Goal: Task Accomplishment & Management: Use online tool/utility

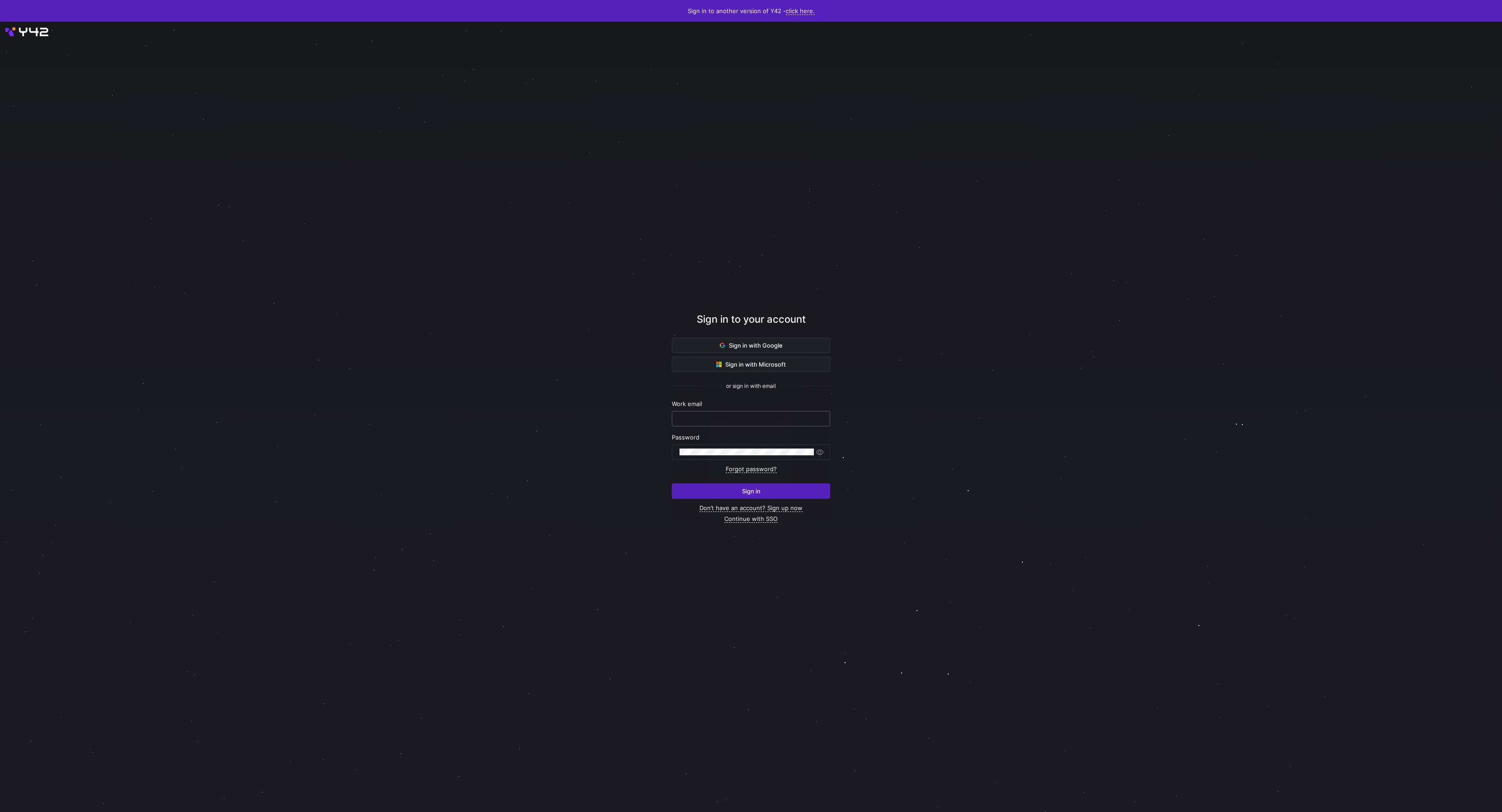
click at [728, 419] on input "text" at bounding box center [751, 417] width 143 height 7
type input "[PERSON_NAME][EMAIL_ADDRESS][DOMAIN_NAME]"
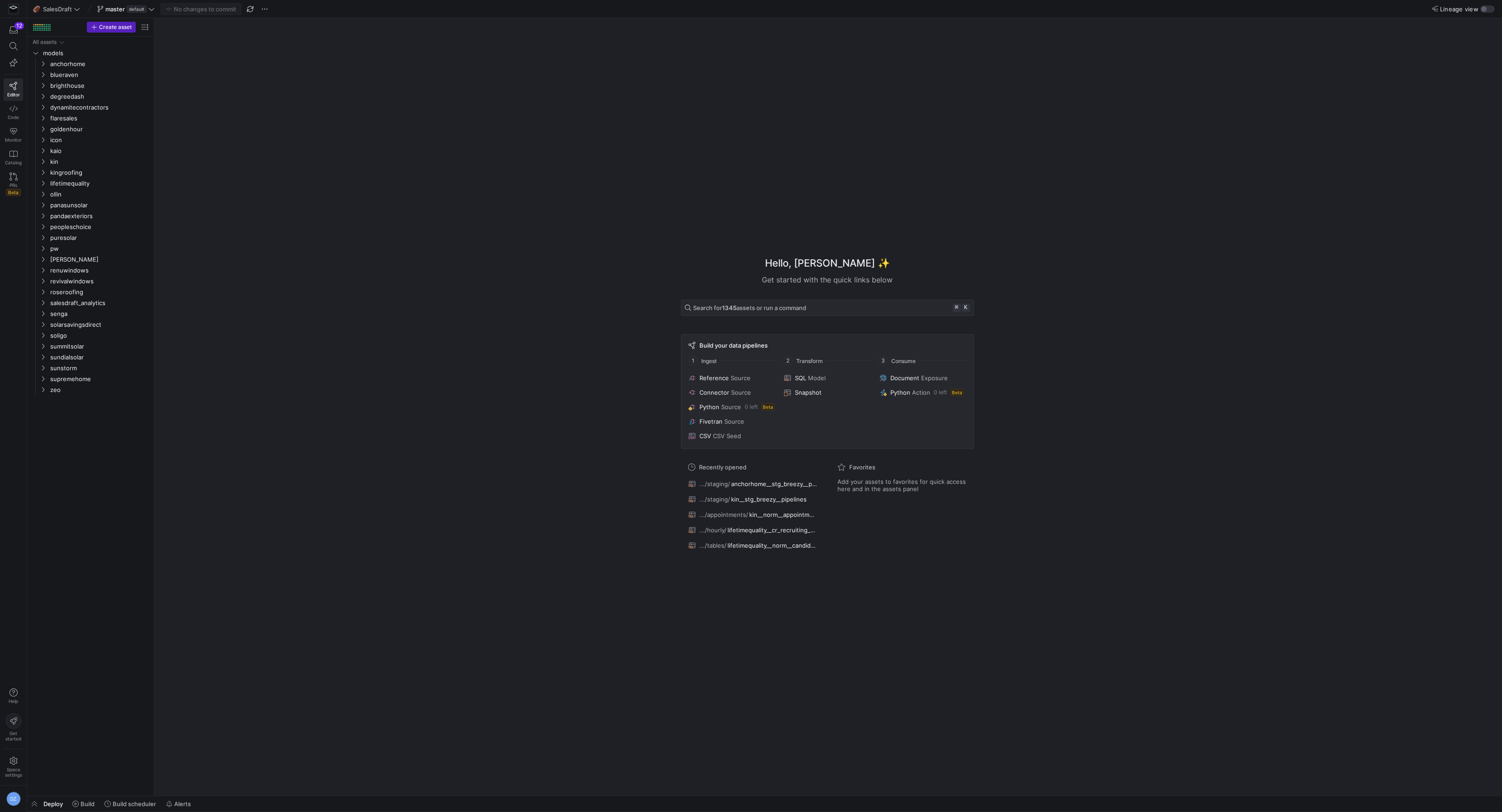
click at [225, 332] on div "Hello, Daniel ✨ Get started with the quick links below Search for 1345 assets o…" at bounding box center [827, 406] width 1340 height 777
click at [180, 192] on div "Hello, Daniel ✨ Get started with the quick links below Search for 1345 assets o…" at bounding box center [827, 406] width 1340 height 777
click at [106, 184] on span "lifetimequality" at bounding box center [88, 183] width 77 height 10
click at [92, 197] on span "core" at bounding box center [93, 194] width 70 height 10
click at [91, 206] on span "recruiting" at bounding box center [96, 205] width 63 height 10
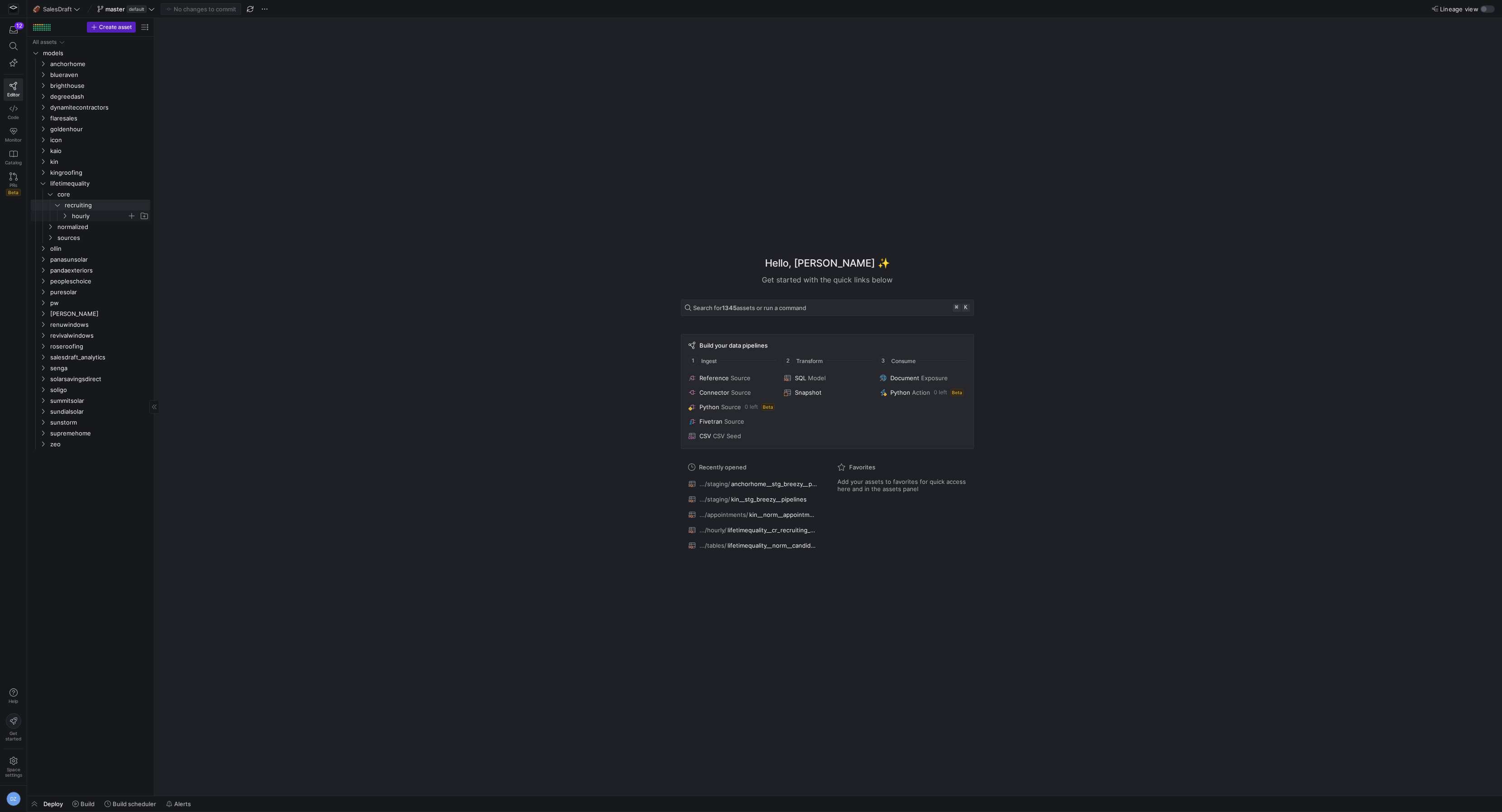
click at [92, 219] on span "hourly" at bounding box center [99, 216] width 55 height 10
click at [151, 249] on div "All assets models anchorhome blueraven brighthouse degreedash dynamitecontracto…" at bounding box center [90, 415] width 127 height 758
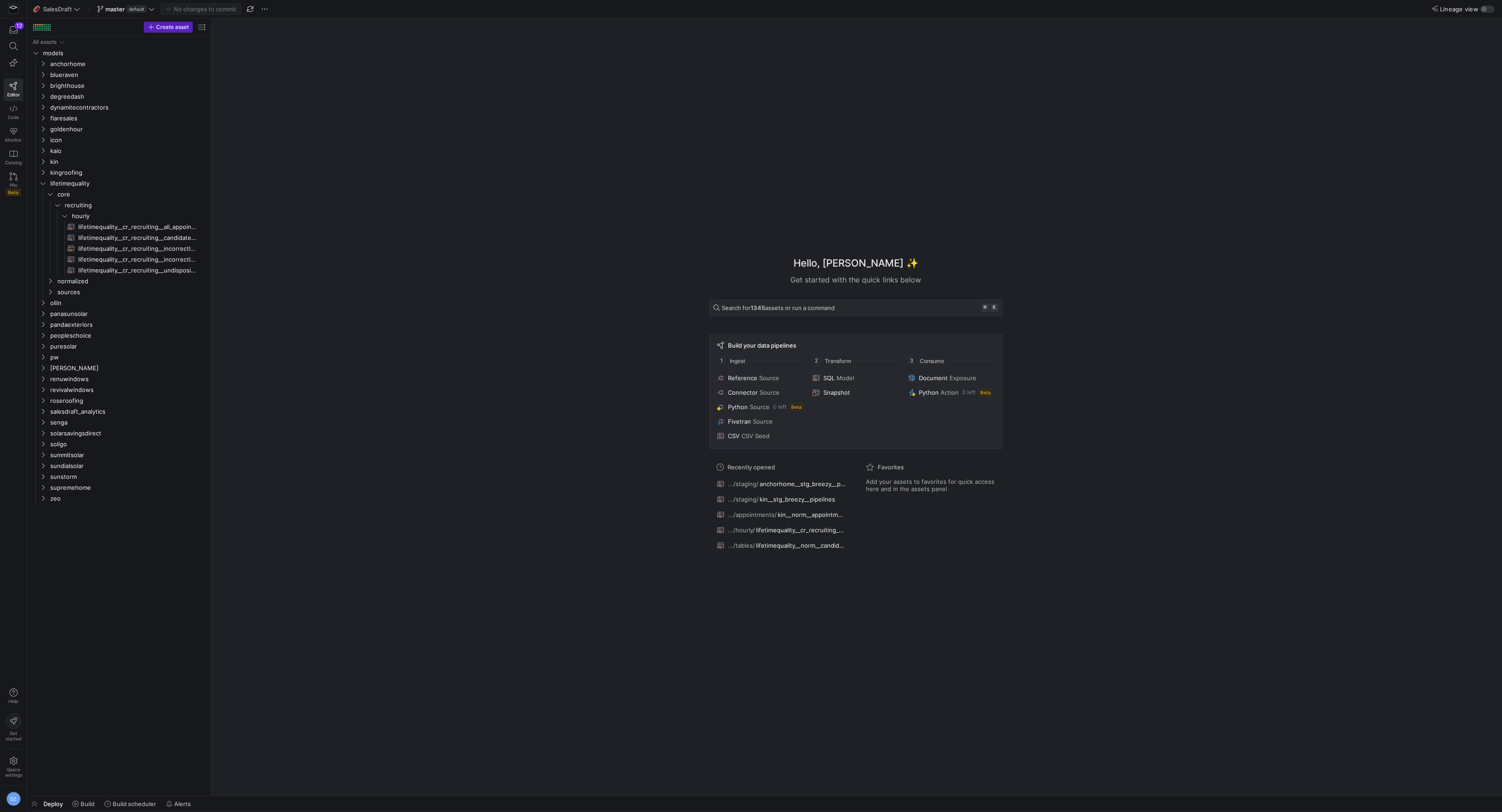
drag, startPoint x: 154, startPoint y: 247, endPoint x: 240, endPoint y: 252, distance: 86.1
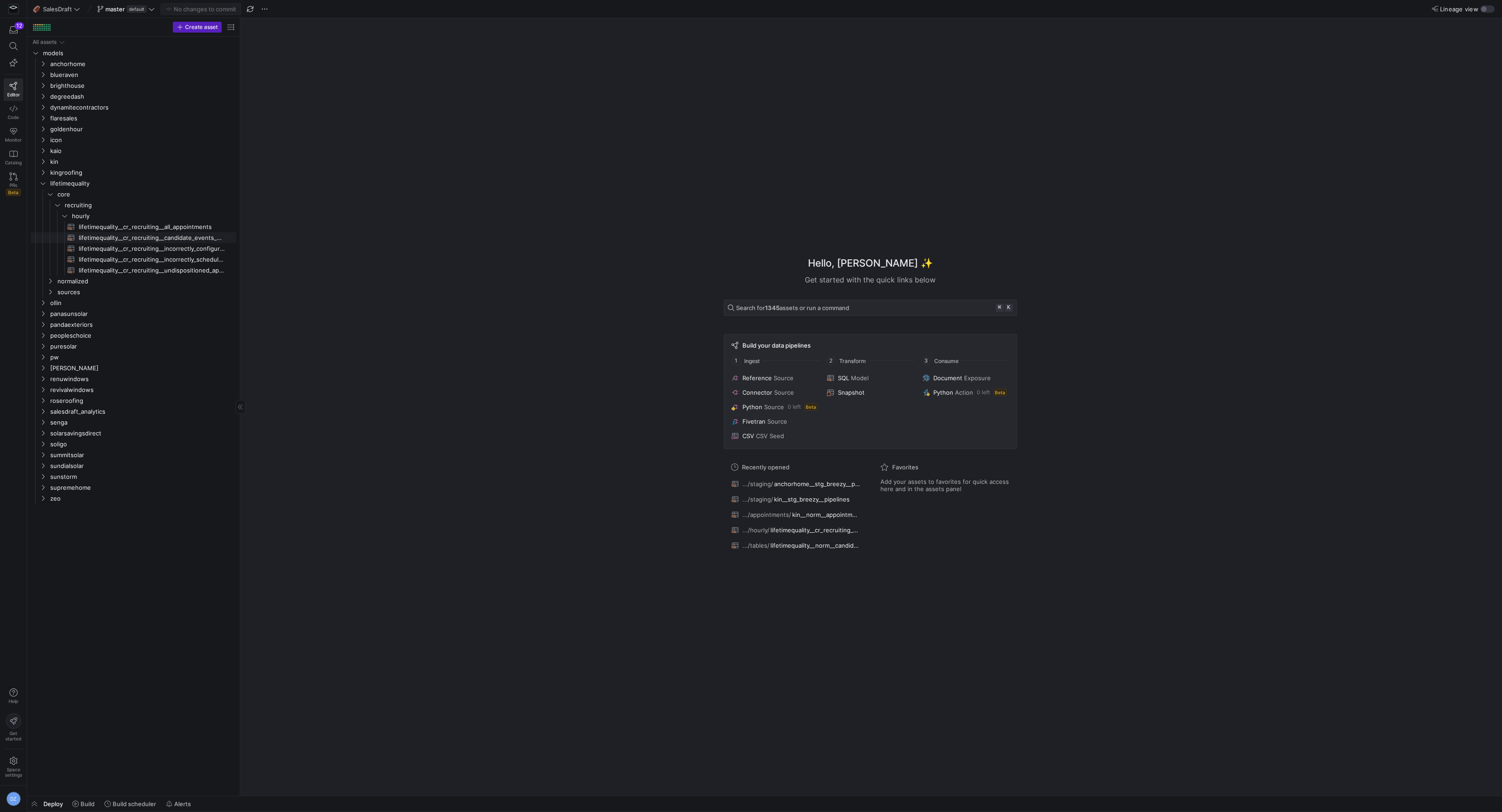
click at [150, 237] on span "lifetimequality__cr_recruiting__candidate_events_wide_long​​​​​​​​​​" at bounding box center [152, 237] width 148 height 10
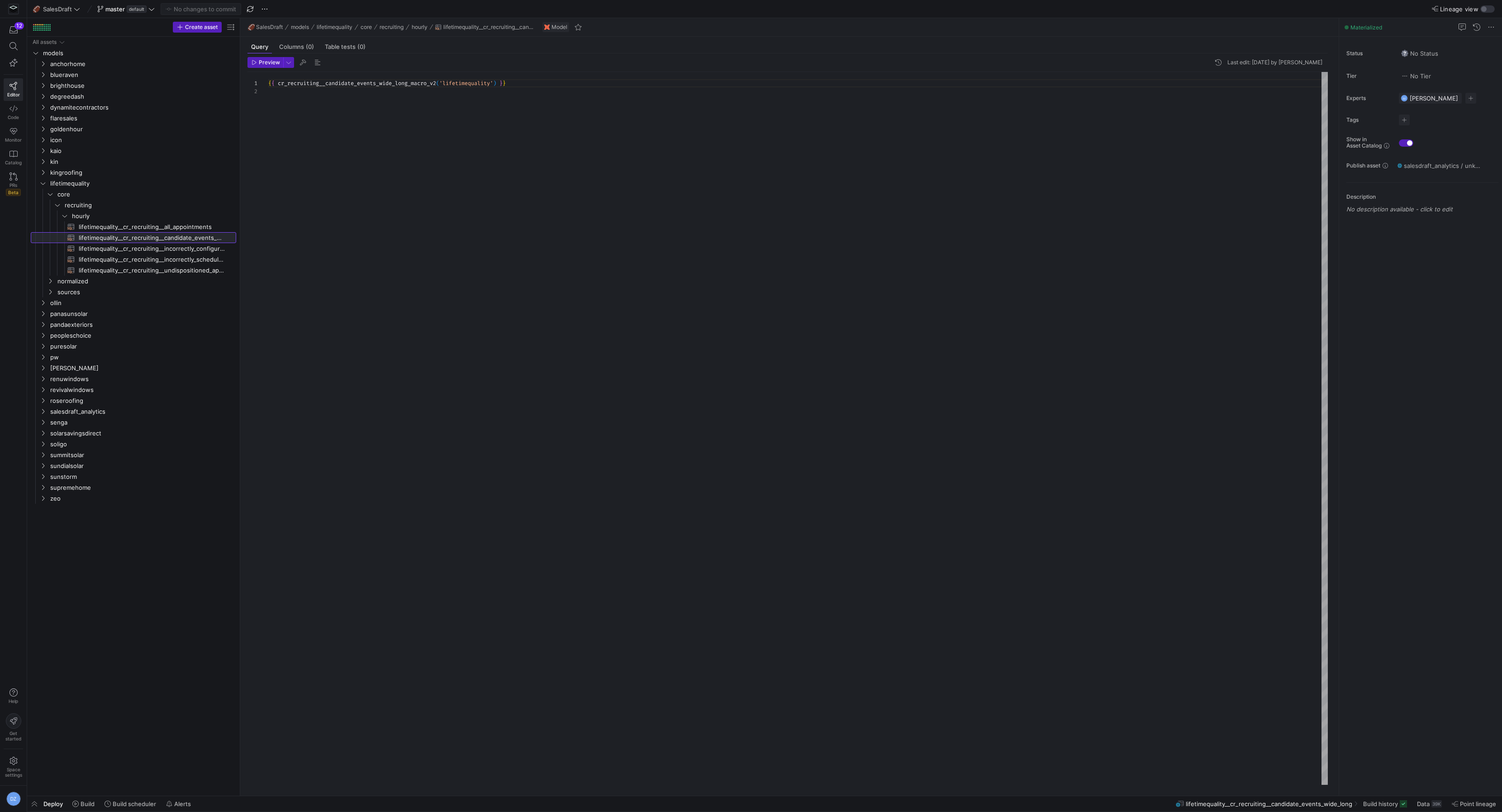
scroll to position [8, 0]
click at [409, 237] on div "{ { cr_recruiting__candidate_events_wide_long_macro_v2 ( 'lifetimequality' ) } }" at bounding box center [797, 428] width 1059 height 713
click at [418, 207] on div "{ { cr_recruiting__candidate_events_wide_long_macro_v2 ( 'lifetimequality' ) } }" at bounding box center [797, 428] width 1059 height 713
click at [40, 181] on icon "Press SPACE to select this row." at bounding box center [43, 182] width 6 height 5
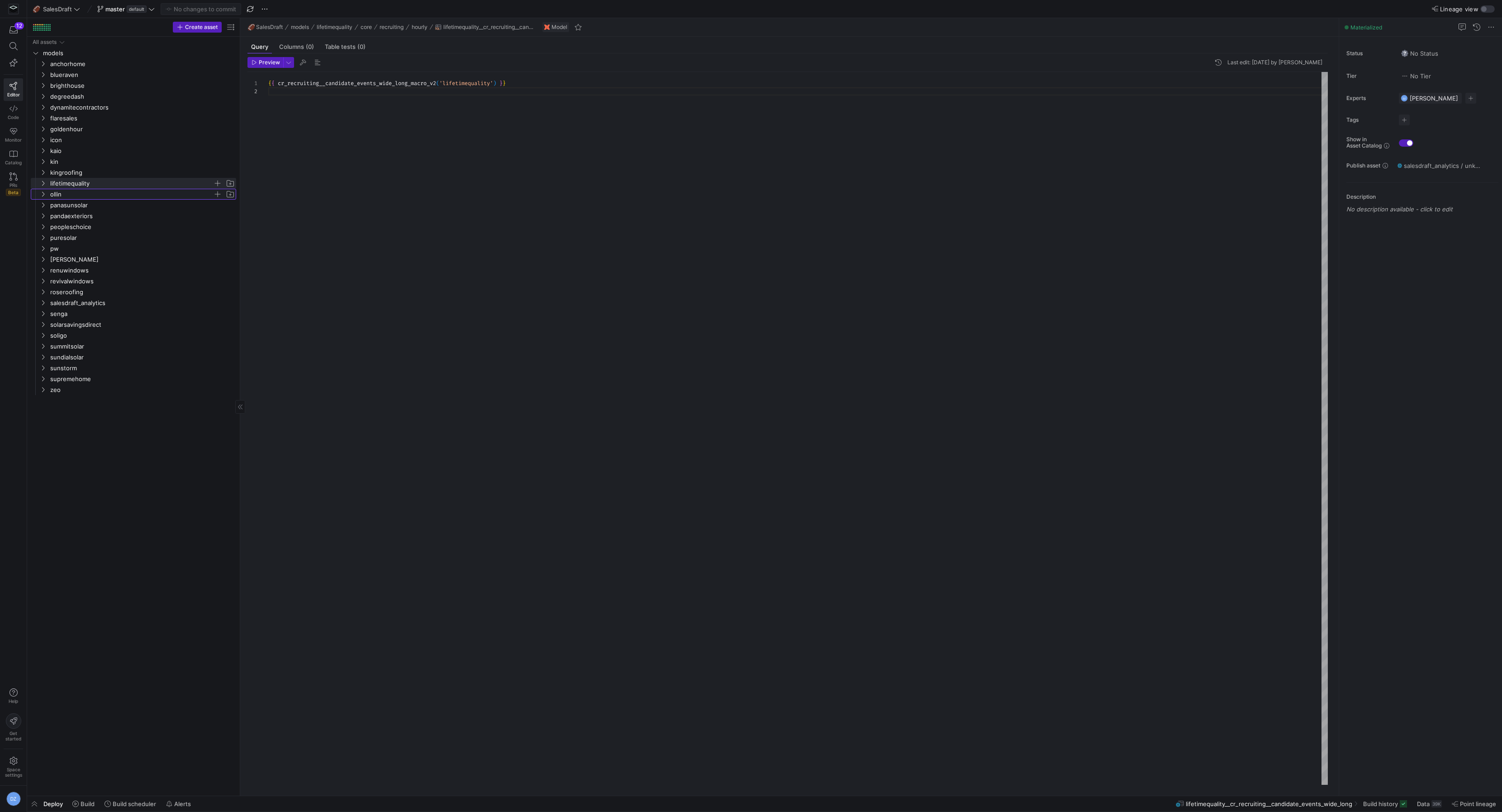
click at [52, 197] on span "ollin" at bounding box center [131, 194] width 162 height 10
click at [70, 224] on span "sources" at bounding box center [136, 226] width 155 height 10
click at [76, 227] on span "sources" at bounding box center [136, 226] width 155 height 10
click at [76, 217] on span "normalized" at bounding box center [136, 216] width 155 height 10
click at [74, 234] on span "candidates" at bounding box center [139, 237] width 149 height 10
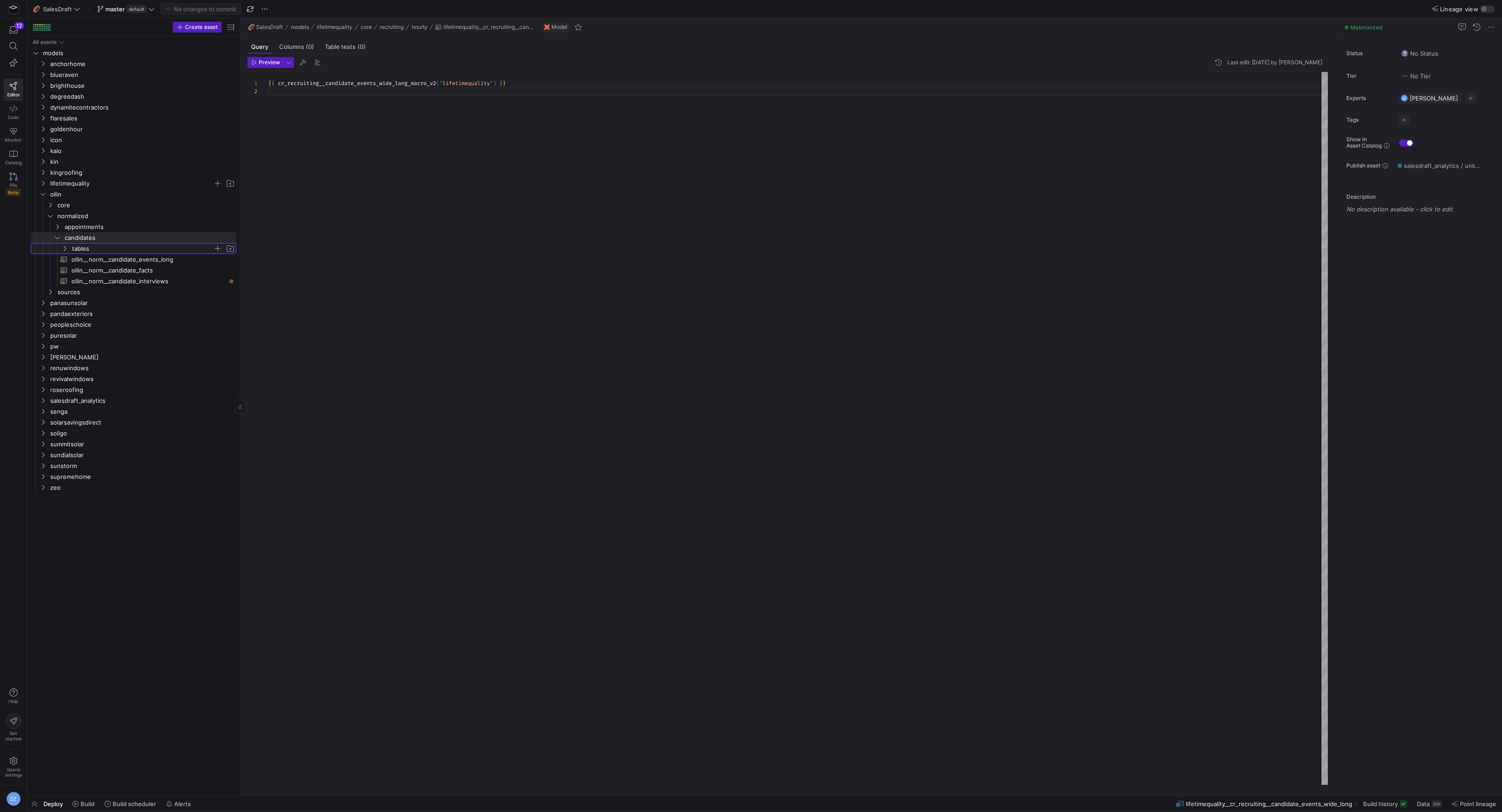
click at [74, 243] on span "tables" at bounding box center [143, 248] width 142 height 10
click at [74, 206] on span "core" at bounding box center [136, 205] width 155 height 10
click at [84, 218] on span "recruiting" at bounding box center [139, 216] width 149 height 10
click at [96, 227] on span "hourly" at bounding box center [143, 226] width 142 height 10
click at [146, 356] on span "ollin__norm__candidate_facts​​​​​​​​​​" at bounding box center [149, 357] width 154 height 10
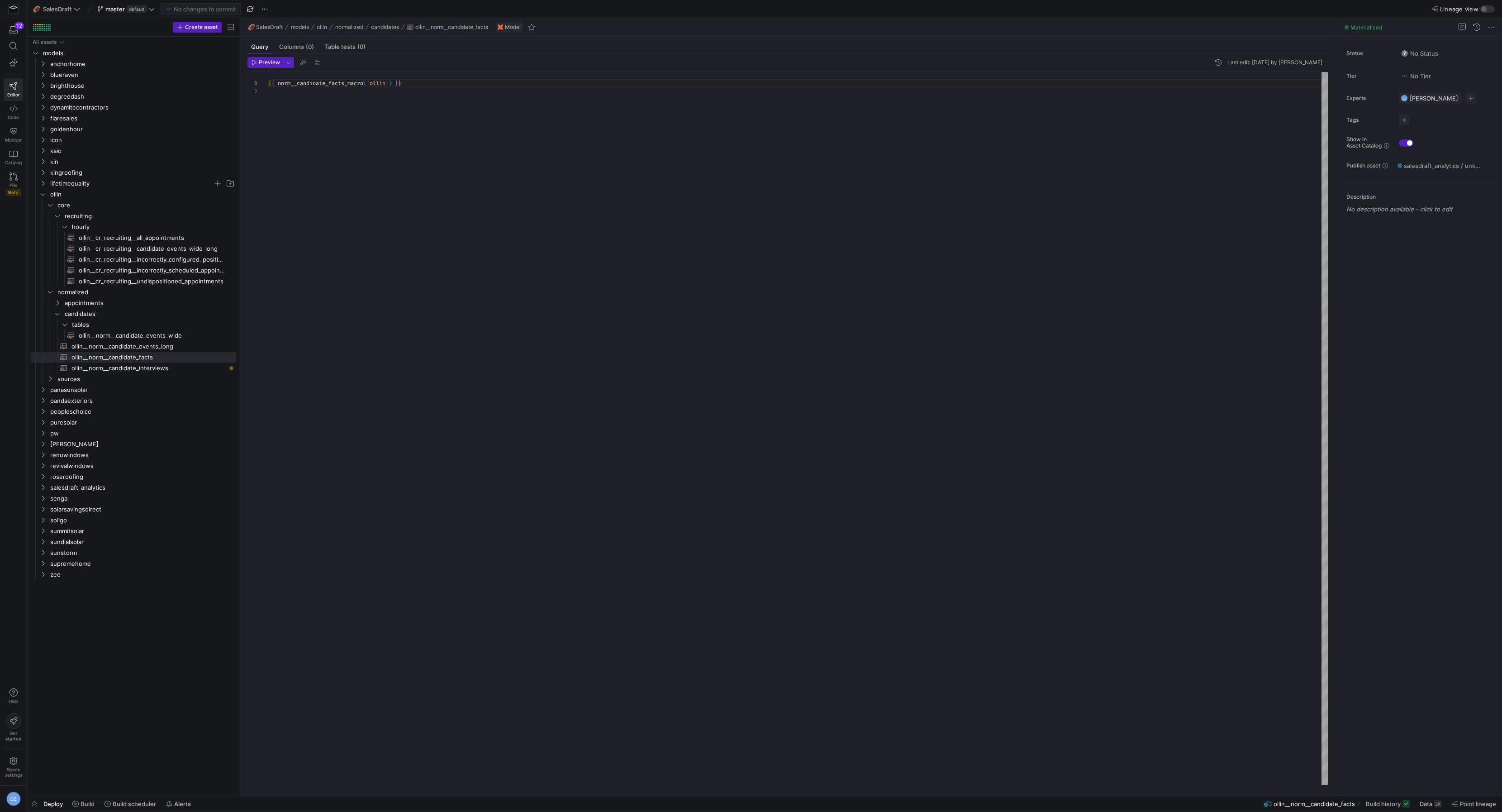
click at [341, 83] on div "{ { norm__candidate_facts_macro ( 'ollin' ) } }" at bounding box center [797, 428] width 1059 height 713
click at [178, 345] on span "ollin__norm__candidate_events_long​​​​​​​​​​" at bounding box center [149, 346] width 154 height 10
click at [364, 83] on div "{ { norm__candidate_events_long_macro ( 'ollin' ) } }" at bounding box center [797, 428] width 1059 height 713
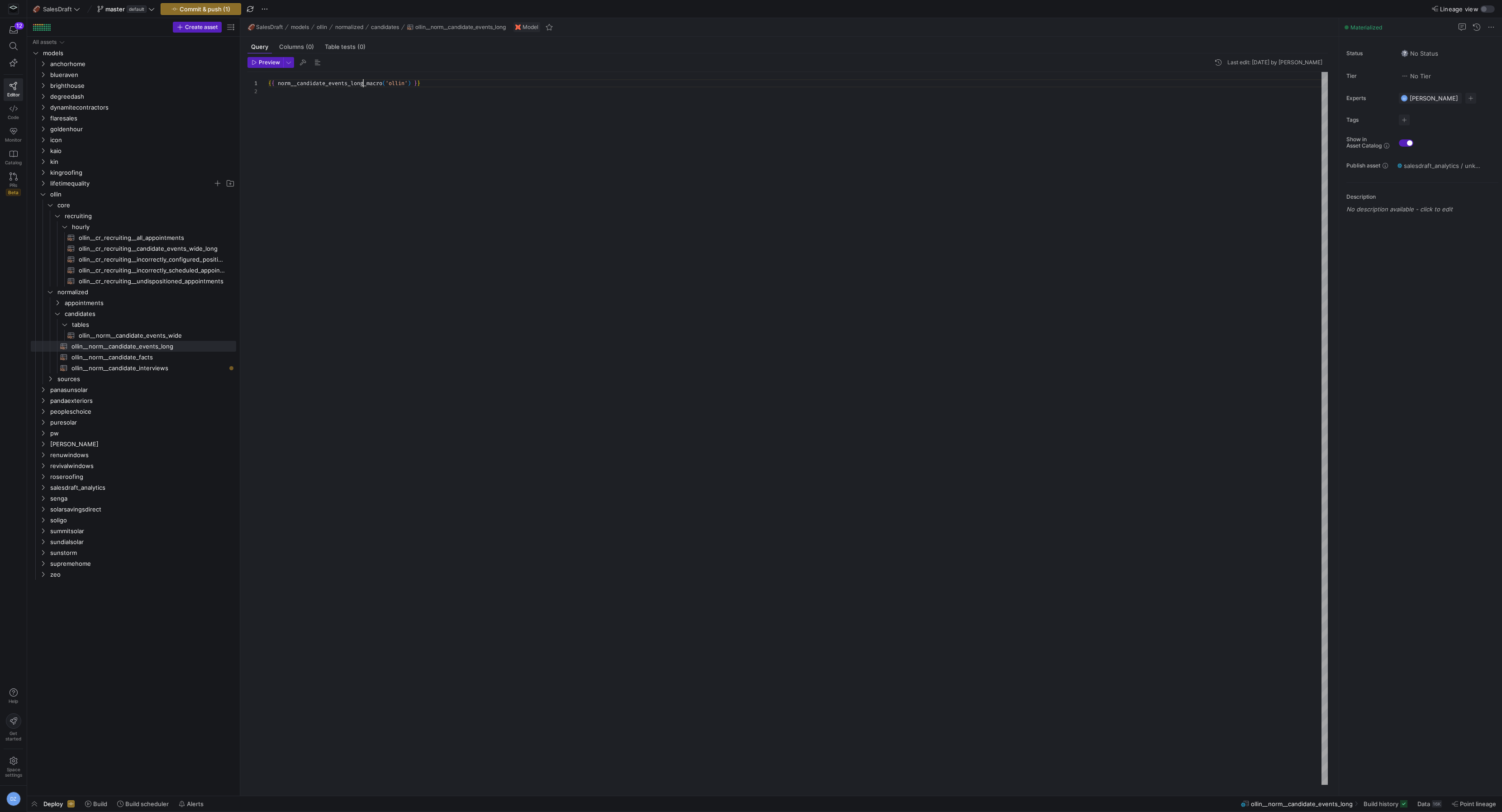
click at [364, 83] on div "{ { norm__candidate_events_long_macro ( 'ollin' ) } }" at bounding box center [797, 428] width 1059 height 713
click at [104, 336] on span "ollin__norm__candidate_events_wide​​​​​​​​​​" at bounding box center [152, 335] width 148 height 10
click at [349, 86] on div "{ { norm__candidate_events_wide_macro ( 'ollin' ) } }" at bounding box center [797, 428] width 1059 height 713
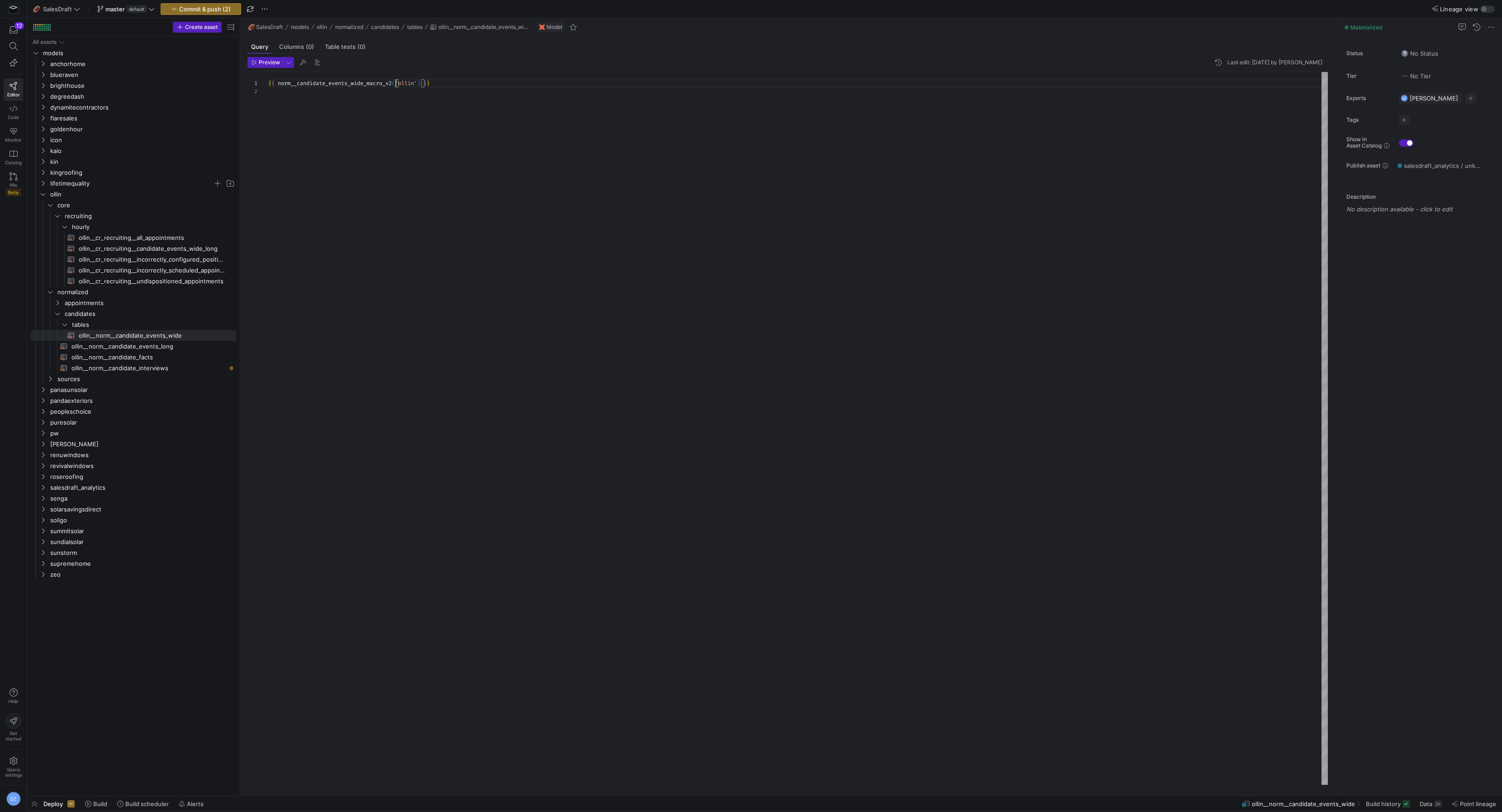
scroll to position [0, 128]
click at [414, 115] on div "{ { norm__candidate_events_wide_macro_v2 ( 'ollin' ) } }" at bounding box center [797, 428] width 1059 height 713
click at [143, 249] on span "ollin__cr_recruiting__candidate_events_wide_long​​​​​​​​​​" at bounding box center [152, 248] width 148 height 10
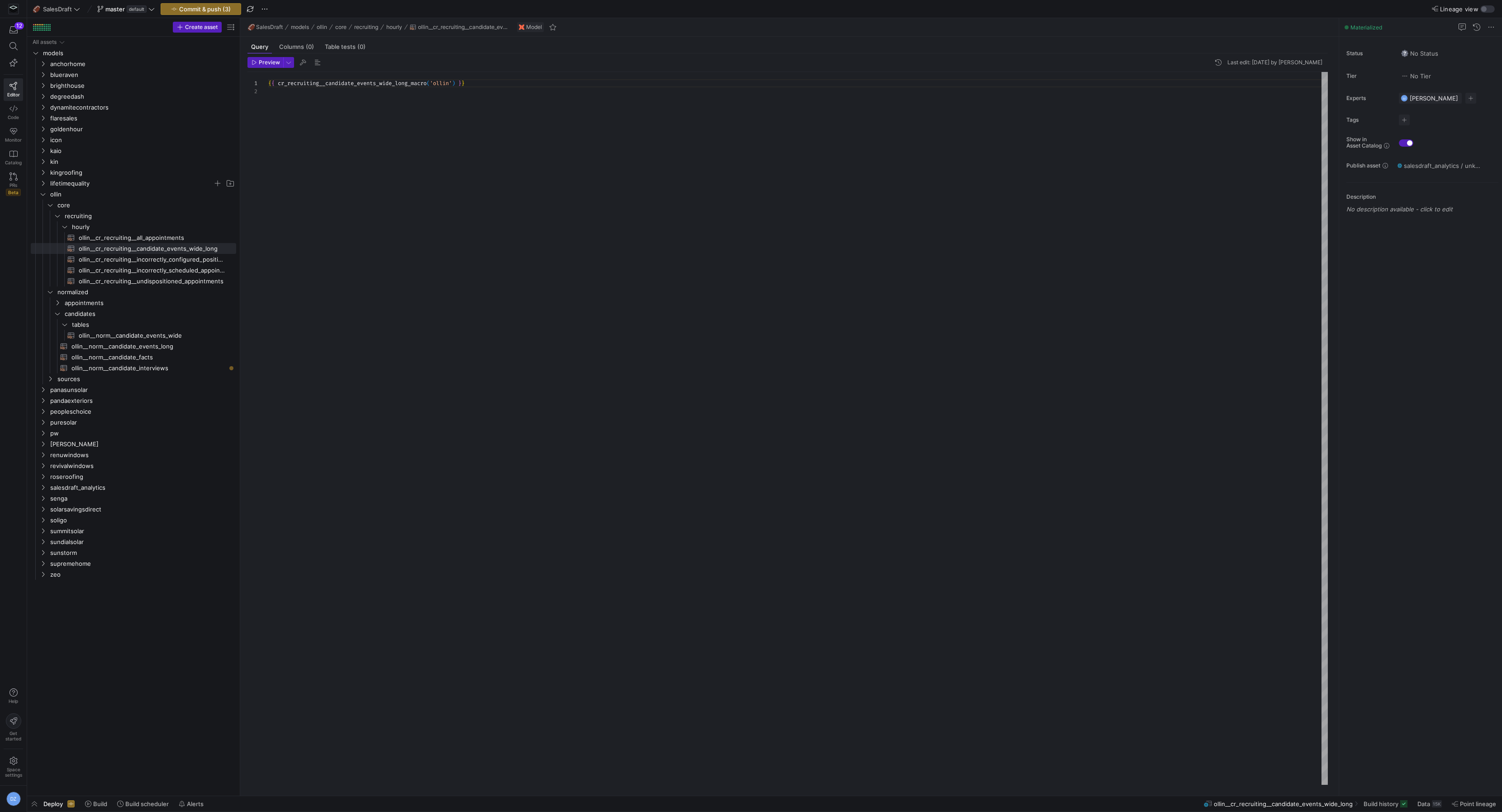
click at [317, 85] on div "{ { cr_recruiting__candidate_events_wide_long_macro ( 'ollin' ) } }" at bounding box center [797, 428] width 1059 height 713
type textarea "{{ cr_recruiting__candidate_events_wide_long_macro_v2('ollin') }}"
click at [375, 166] on div "{ { cr_recruiting__candidate_events_wide_long_macro_v2 ( 'ollin' ) } }" at bounding box center [797, 428] width 1059 height 713
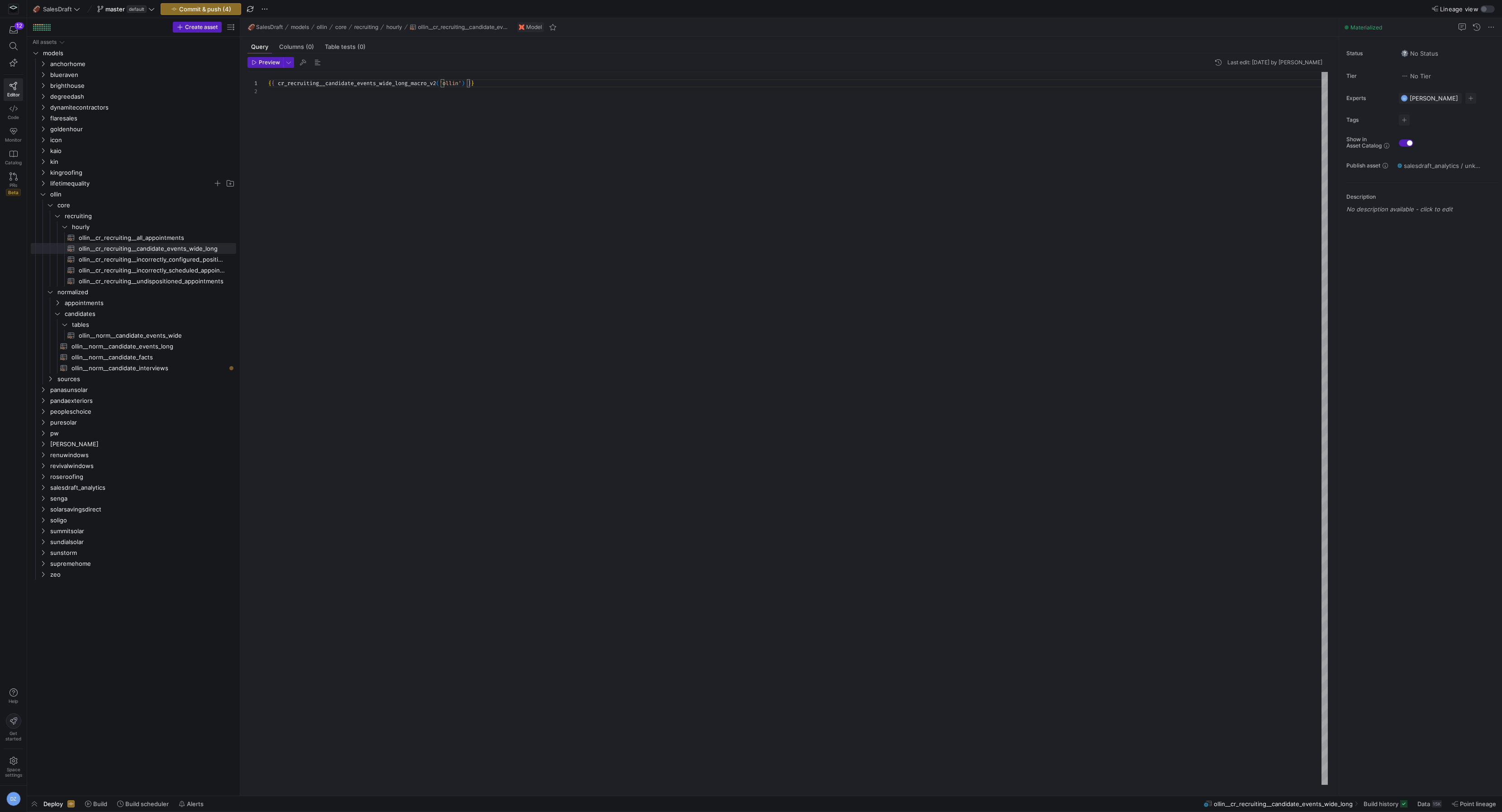
scroll to position [8, 0]
click at [206, 2] on y42-top-nav "🏈 SalesDraft master default Commit & push (4) Lineage view" at bounding box center [764, 9] width 1475 height 18
click at [204, 6] on span "Commit & push (4)" at bounding box center [205, 8] width 52 height 7
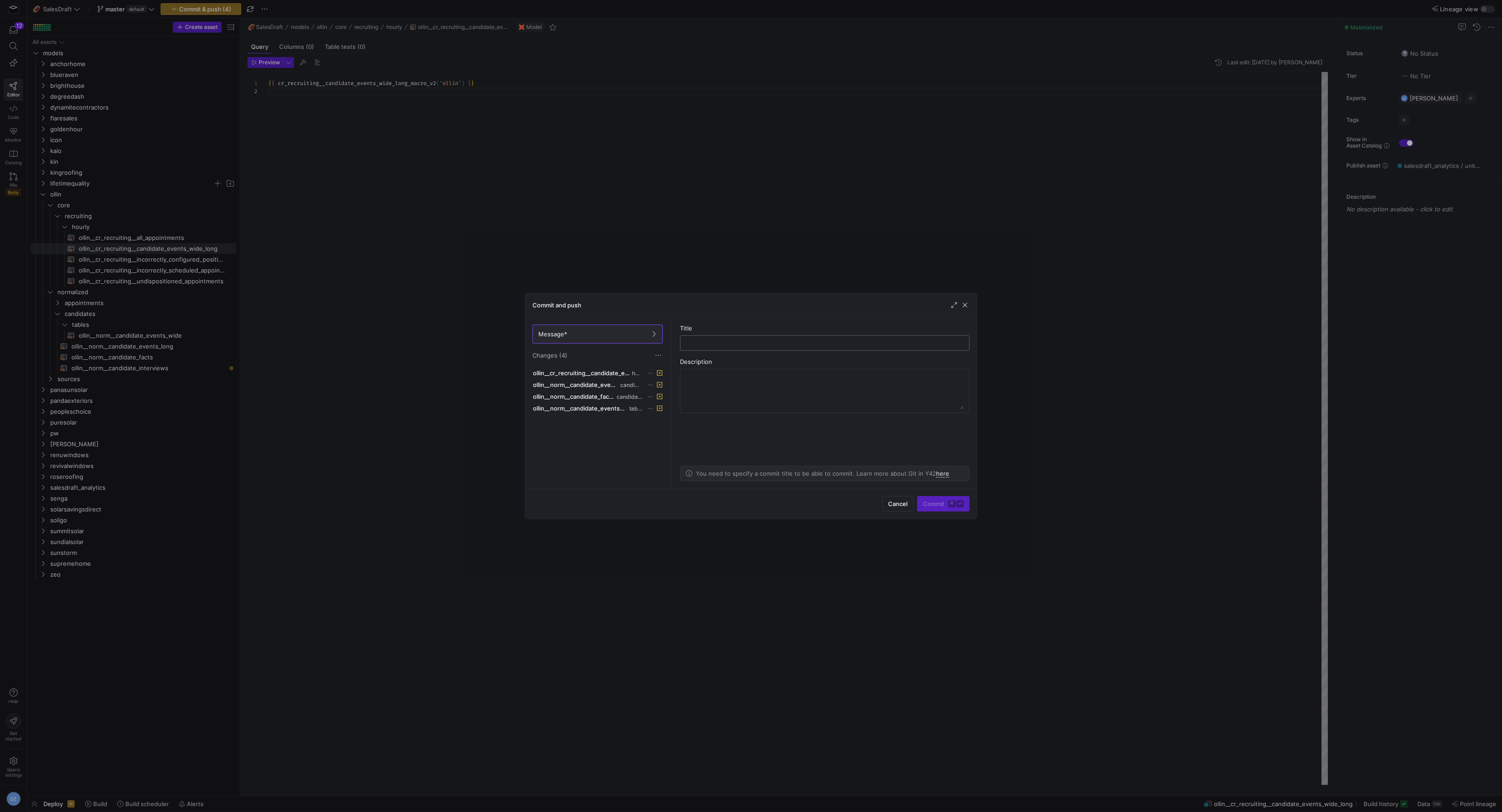
click at [719, 342] on input "text" at bounding box center [824, 343] width 274 height 7
type input "updated ollin to new macros"
click at [940, 500] on span "Commit ⌘ ⏎" at bounding box center [943, 503] width 41 height 7
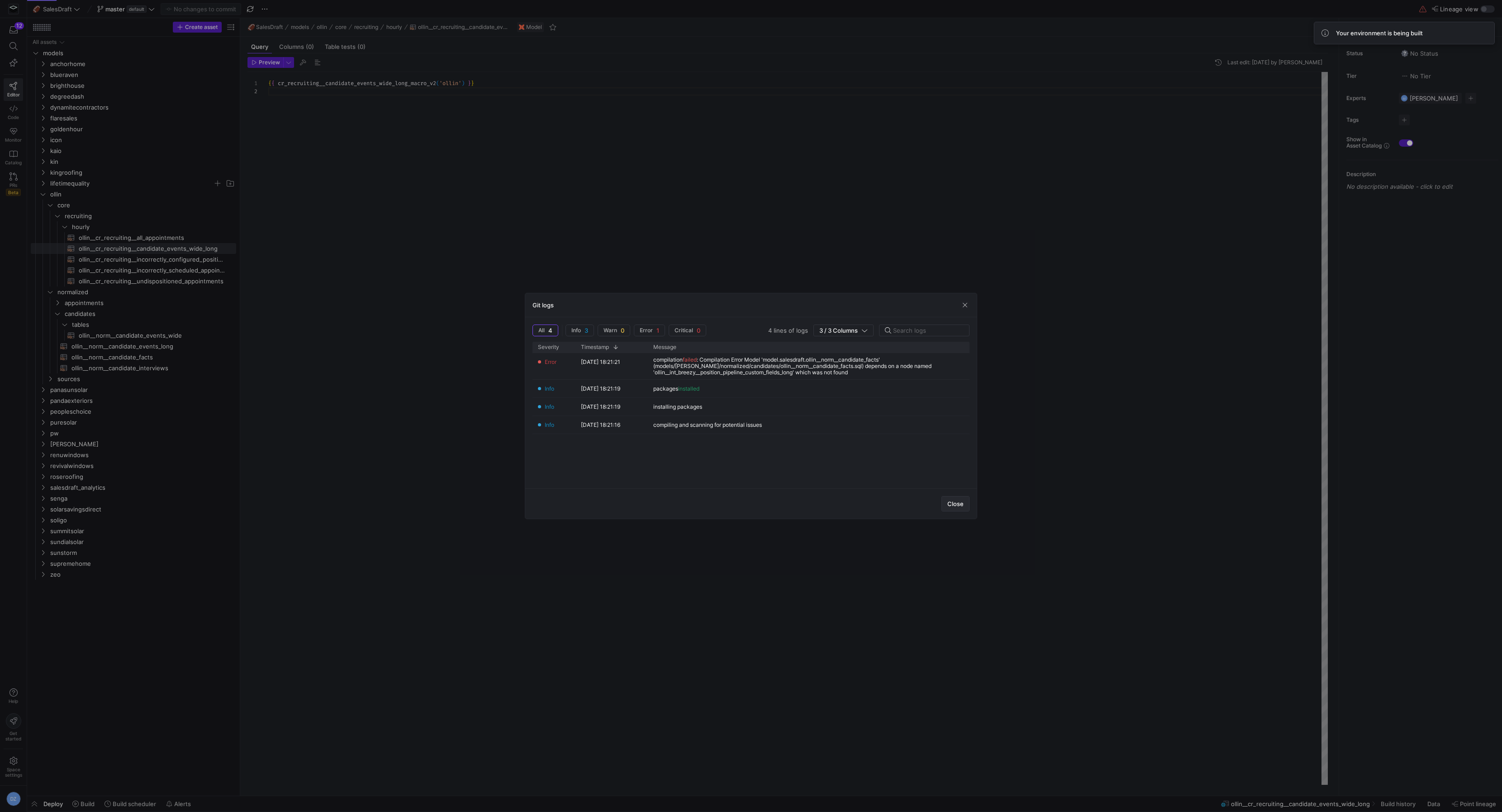
click at [949, 502] on span "Close" at bounding box center [956, 503] width 16 height 7
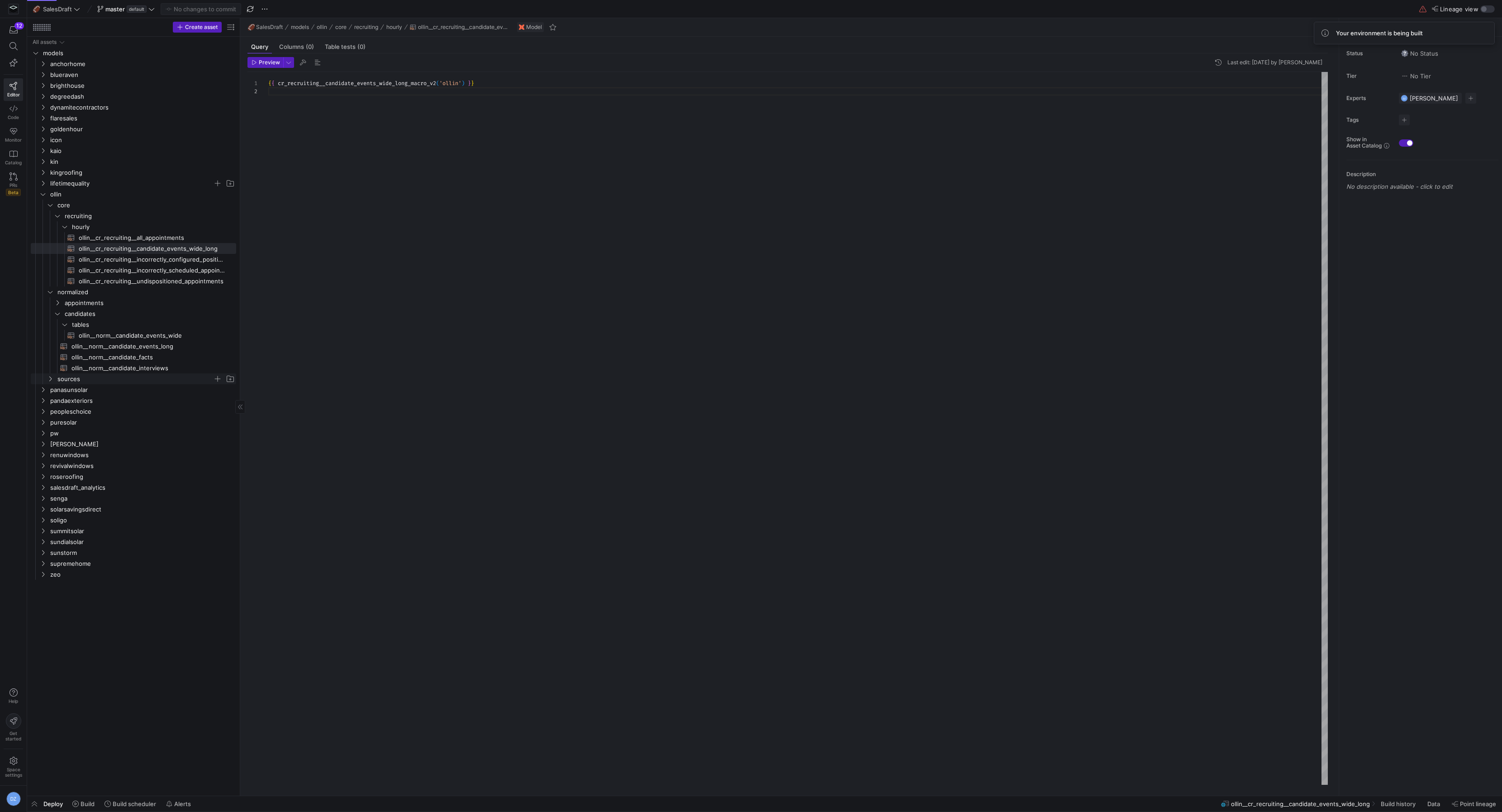
click at [128, 382] on span "sources" at bounding box center [136, 379] width 155 height 10
click at [129, 404] on span "breezy" at bounding box center [139, 401] width 149 height 10
click at [124, 413] on span "intermediate" at bounding box center [143, 411] width 142 height 10
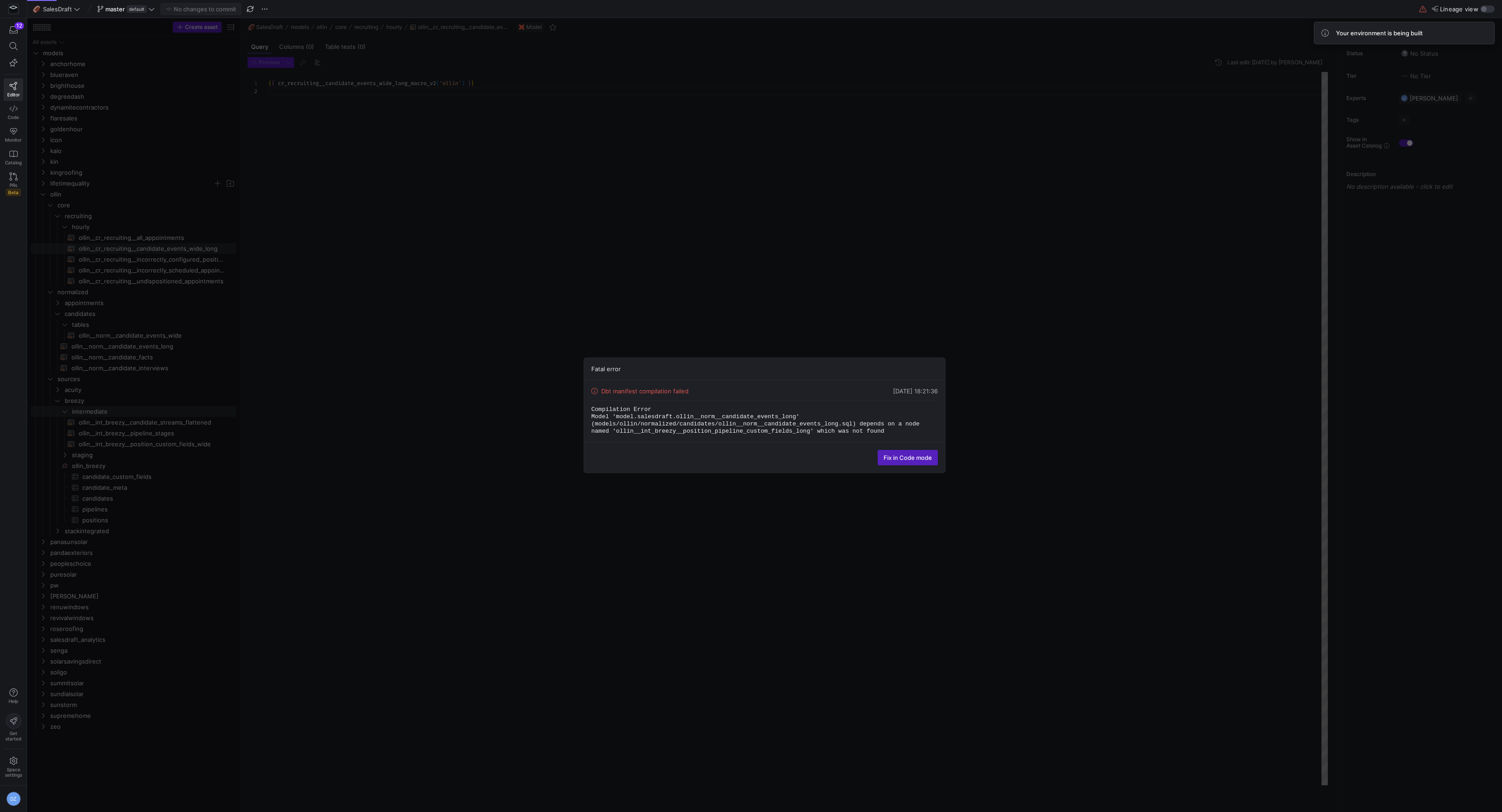
click at [147, 453] on div "Fatal error Dbt manifest compilation failed 10/09/25, 18:21:36 Compilation Erro…" at bounding box center [764, 414] width 1475 height 793
click at [741, 430] on code "Compilation Error Model 'model.salesdraft.ollin__norm__candidate_events_long' (…" at bounding box center [756, 419] width 332 height 29
click at [919, 458] on span "Fix in Code mode" at bounding box center [908, 456] width 49 height 7
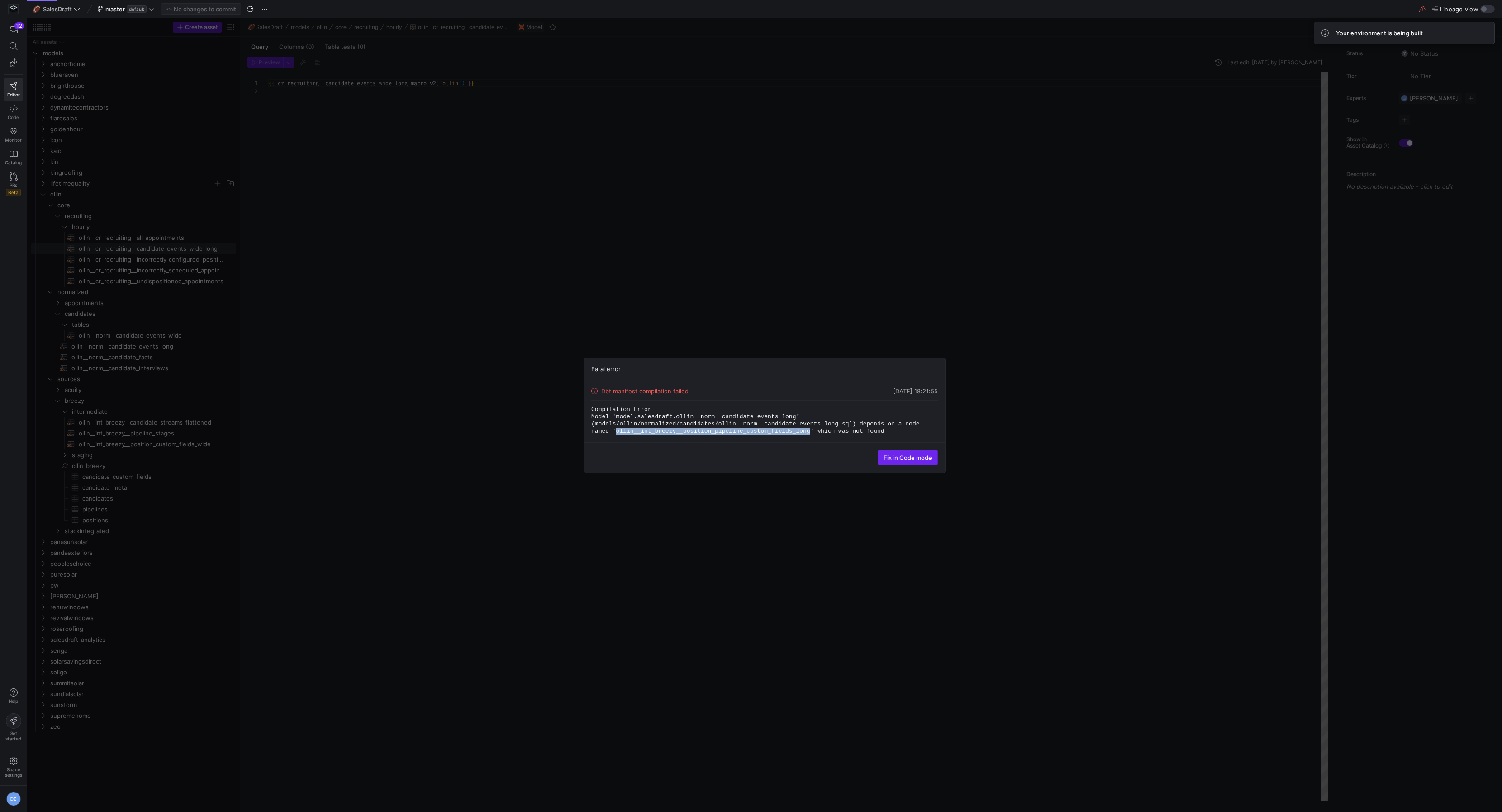
click at [891, 461] on span at bounding box center [907, 457] width 59 height 15
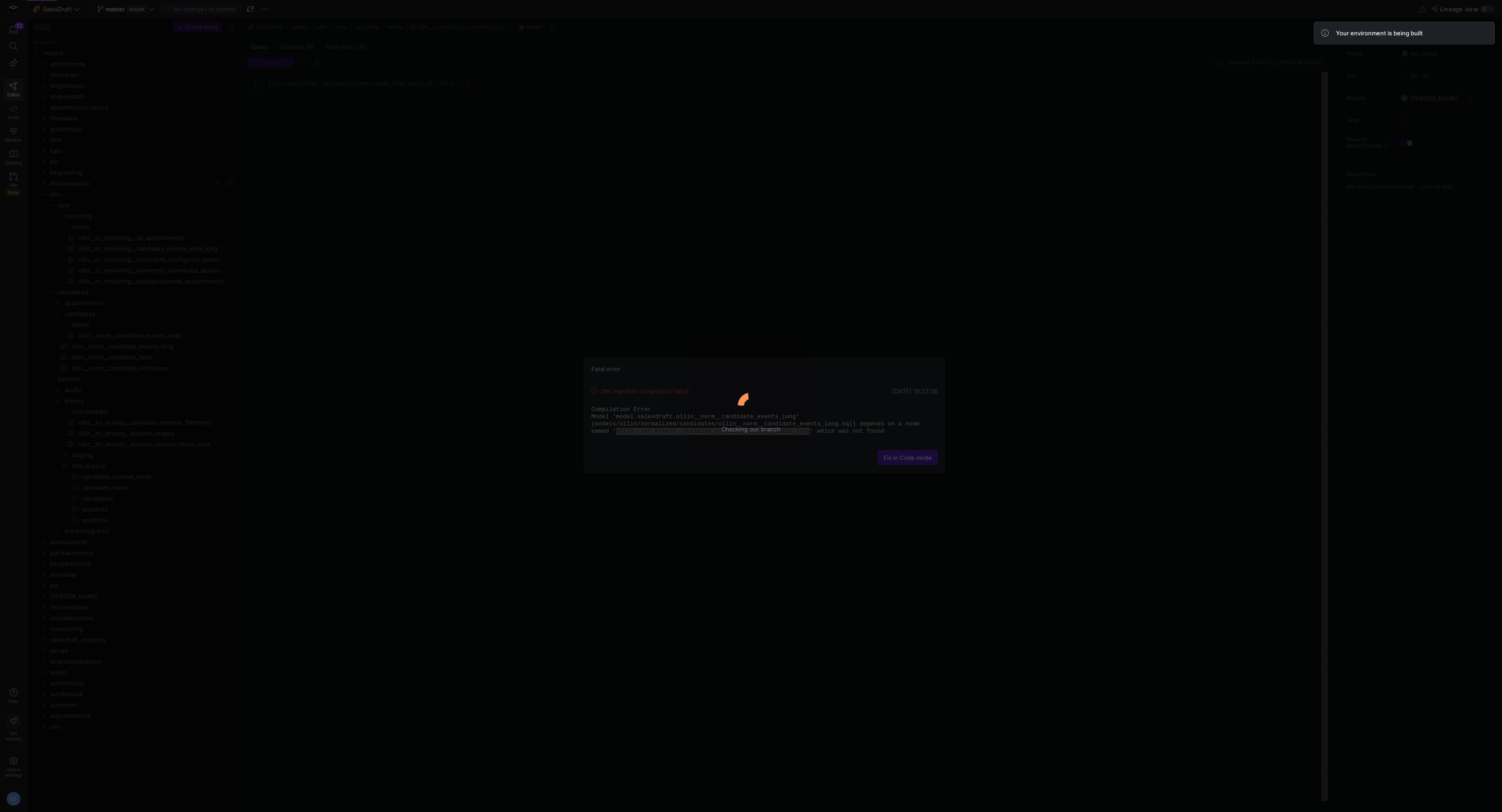
scroll to position [8, 0]
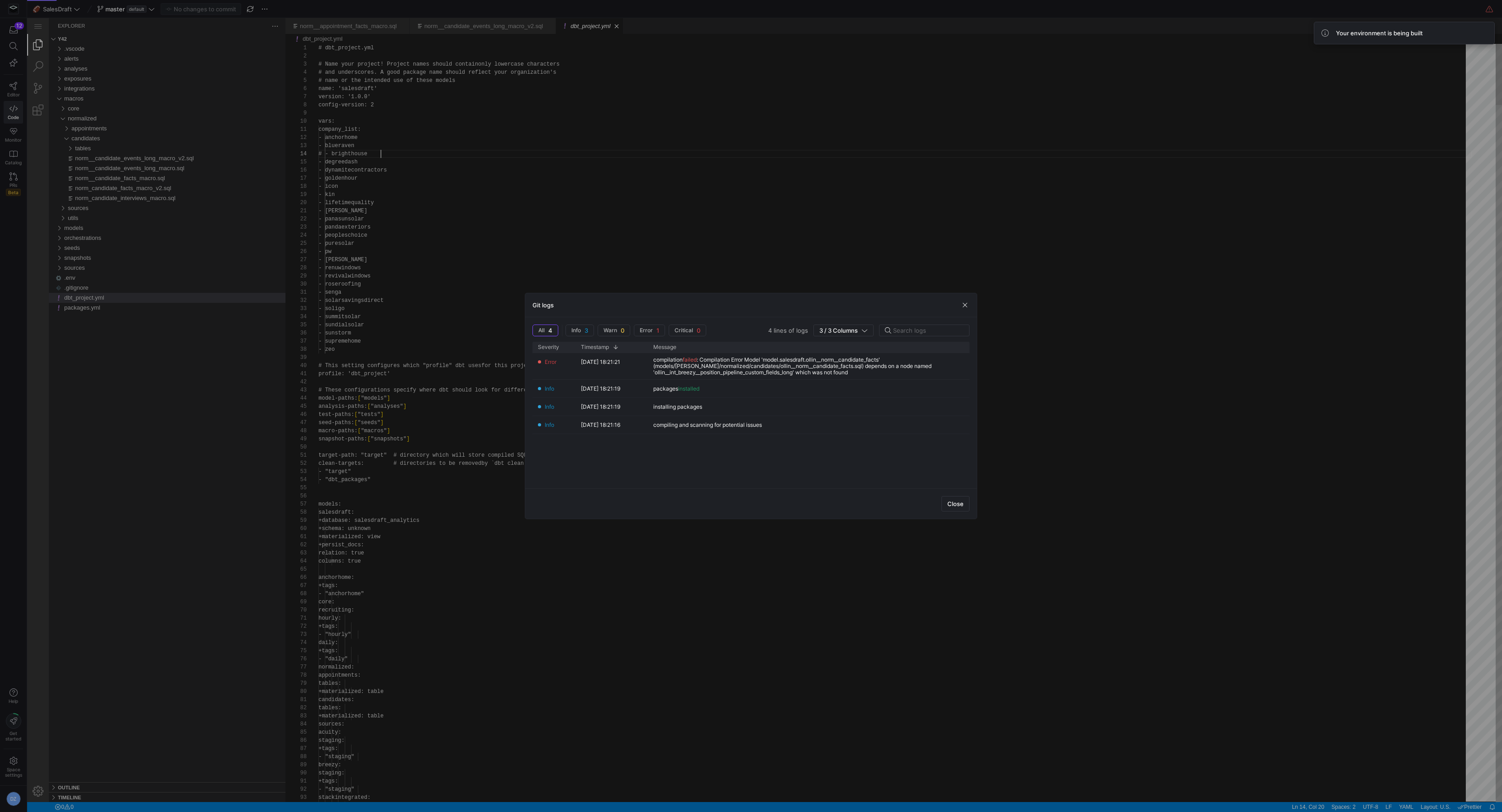
scroll to position [24, 62]
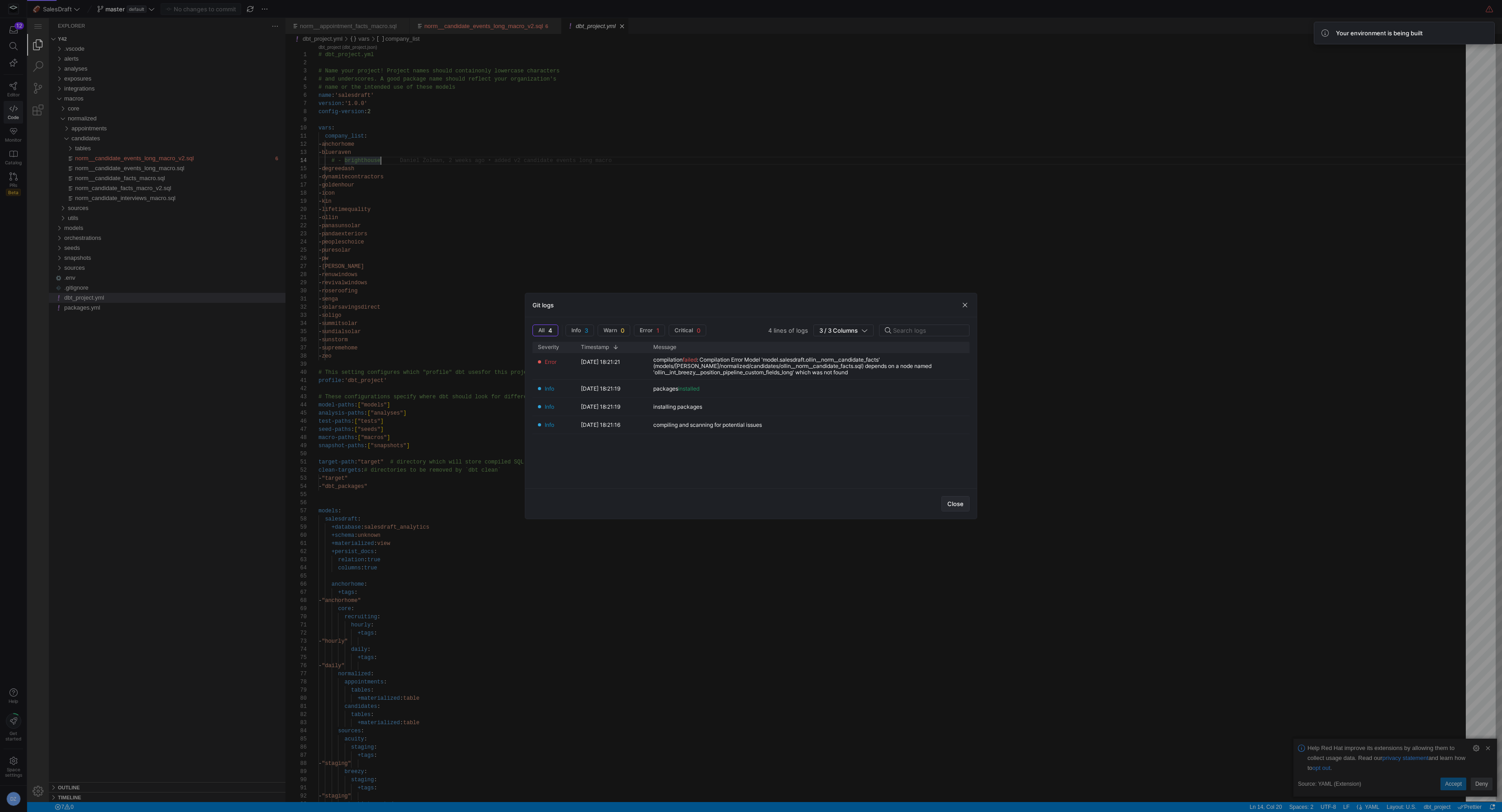
click at [953, 497] on span "button" at bounding box center [955, 503] width 27 height 15
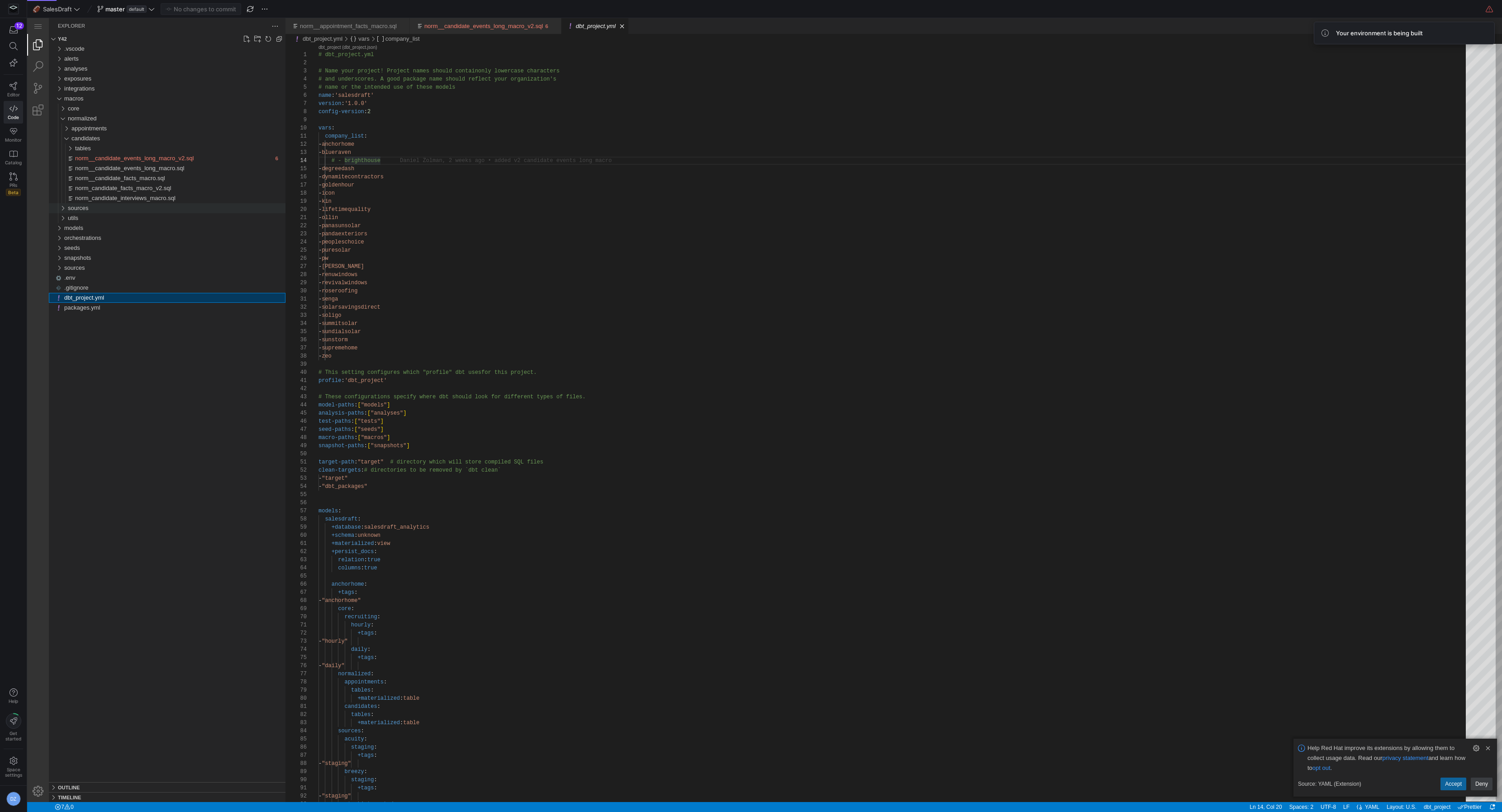
click at [131, 209] on div "sources" at bounding box center [176, 208] width 217 height 10
click at [130, 225] on div "breezy" at bounding box center [178, 228] width 214 height 10
click at [132, 241] on div "intermediate" at bounding box center [179, 238] width 210 height 10
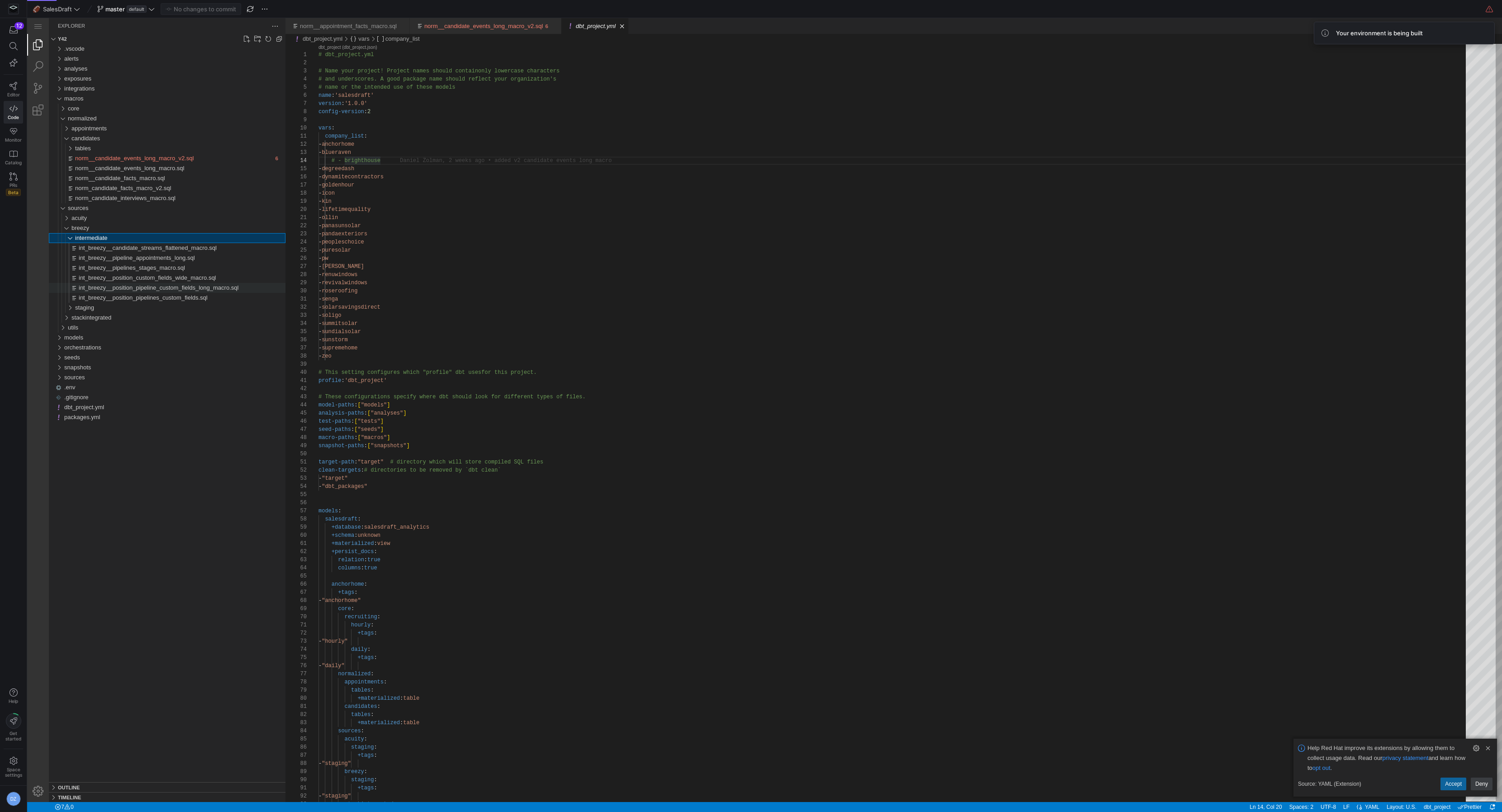
click at [195, 289] on span "int_breezy__position_pipeline_custom_fields_long_macro.sql" at bounding box center [158, 287] width 159 height 7
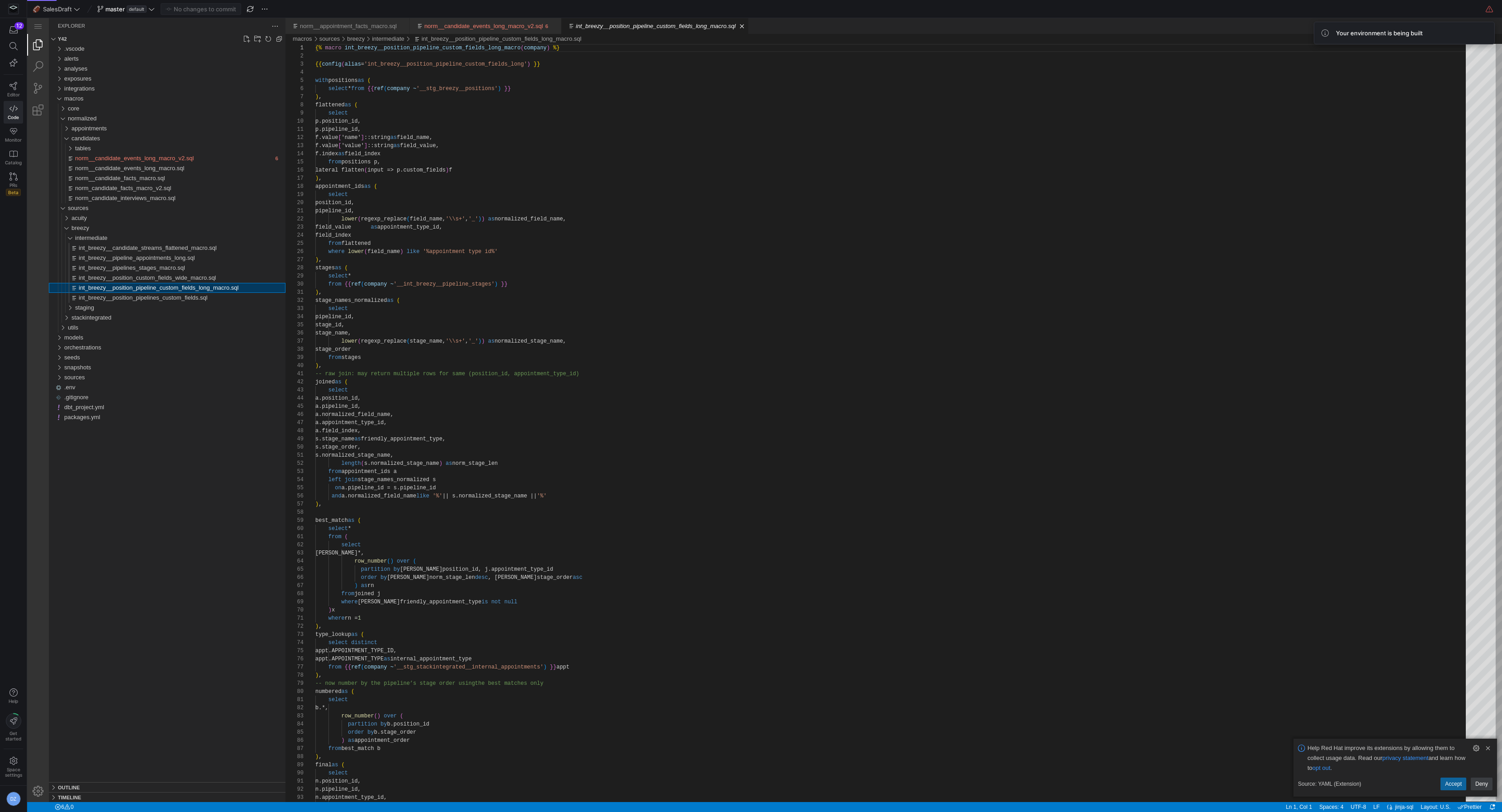
scroll to position [82, 0]
type textarea "), stage_names_normalized as ( select pipeline_id, stage_id, stage_name, lower(…"
click at [100, 335] on div "models" at bounding box center [174, 338] width 221 height 10
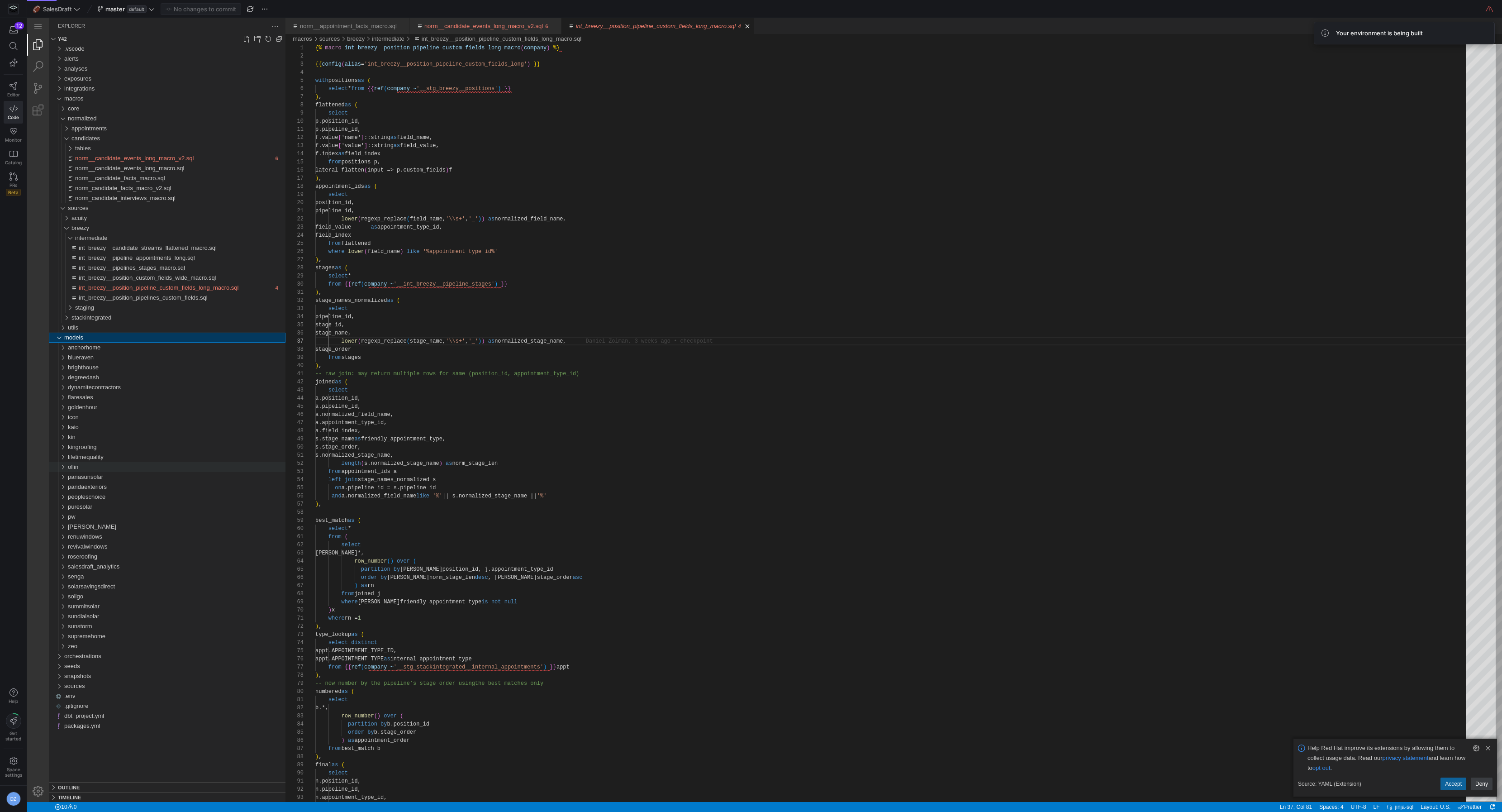
click at [115, 465] on div "ollin" at bounding box center [176, 467] width 217 height 10
click at [109, 496] on div "sources" at bounding box center [178, 497] width 214 height 10
click at [110, 518] on div "breezy" at bounding box center [179, 517] width 210 height 10
click at [112, 529] on span "intermediate" at bounding box center [95, 526] width 33 height 7
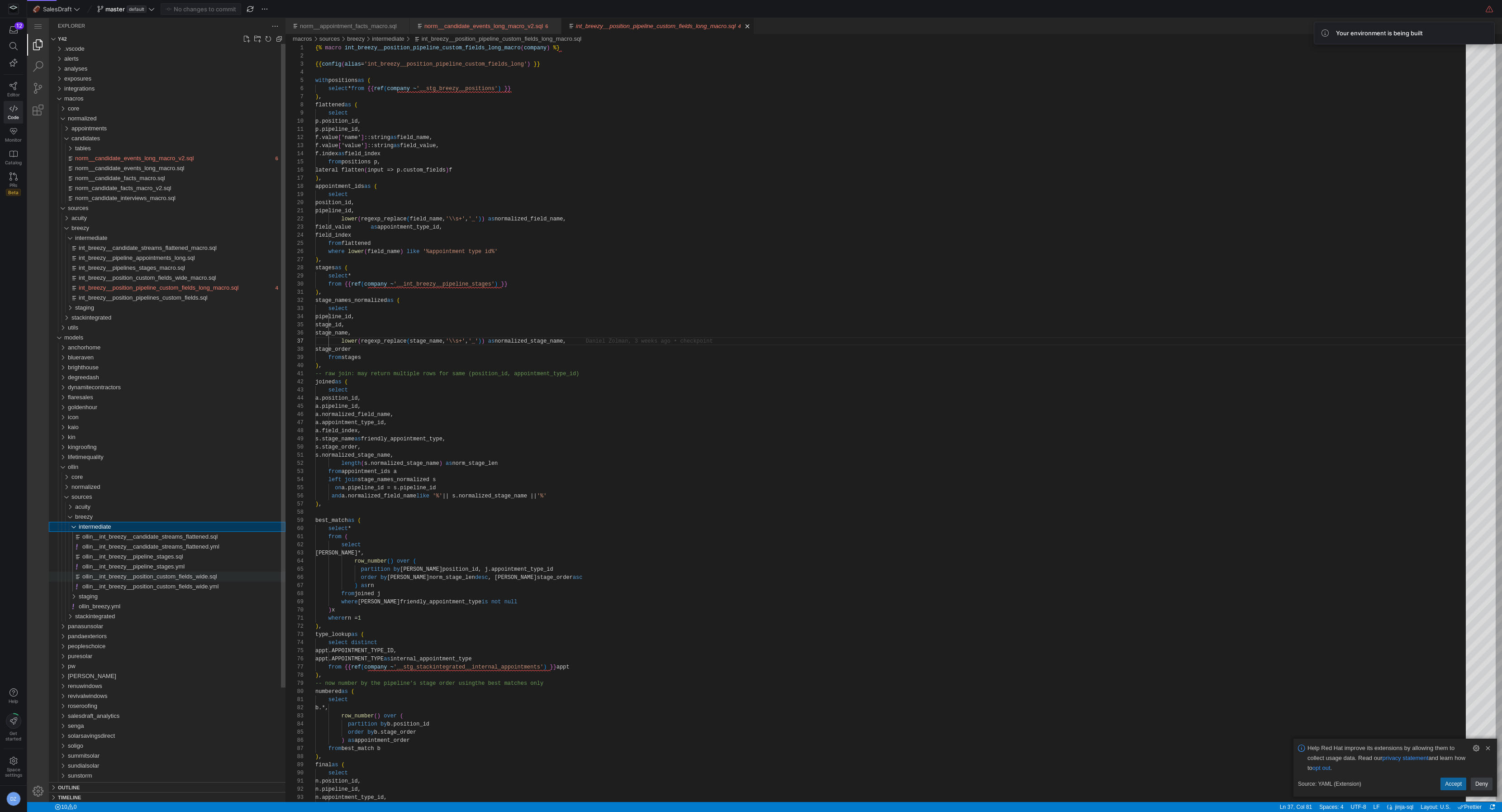
click at [155, 577] on span "ollin__int_breezy__position_custom_fields_wide.sql" at bounding box center [150, 576] width 135 height 7
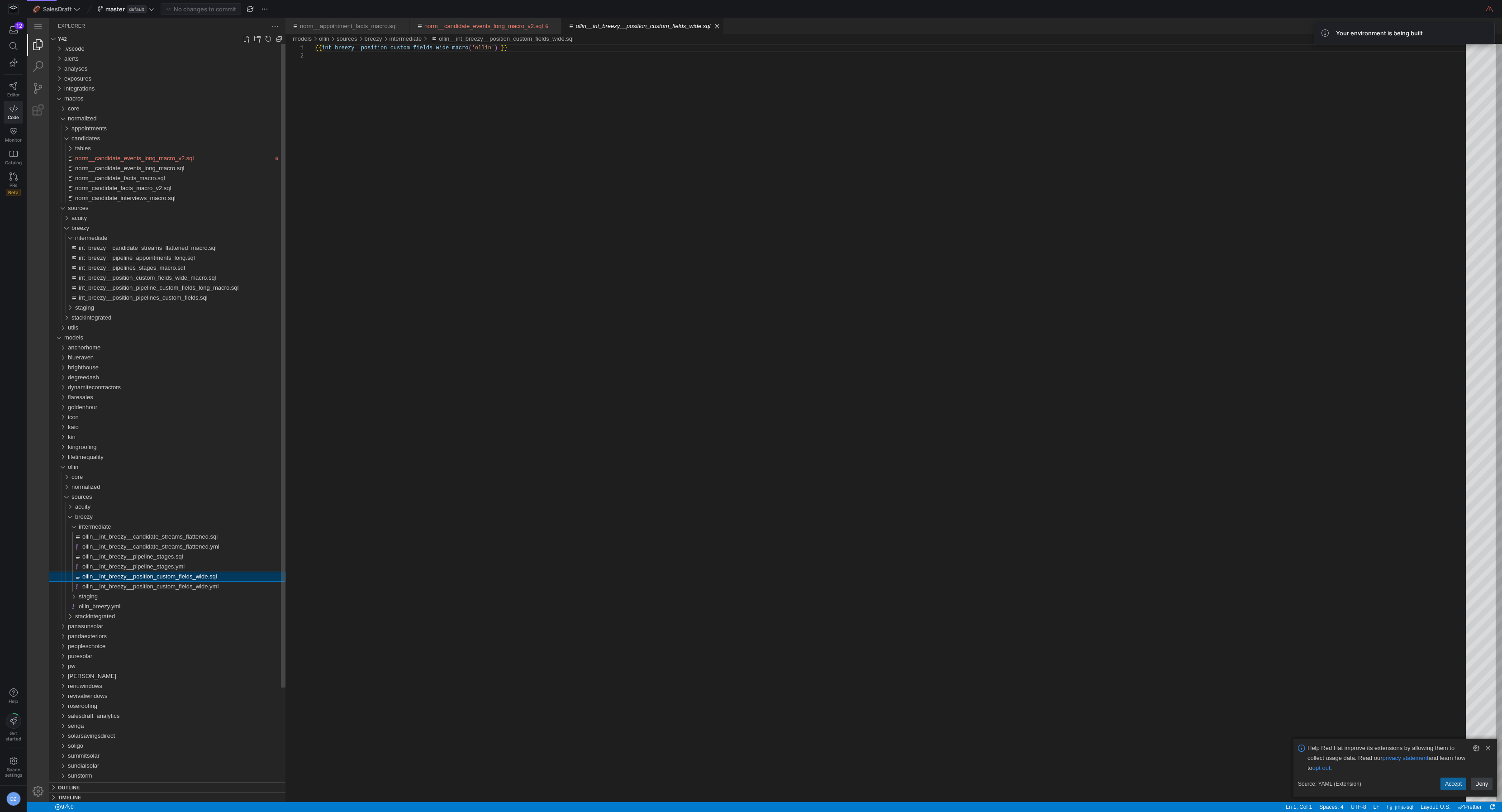
scroll to position [8, 0]
click at [104, 459] on span "lifetimequality" at bounding box center [86, 456] width 36 height 7
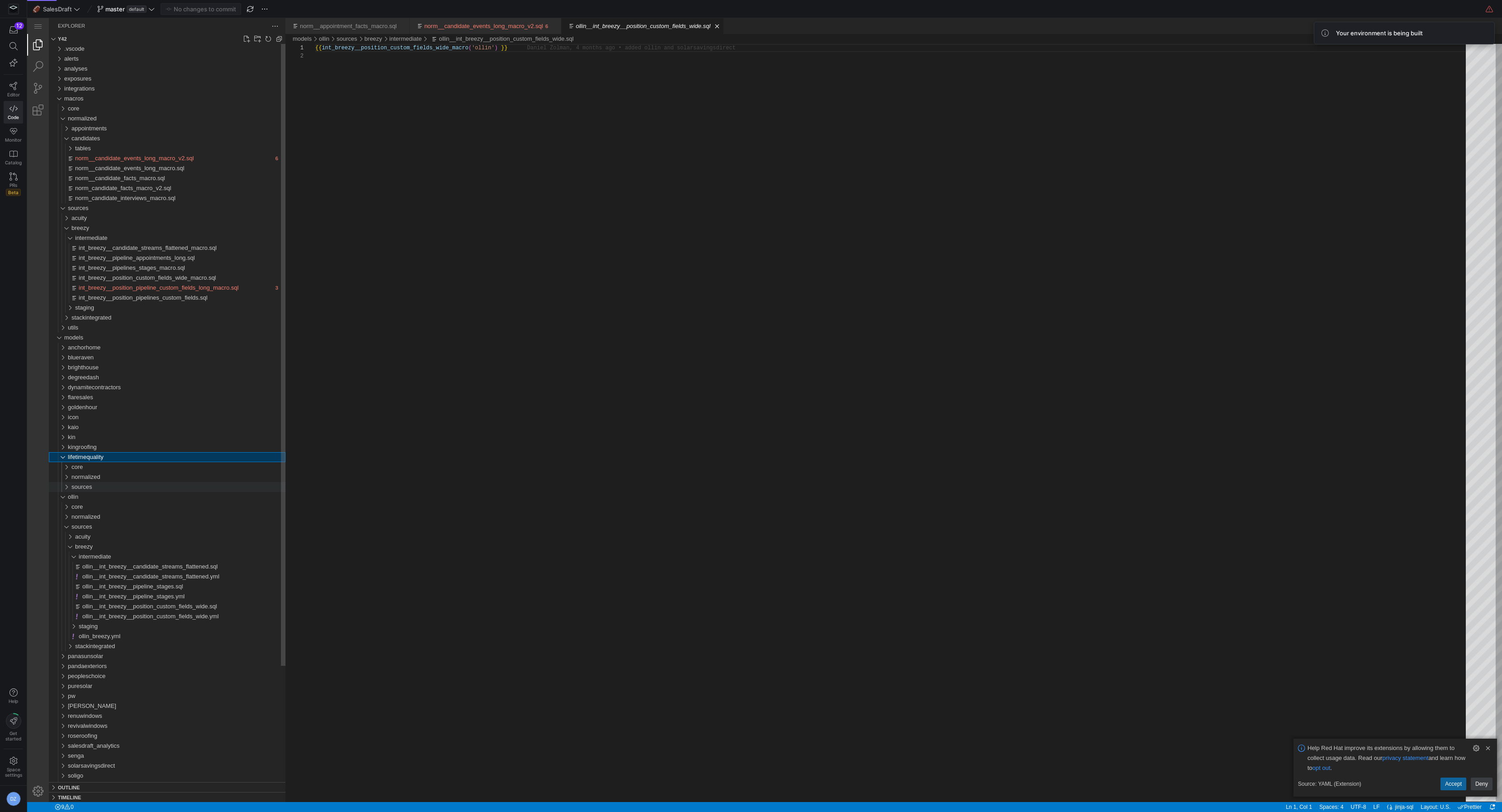
click at [107, 485] on div "sources" at bounding box center [178, 487] width 214 height 10
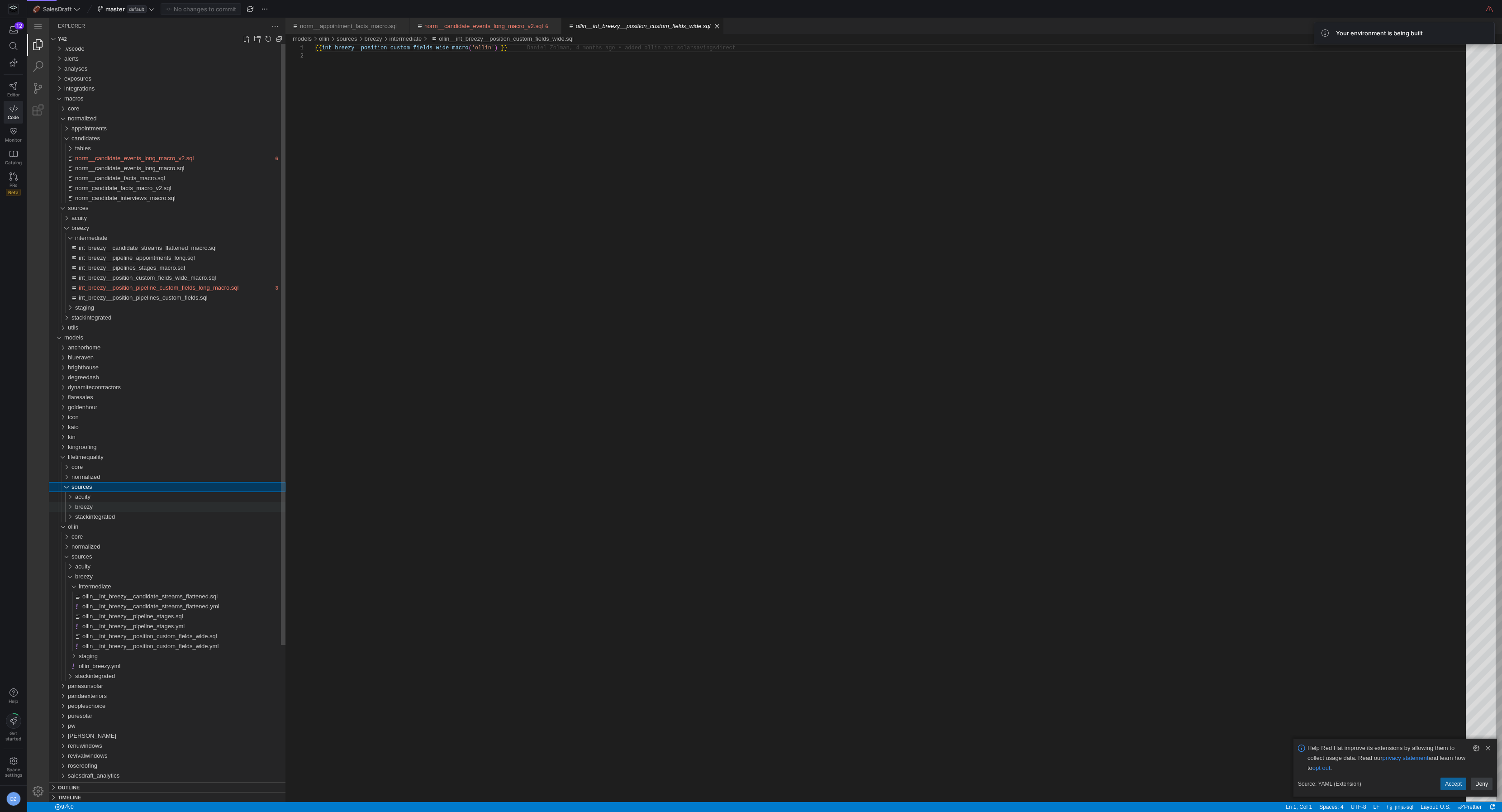
click at [107, 502] on div "breezy" at bounding box center [179, 507] width 210 height 10
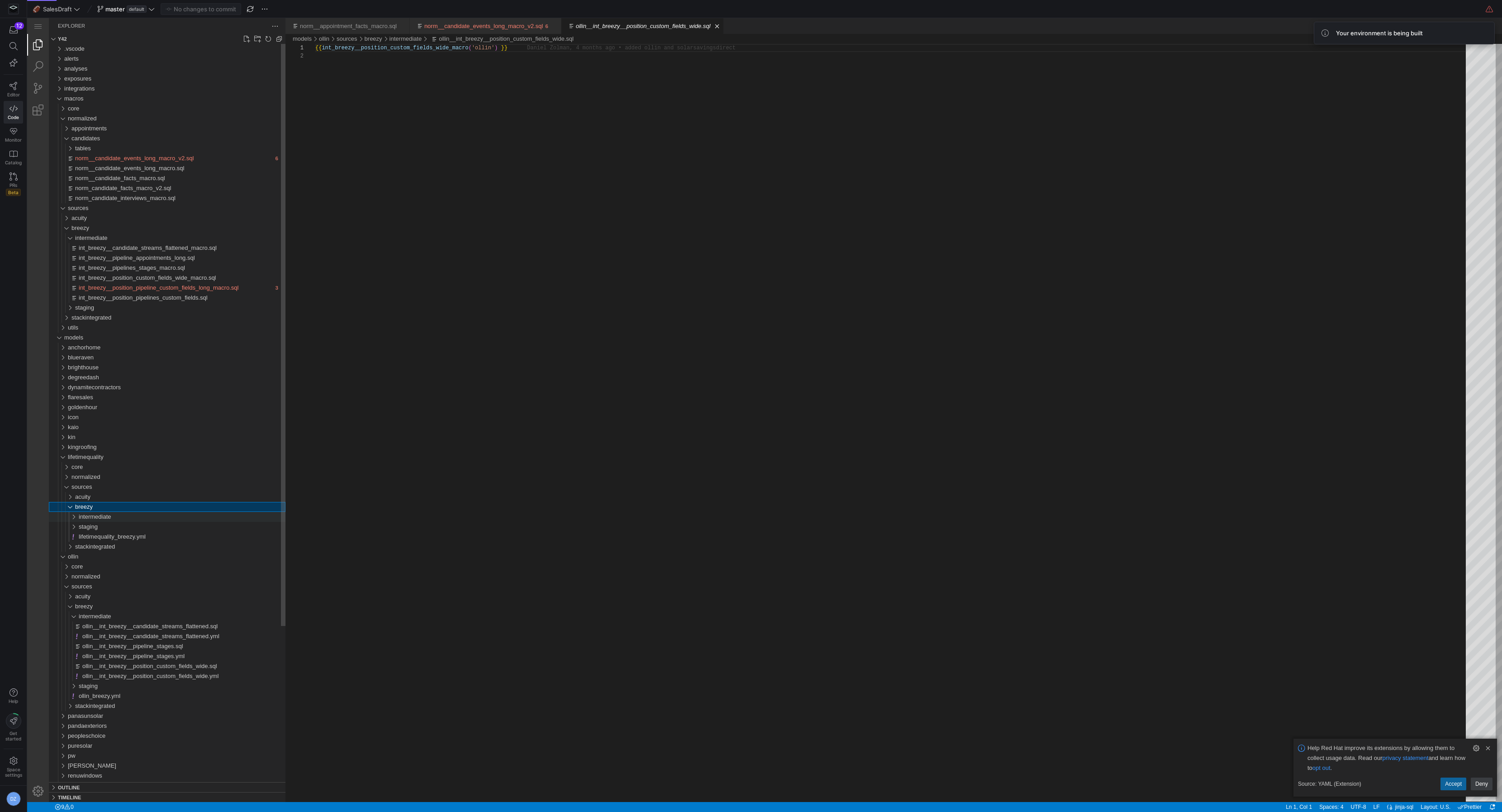
click at [129, 519] on div "intermediate" at bounding box center [182, 517] width 207 height 10
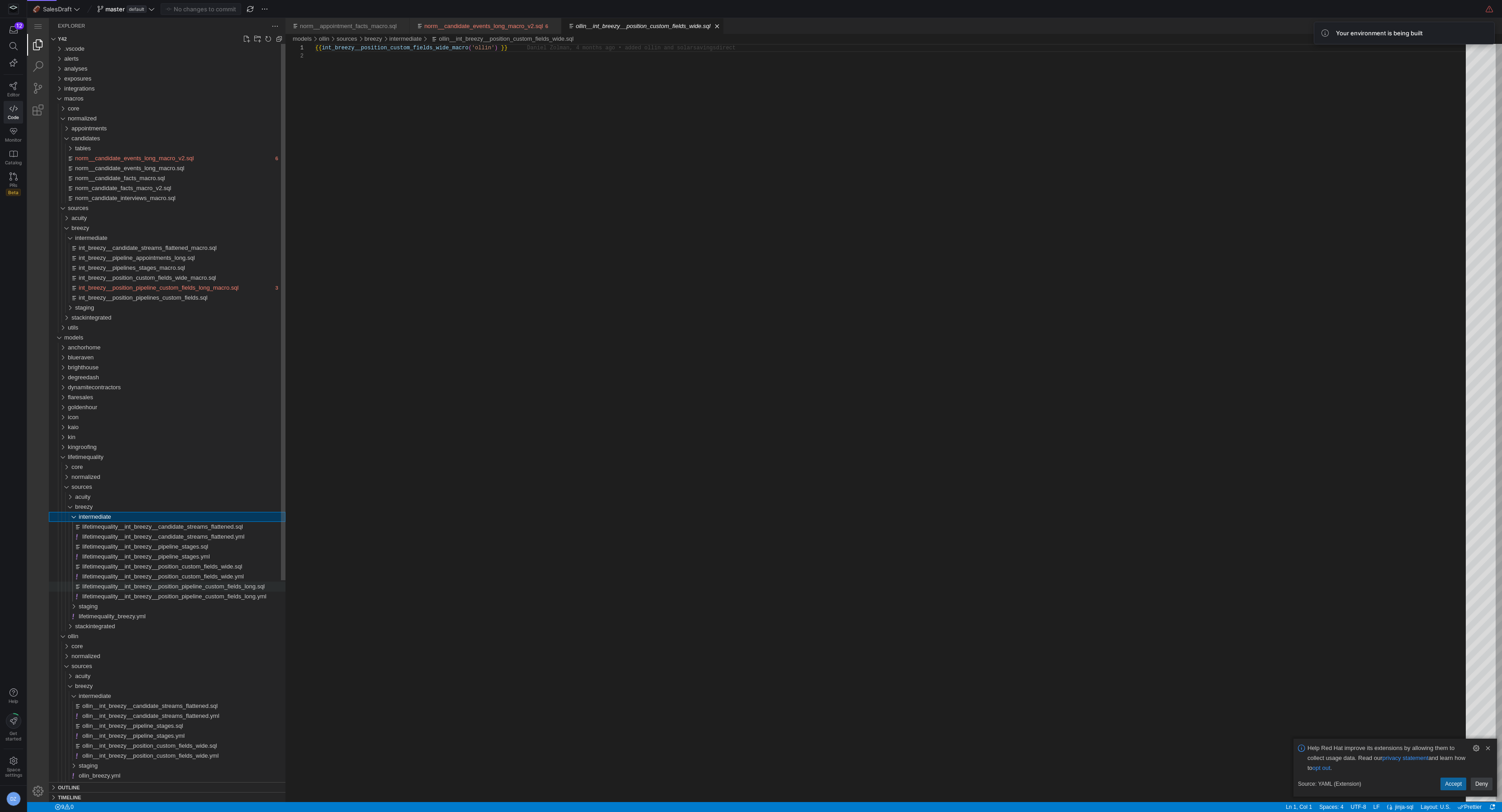
click at [214, 590] on div "lifetimequality__int_breezy__position_pipeline_custom_fields_long.sql" at bounding box center [184, 586] width 203 height 10
click at [212, 595] on span "lifetimequality__int_breezy__position_pipeline_custom_fields_long.yml" at bounding box center [174, 596] width 184 height 7
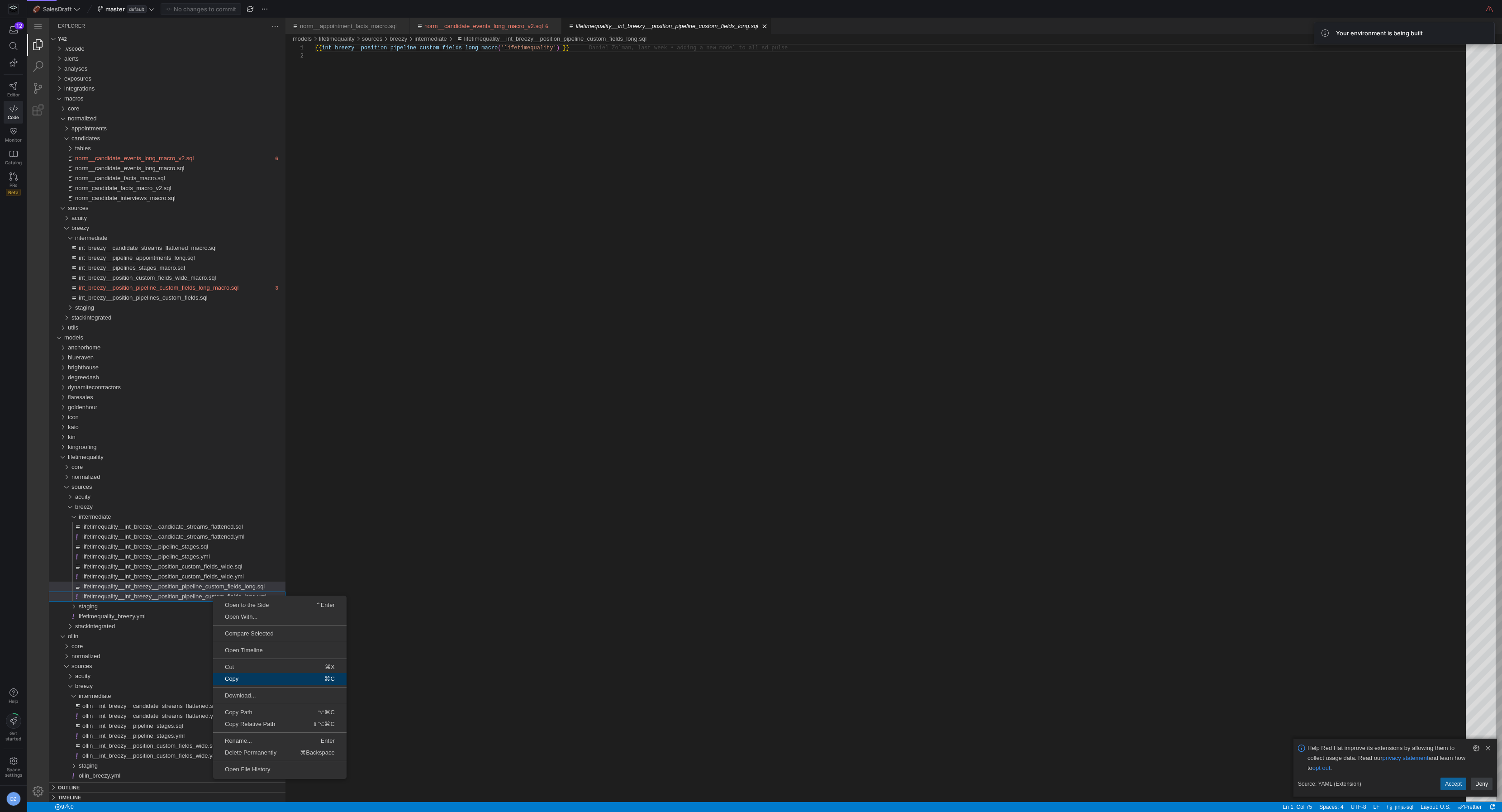
click at [256, 675] on link "Copy ⌘C" at bounding box center [280, 678] width 134 height 12
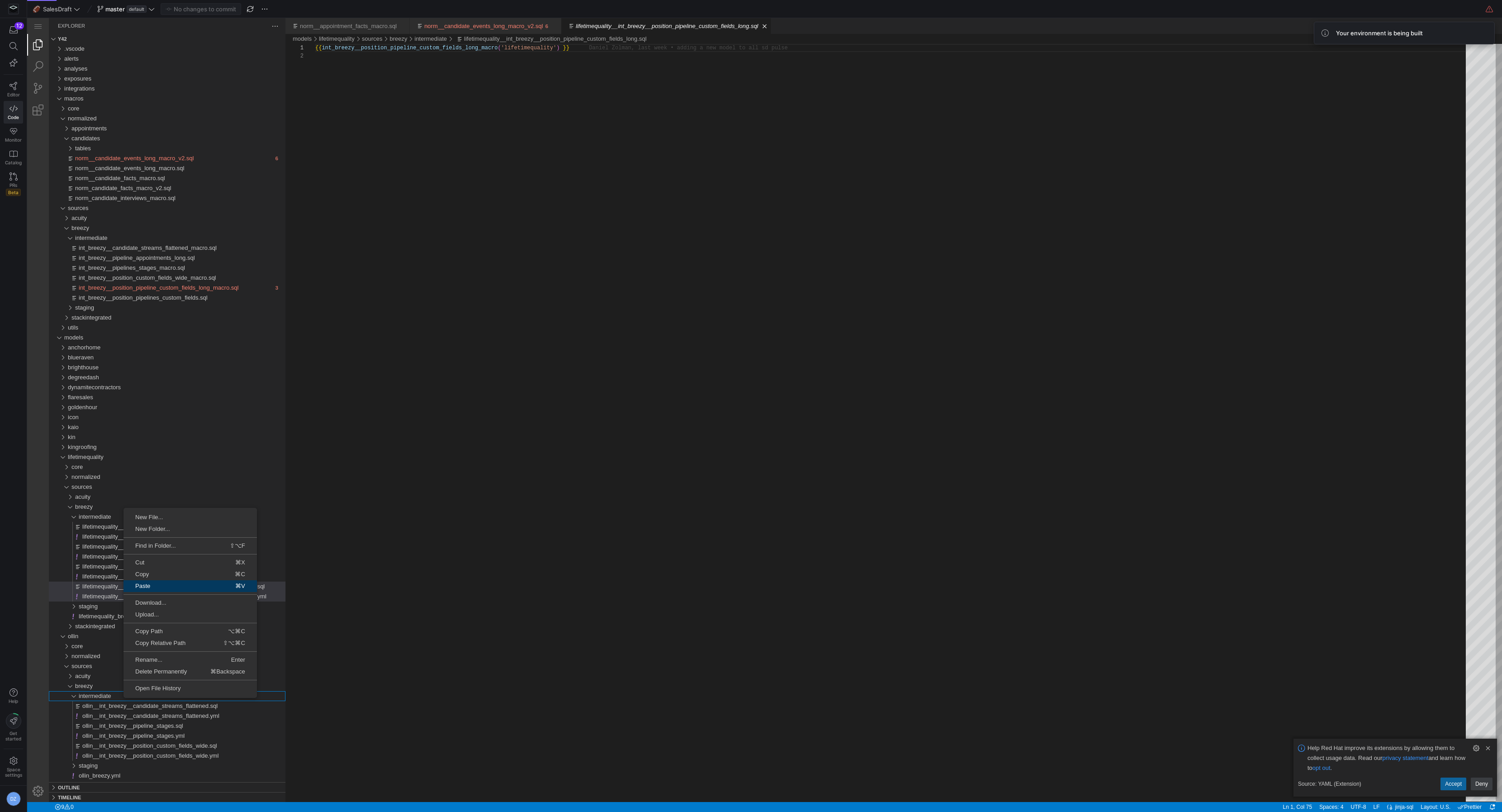
click at [179, 581] on link "Paste ⌘V" at bounding box center [190, 586] width 134 height 12
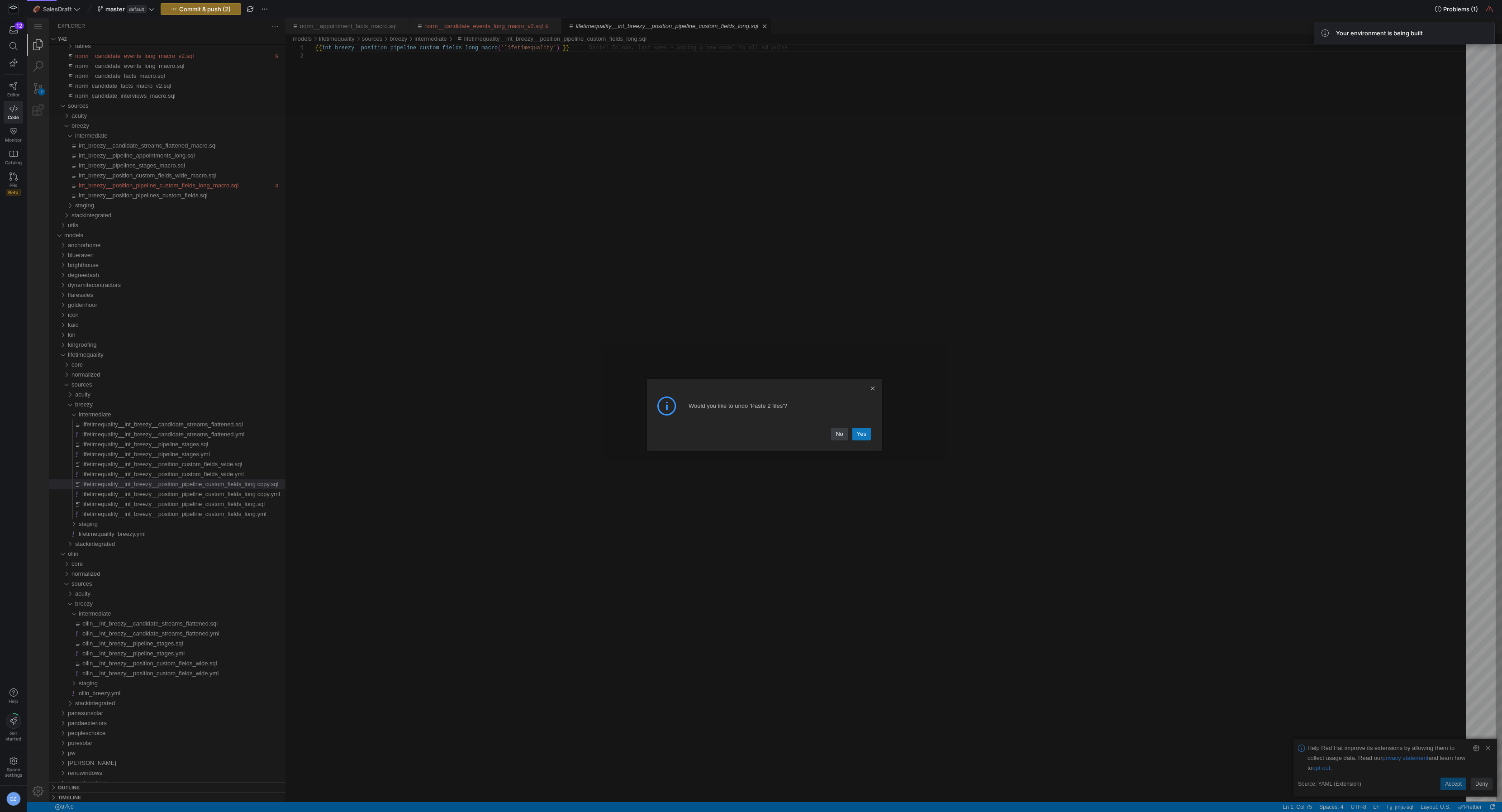
click at [863, 432] on link "Yes" at bounding box center [861, 433] width 19 height 13
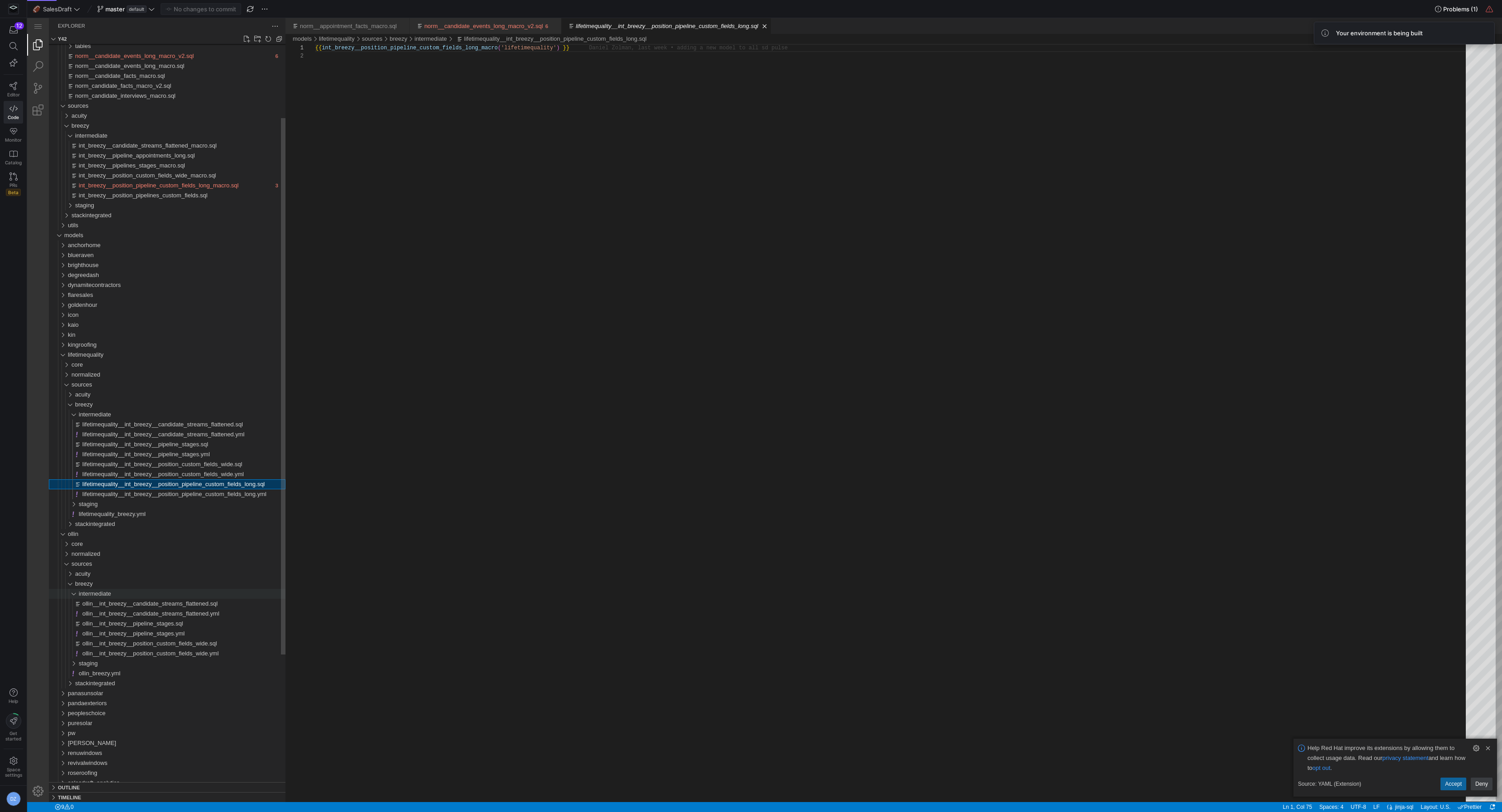
click at [122, 590] on div "intermediate" at bounding box center [182, 594] width 207 height 10
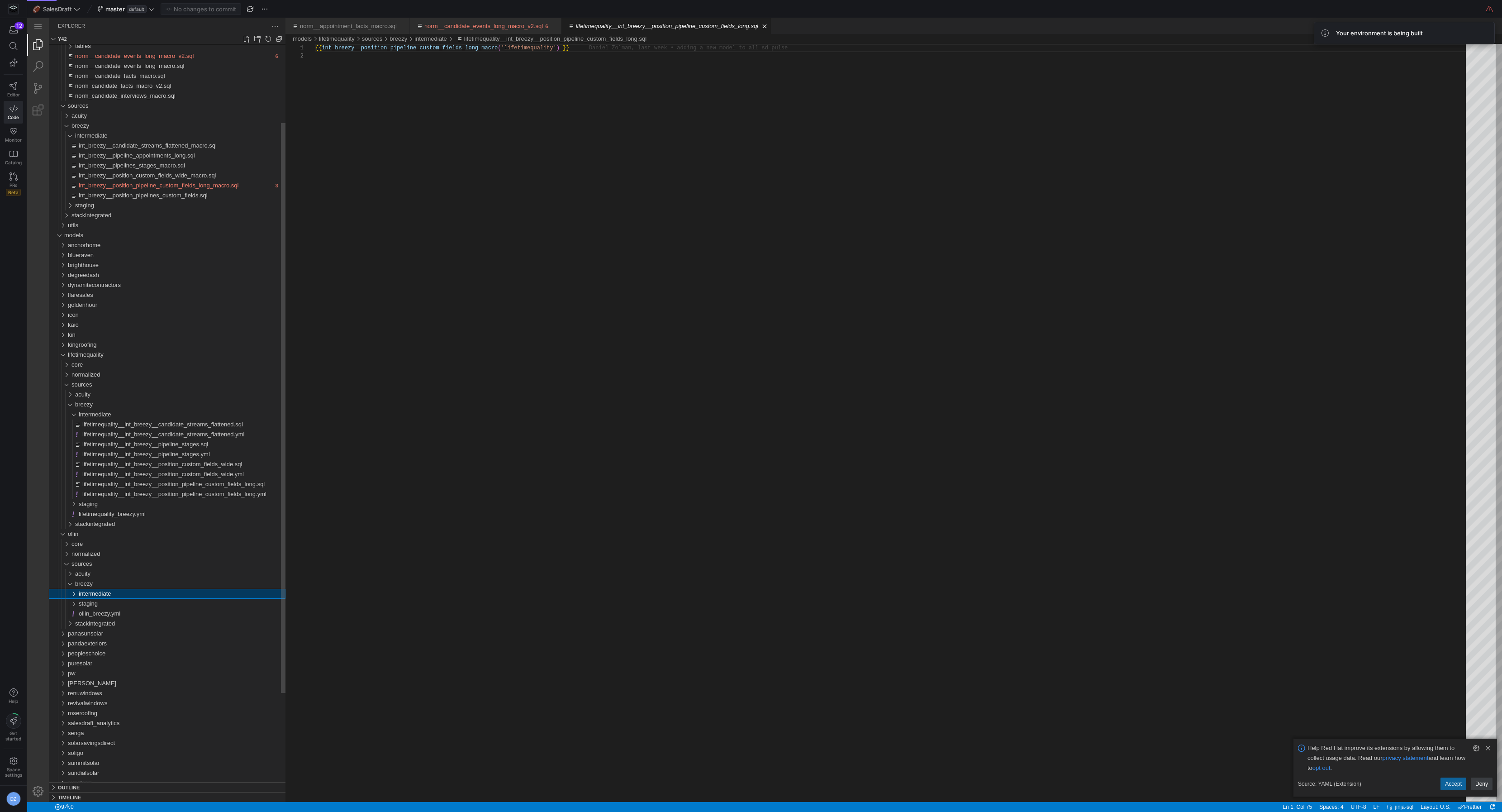
click at [122, 592] on div "intermediate" at bounding box center [182, 594] width 207 height 10
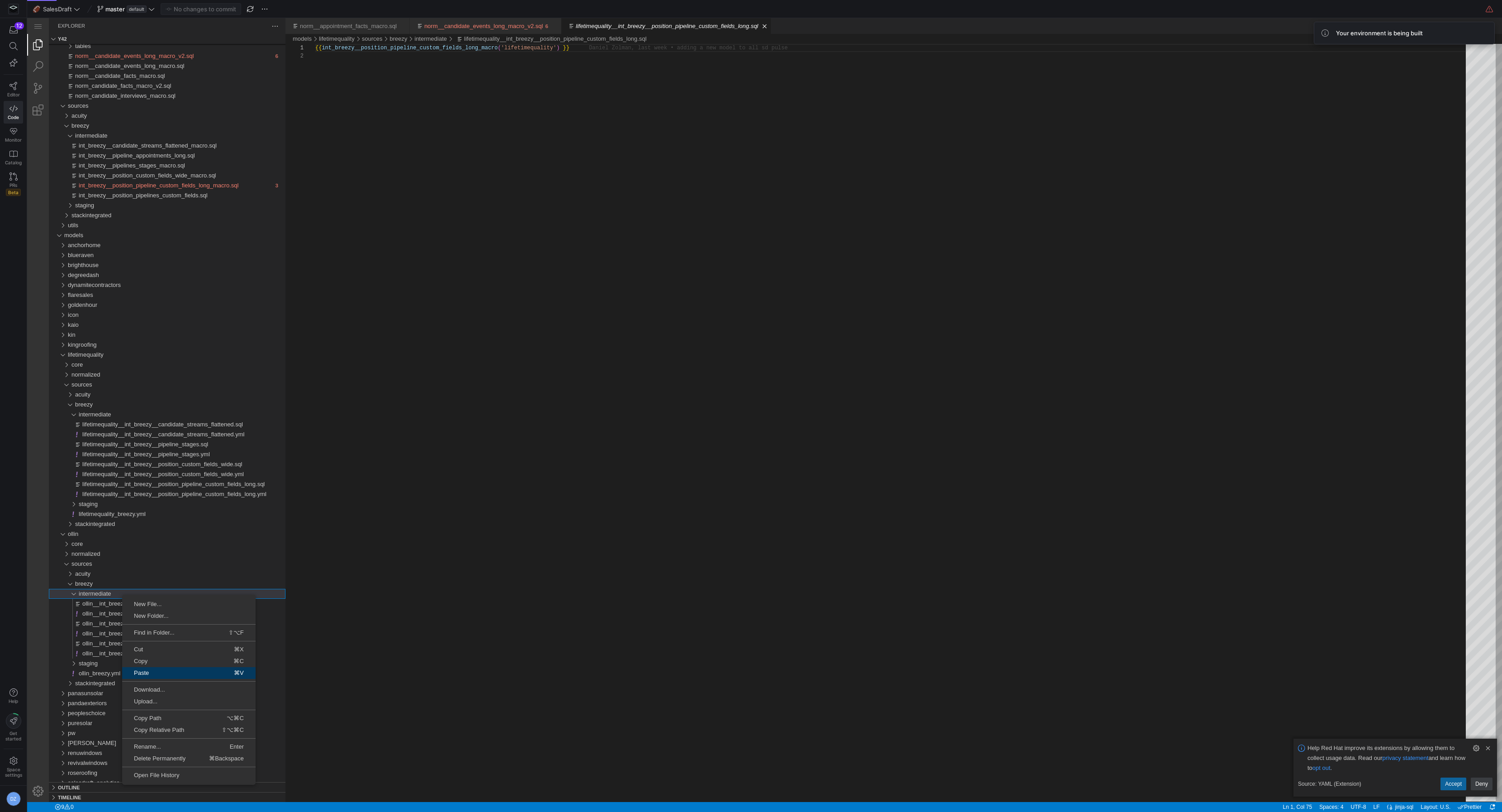
click at [173, 670] on span "Paste" at bounding box center [151, 673] width 59 height 6
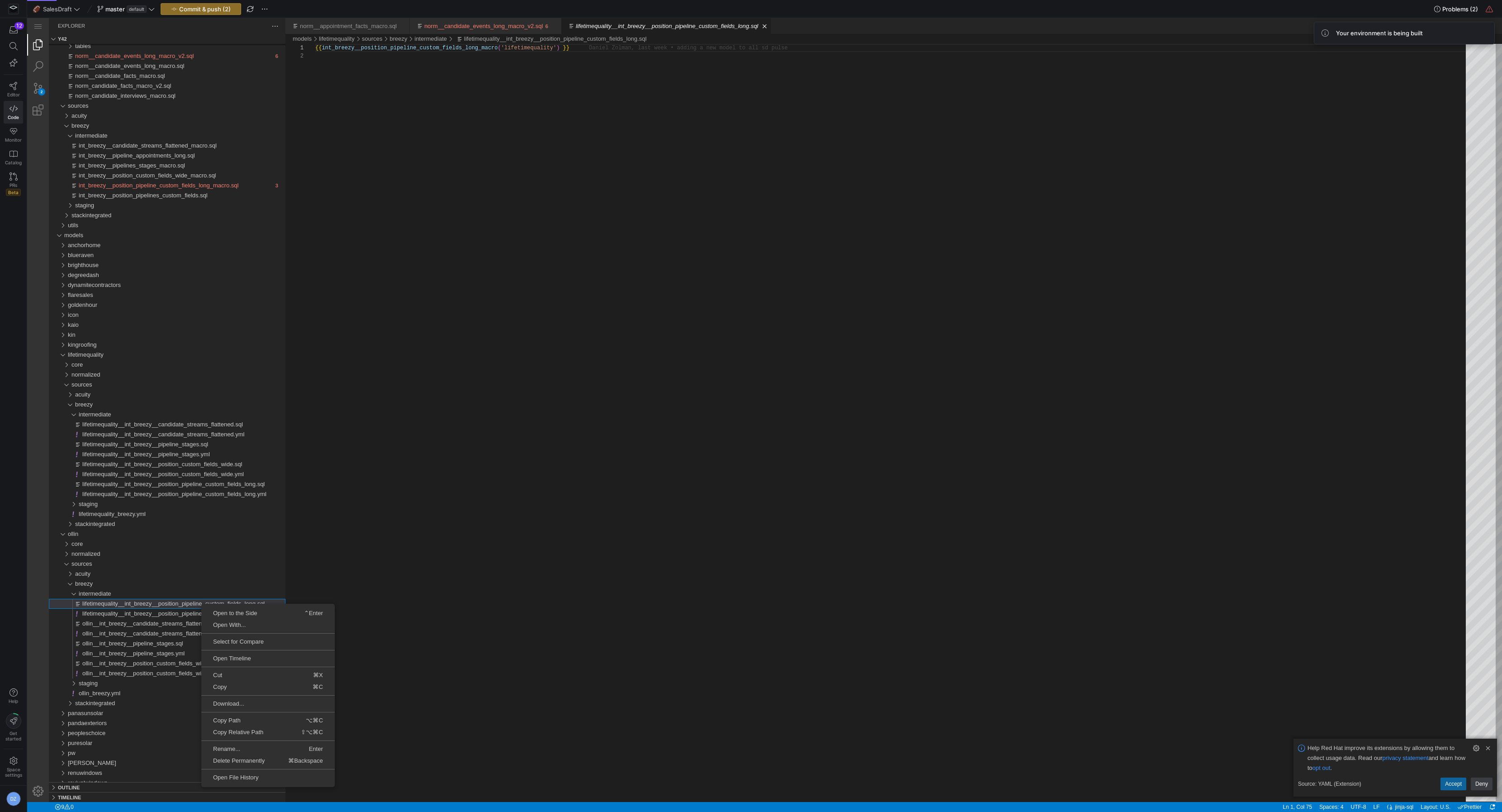
click at [236, 740] on li at bounding box center [268, 740] width 134 height 5
click at [236, 745] on span "Rename..." at bounding box center [234, 748] width 66 height 6
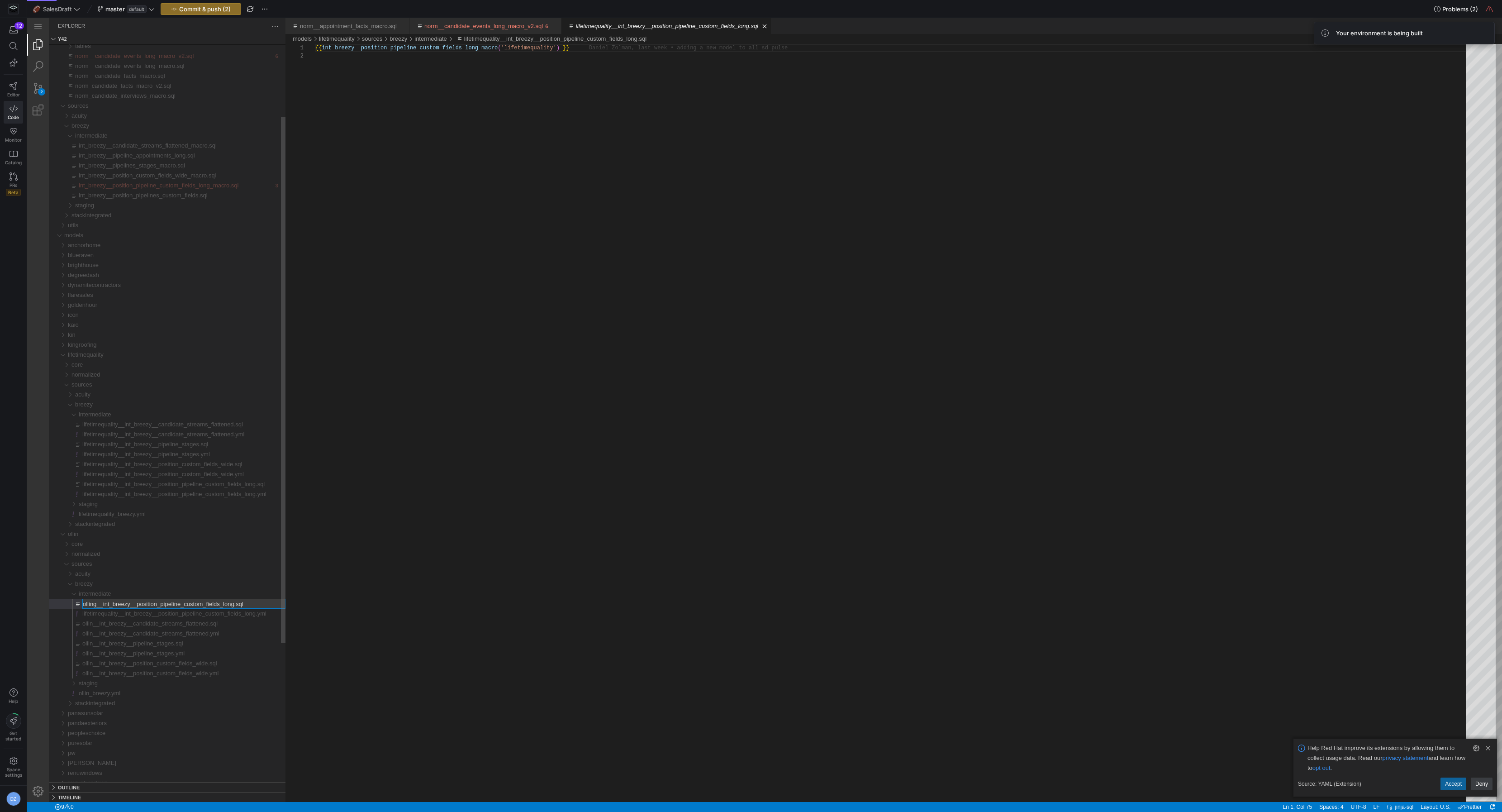
type input "ollin__int_breezy__position_pipeline_custom_fields_long.sql"
type input "ollin__int_breezy__position_pipeline_custom_fields_long.yml"
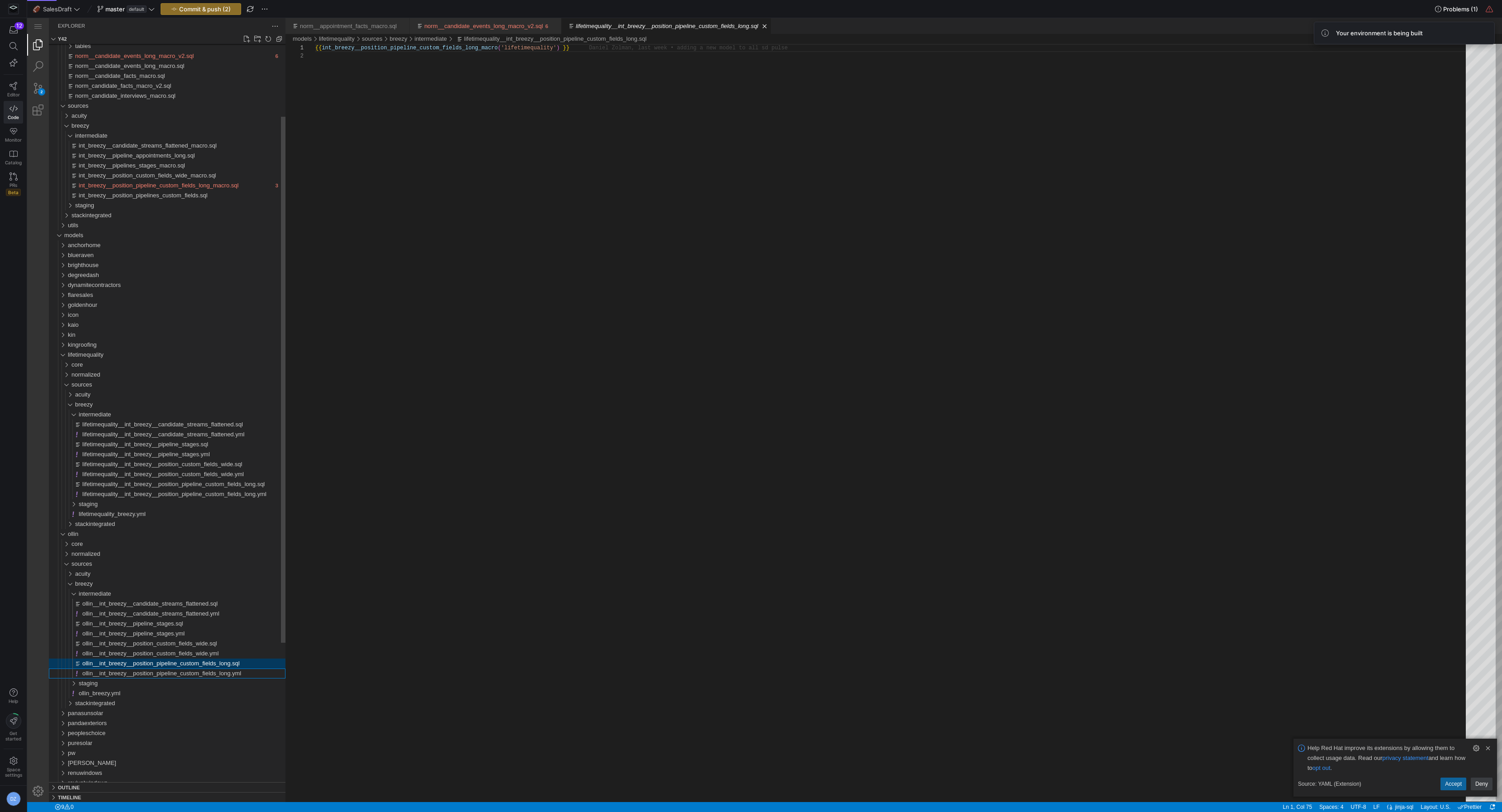
click at [213, 664] on span "ollin__int_breezy__position_pipeline_custom_fields_long.sql" at bounding box center [161, 663] width 157 height 7
click at [509, 49] on div "{{ int_breezy__position_pipeline_custom_fields_long_ macro ( 'lifetimequality' …" at bounding box center [893, 426] width 1157 height 766
paste textarea "ollin"
type textarea "{{ int_breezy__position_pipeline_custom_fields_long_macro('ollin') }}"
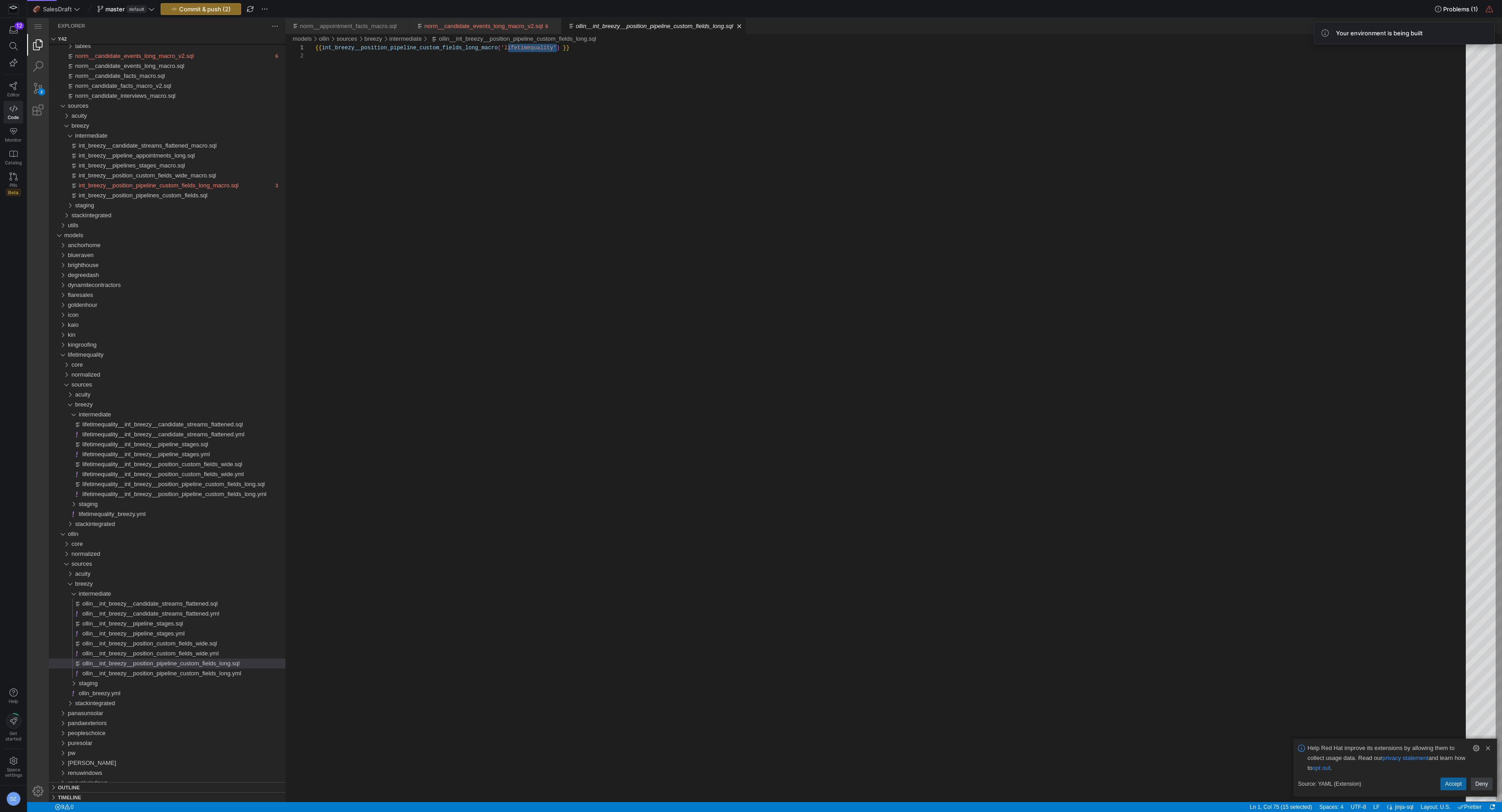
scroll to position [0, 209]
click at [211, 674] on span "ollin__int_breezy__position_pipeline_custom_fields_long.yml" at bounding box center [161, 673] width 158 height 7
drag, startPoint x: 397, startPoint y: 78, endPoint x: 348, endPoint y: 79, distance: 49.0
paste textarea "ollin"
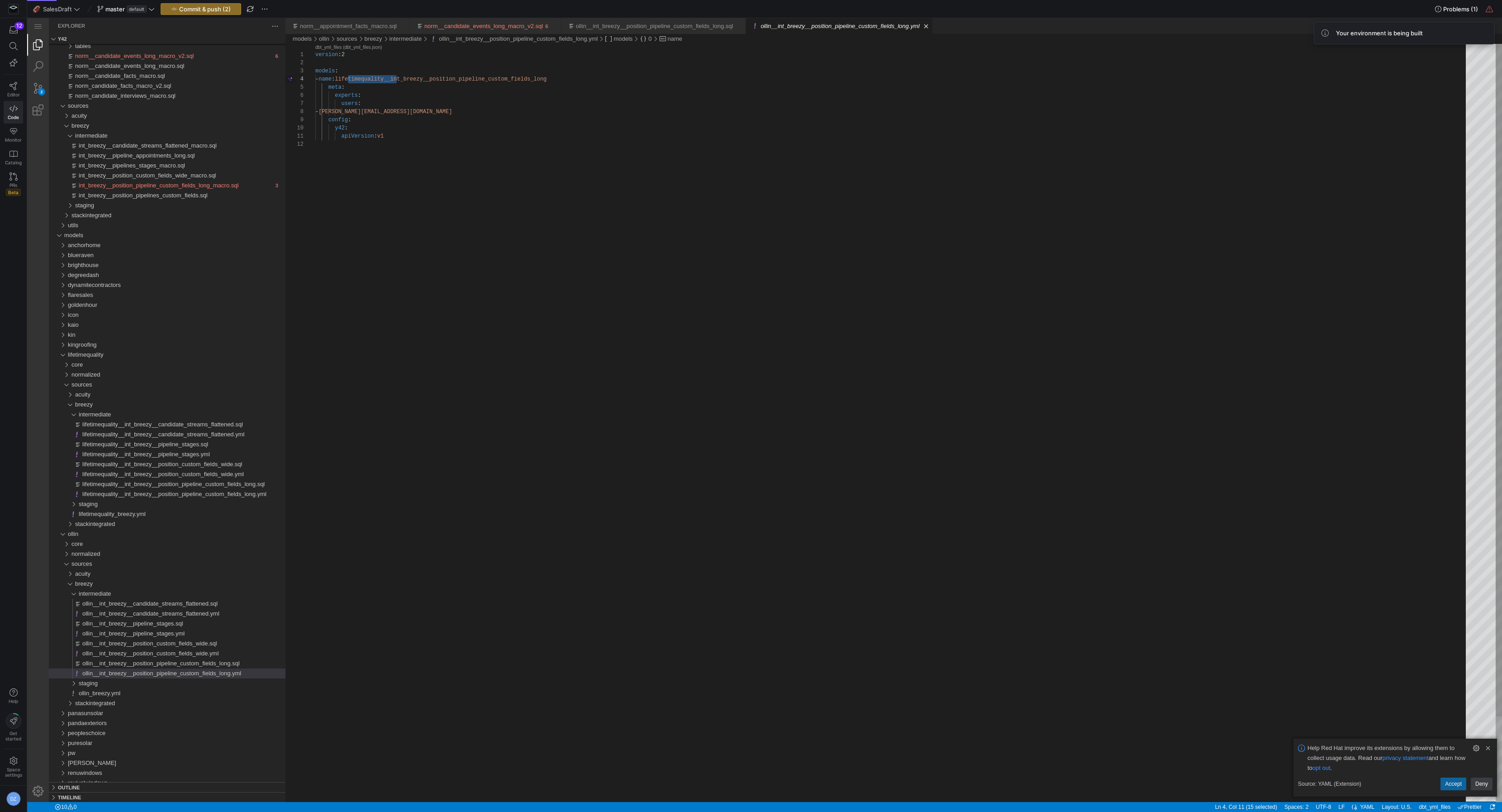
type textarea "version: 2 models: - name: ollin__int_breezy__position_pipeline_custom_fields_l…"
click at [506, 88] on div "version : 2 models : - name : ollin__int_breezy__position_pipeline_custom_field…" at bounding box center [893, 470] width 1157 height 854
click at [504, 87] on div "version : 2 models : - name : ollin__int_breezy__position_pipeline_custom_field…" at bounding box center [893, 470] width 1157 height 854
click at [204, 13] on span "button" at bounding box center [201, 9] width 80 height 11
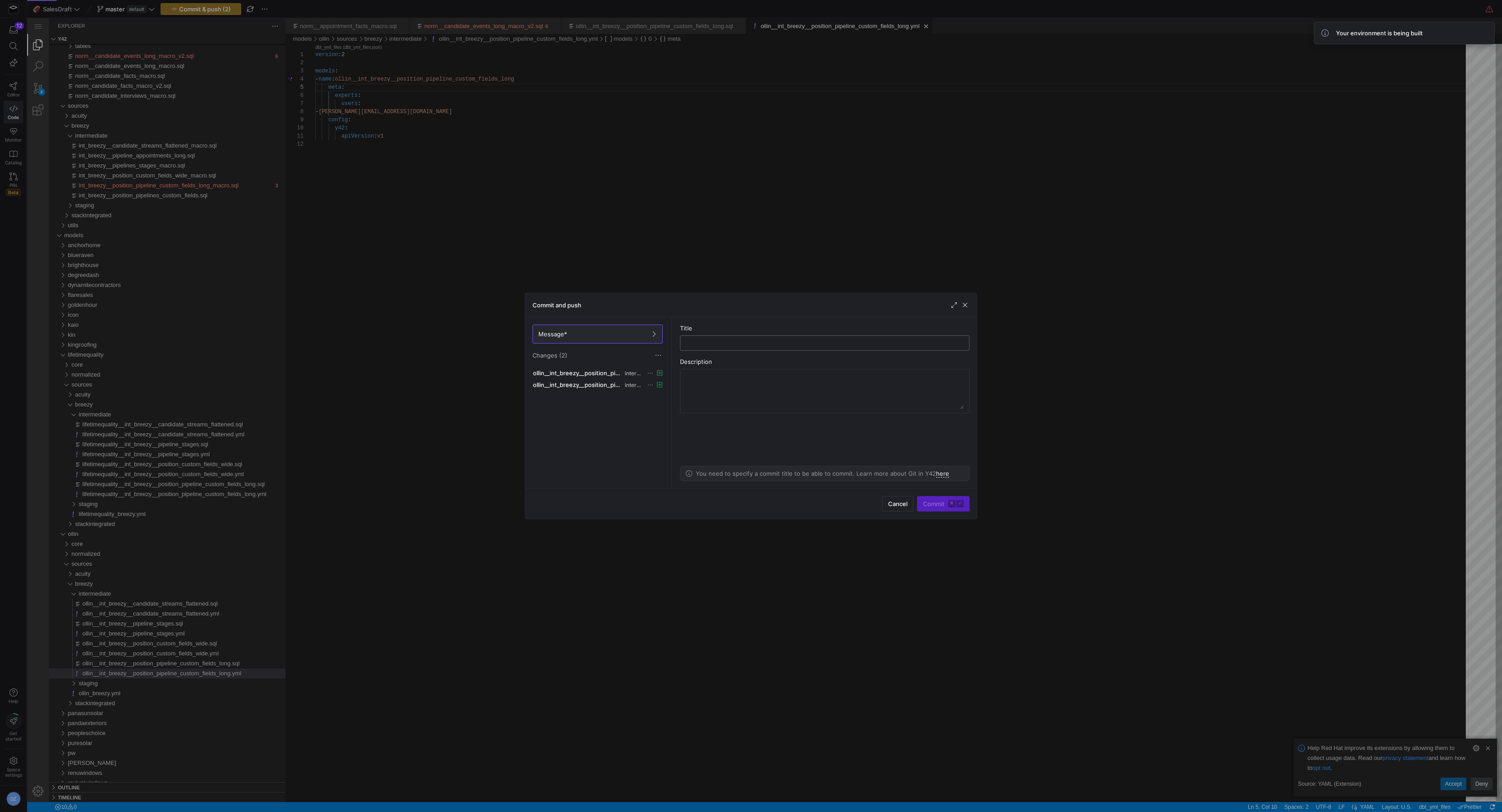
click at [819, 345] on input "text" at bounding box center [824, 343] width 274 height 7
type input "added ollin position pipeline custom fields"
click at [797, 393] on textarea at bounding box center [824, 391] width 278 height 36
click at [941, 508] on span "submit" at bounding box center [944, 503] width 52 height 15
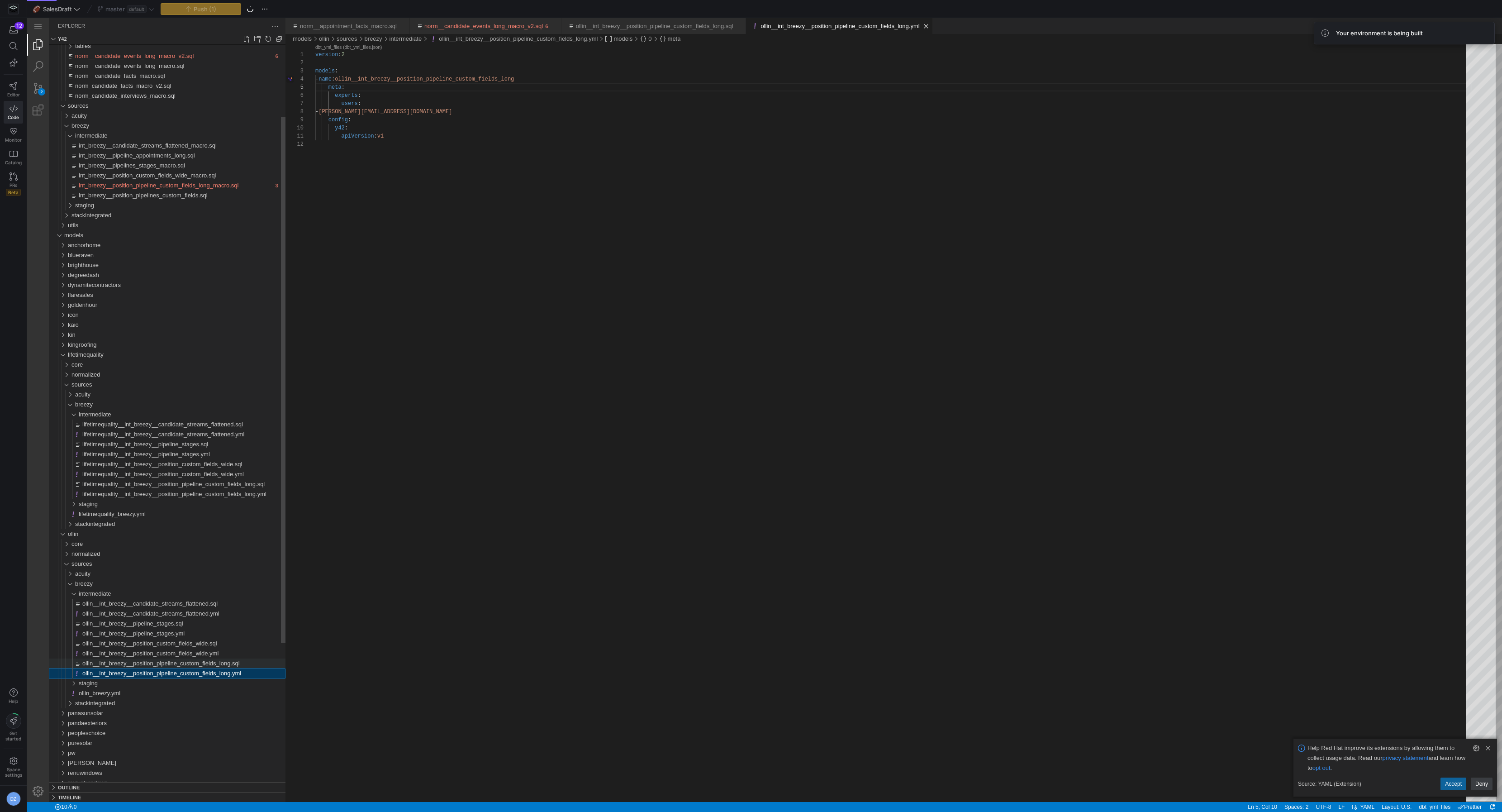
click at [240, 666] on span "ollin__int_breezy__position_pipeline_custom_fields_long.sql" at bounding box center [161, 663] width 157 height 7
click at [530, 478] on div "{{ int_breezy__position_pipeline_custom_fields_long_ macro ( 'ollin' ) }}" at bounding box center [893, 426] width 1157 height 766
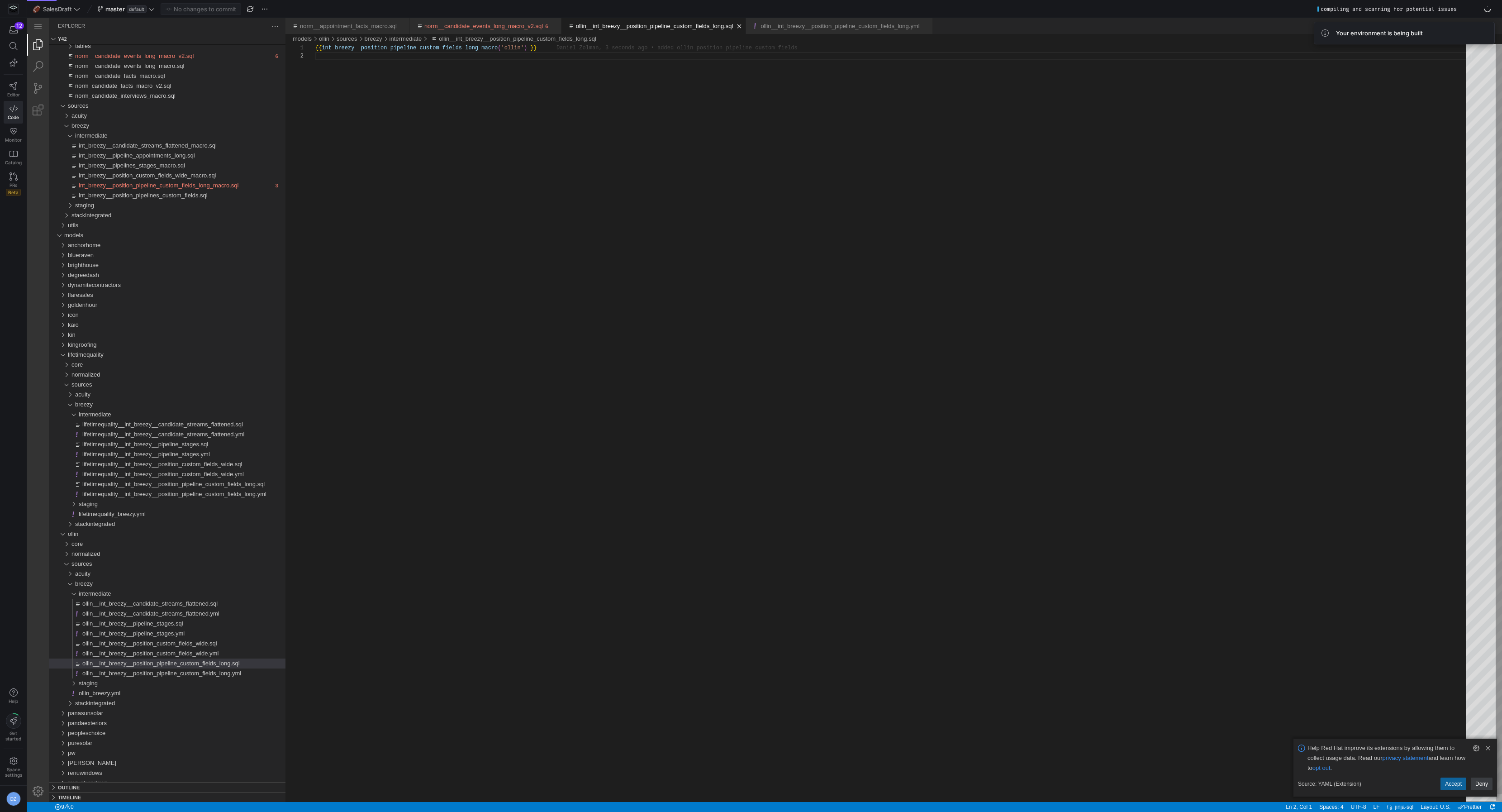
click at [1123, 418] on div "{{ int_breezy__position_pipeline_custom_fields_long_ macro ( 'ollin' ) }}" at bounding box center [893, 426] width 1157 height 766
click at [515, 198] on div "{{ int_breezy__position_pipeline_custom_fields_long_ macro ( 'ollin' ) }}" at bounding box center [893, 426] width 1157 height 766
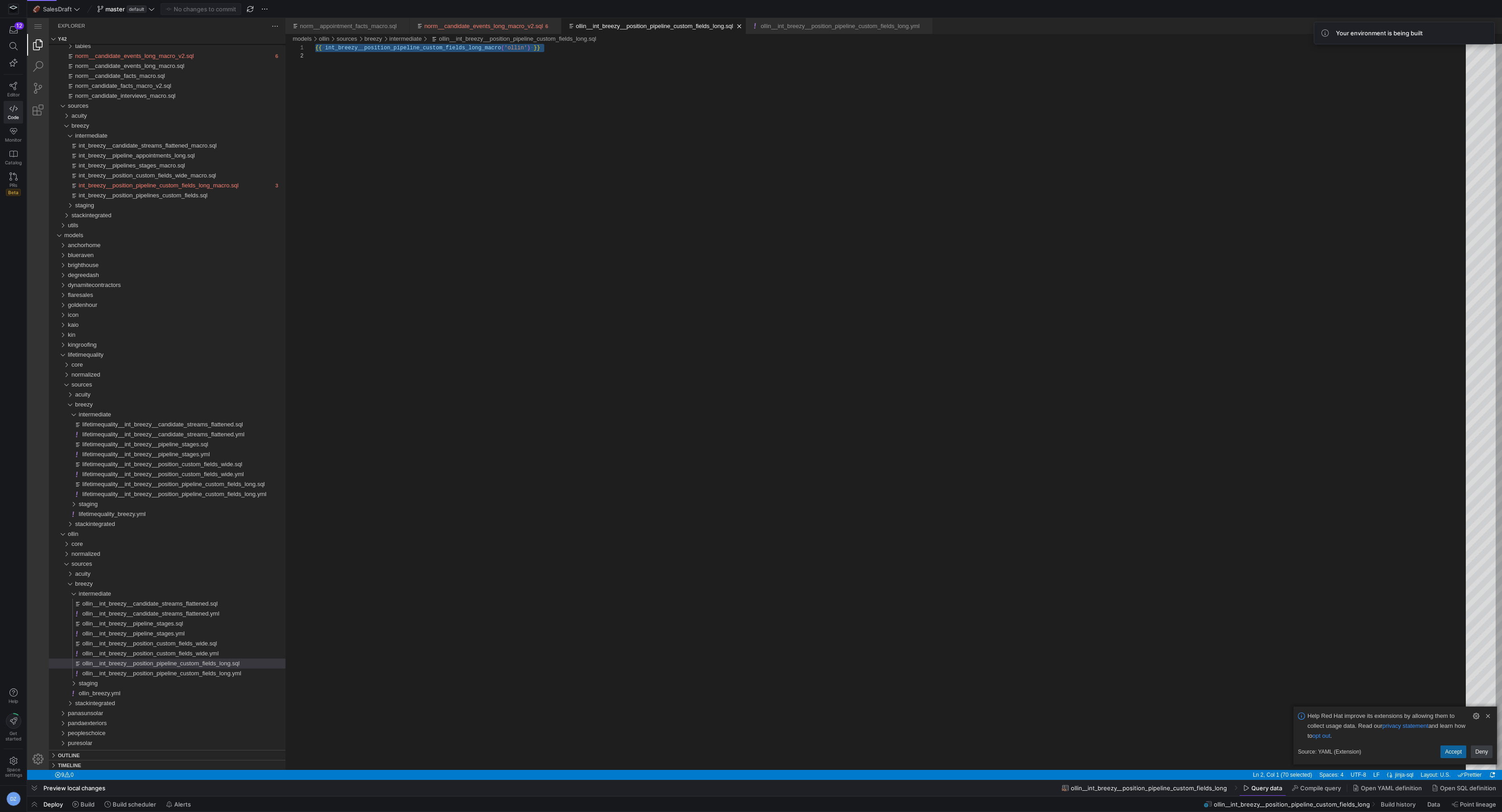
click at [713, 224] on div "{{ ·‌ int_breezy__position_pipeline_custom_fields_long_m acro ( 'ollin' ) ·‌ }}" at bounding box center [893, 410] width 1157 height 733
click at [12, 87] on icon at bounding box center [14, 86] width 8 height 8
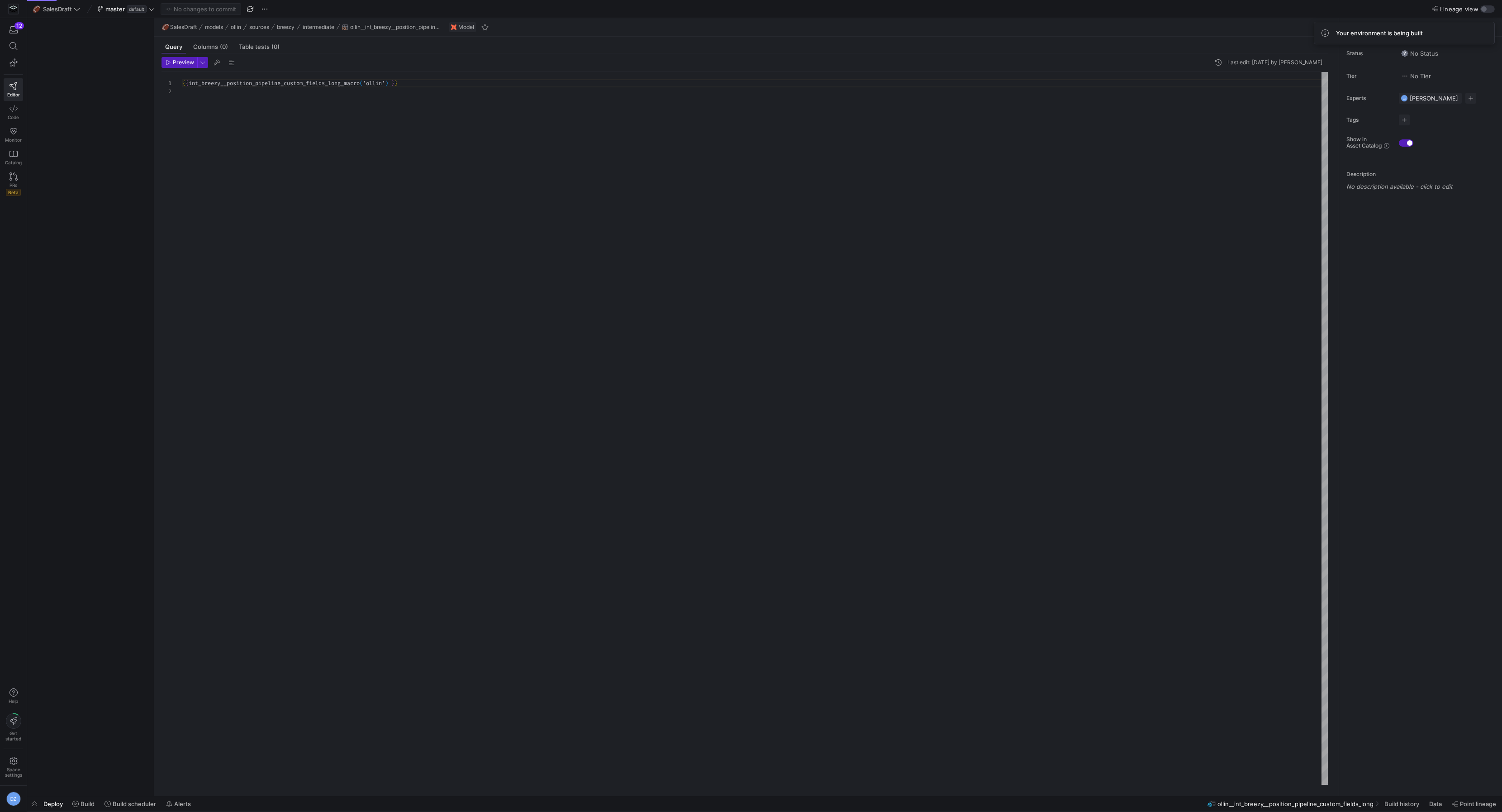
scroll to position [8, 0]
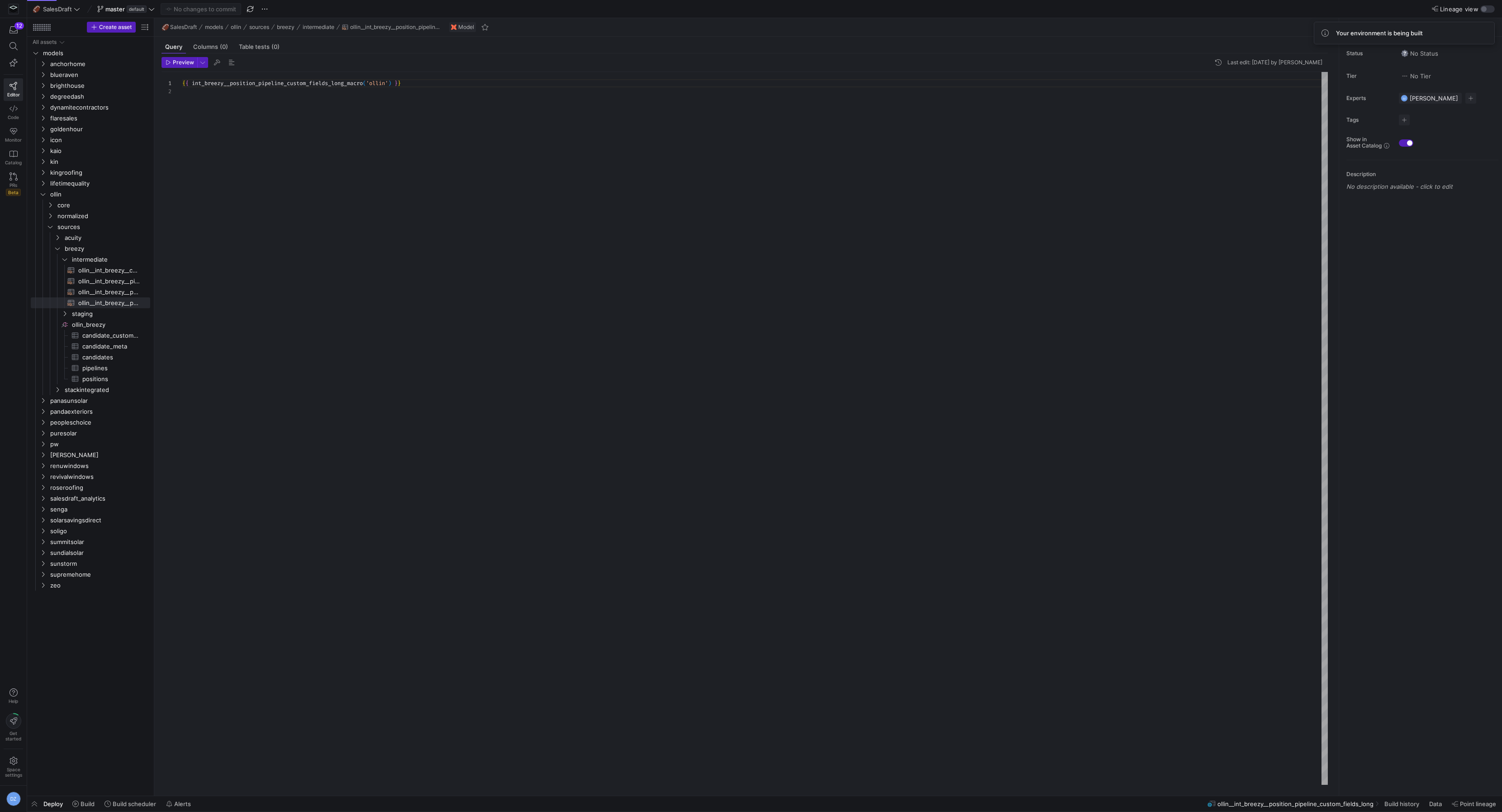
click at [473, 295] on div "{ { int_breezy__position_pipeline_custom_fields_long_m acro ( 'ollin' ) } }" at bounding box center [755, 428] width 1146 height 713
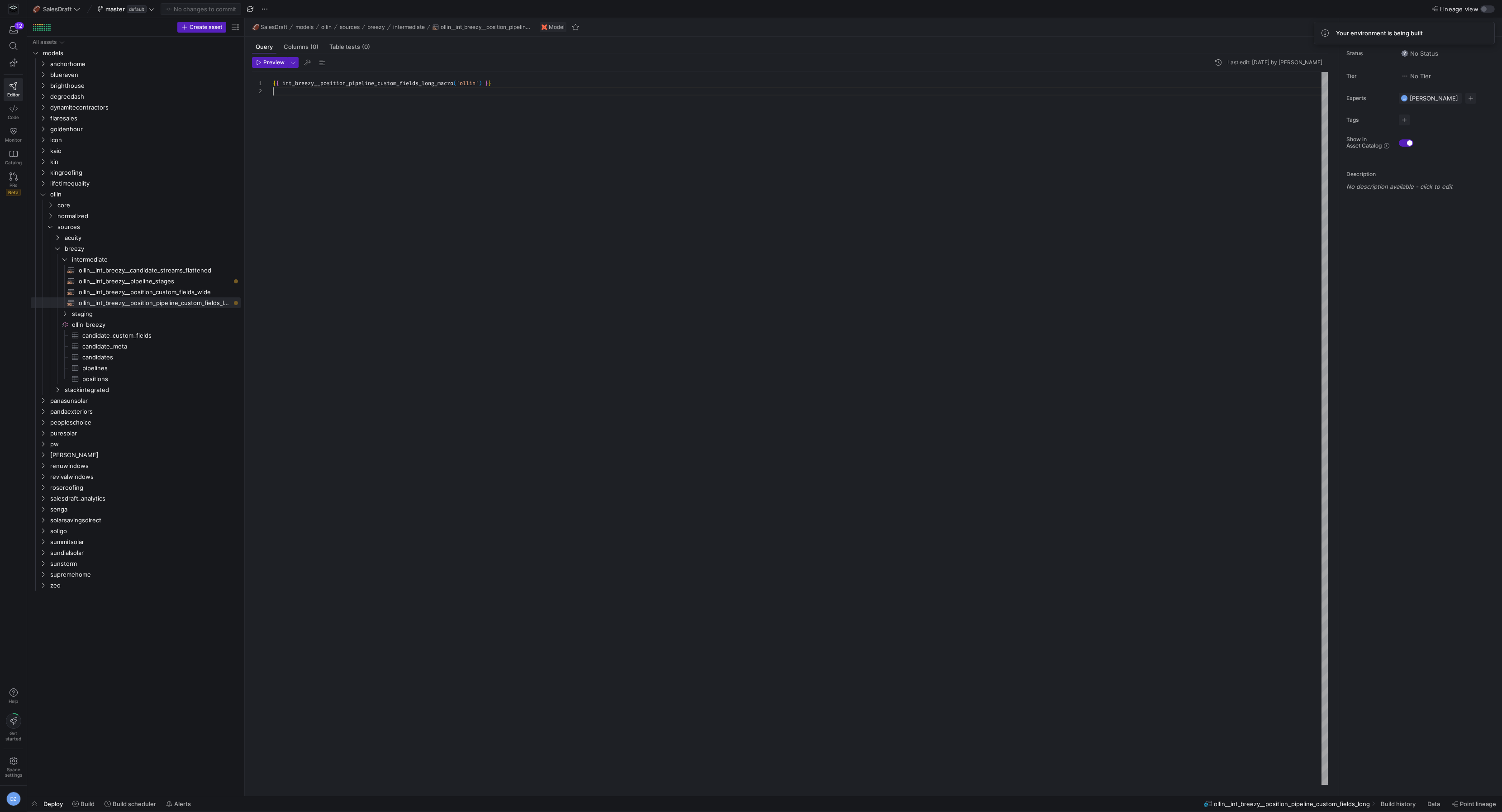
drag, startPoint x: 153, startPoint y: 295, endPoint x: 266, endPoint y: 294, distance: 113.0
click at [266, 294] on as-split "Create asset Drag here to set row groups Drag here to set column labels Group 1…" at bounding box center [764, 406] width 1475 height 777
click at [201, 300] on span "ollin__int_breezy__position_pipeline_custom_fields_long​​​​​​​​​​" at bounding box center [154, 303] width 151 height 10
click at [271, 63] on span "Preview" at bounding box center [273, 62] width 21 height 6
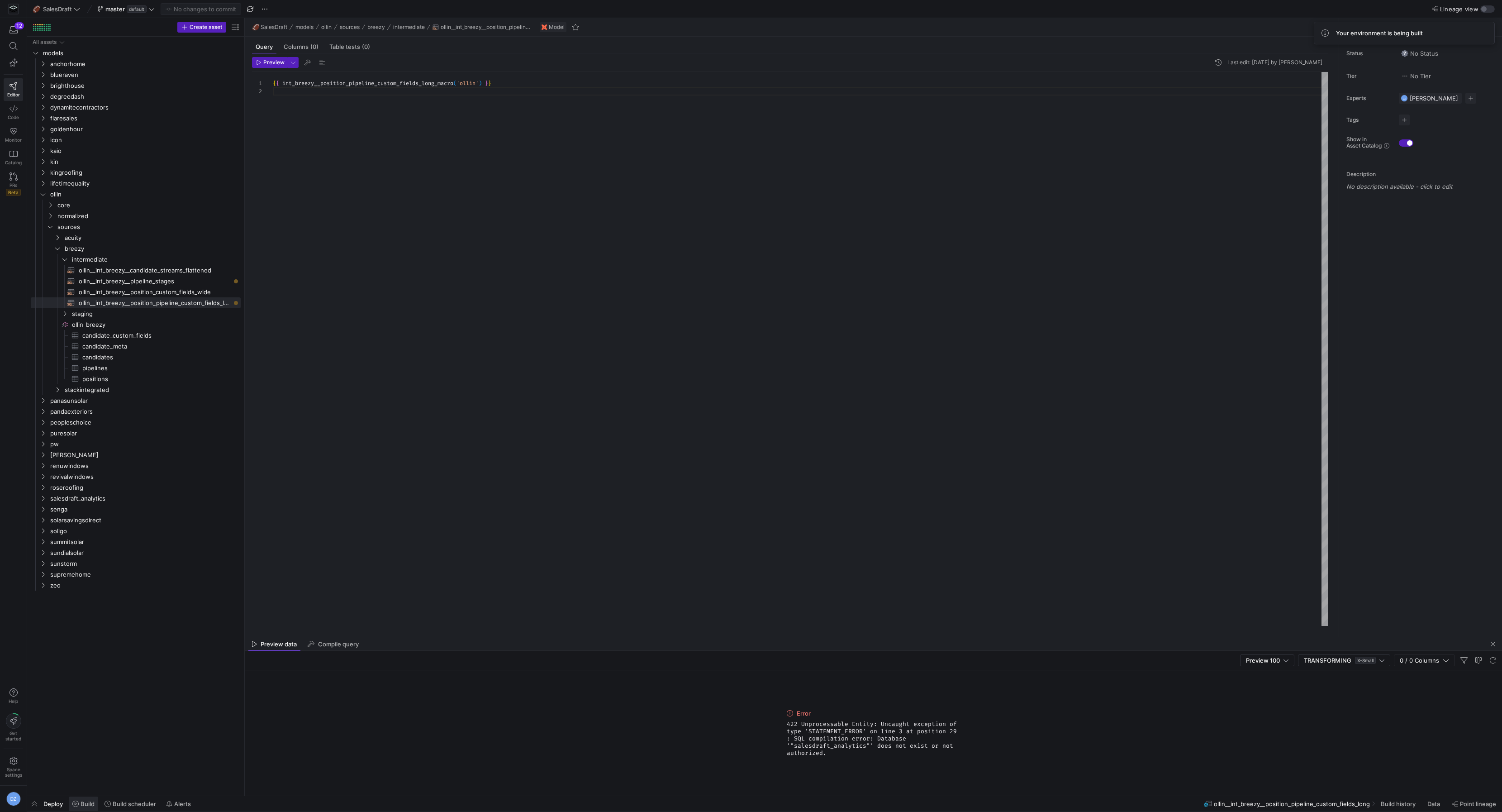
click at [92, 807] on span "Build" at bounding box center [88, 803] width 14 height 7
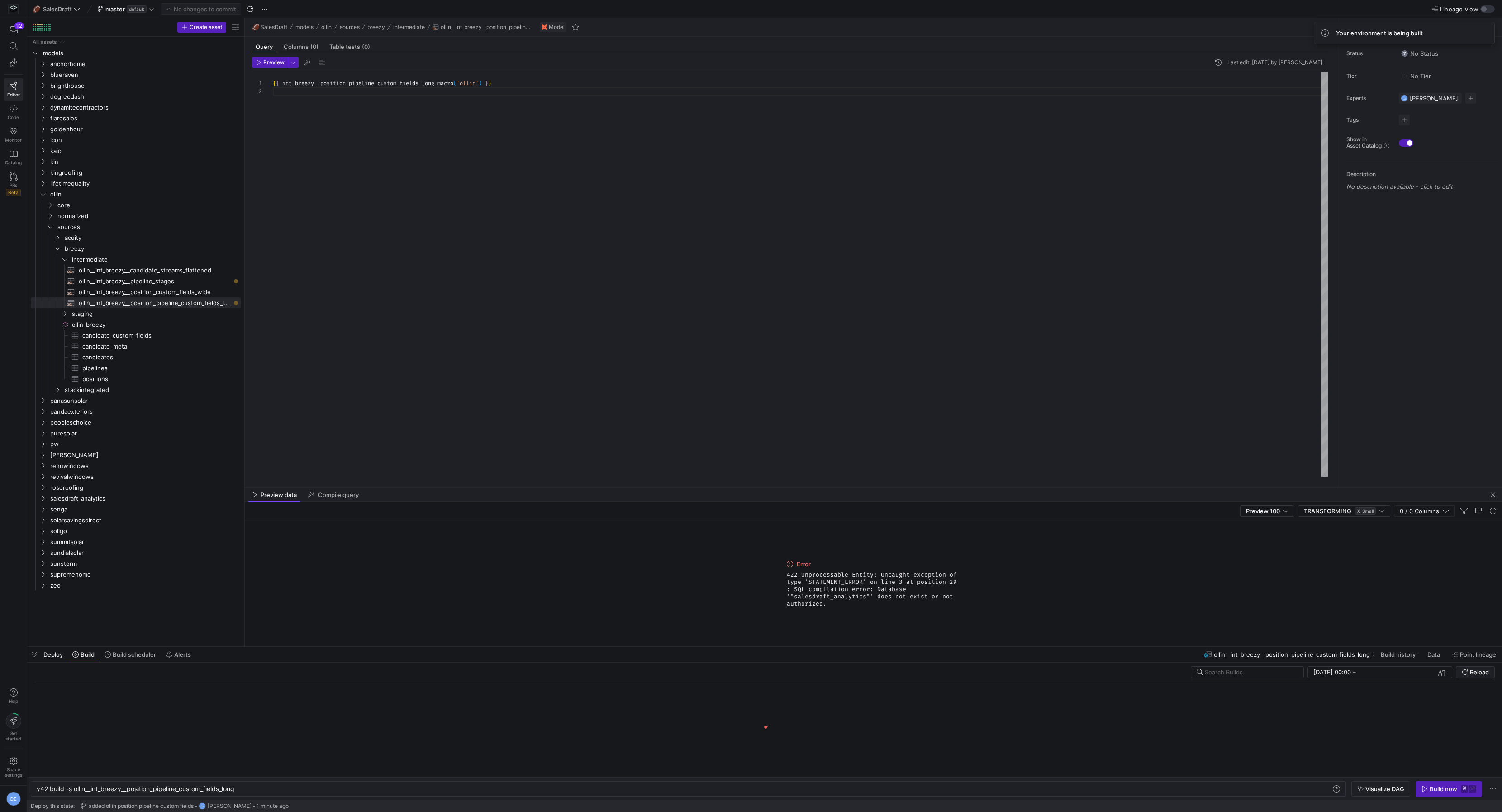
scroll to position [0, 201]
click at [1436, 791] on div "Build now" at bounding box center [1444, 788] width 28 height 7
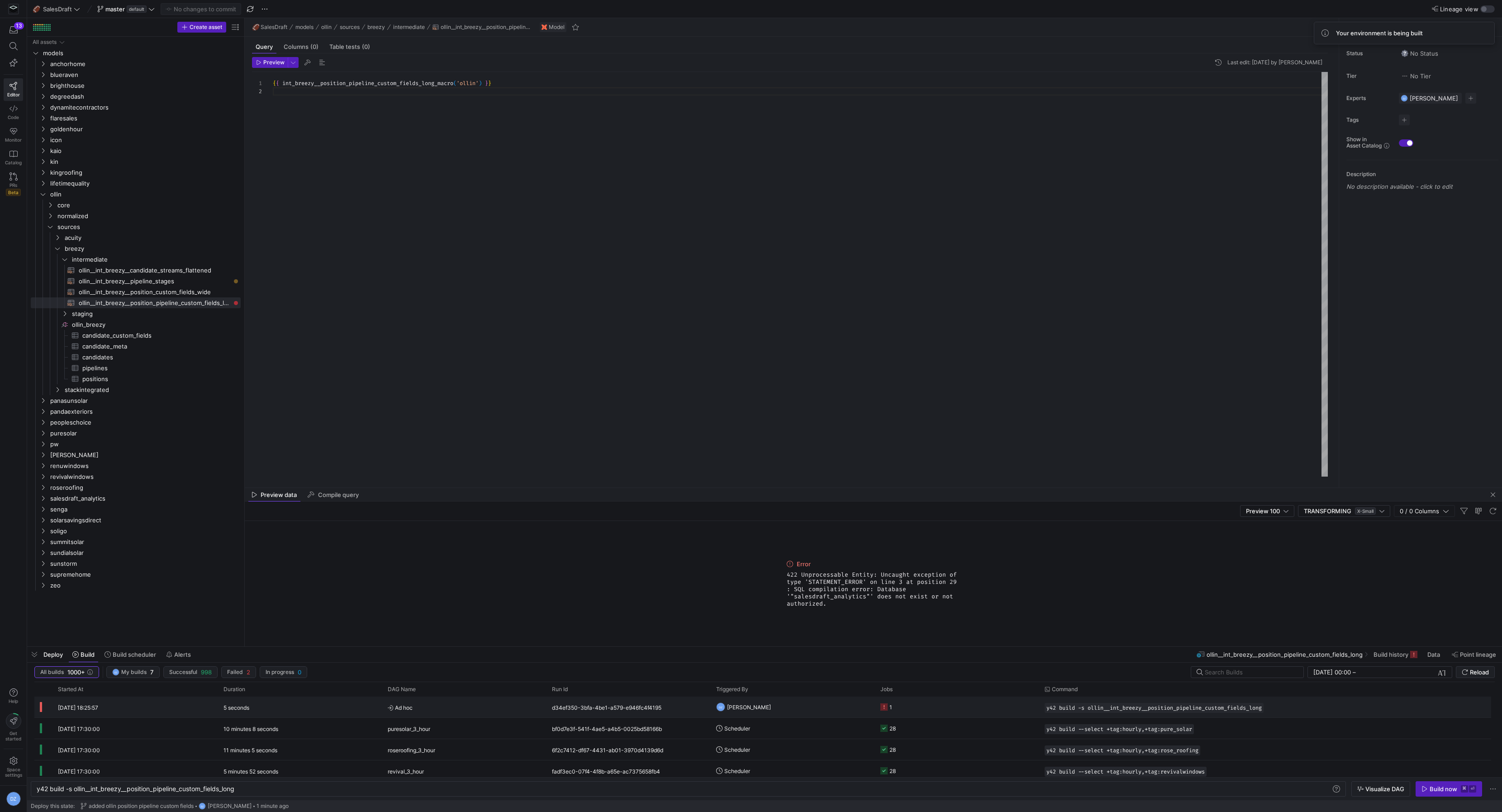
click at [784, 695] on div "Started At Duration DAG Name" at bounding box center [765, 688] width 1461 height 15
click at [784, 697] on y42-orchestration-triggered-by "DZ Daniel Zolman" at bounding box center [793, 706] width 153 height 20
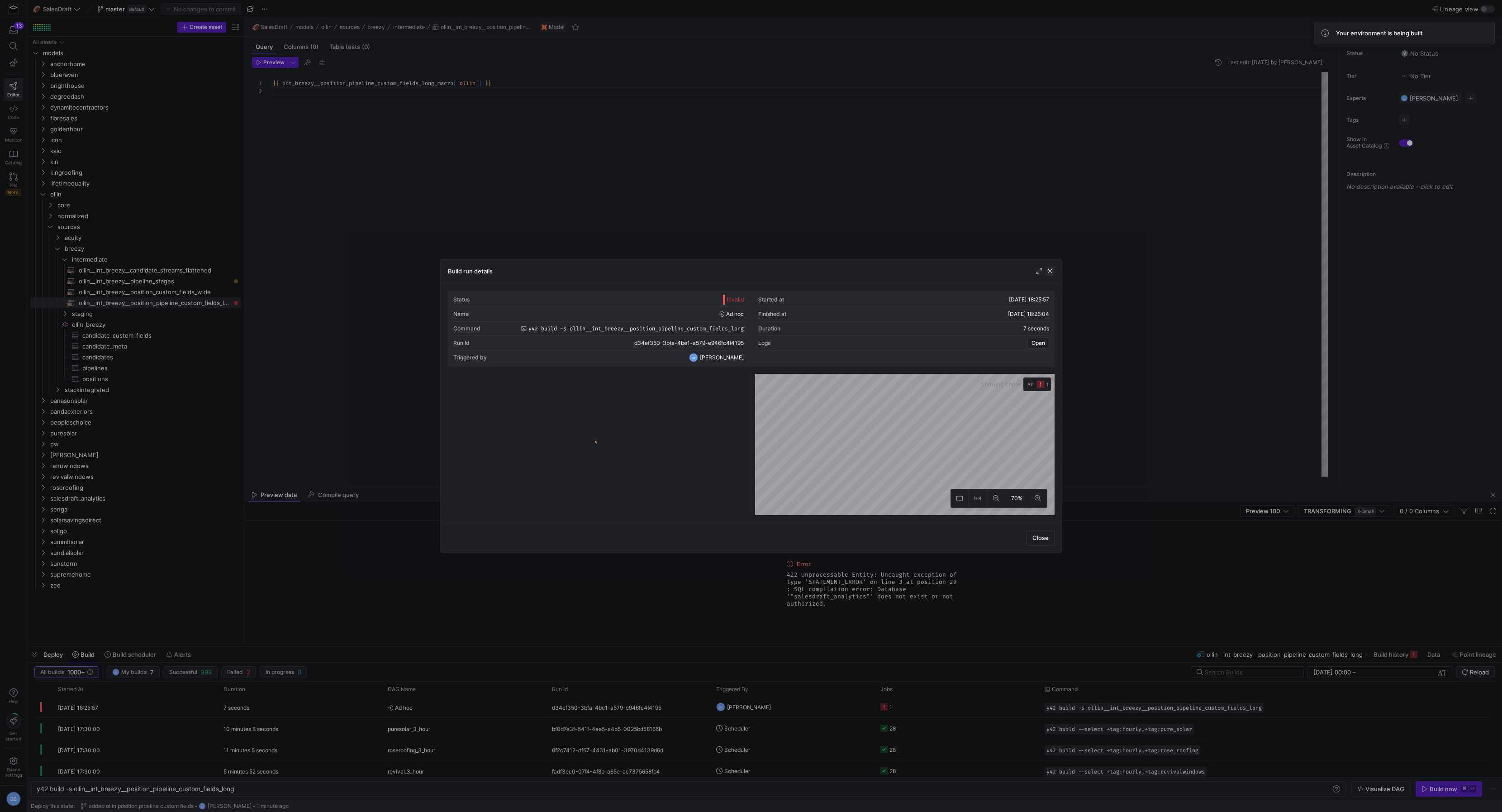
click at [1051, 269] on span "button" at bounding box center [1050, 270] width 9 height 9
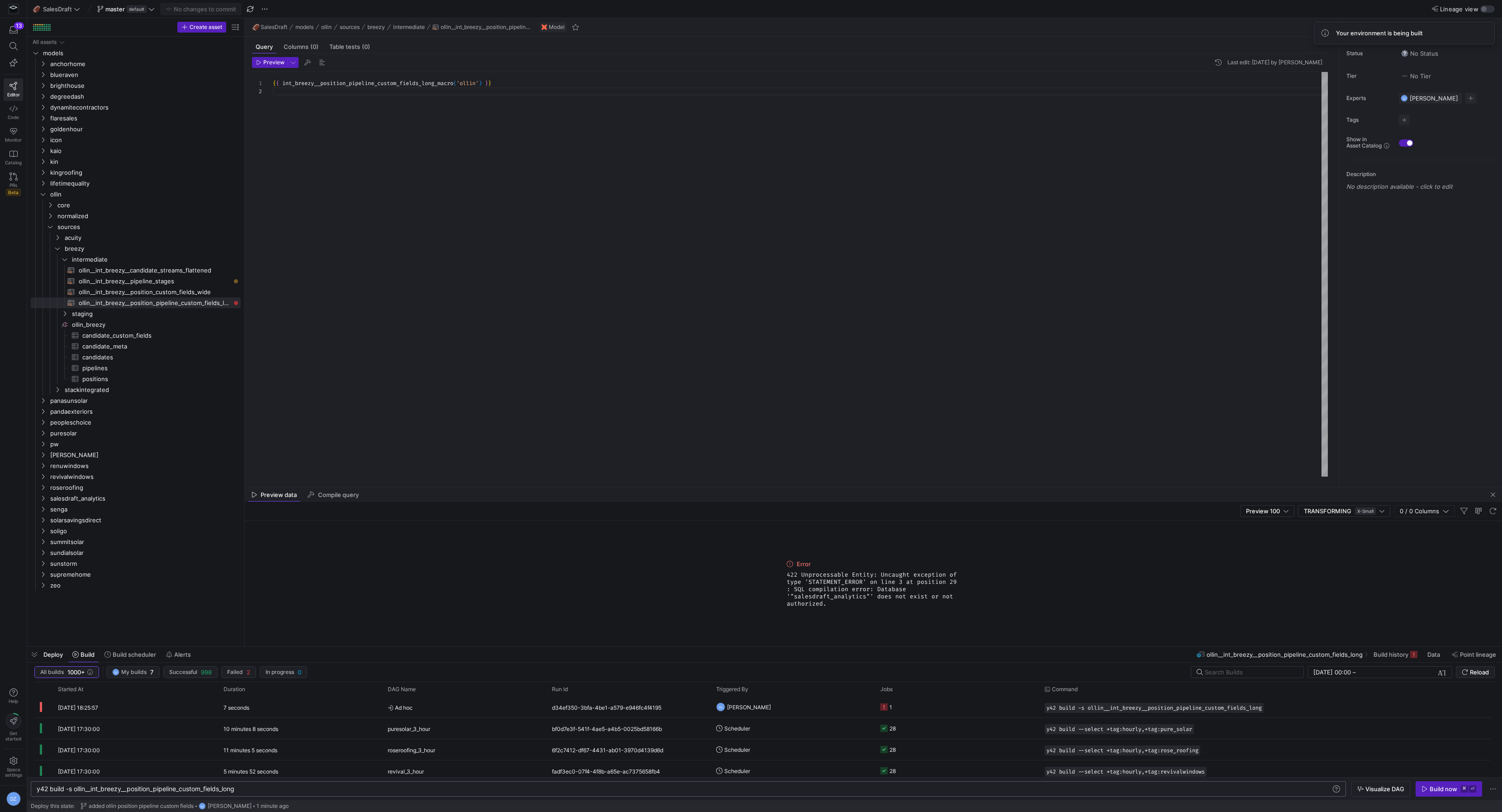
click at [74, 789] on div "y42 build -s ollin__int_breezy__position_pipeline_ custom_fields_long" at bounding box center [685, 788] width 1296 height 7
type textarea "y42 build -s +ollin__int_breezy__position_pipeline_custom_fields_long"
click at [819, 706] on y42-orchestration-triggered-by "DZ Daniel Zolman" at bounding box center [793, 706] width 153 height 20
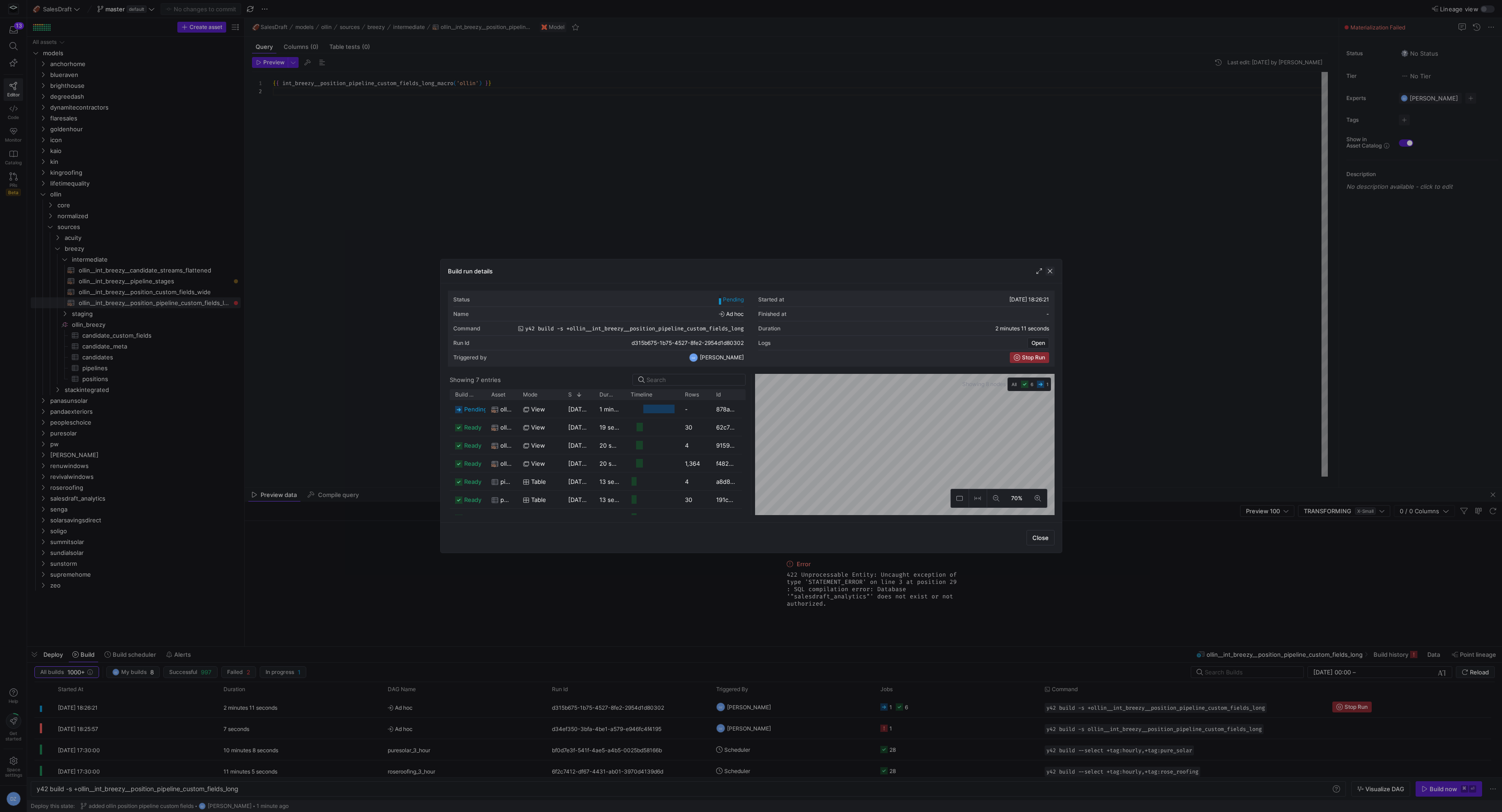
click at [1048, 272] on span "button" at bounding box center [1050, 270] width 9 height 9
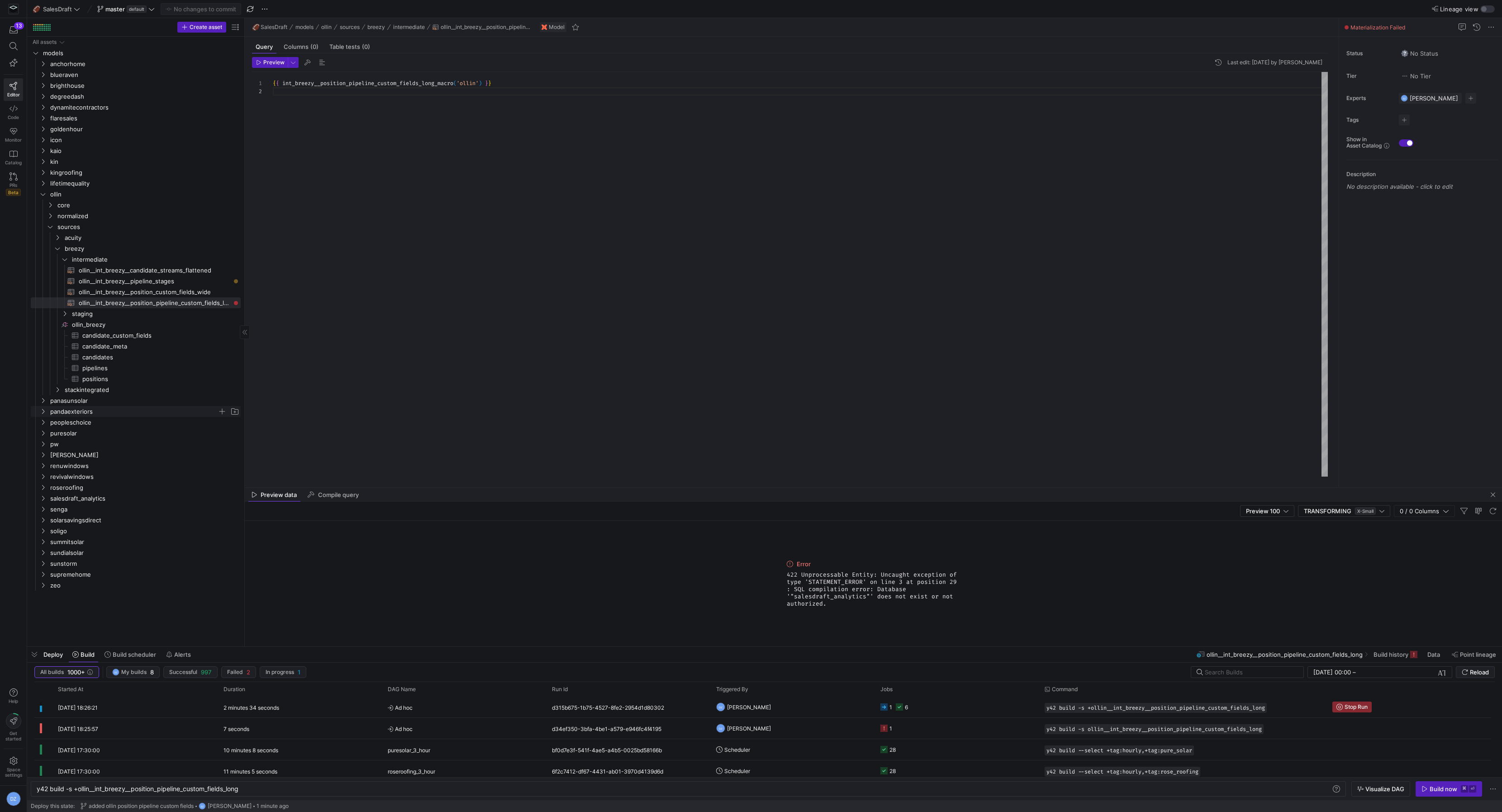
click at [63, 413] on span "pandaexteriors" at bounding box center [134, 411] width 167 height 10
click at [78, 441] on span "sources" at bounding box center [138, 443] width 160 height 10
click at [81, 462] on span "breezy" at bounding box center [141, 465] width 152 height 10
click at [88, 477] on span "intermediate" at bounding box center [145, 476] width 146 height 10
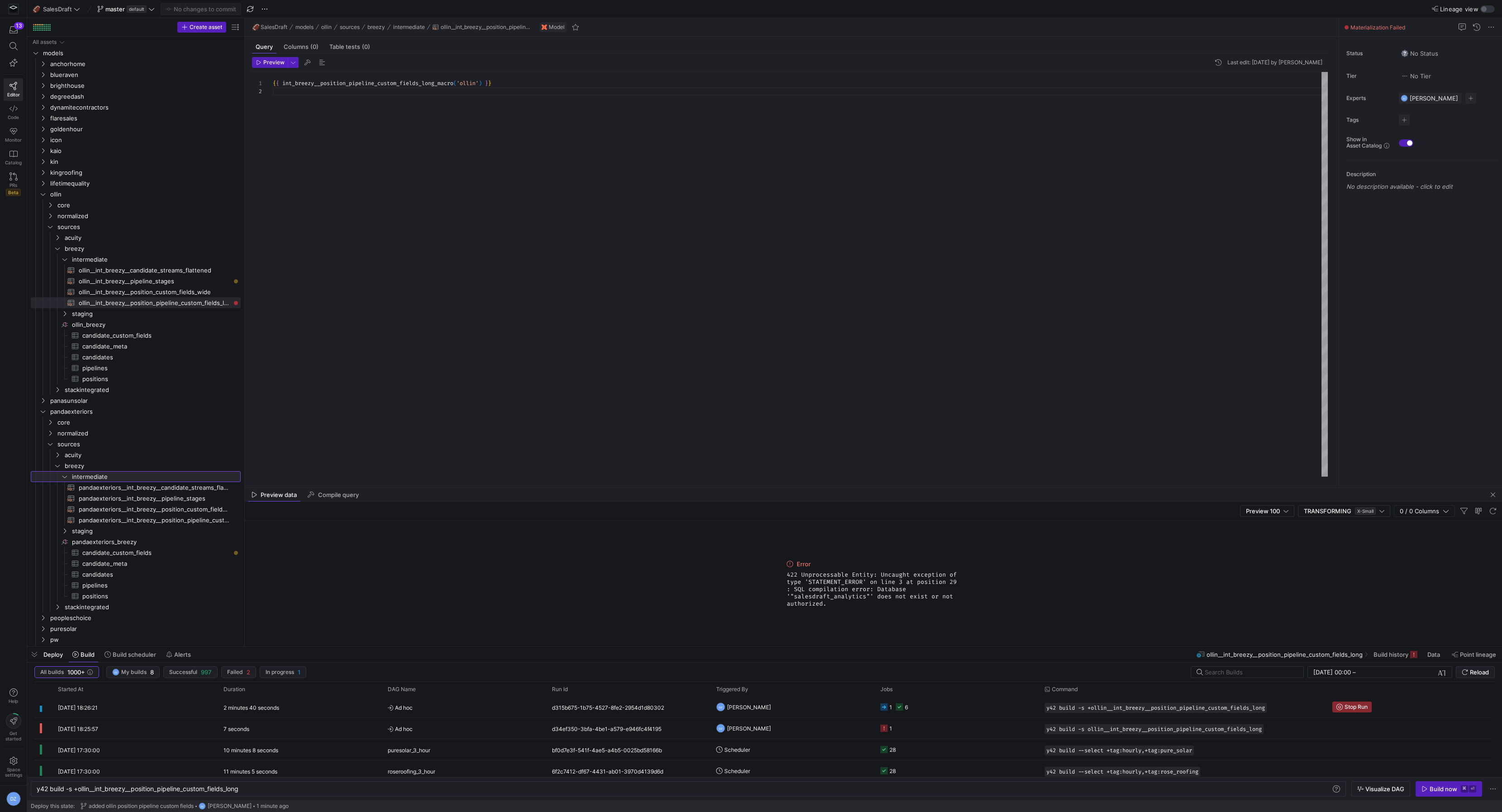
drag, startPoint x: 243, startPoint y: 513, endPoint x: 297, endPoint y: 510, distance: 54.1
click at [297, 510] on as-split "Create asset Drag here to set row groups Drag here to set column labels Group 1…" at bounding box center [764, 332] width 1475 height 628
click at [293, 513] on as-split "Create asset Drag here to set row groups Drag here to set column labels Group 1…" at bounding box center [764, 332] width 1475 height 628
click at [59, 473] on div "Press SPACE to select this row." at bounding box center [45, 476] width 29 height 11
click at [48, 446] on y42-icon "Press SPACE to select this row." at bounding box center [50, 443] width 7 height 7
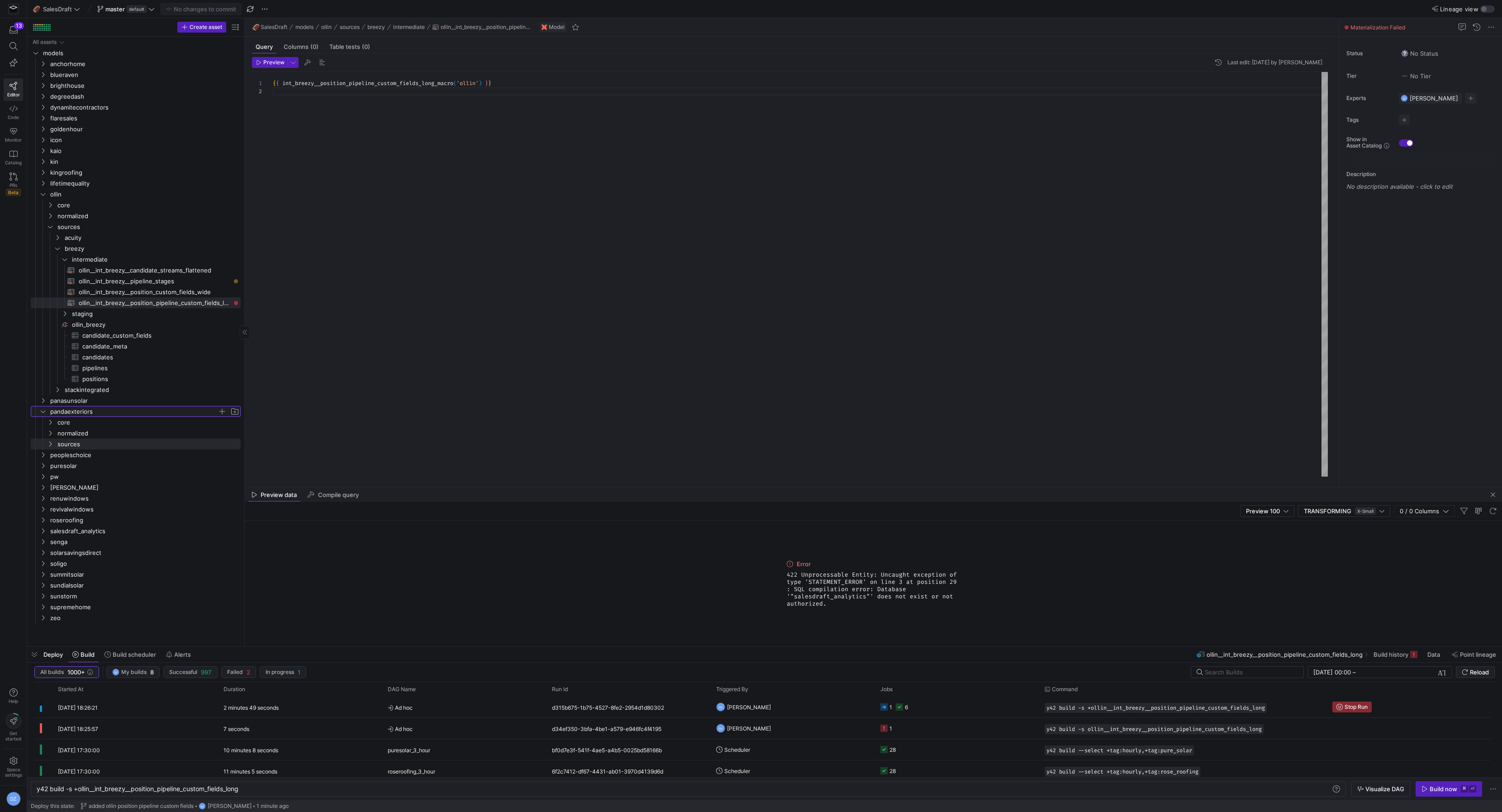
click at [40, 412] on icon "Press SPACE to select this row." at bounding box center [43, 410] width 6 height 5
click at [81, 424] on span "peopleschoice" at bounding box center [134, 422] width 167 height 10
click at [80, 450] on span "sources" at bounding box center [138, 454] width 160 height 10
click at [82, 477] on span "breezy" at bounding box center [141, 476] width 152 height 10
click at [86, 485] on span "intermediate" at bounding box center [145, 487] width 146 height 10
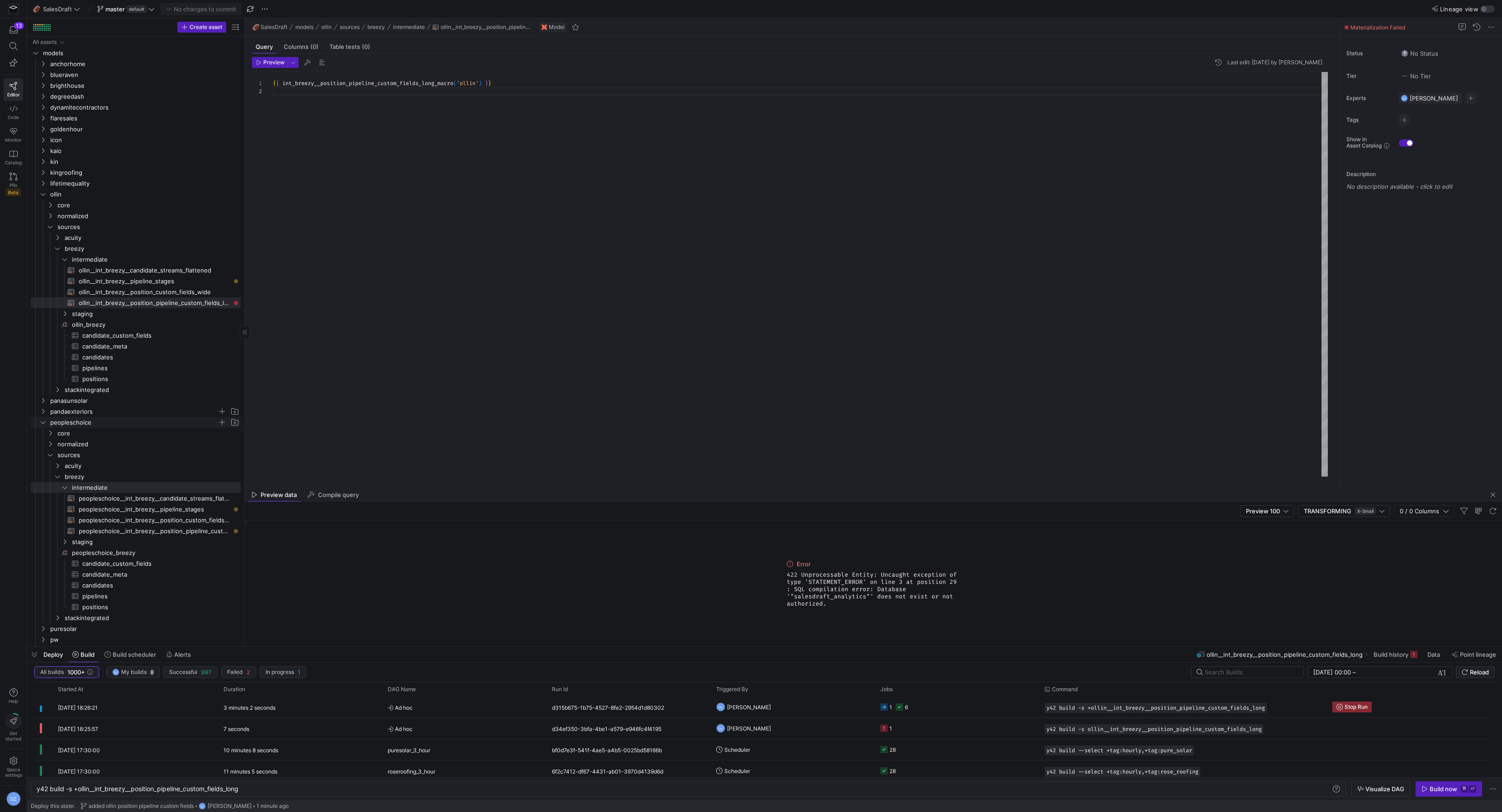
click at [54, 418] on span "peopleschoice" at bounding box center [134, 422] width 167 height 10
click at [44, 444] on icon "Press SPACE to select this row." at bounding box center [43, 443] width 6 height 5
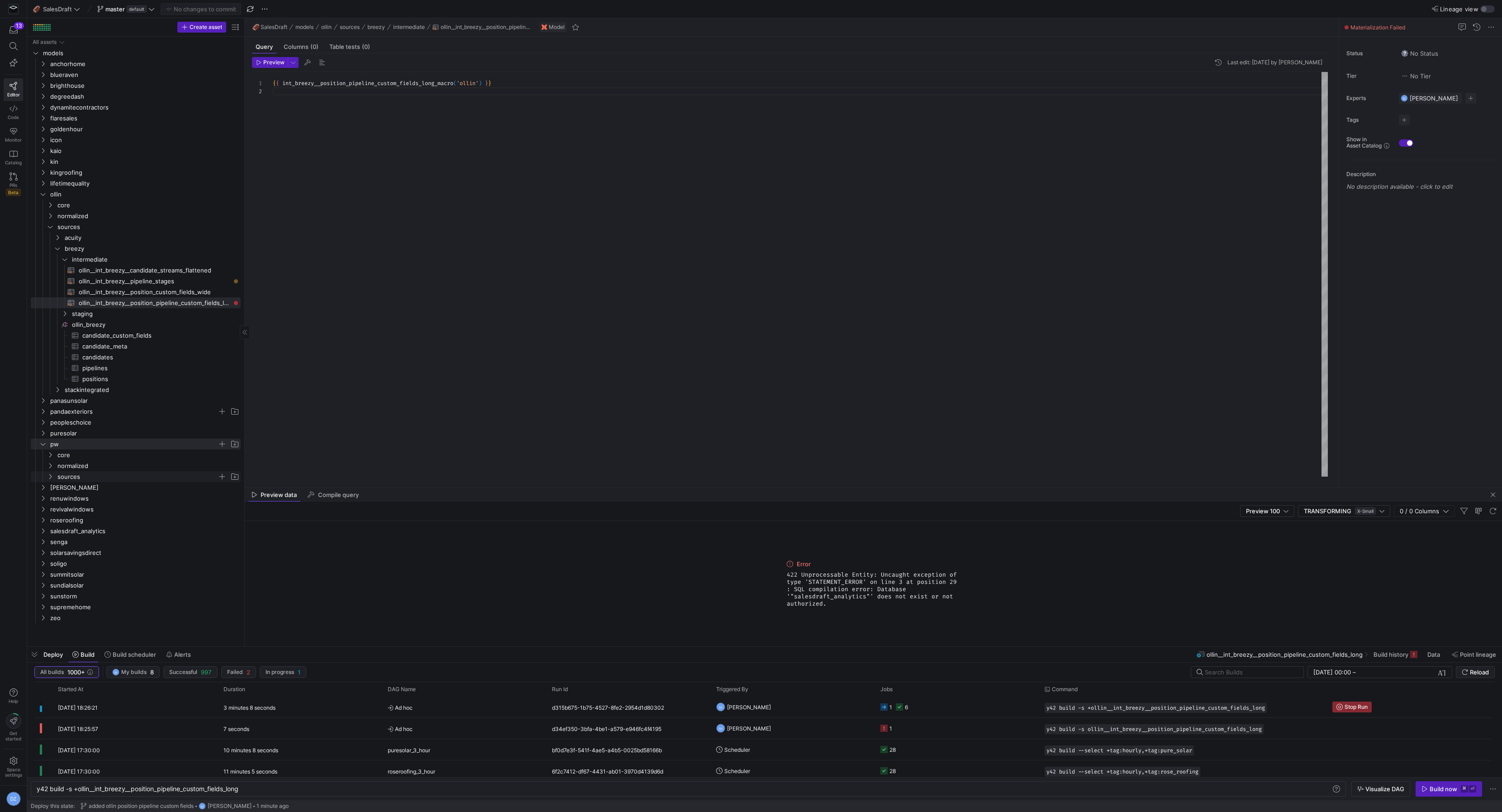
click at [64, 477] on span "sources" at bounding box center [138, 476] width 160 height 10
click at [86, 497] on span "breezy" at bounding box center [141, 498] width 152 height 10
click at [84, 504] on span "intermediate" at bounding box center [145, 509] width 146 height 10
click at [10, 111] on icon at bounding box center [14, 109] width 8 height 8
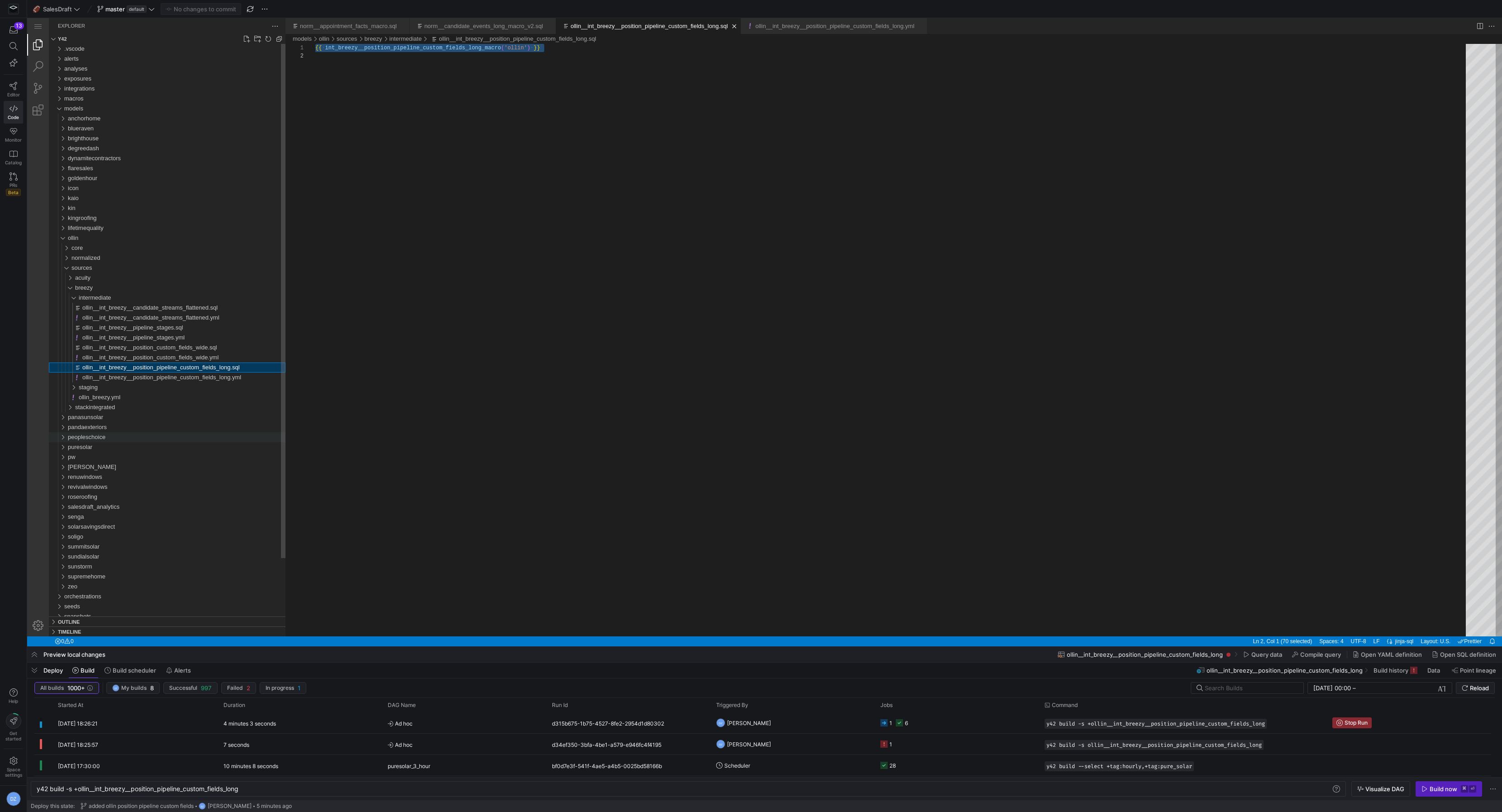
click at [95, 438] on span "peopleschoice" at bounding box center [87, 436] width 38 height 7
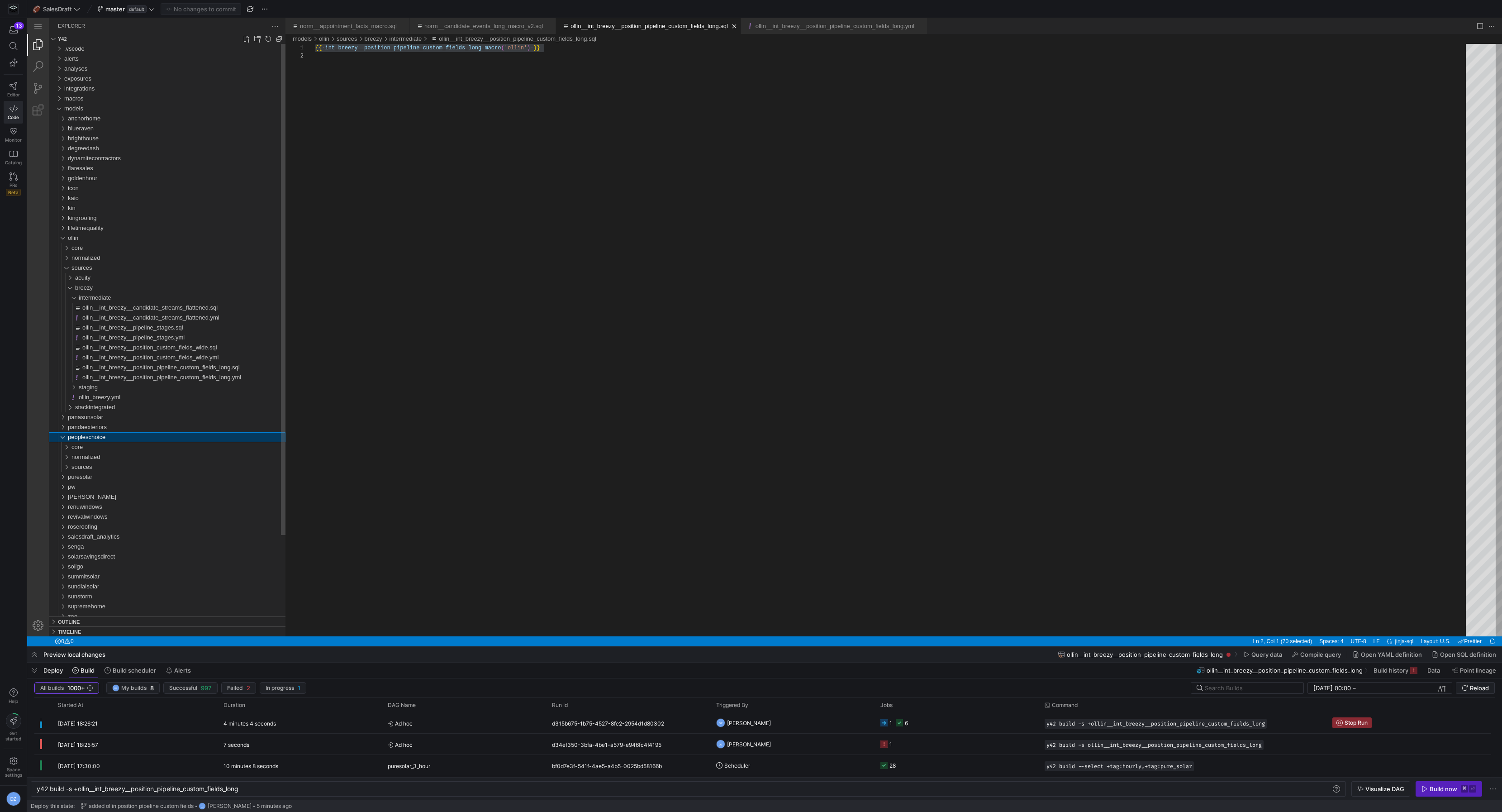
click at [94, 439] on span "peopleschoice" at bounding box center [87, 436] width 38 height 7
click at [96, 448] on div "puresolar" at bounding box center [176, 447] width 217 height 10
click at [90, 479] on span "sources" at bounding box center [82, 476] width 21 height 7
click at [95, 494] on div "breezy" at bounding box center [179, 497] width 210 height 10
click at [97, 510] on div "intermediate" at bounding box center [182, 507] width 207 height 10
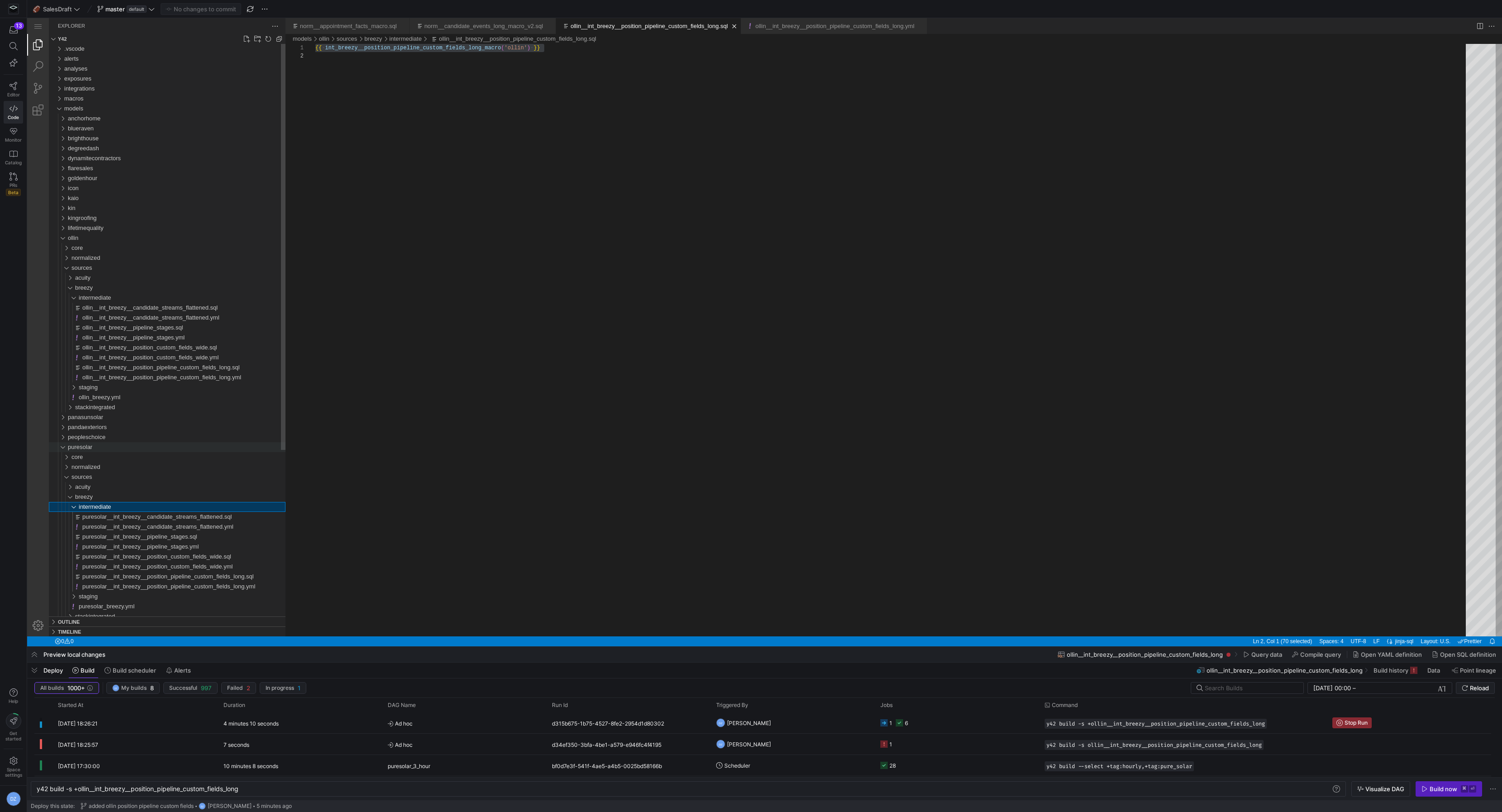
click at [74, 446] on span "puresolar" at bounding box center [80, 446] width 25 height 7
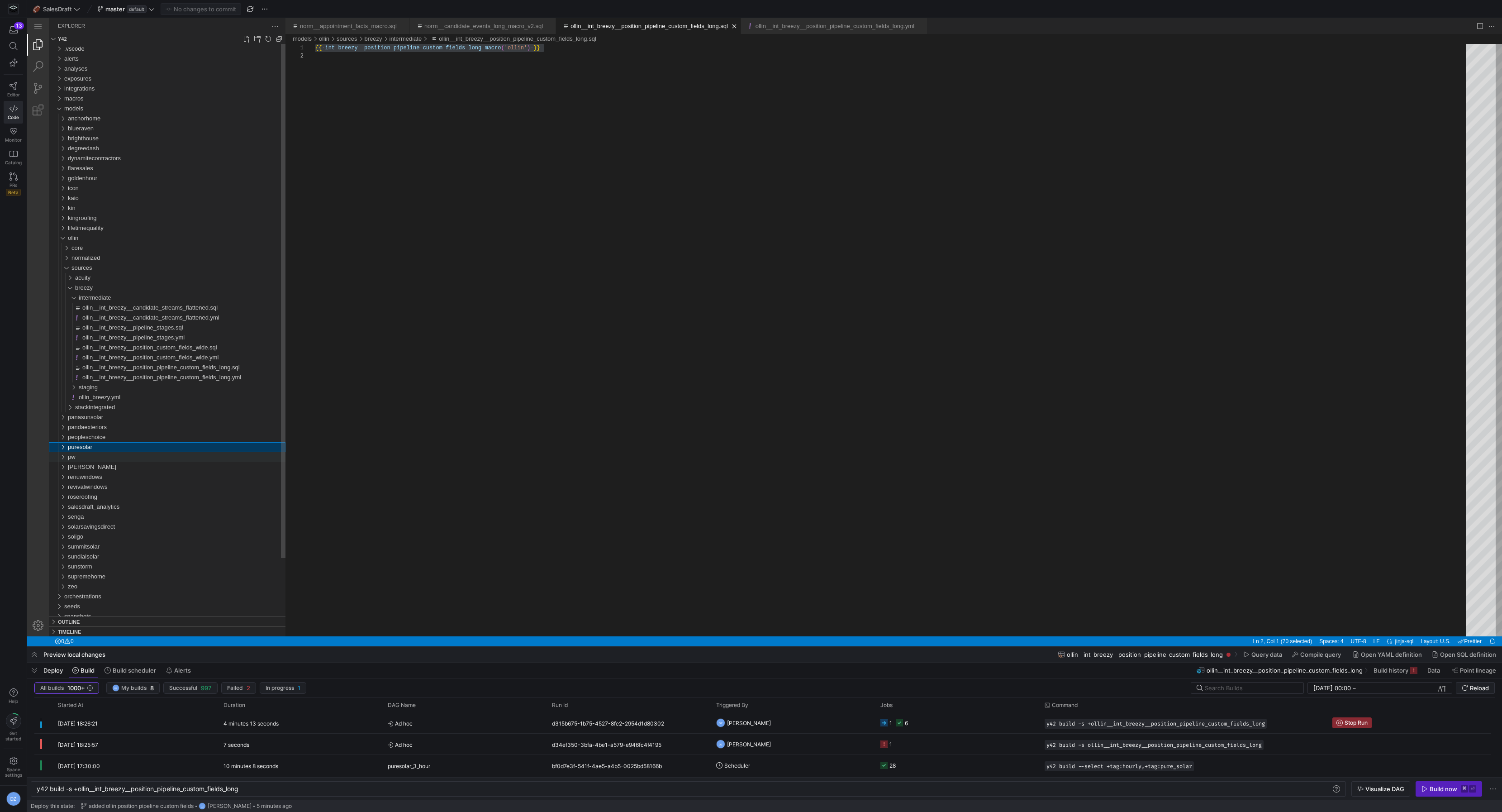
click at [78, 460] on div "pw" at bounding box center [176, 457] width 217 height 10
click at [85, 483] on span "sources" at bounding box center [82, 486] width 21 height 7
click at [88, 506] on span "breezy" at bounding box center [84, 506] width 18 height 7
click at [92, 518] on span "intermediate" at bounding box center [95, 516] width 33 height 7
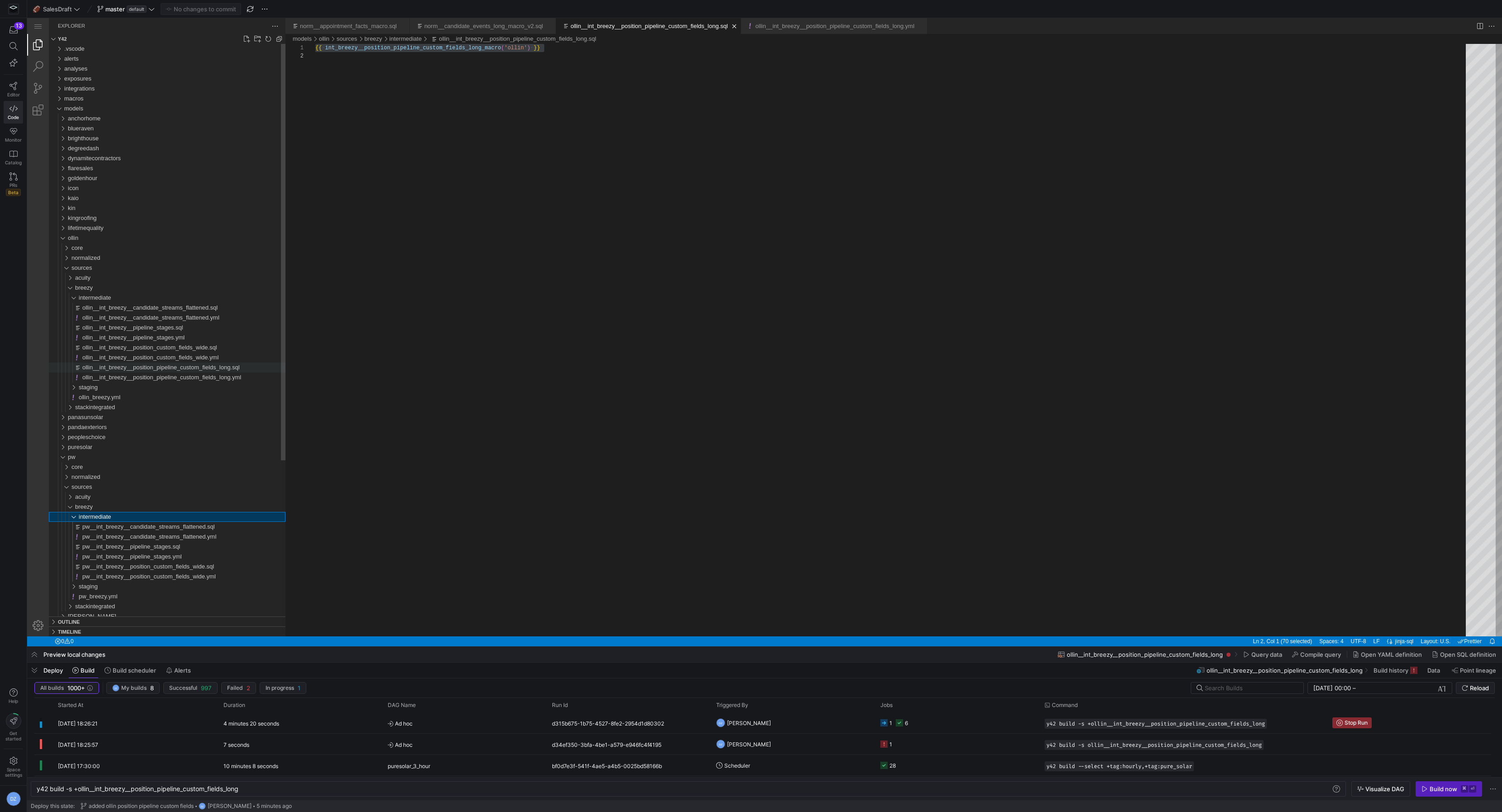
click at [162, 369] on span "ollin__int_breezy__position_pipeline_custom_fields_long.sql" at bounding box center [161, 367] width 157 height 7
click at [161, 377] on span "ollin__int_breezy__position_pipeline_custom_fields_long.yml" at bounding box center [161, 377] width 158 height 7
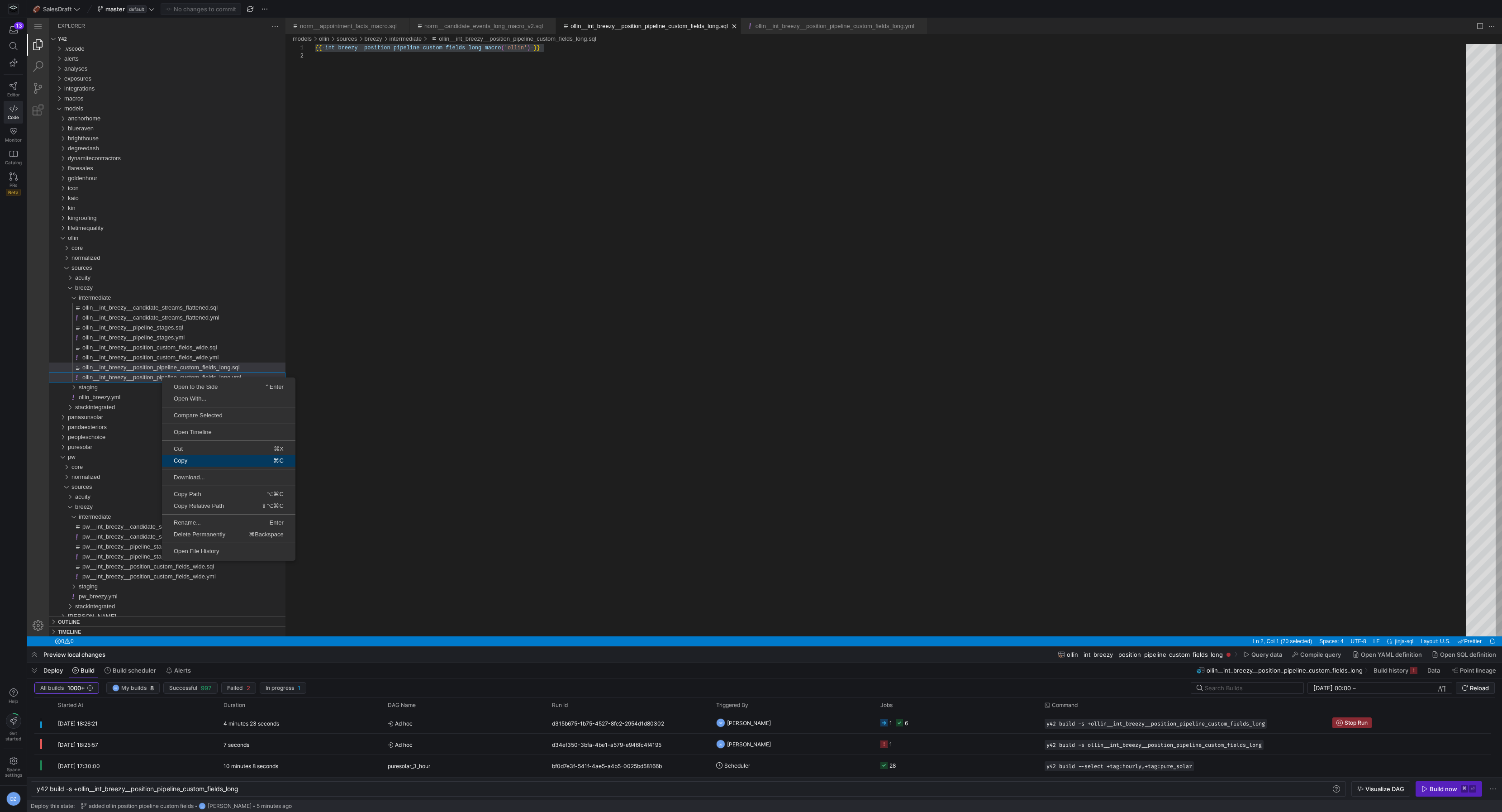
click at [190, 457] on span "Copy" at bounding box center [191, 460] width 58 height 6
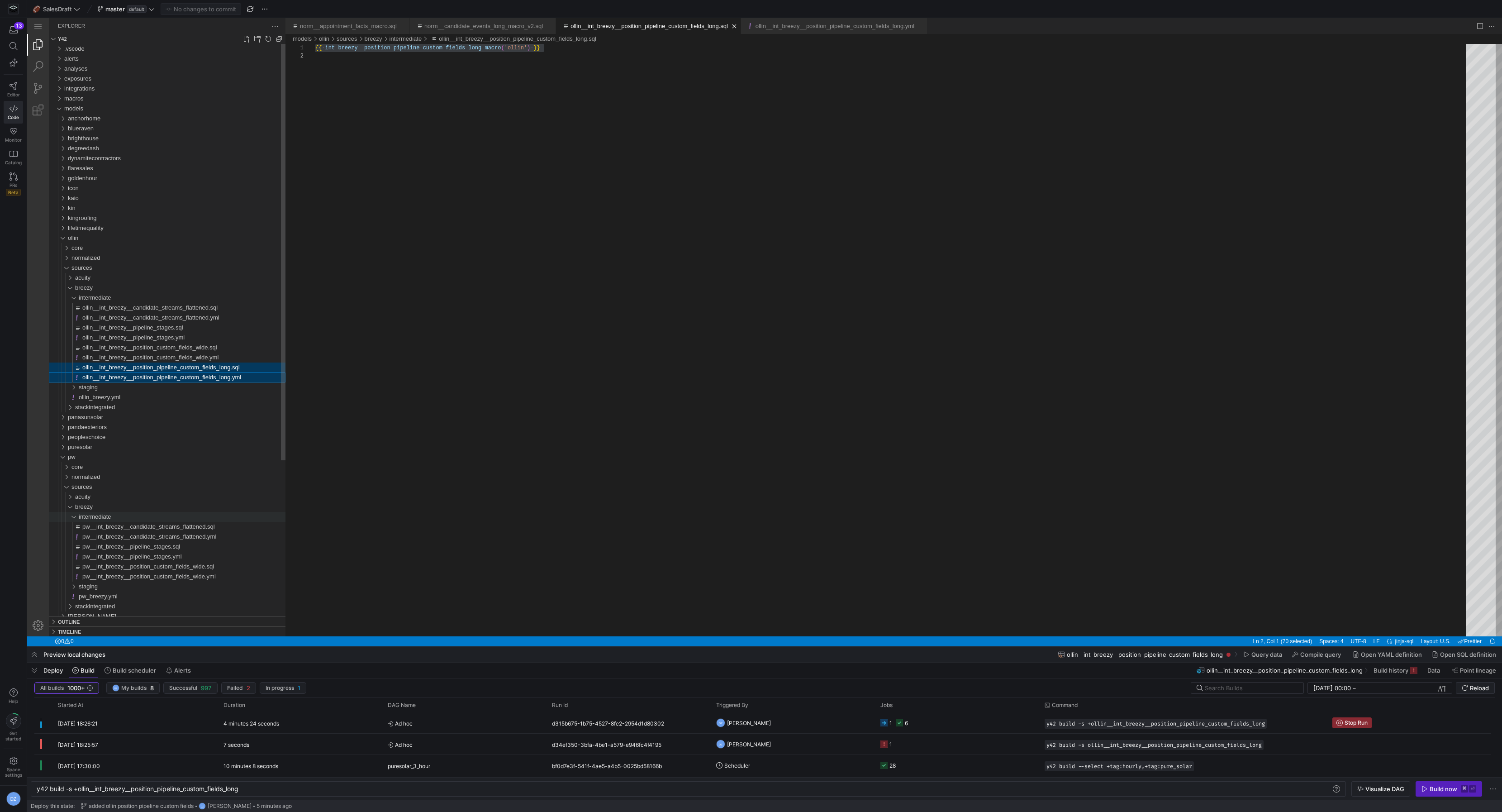
click at [133, 512] on div "intermediate" at bounding box center [182, 517] width 207 height 10
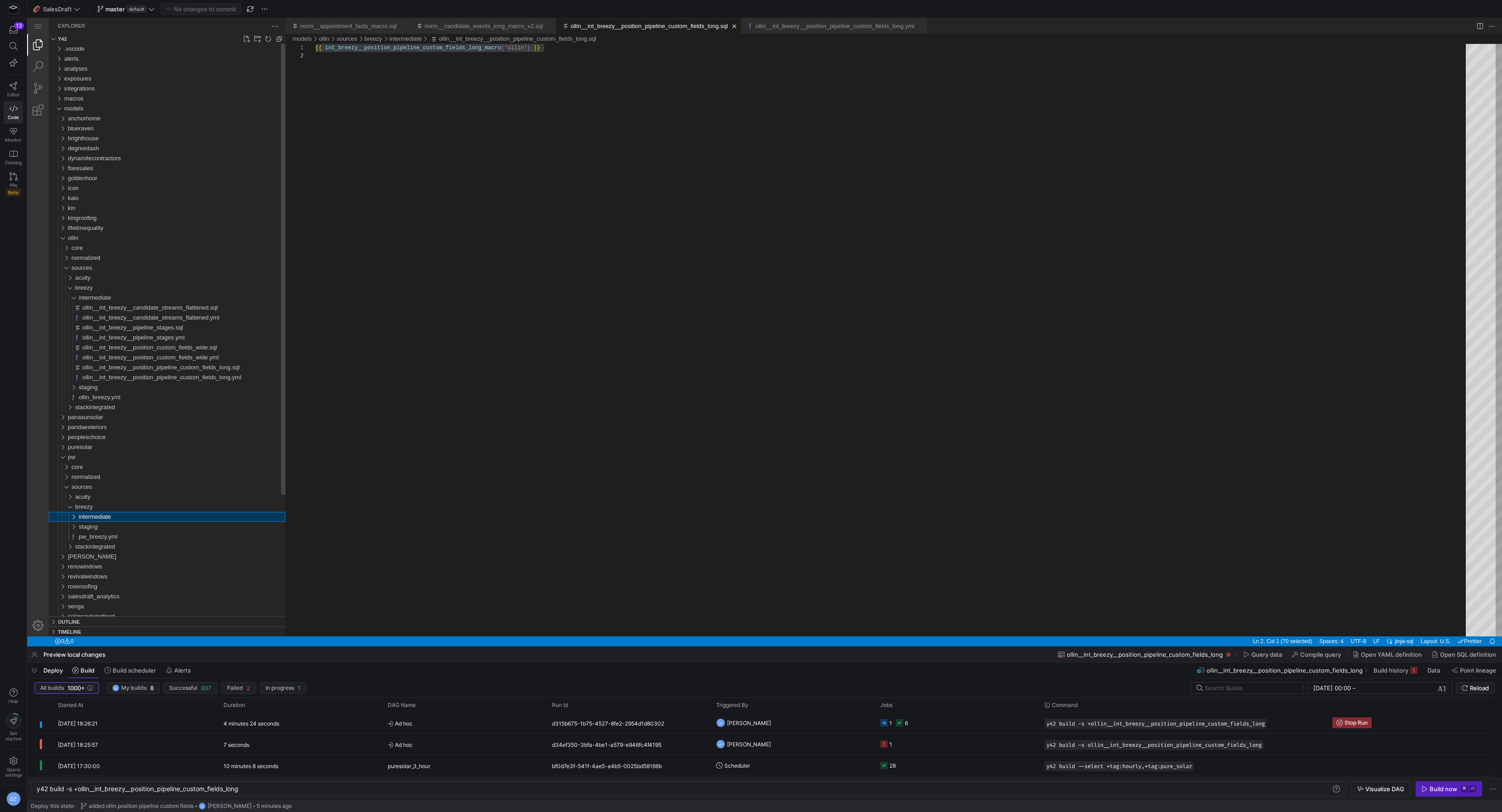
click at [133, 512] on div "intermediate" at bounding box center [182, 517] width 207 height 10
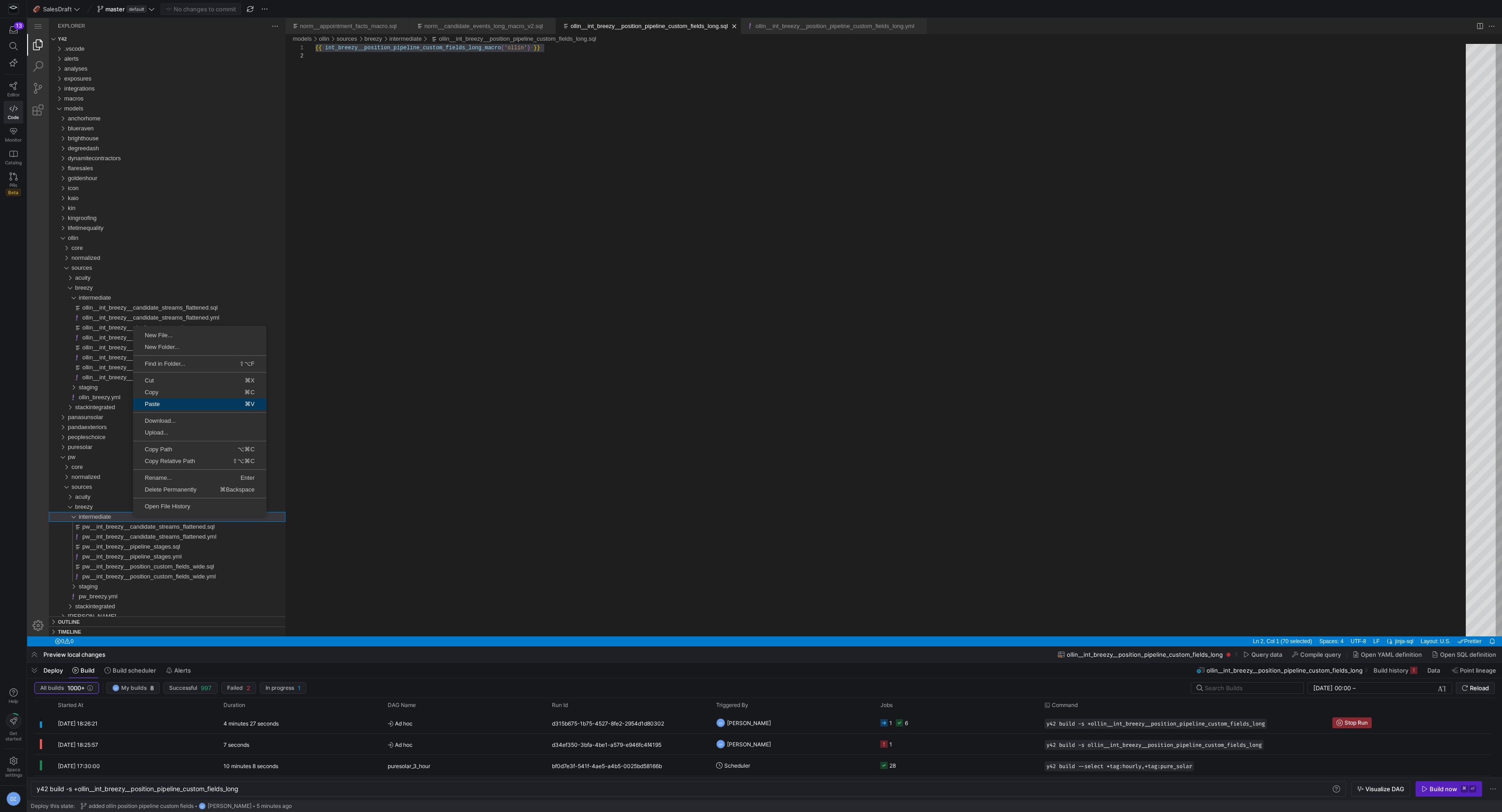
click at [172, 405] on span "Paste" at bounding box center [161, 404] width 59 height 6
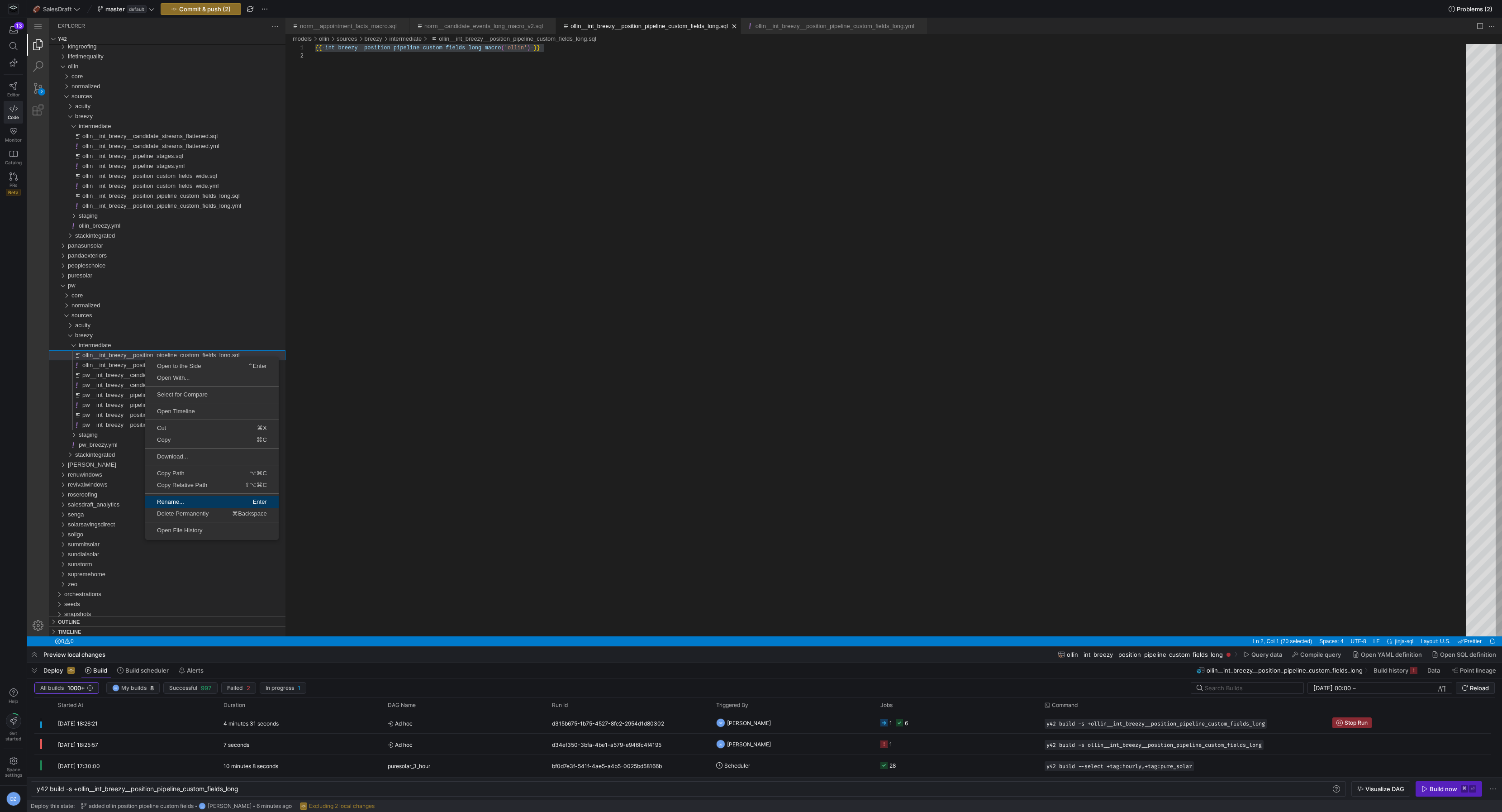
click at [185, 500] on span "Rename..." at bounding box center [178, 501] width 66 height 6
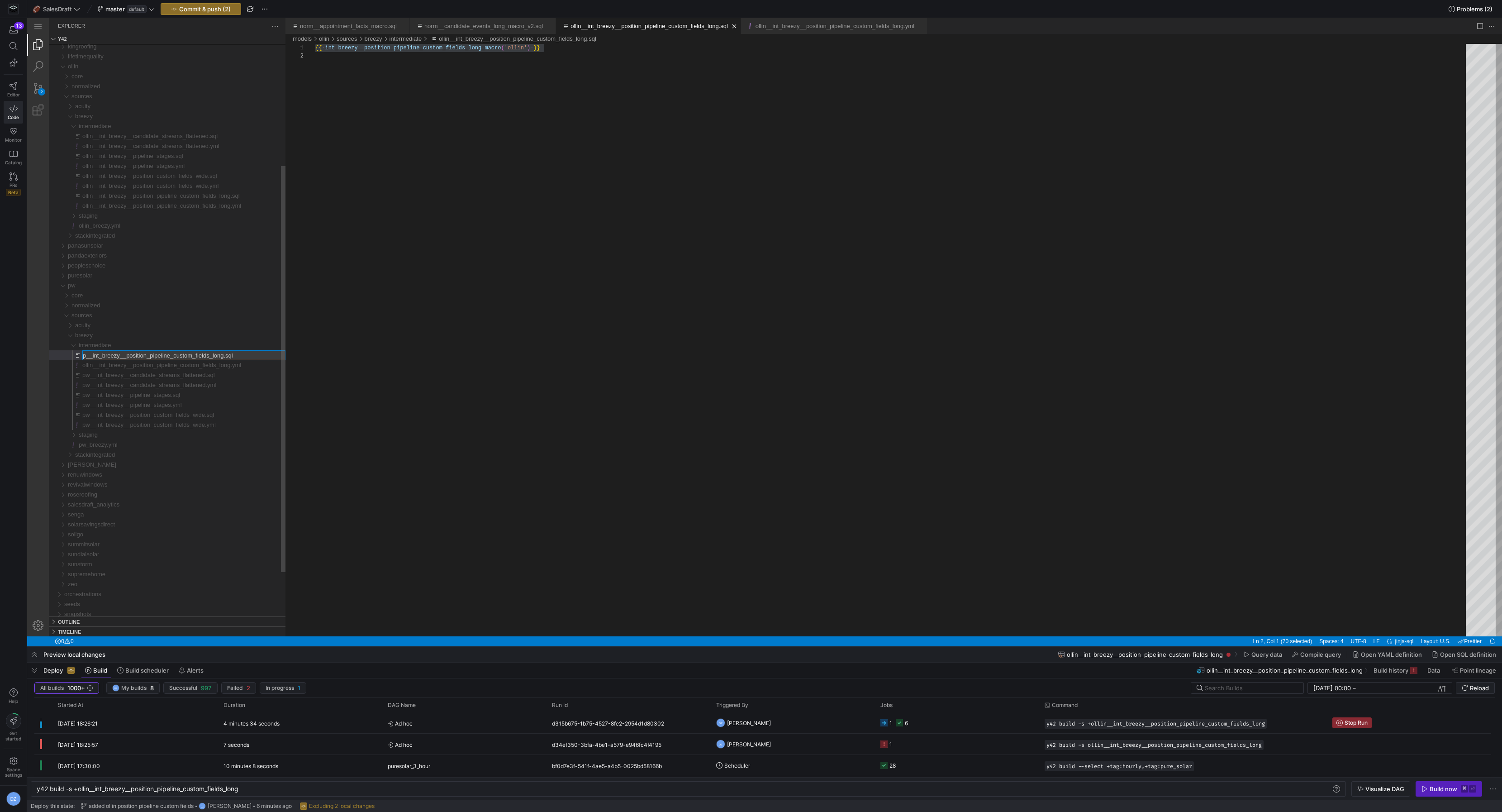
type input "pw__int_breezy__position_pipeline_custom_fields_long.sql"
type input "pw__int_breezy__position_pipeline_custom_fields_long.yml"
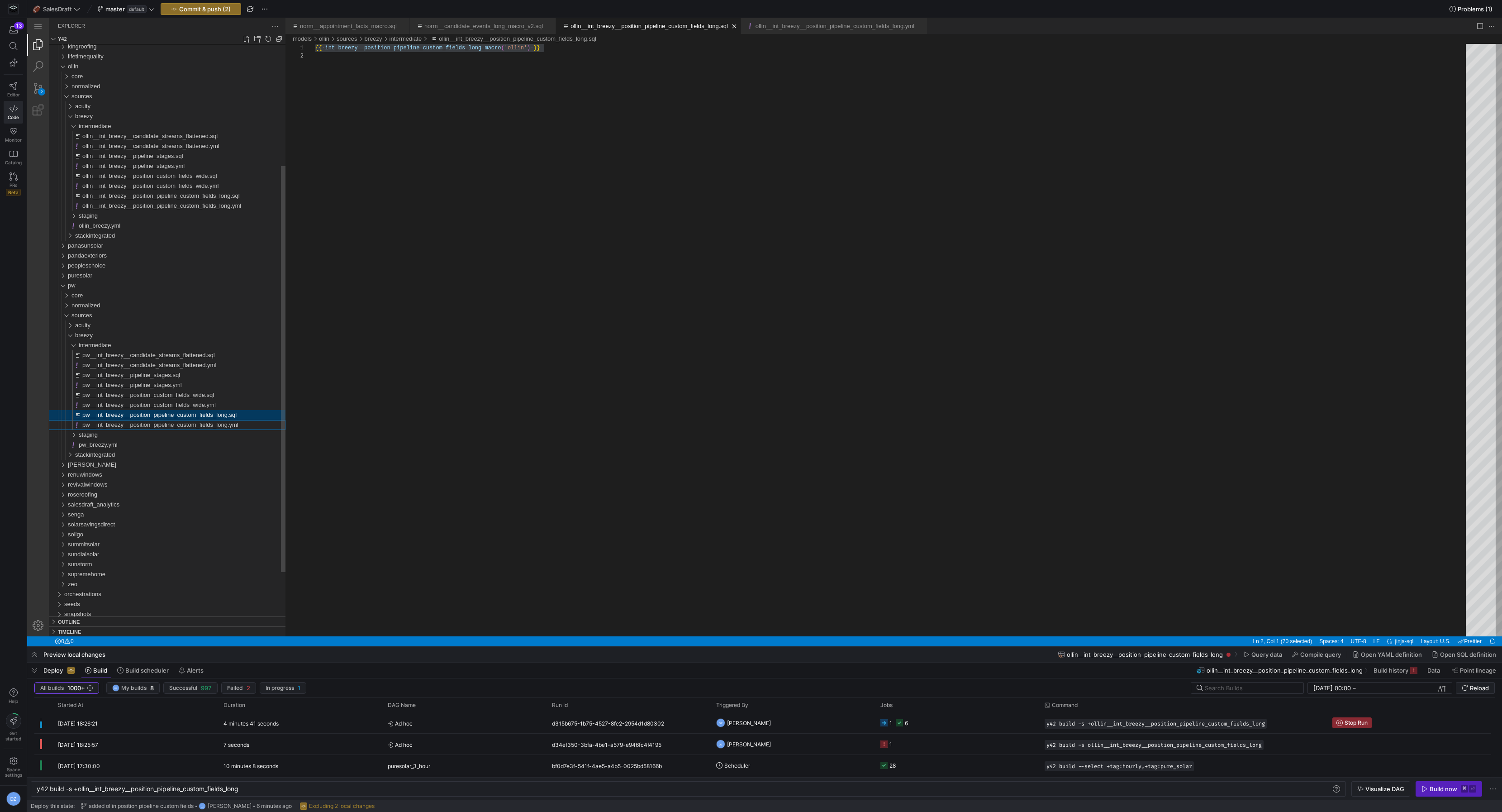
click at [207, 417] on span "pw__int_breezy__position_pipeline_custom_fields_long.sql" at bounding box center [159, 414] width 154 height 7
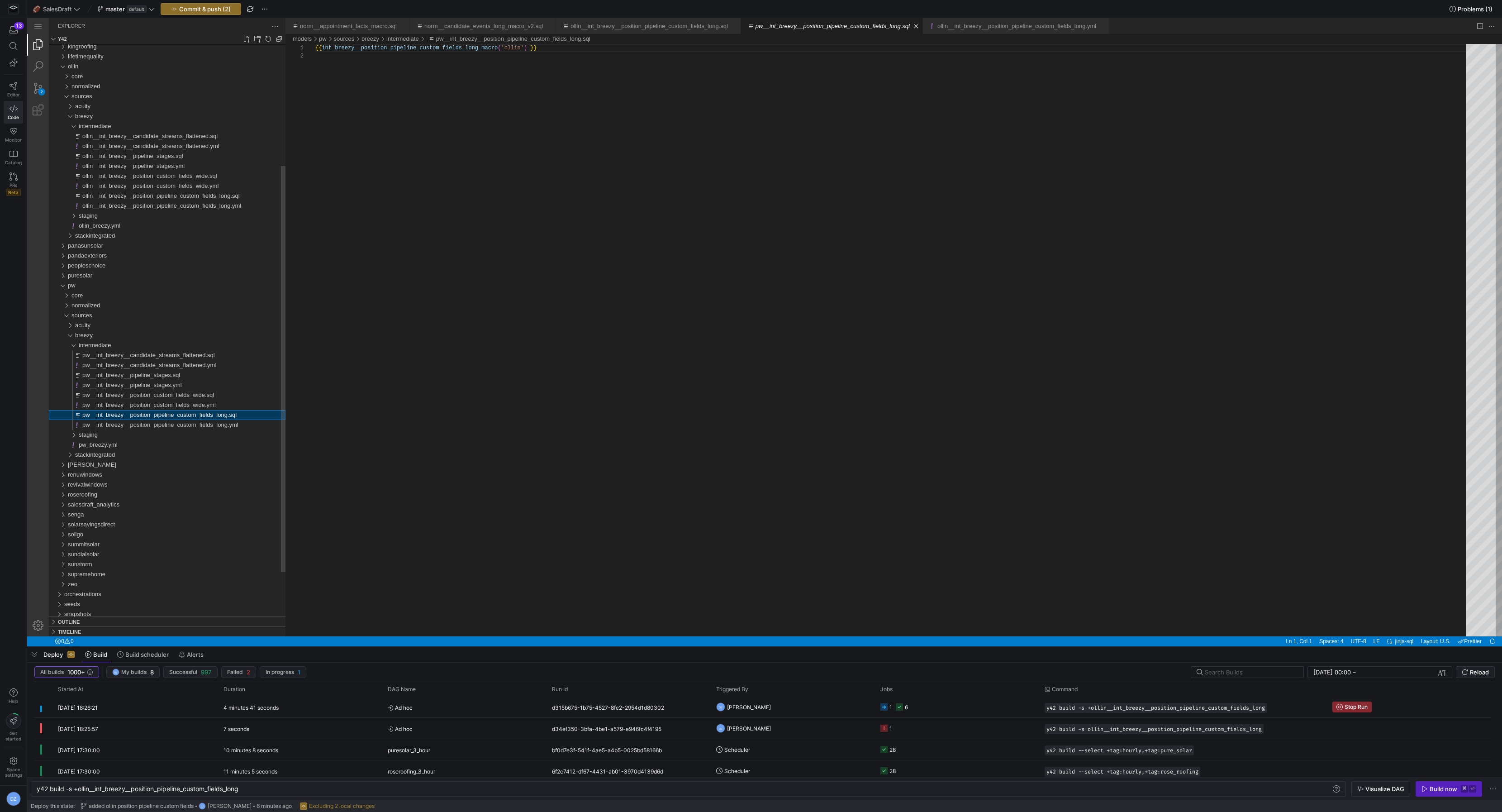
scroll to position [8, 0]
click at [512, 49] on div "{{ int_breezy__position_pipeline_custom_fields_long_ macro ( 'ollin' ) }}" at bounding box center [893, 344] width 1157 height 601
type textarea "{{ int_breezy__position_pipeline_custom_fields_long_macro('pw') }}"
click at [591, 40] on link "pw__int_breezy__position_pipeline_custom_fields_long.sql" at bounding box center [513, 38] width 154 height 7
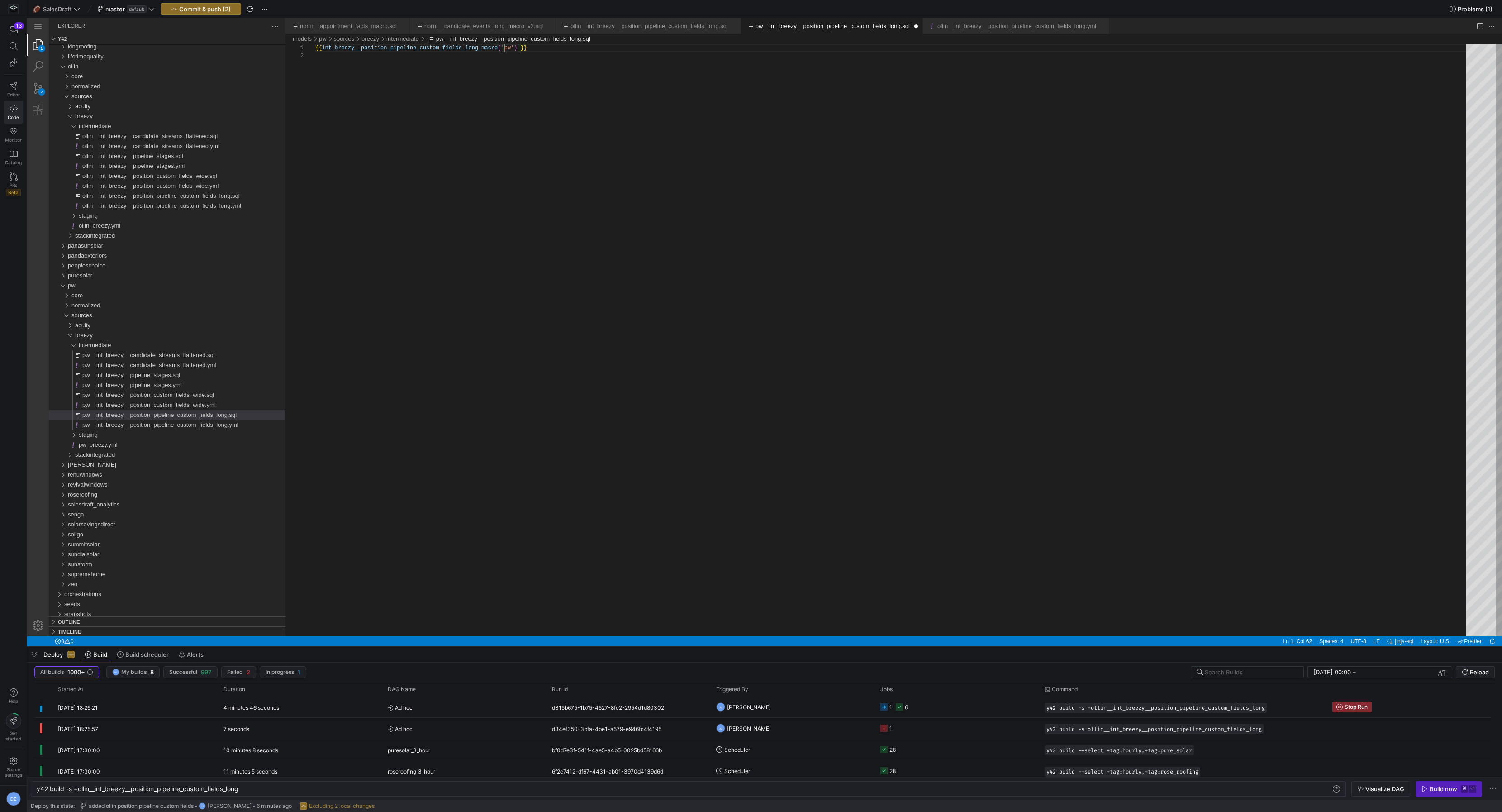
scroll to position [0, 199]
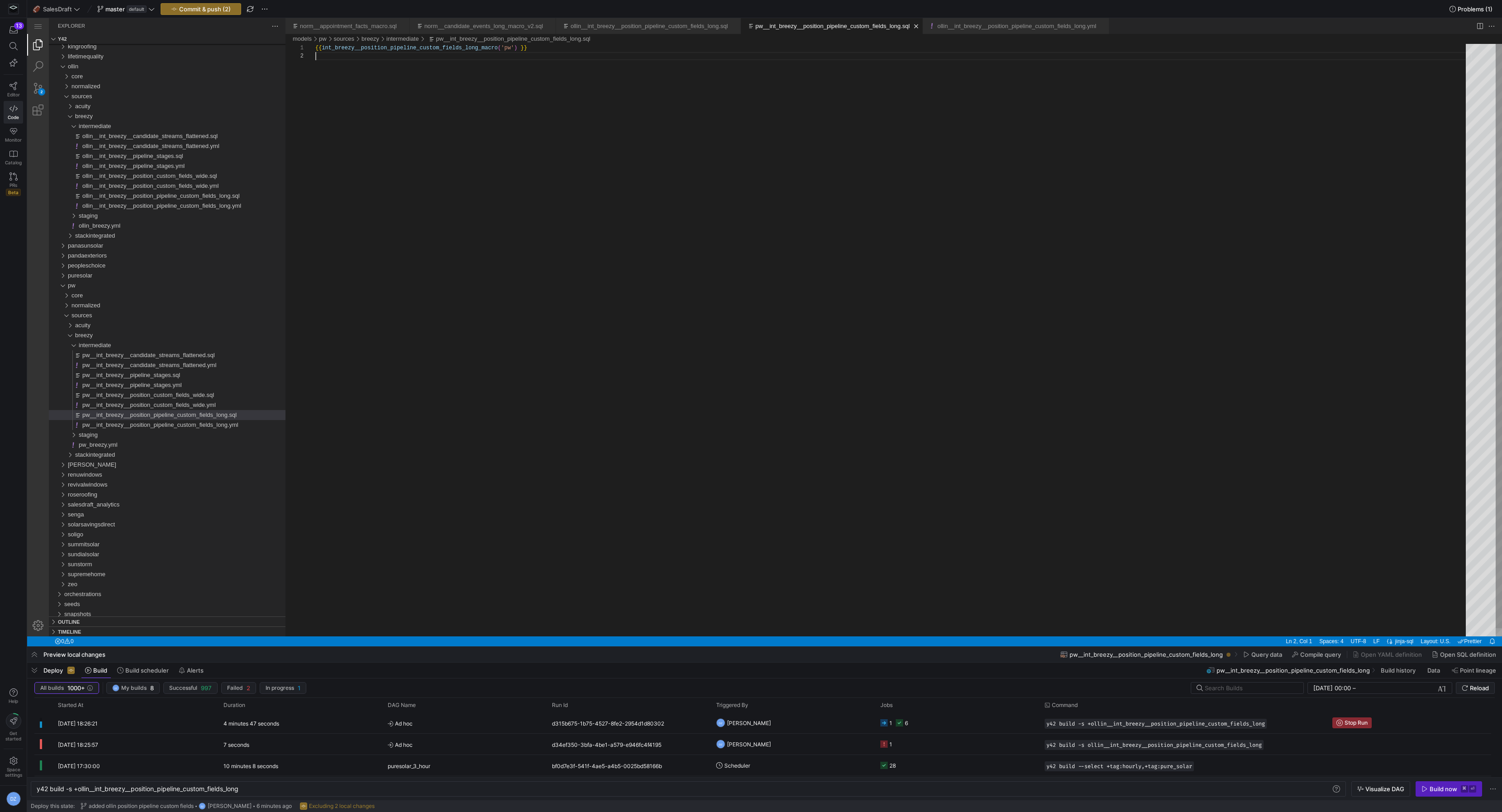
click at [365, 83] on div "{{ int_breezy__position_pipeline_custom_fields_long_ macro ( 'pw' ) }}" at bounding box center [893, 344] width 1157 height 601
click at [539, 63] on div "{{ int_breezy__position_pipeline_custom_fields_long_ macro ( 'pw' ) }}" at bounding box center [893, 344] width 1157 height 601
click at [187, 425] on span "pw__int_breezy__position_pipeline_custom_fields_long.yml" at bounding box center [160, 424] width 156 height 7
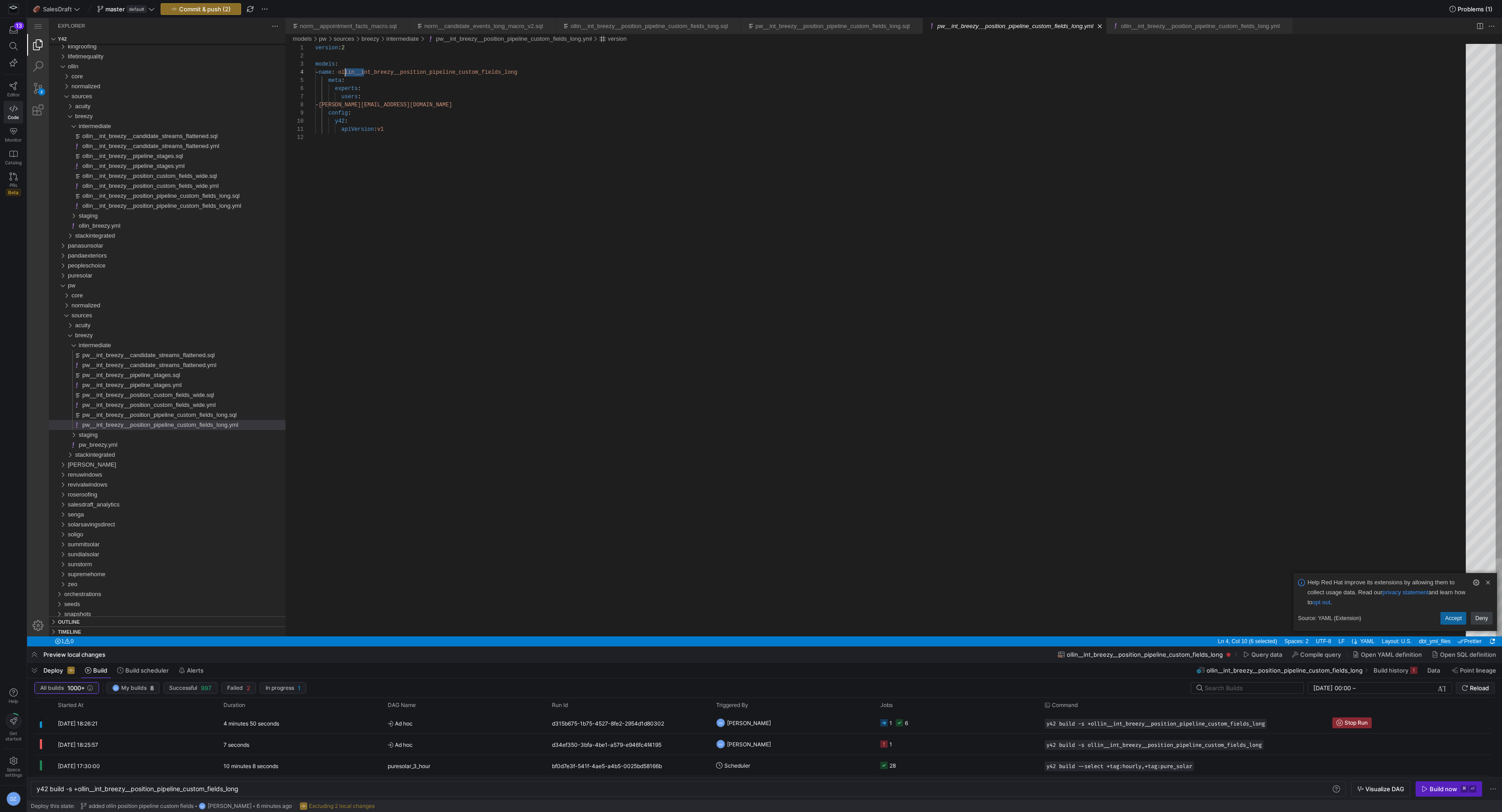
scroll to position [24, 30]
drag, startPoint x: 365, startPoint y: 72, endPoint x: 346, endPoint y: 73, distance: 19.0
click at [350, 72] on div "version : 2 models : - name : ollin__int_breezy__position_pipeline_custom_field…" at bounding box center [893, 388] width 1157 height 688
drag, startPoint x: 349, startPoint y: 78, endPoint x: 363, endPoint y: 78, distance: 14.0
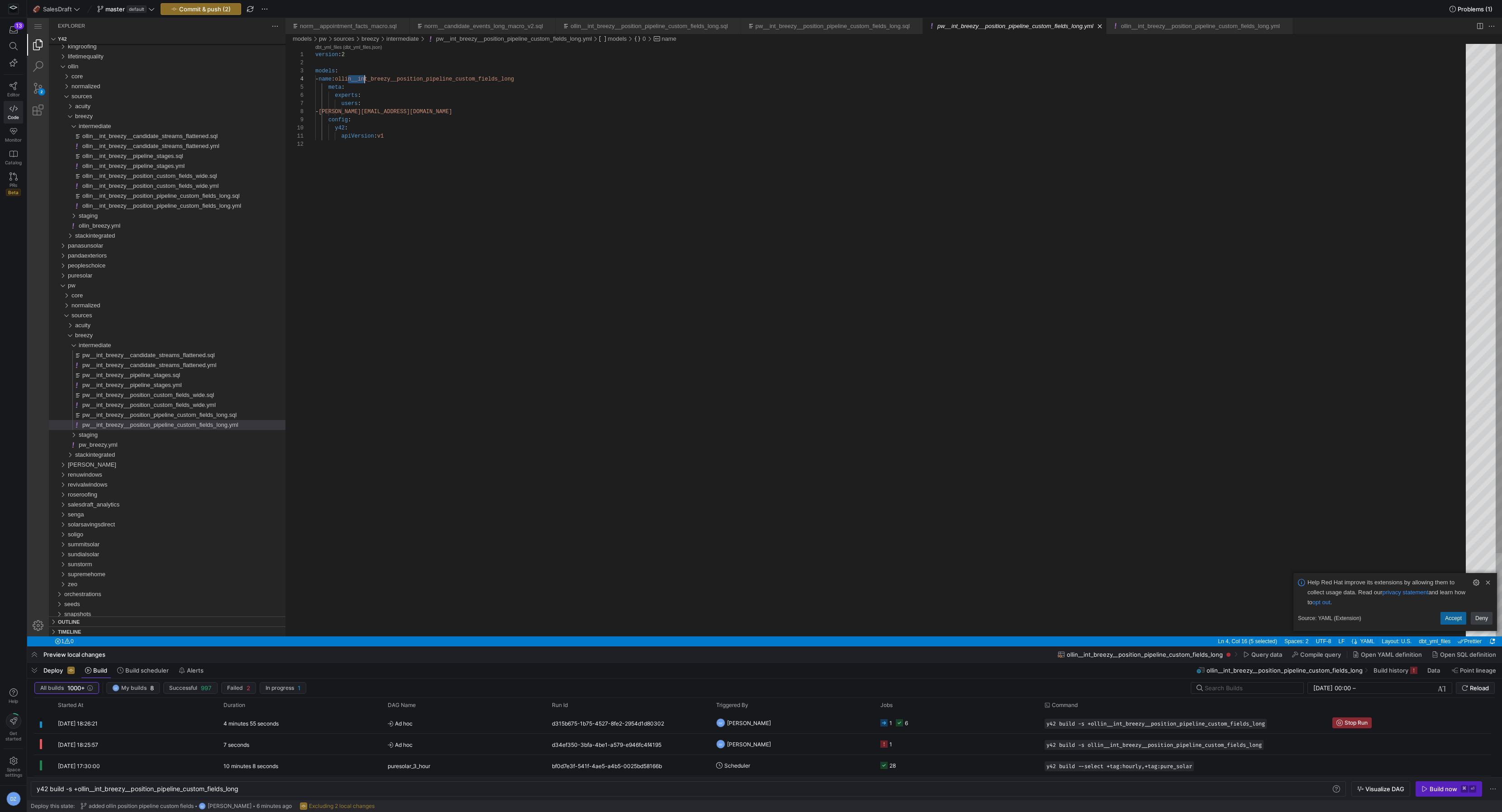
scroll to position [24, 40]
click at [377, 97] on div "version : 2 models : - name : pw__int_breezy__position_pipeline_custom_fields_l…" at bounding box center [893, 388] width 1157 height 688
type textarea "version: 2 models: - name: pw__int_breezy__position_pipeline_custom_fields_long…"
click at [217, 412] on span "pw__int_breezy__position_pipeline_custom_fields_long.sql" at bounding box center [159, 414] width 154 height 7
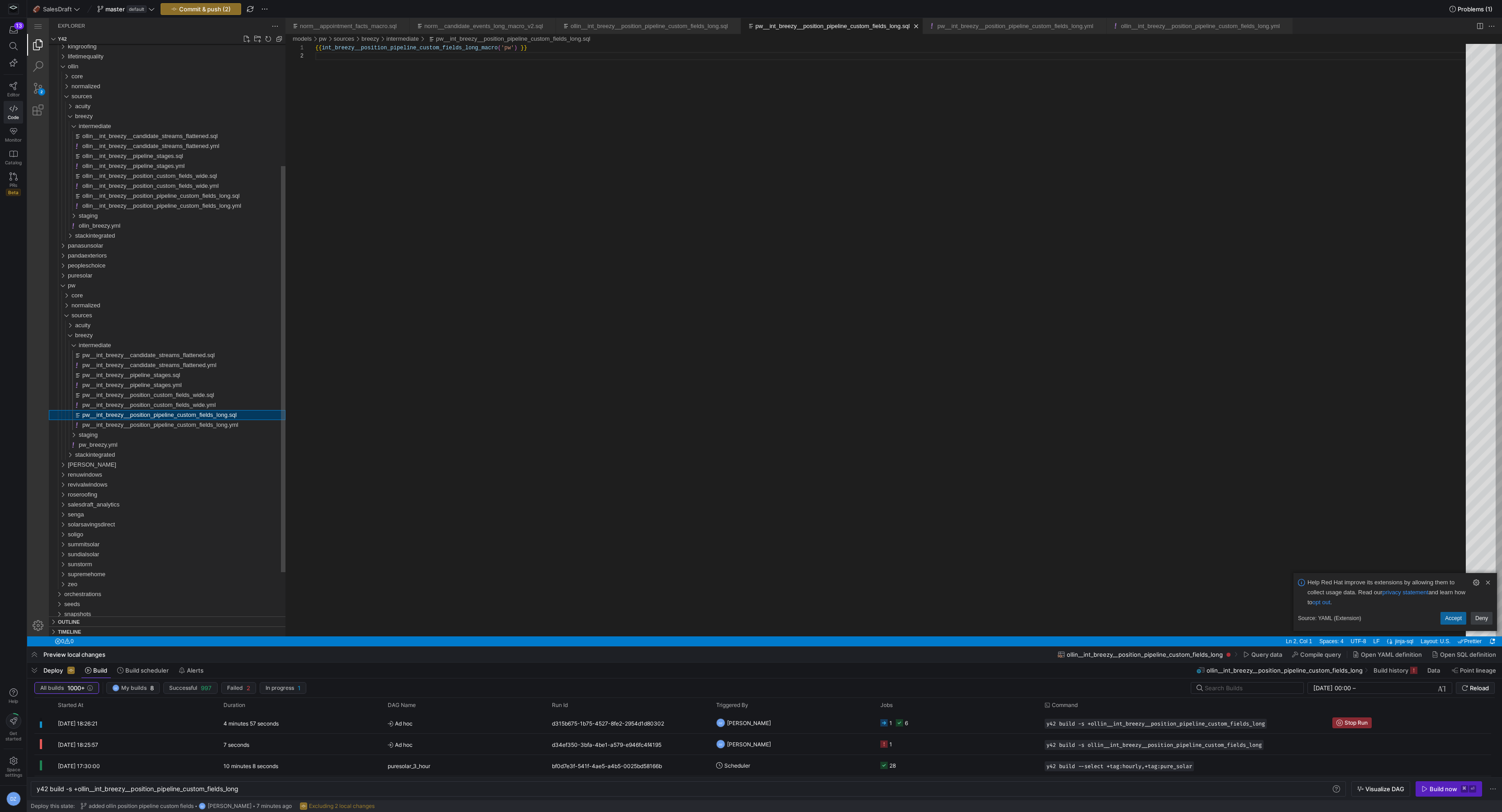
scroll to position [8, 0]
click at [487, 123] on div "{{ int_breezy__position_pipeline_custom_fields_long_ macro ( 'pw' ) }}" at bounding box center [893, 344] width 1157 height 601
click at [1480, 686] on span "Reload" at bounding box center [1479, 687] width 19 height 7
click at [187, 415] on span "pw__int_breezy__position_pipeline_custom_fields_long.sql" at bounding box center [159, 414] width 154 height 7
click at [187, 425] on span "pw__int_breezy__position_pipeline_custom_fields_long.yml" at bounding box center [160, 424] width 156 height 7
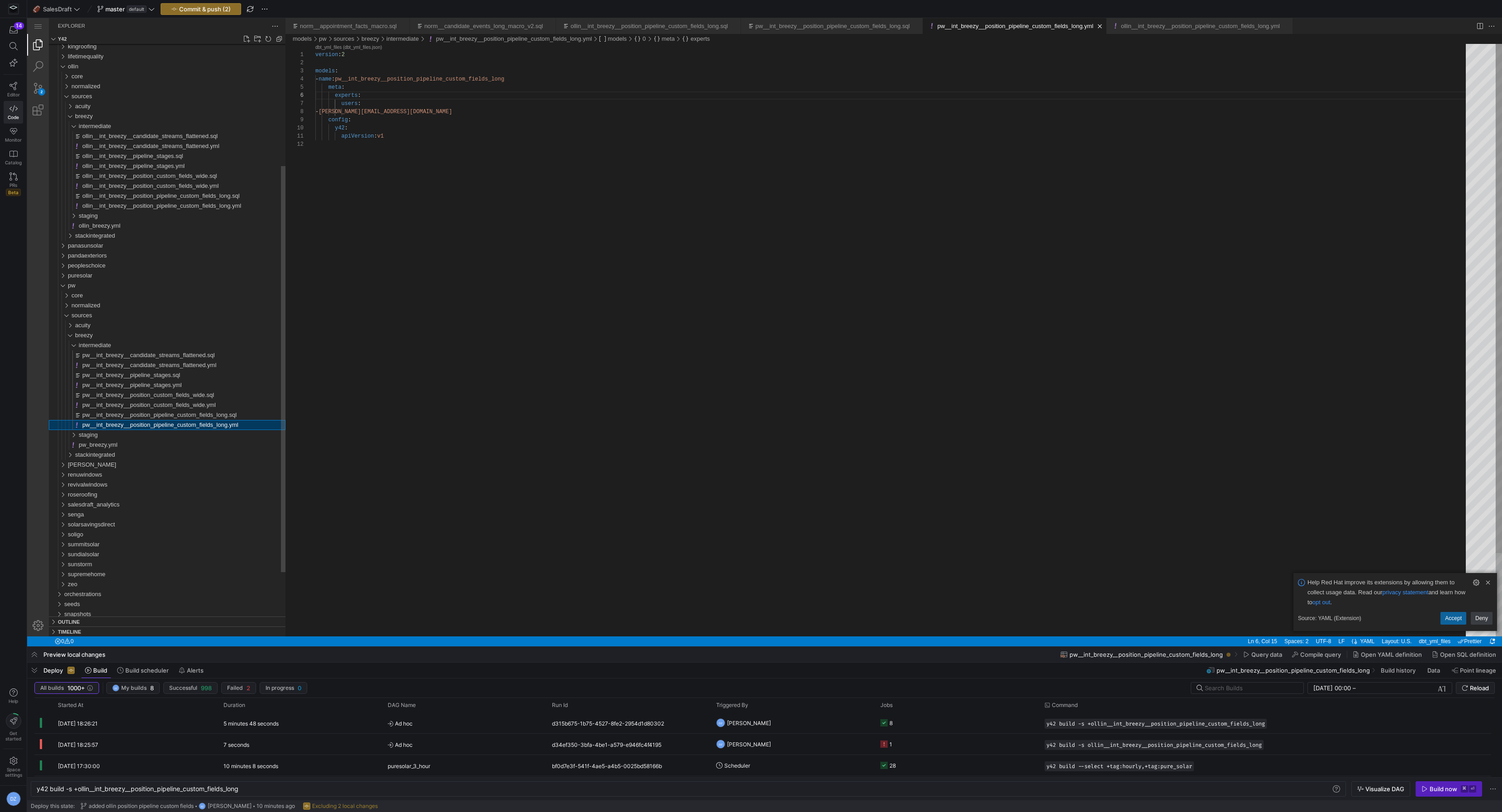
scroll to position [82, 46]
click at [61, 281] on div "pw" at bounding box center [60, 286] width 17 height 10
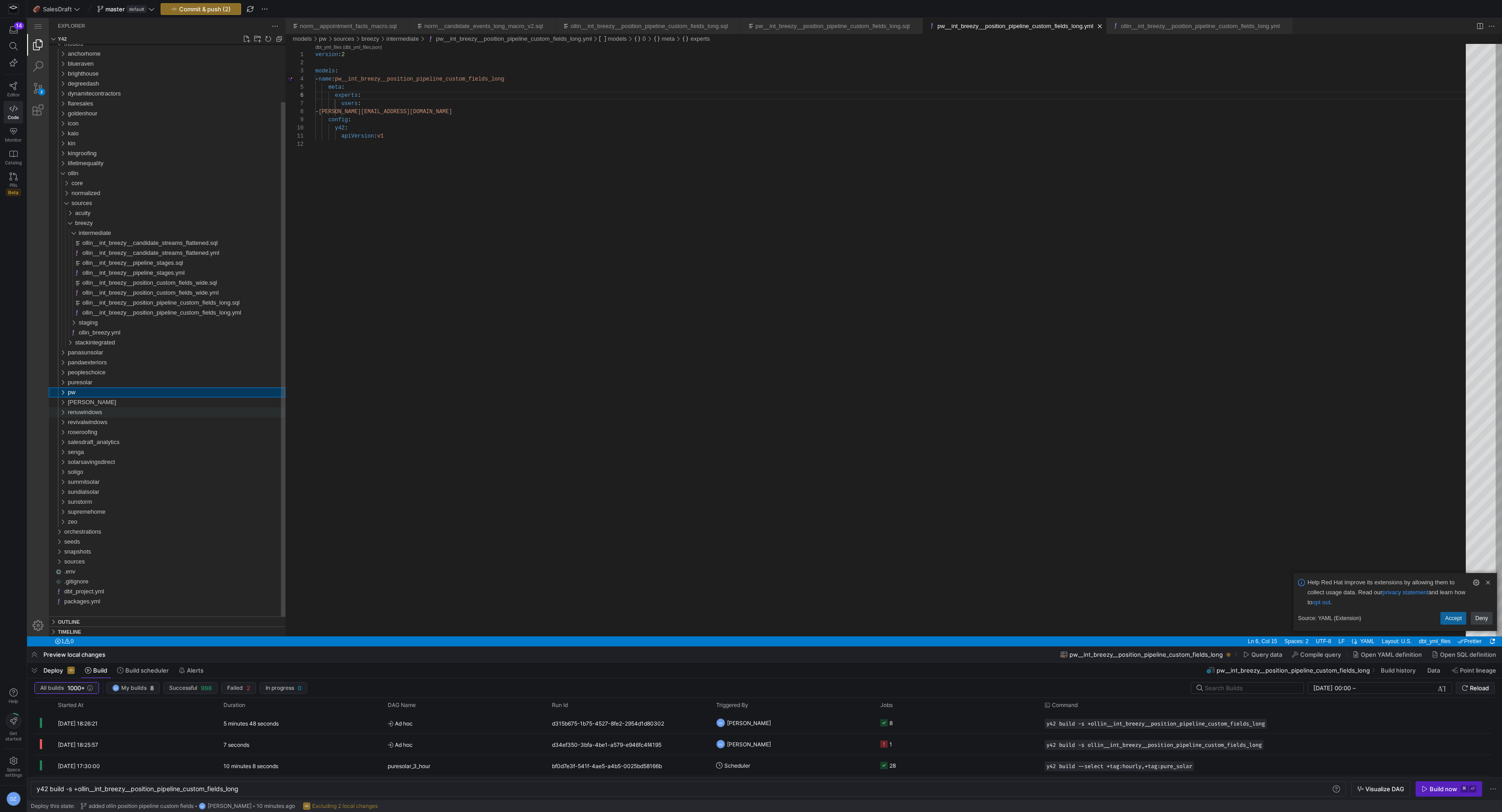
click at [99, 412] on span "renuwindows" at bounding box center [85, 411] width 35 height 7
click at [98, 443] on div "sources" at bounding box center [178, 442] width 214 height 10
click at [103, 461] on div "breezy" at bounding box center [179, 462] width 210 height 10
click at [108, 484] on div "staging" at bounding box center [182, 482] width 207 height 10
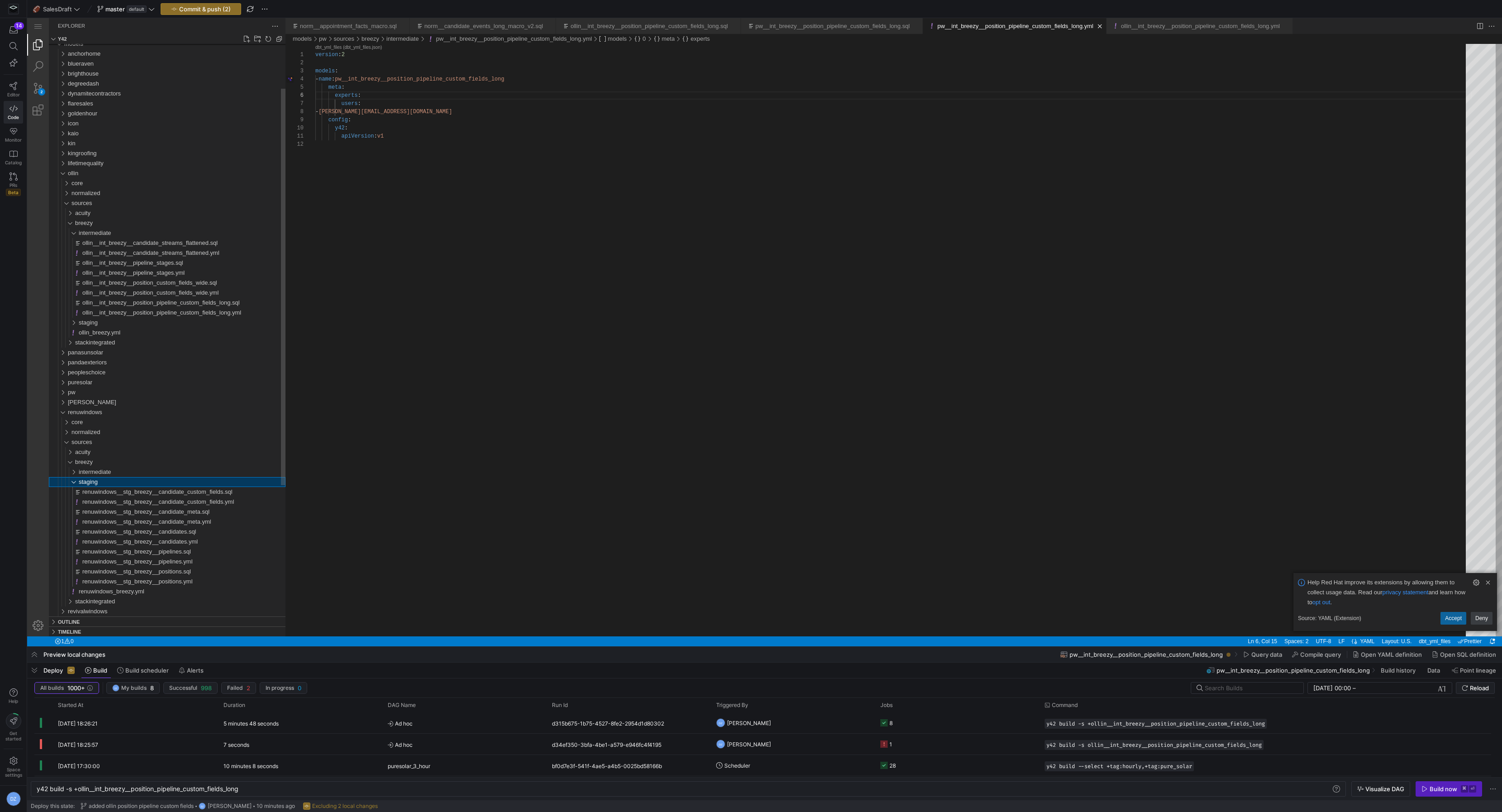
click at [108, 484] on div "staging" at bounding box center [182, 482] width 207 height 10
click at [93, 481] on span "staging" at bounding box center [88, 481] width 19 height 7
click at [69, 484] on div "staging" at bounding box center [66, 482] width 28 height 10
click at [70, 484] on div "staging" at bounding box center [66, 482] width 28 height 10
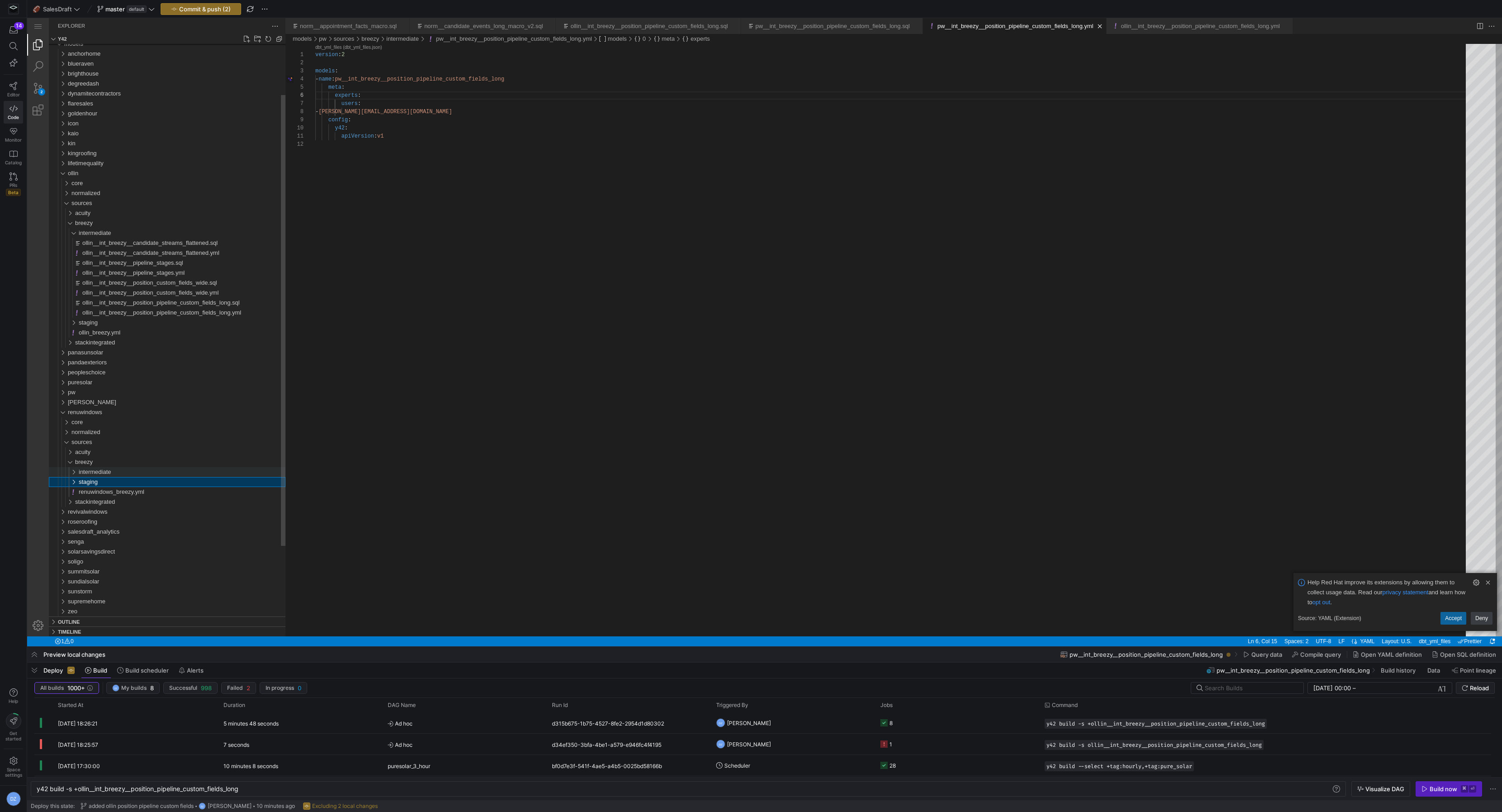
click at [76, 473] on div "intermediate" at bounding box center [66, 472] width 28 height 10
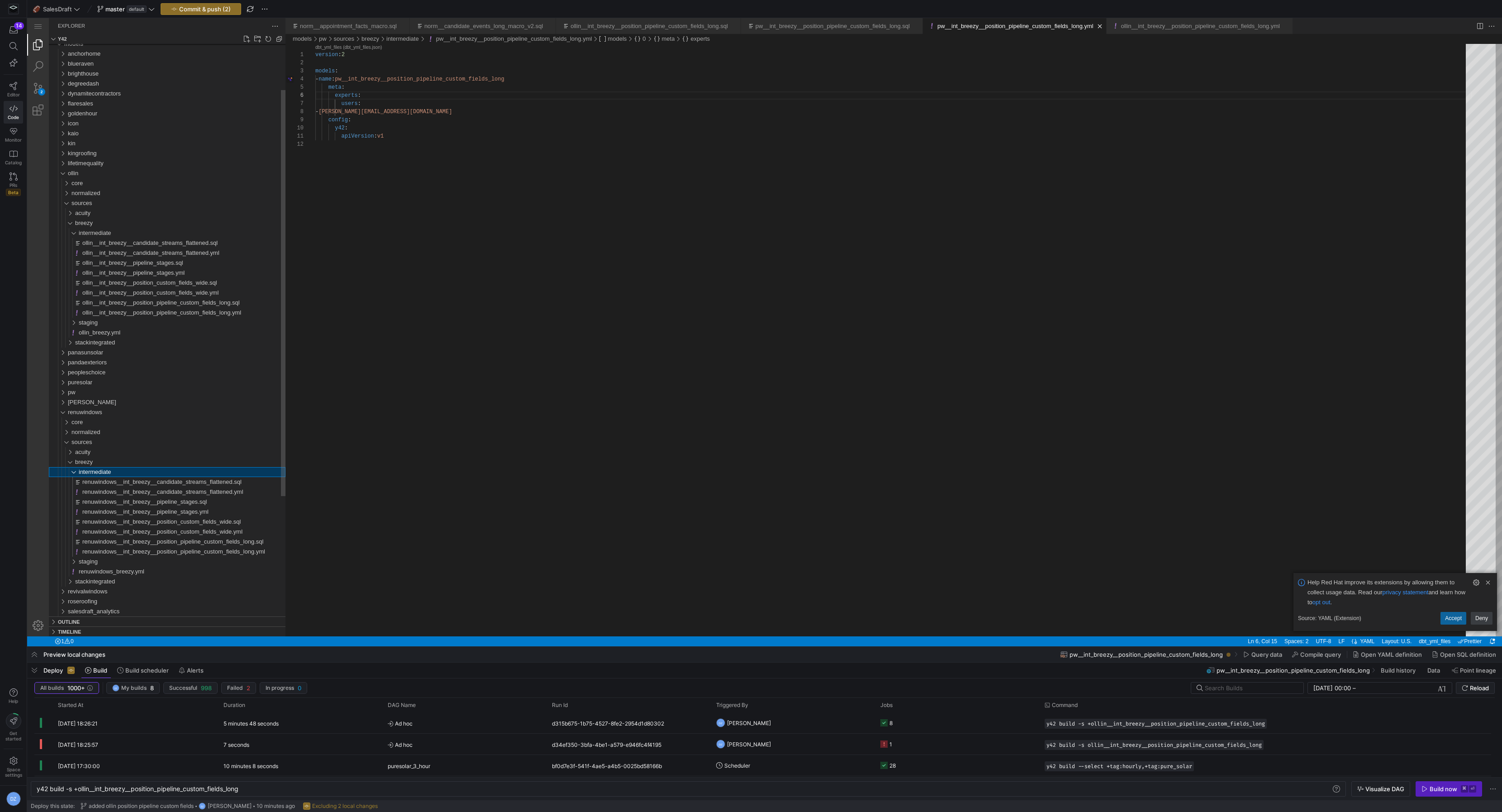
click at [76, 473] on div "intermediate" at bounding box center [66, 472] width 28 height 10
click at [63, 412] on div "renuwindows" at bounding box center [60, 412] width 17 height 10
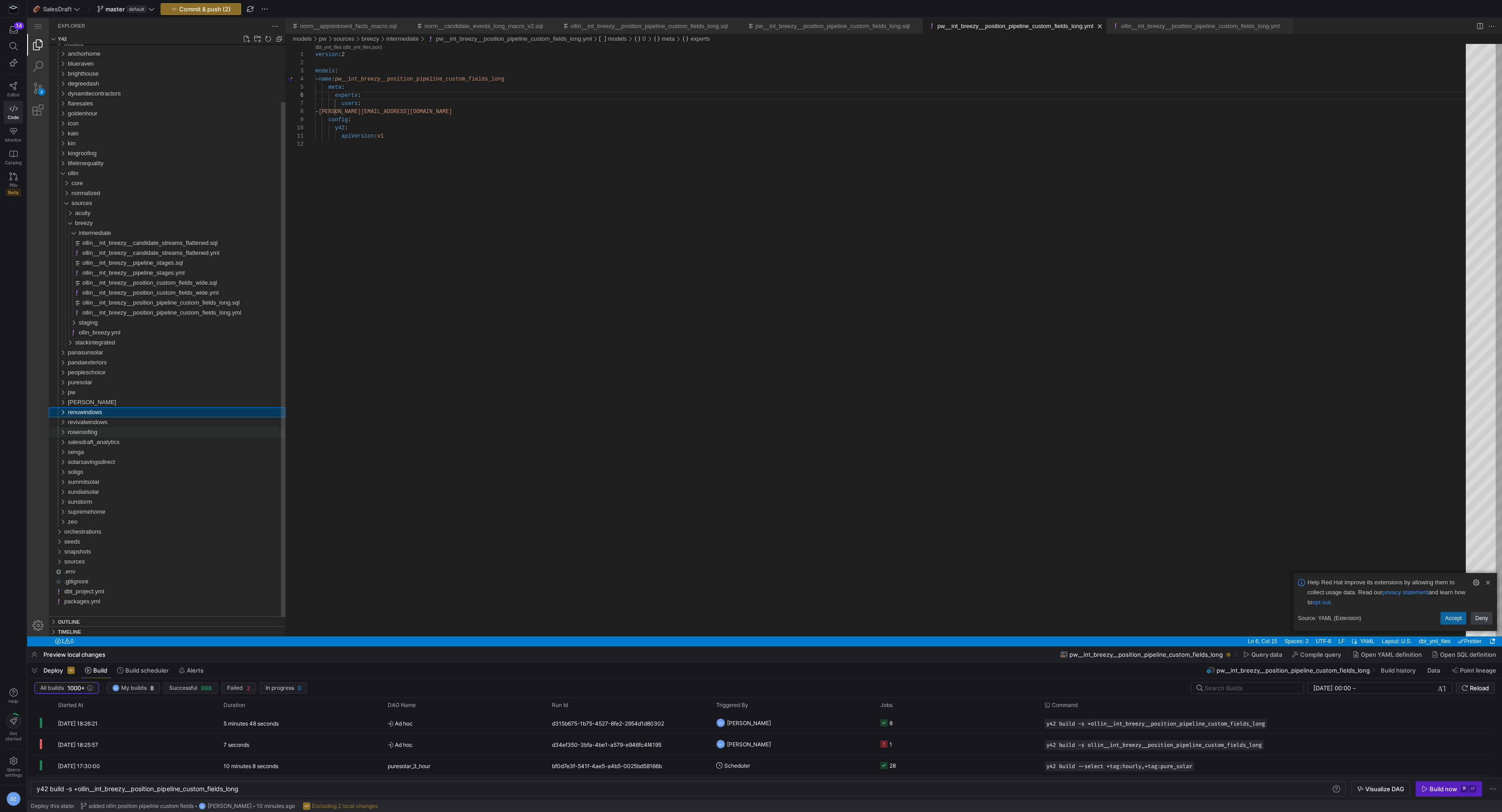
click at [102, 431] on div "roseroofing" at bounding box center [176, 432] width 217 height 10
click at [101, 458] on div "sources" at bounding box center [178, 462] width 214 height 10
click at [109, 479] on div "breezy" at bounding box center [179, 482] width 210 height 10
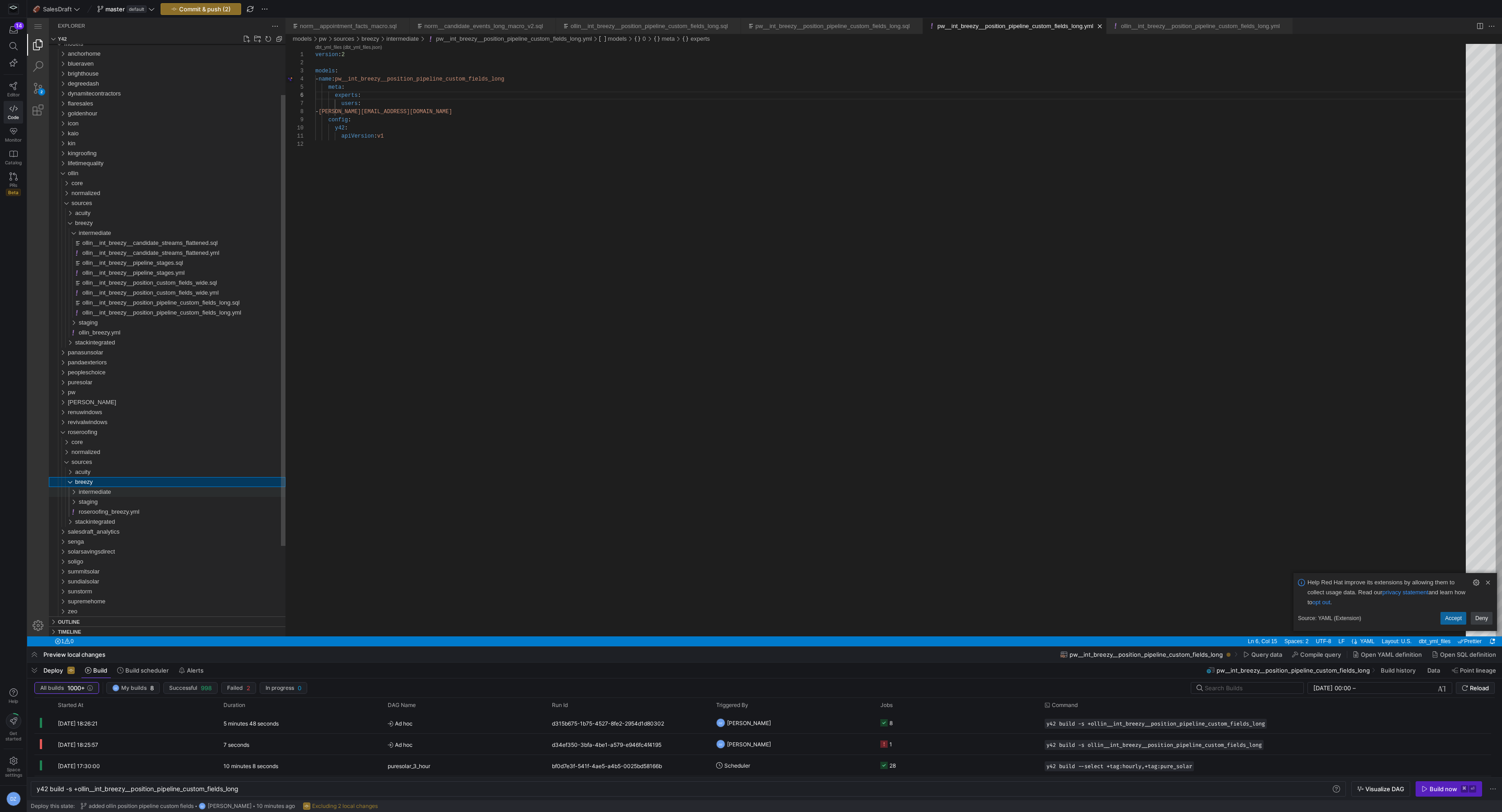
click at [134, 494] on div "intermediate" at bounding box center [182, 492] width 207 height 10
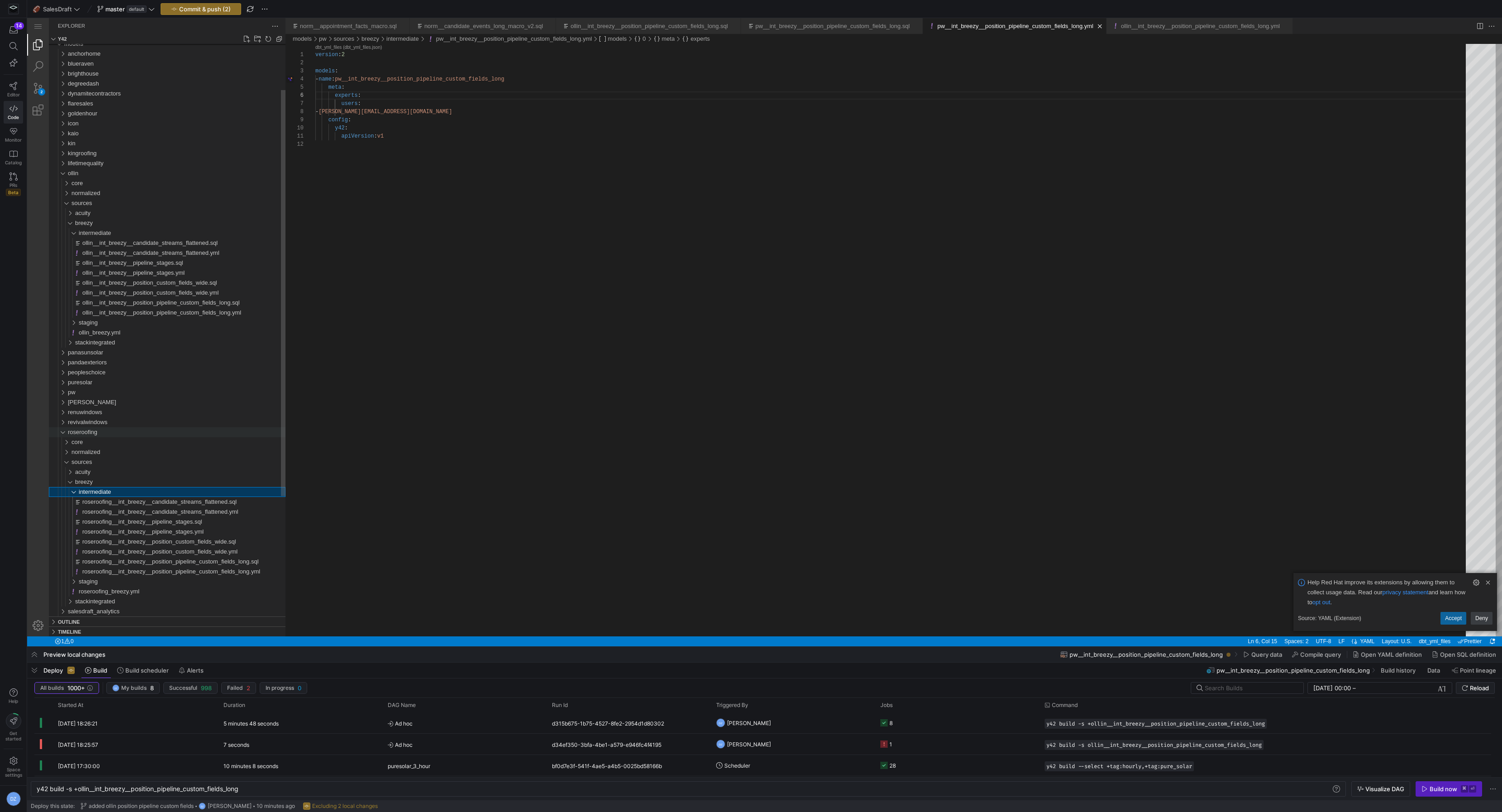
click at [64, 433] on div "roseroofing" at bounding box center [60, 432] width 17 height 10
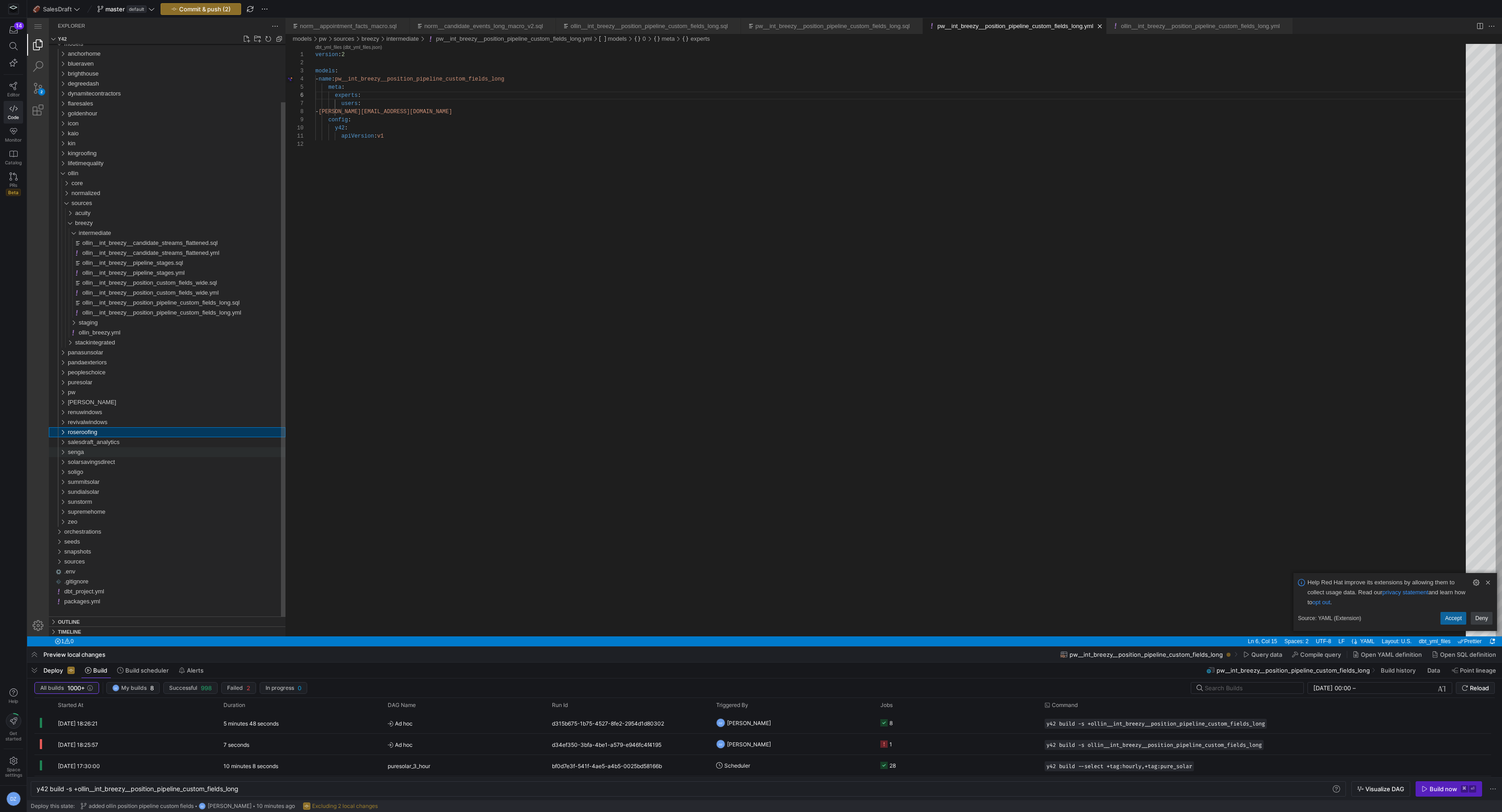
click at [87, 453] on div "senga" at bounding box center [176, 452] width 217 height 10
click at [87, 480] on span "sources" at bounding box center [82, 481] width 21 height 7
click at [106, 504] on div "breezy" at bounding box center [179, 502] width 210 height 10
click at [107, 508] on span "intermediate" at bounding box center [95, 511] width 33 height 7
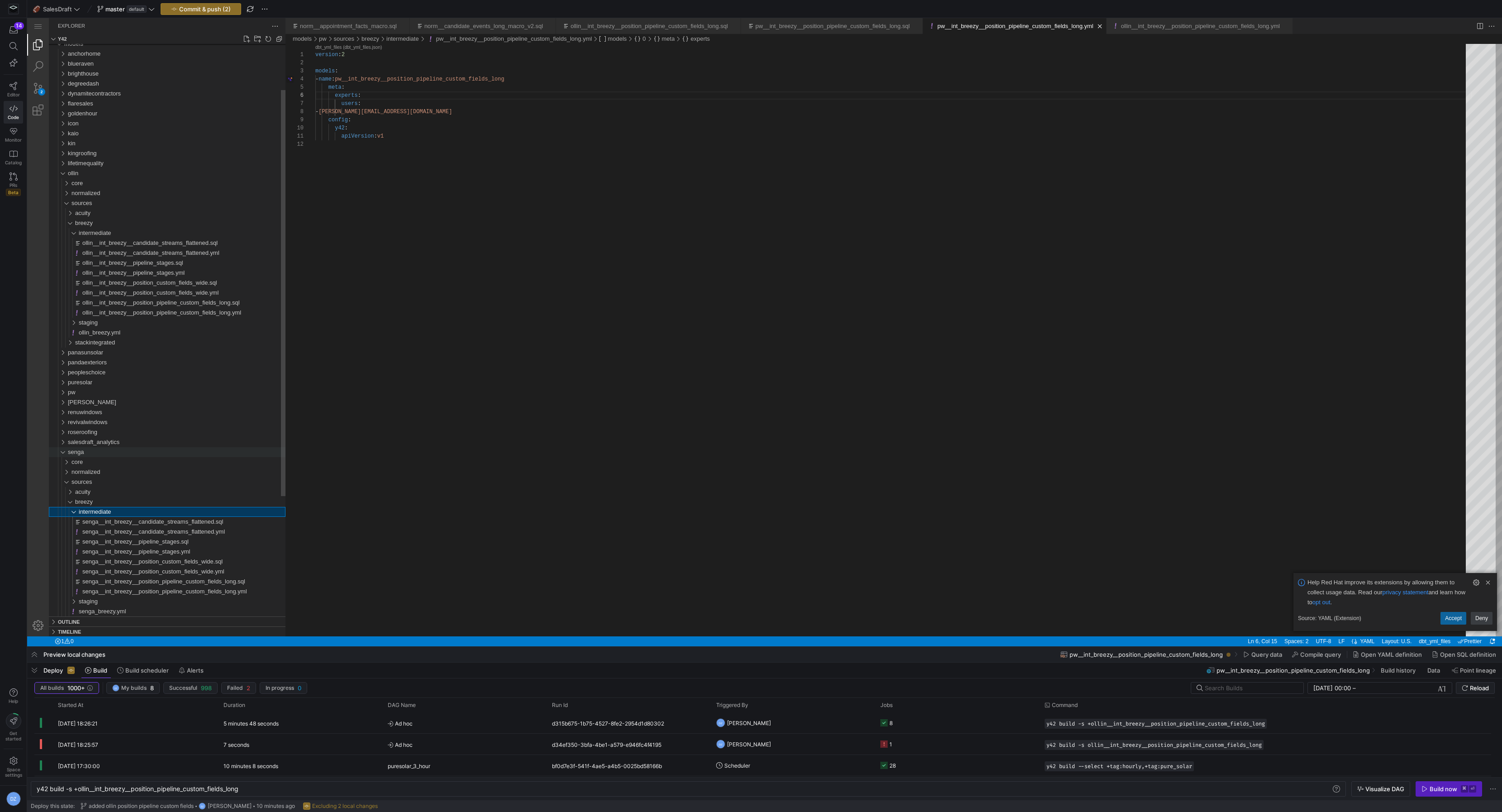
click at [77, 454] on span "senga" at bounding box center [76, 451] width 16 height 7
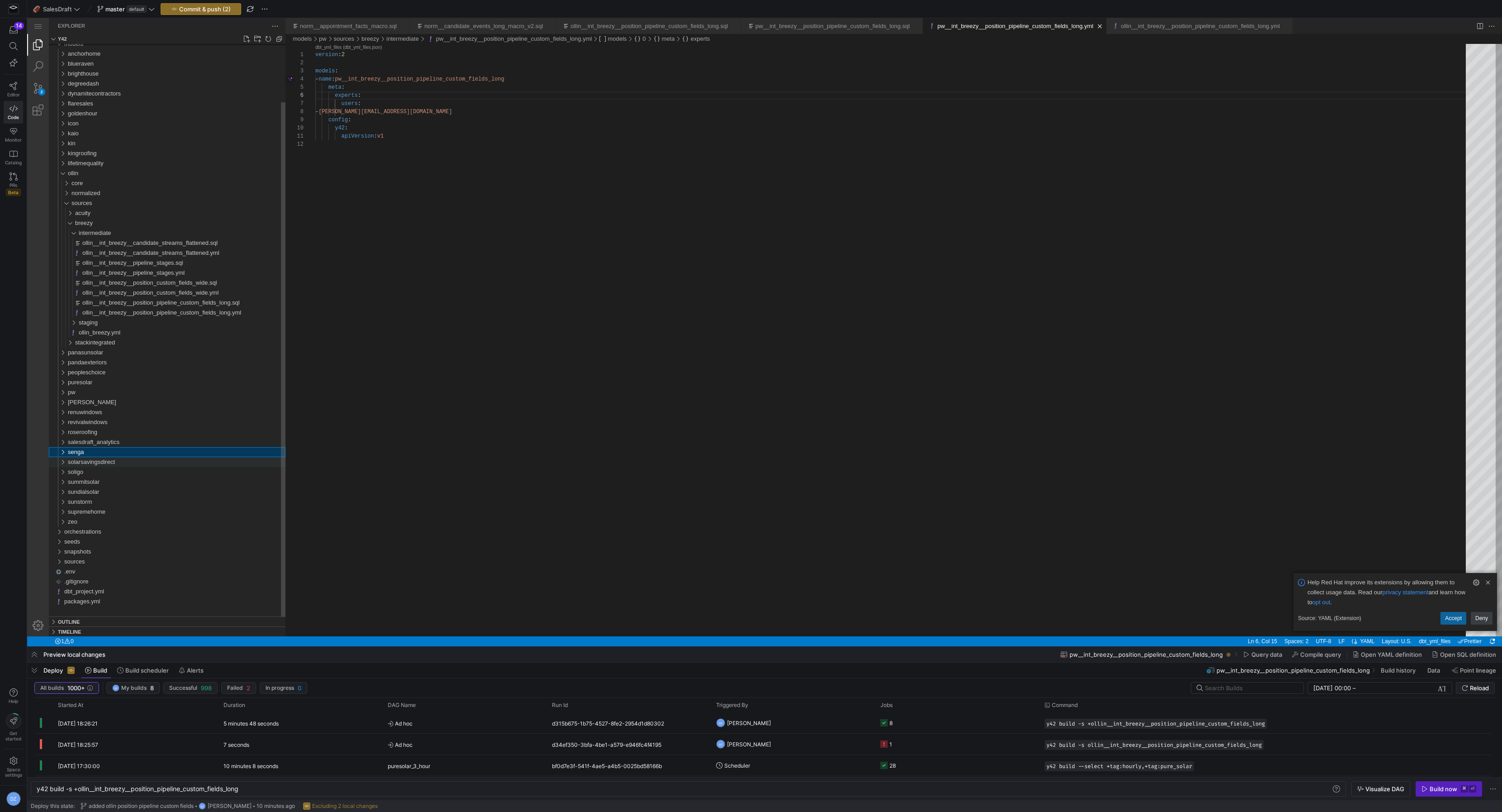
click at [90, 465] on div "solarsavingsdirect" at bounding box center [176, 462] width 217 height 10
click at [102, 491] on div "sources" at bounding box center [178, 492] width 214 height 10
click at [103, 508] on div "breezy" at bounding box center [179, 512] width 210 height 10
click at [141, 523] on div "intermediate" at bounding box center [182, 522] width 207 height 10
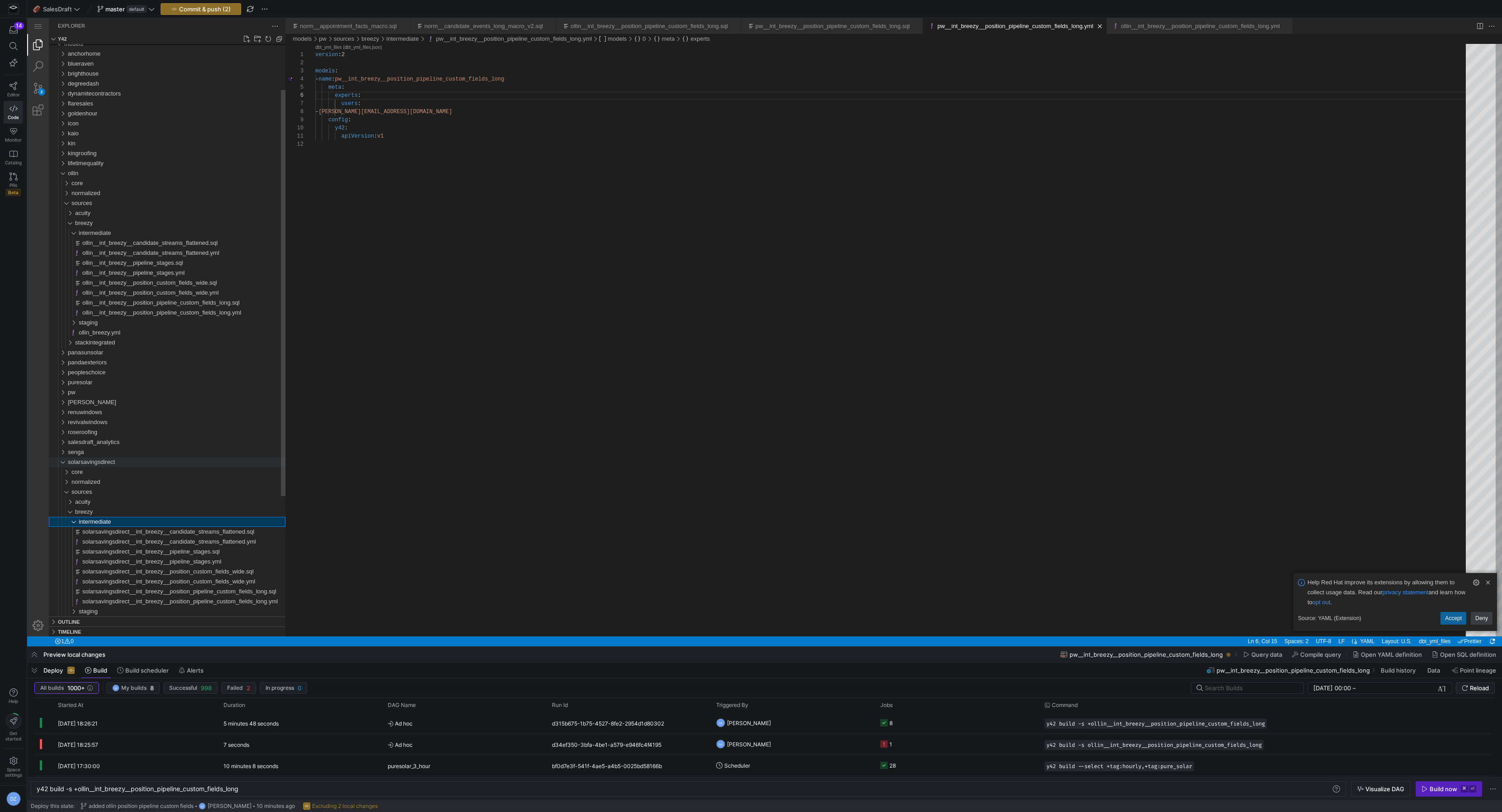
click at [73, 463] on span "solarsavingsdirect" at bounding box center [91, 461] width 47 height 7
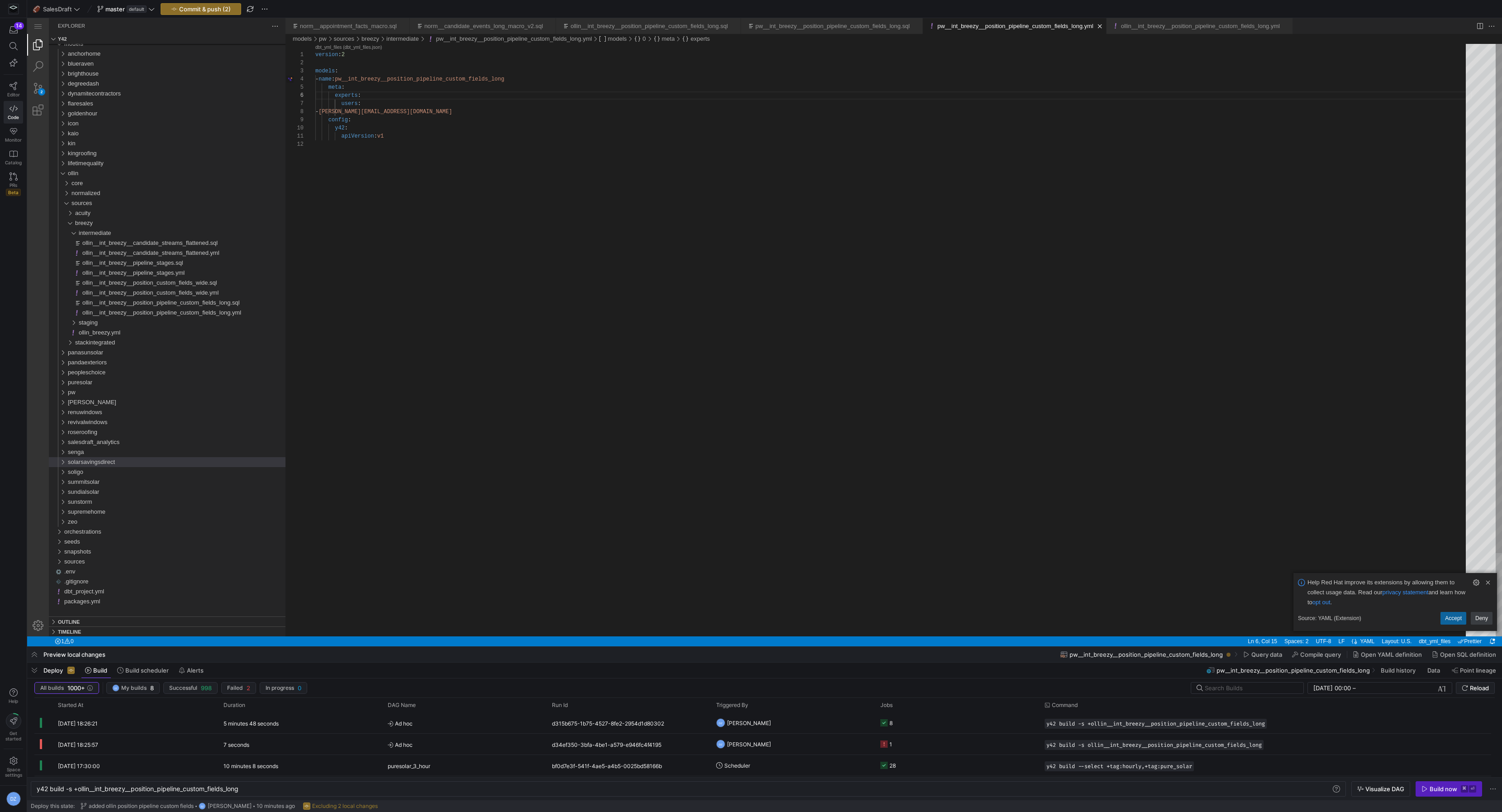
type textarea "apiVersion: v1"
click at [401, 172] on div "version : 2 models : - name : pw__int_breezy__position_pipeline_custom_fields_l…" at bounding box center [893, 388] width 1157 height 688
click at [227, 11] on span "Commit & push (2)" at bounding box center [205, 8] width 52 height 7
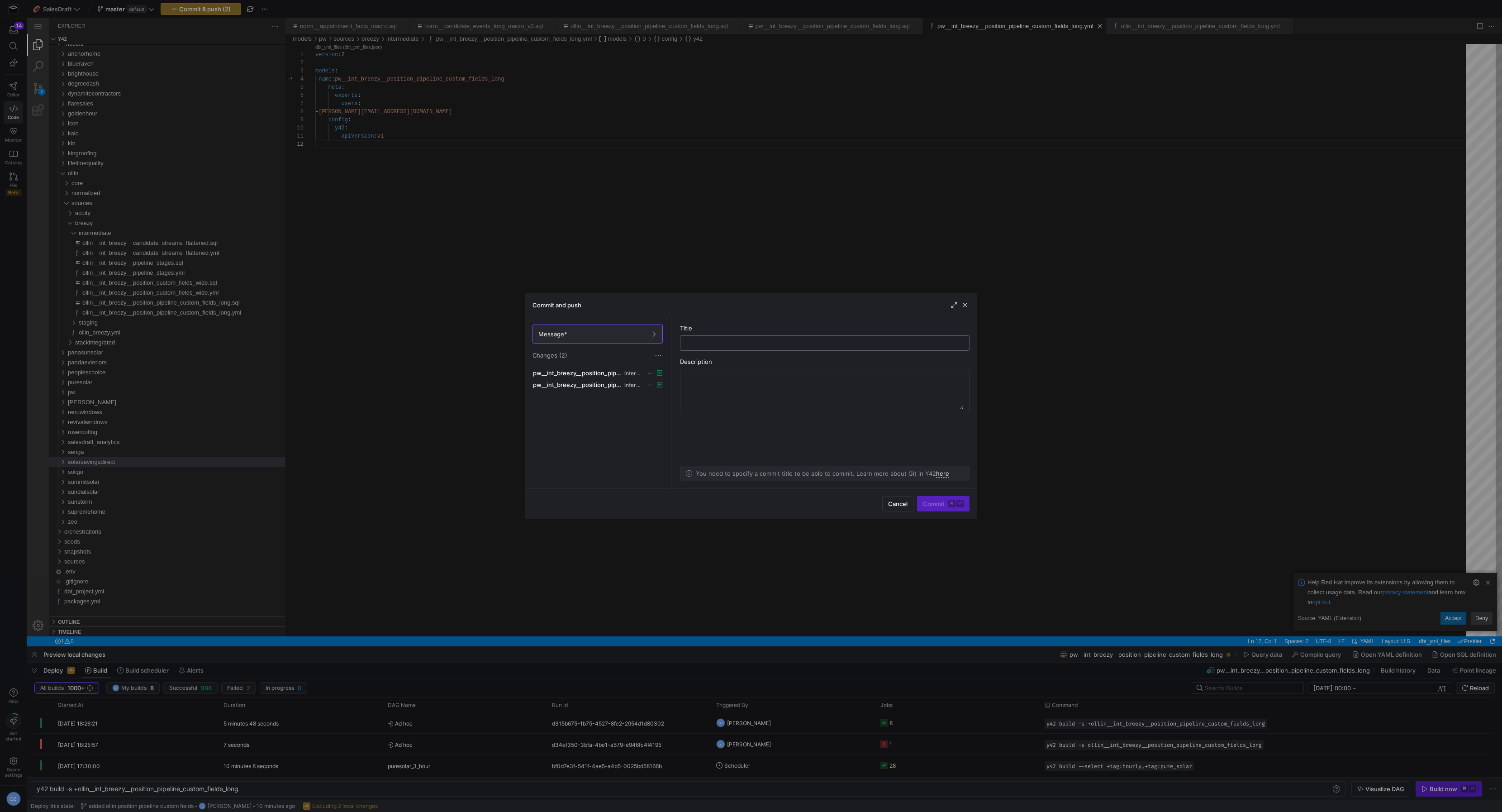
click at [699, 340] on input "text" at bounding box center [824, 343] width 274 height 7
type input "added pw postition custom pipelines"
click at [928, 510] on span "submit" at bounding box center [944, 503] width 52 height 15
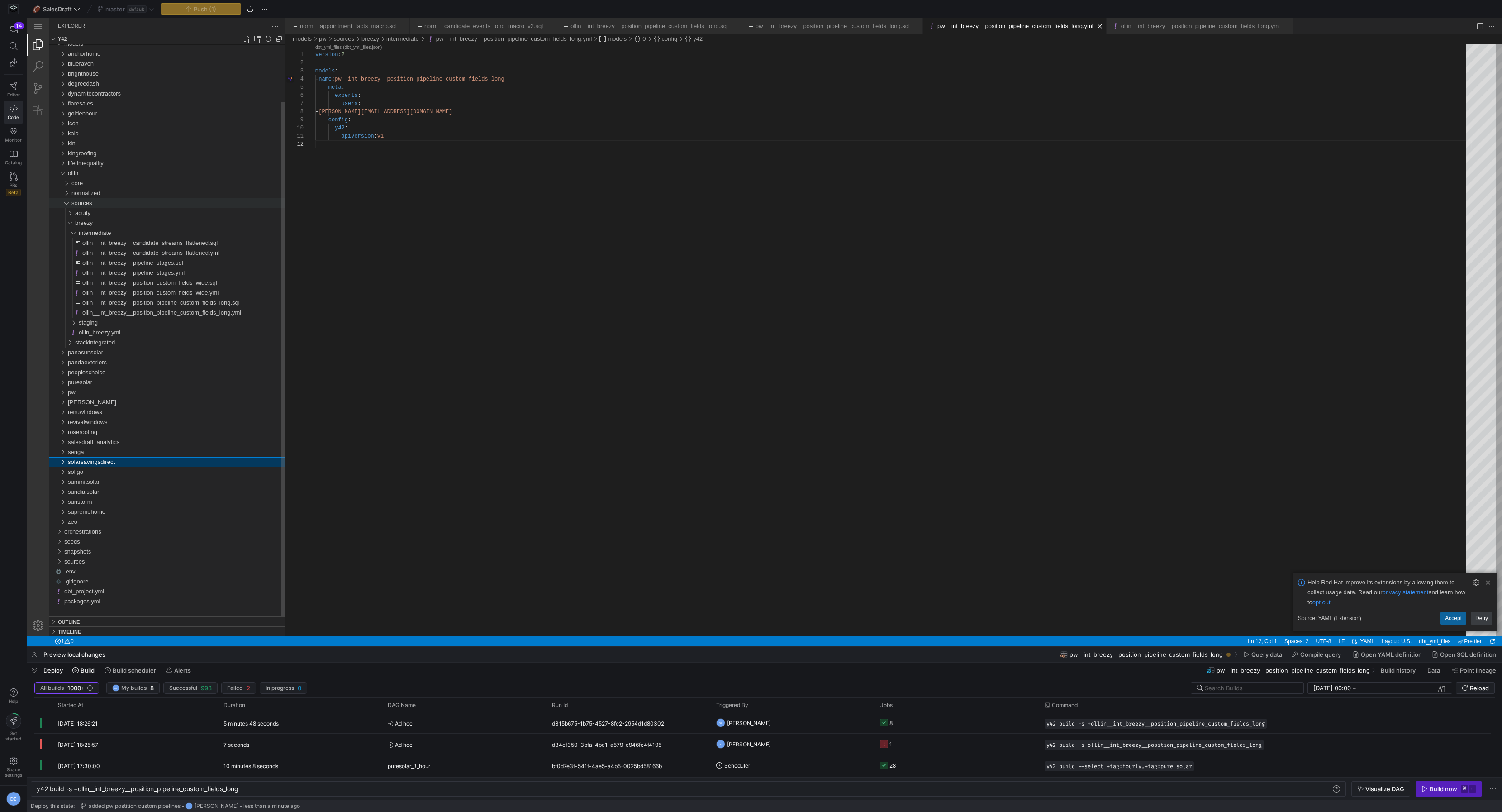
click at [125, 201] on div "sources" at bounding box center [178, 203] width 214 height 10
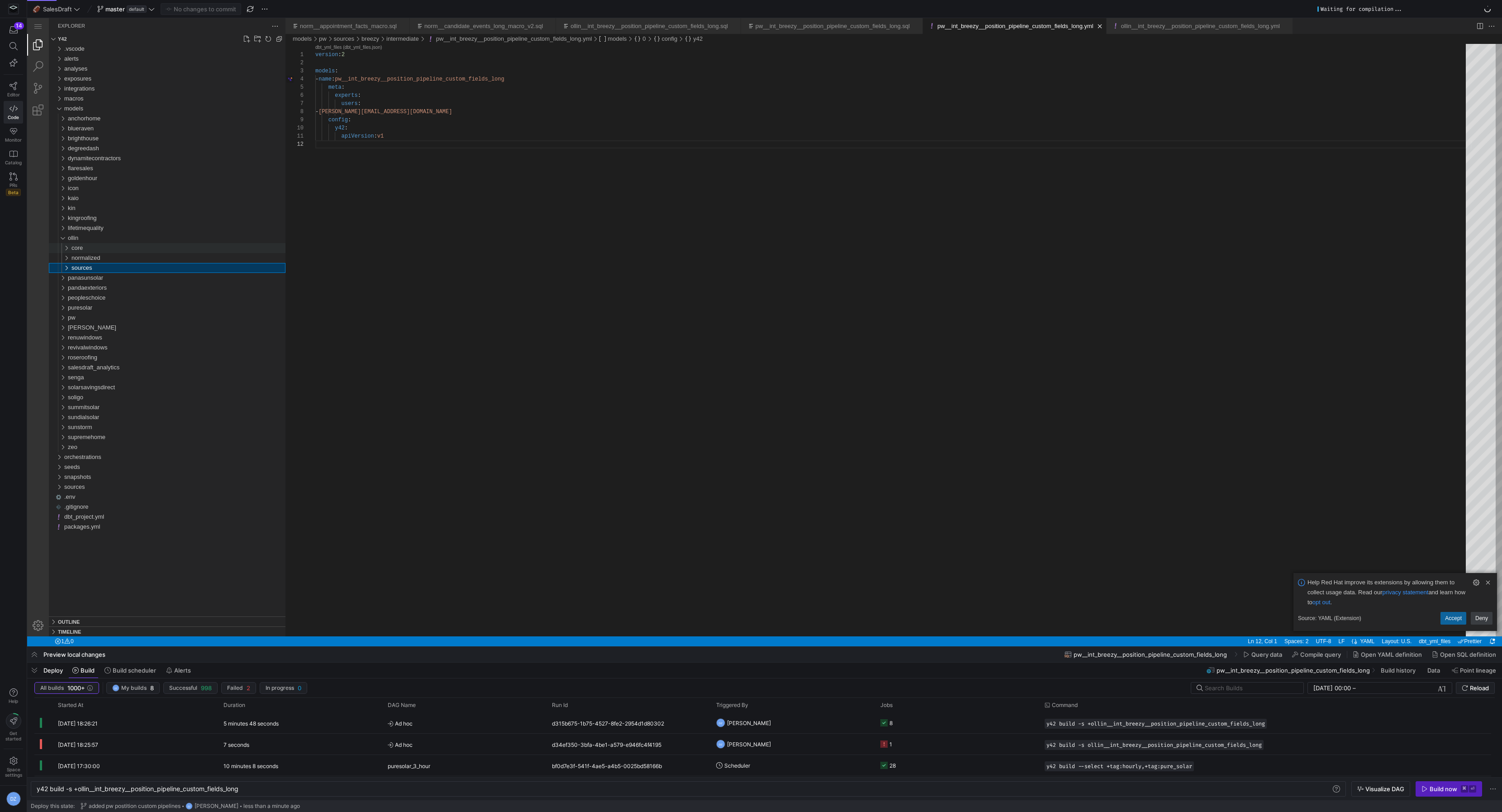
click at [88, 250] on div "core" at bounding box center [178, 248] width 214 height 10
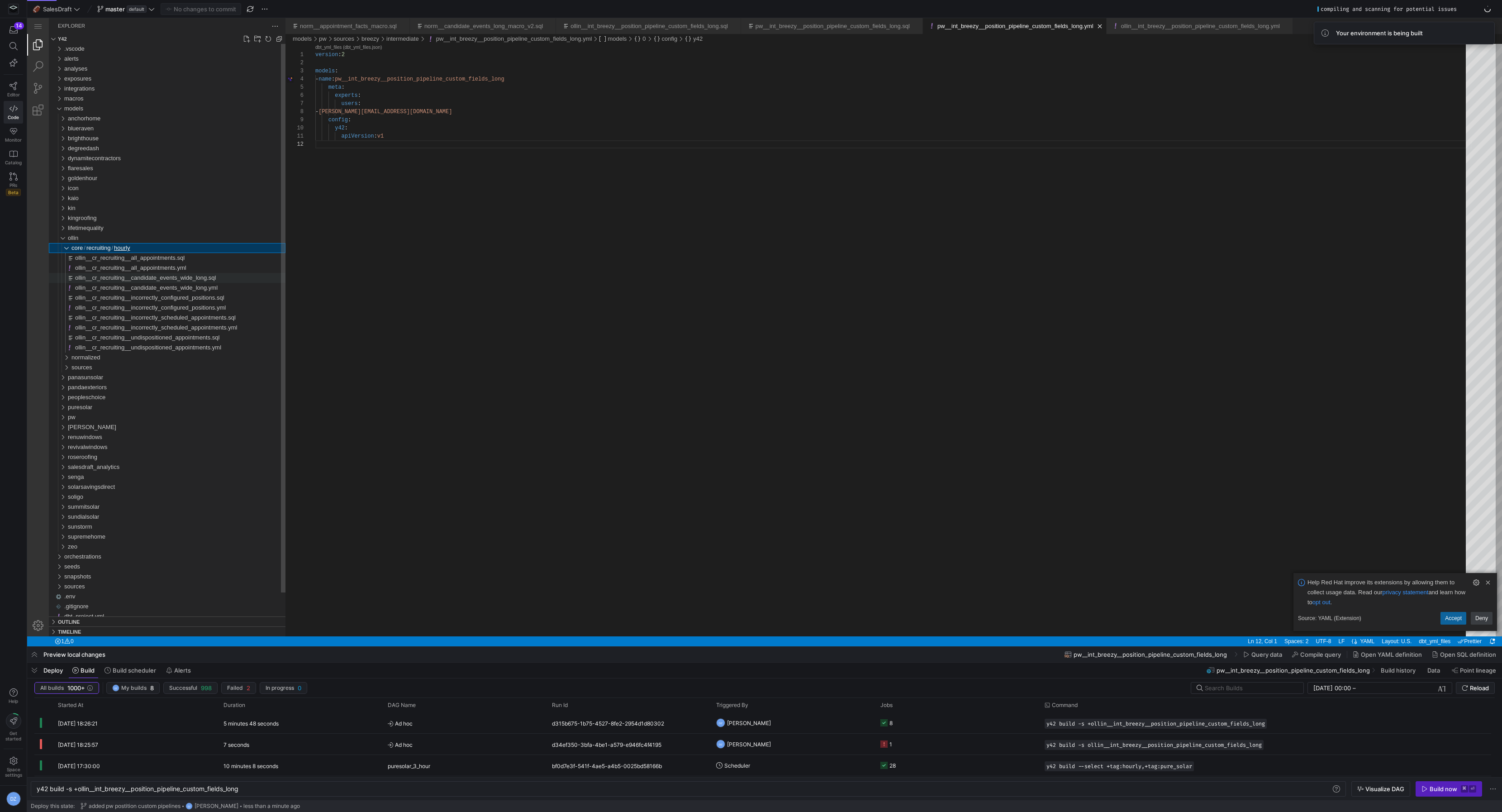
click at [147, 282] on div "ollin__cr_recruiting__candidate_events_wide_long.sql" at bounding box center [179, 278] width 210 height 10
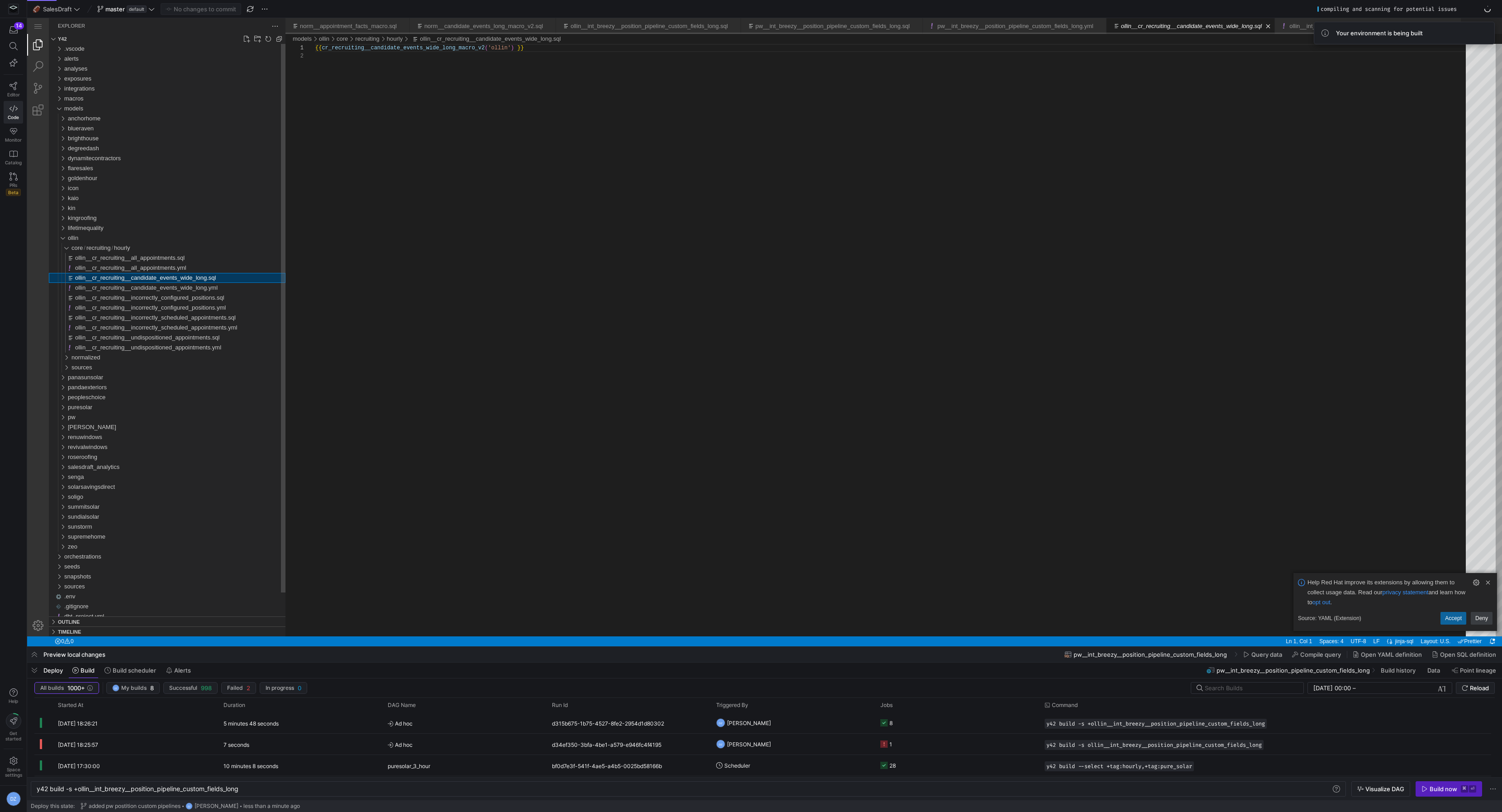
scroll to position [8, 0]
click at [525, 131] on div "{{ cr_recruiting__candidate_events_wide_long_macro_v 2 ( 'ollin' ) }}" at bounding box center [893, 344] width 1157 height 601
click at [84, 671] on span "Build" at bounding box center [88, 670] width 14 height 7
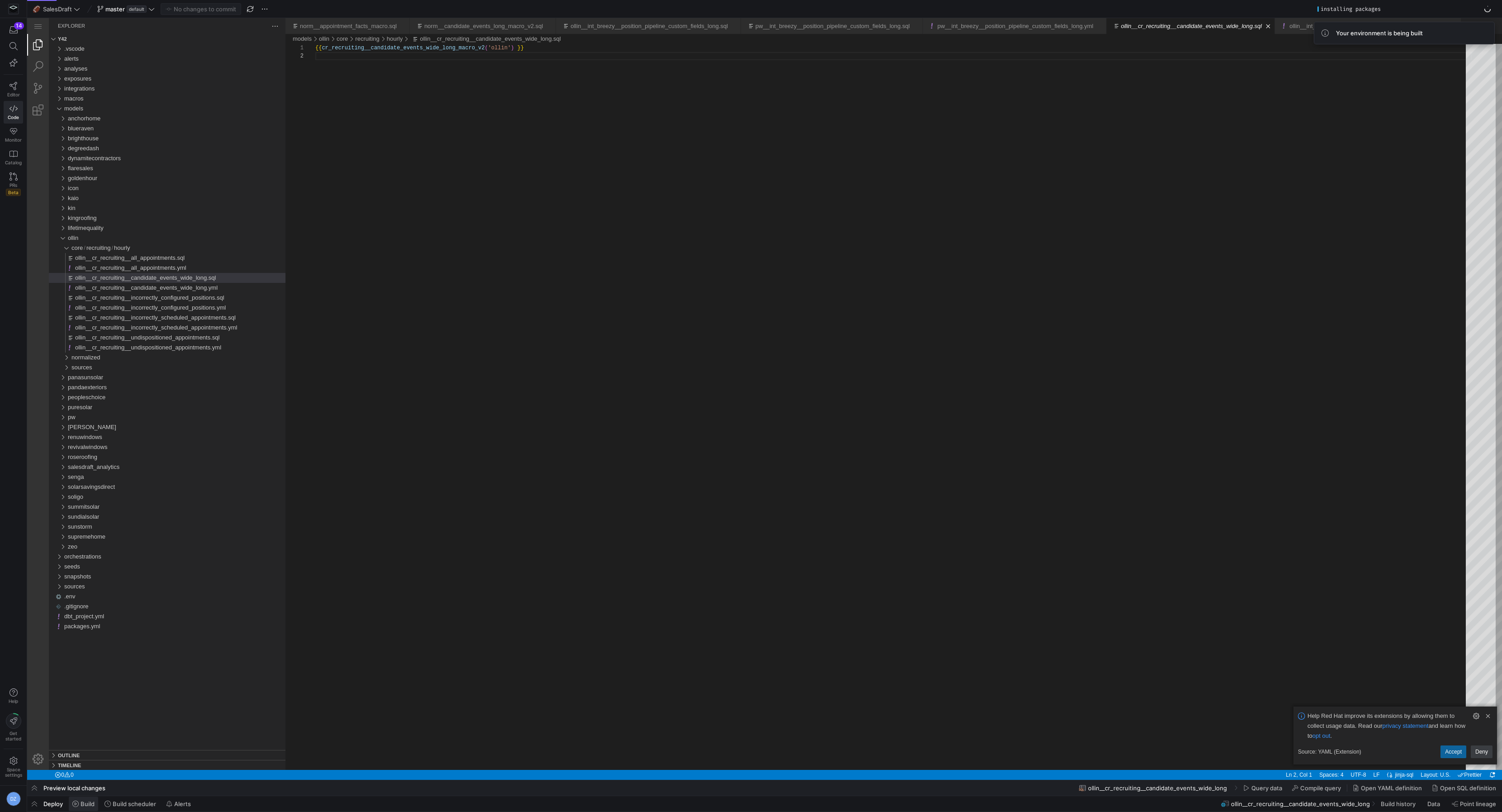
click at [84, 802] on span "Build" at bounding box center [88, 803] width 14 height 7
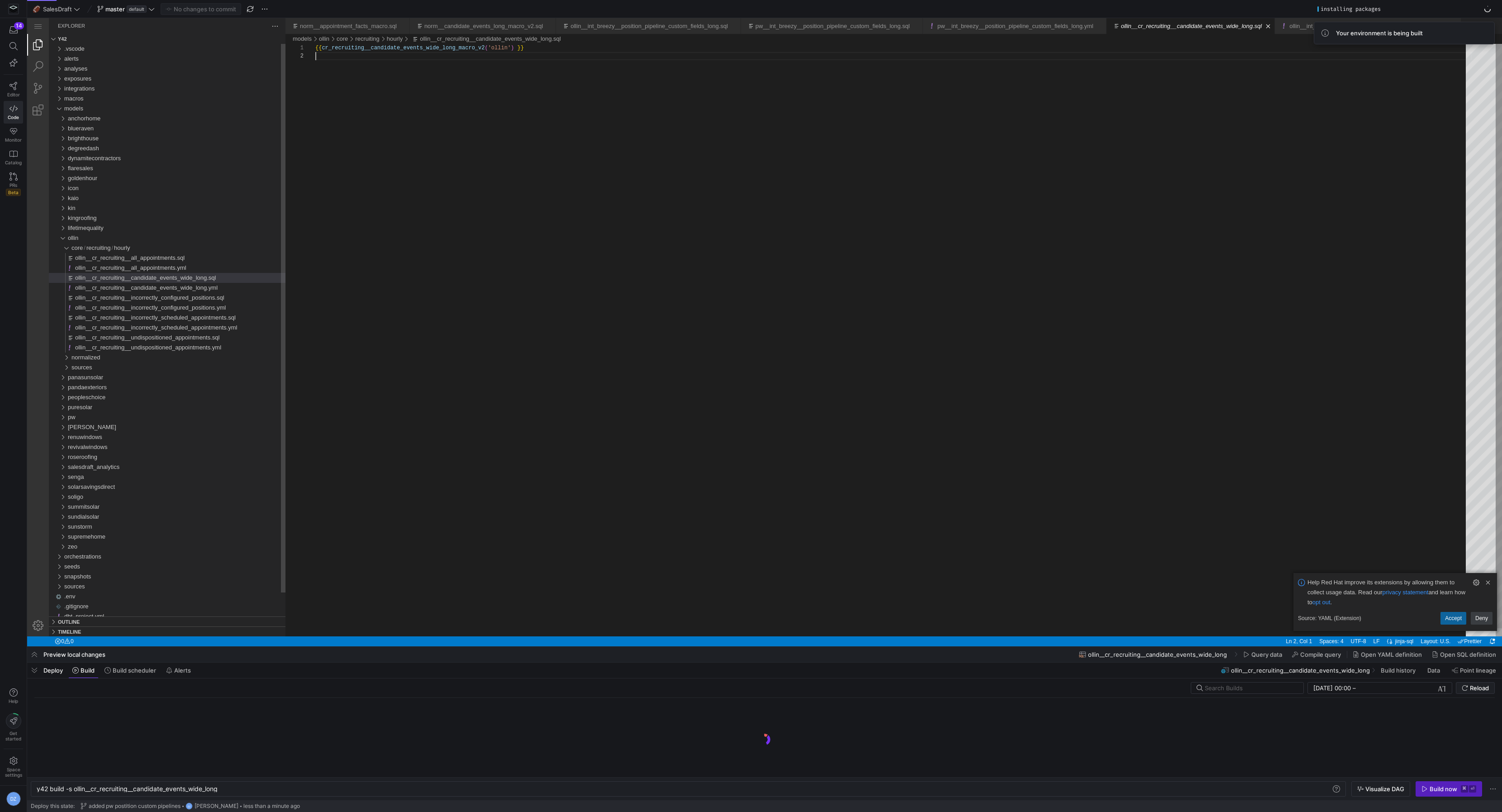
scroll to position [0, 183]
click at [75, 789] on div "y42 build -s ollin__cr_recruiting__candidate_event s_wide_long" at bounding box center [685, 788] width 1296 height 7
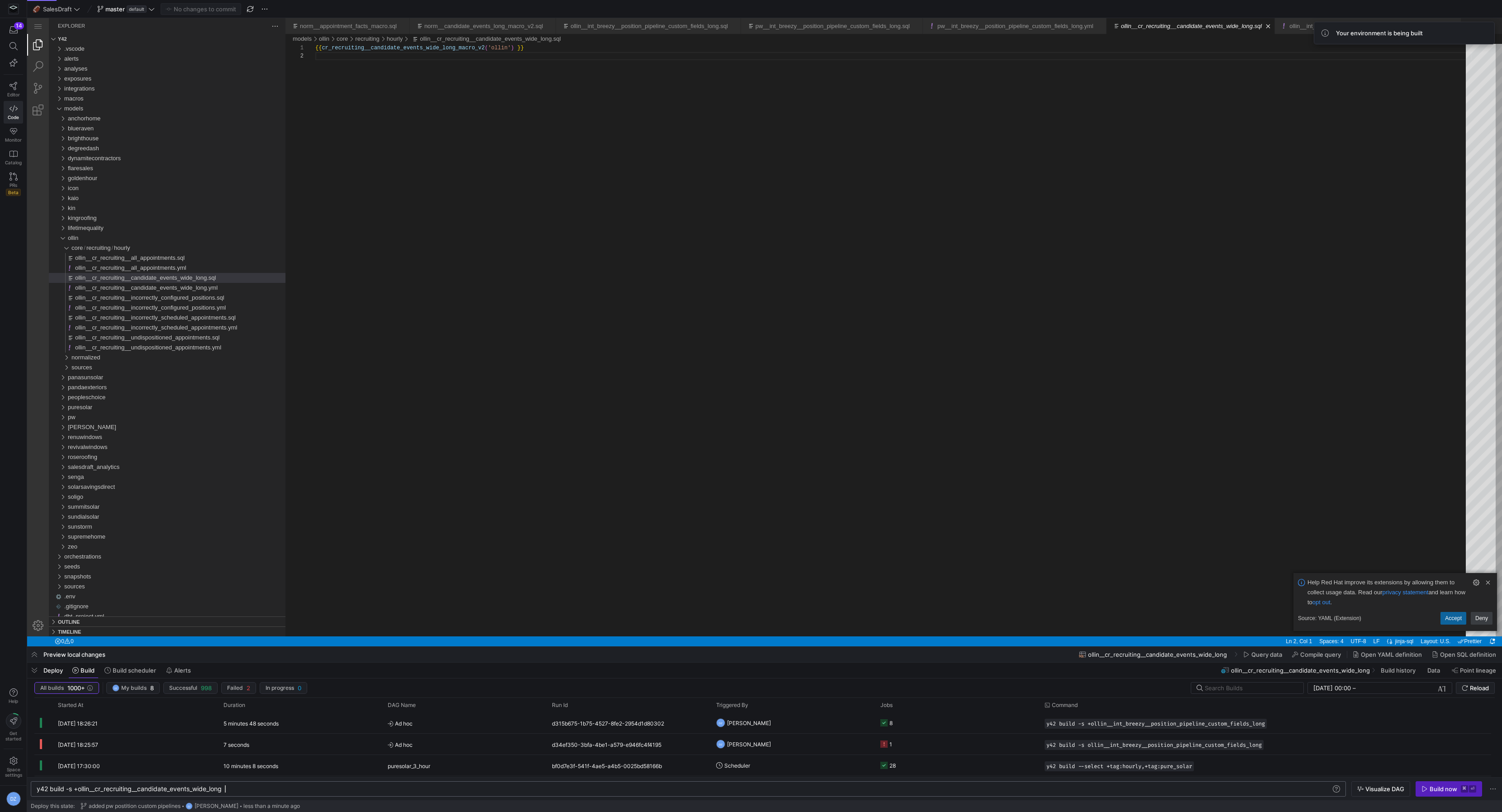
scroll to position [0, 187]
type textarea "y42 build -s +ollin__cr_recruiting__candidate_events_wide_long"
click at [477, 308] on div "{{ cr_recruiting__candidate_events_wide_long_macro_v 2 ( 'ollin' ) }}" at bounding box center [893, 344] width 1157 height 601
click at [1460, 678] on y42-orchestration-build "All builds 1000+ DZ My builds 9 Successful 997 Failed 2 In progress 1 11/08/202…" at bounding box center [764, 739] width 1475 height 122
click at [1467, 685] on icon "submit" at bounding box center [1465, 687] width 6 height 6
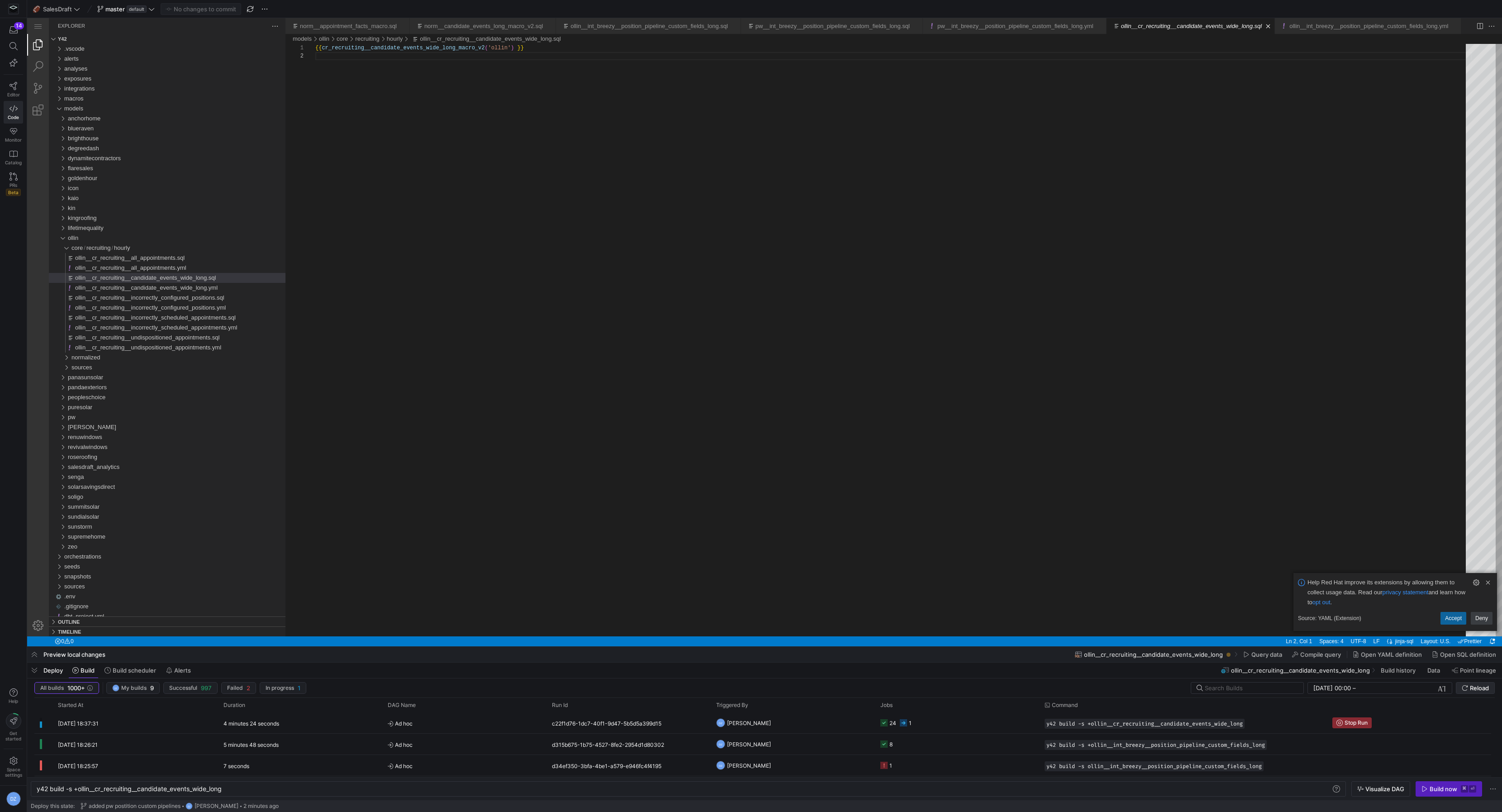
click at [1466, 684] on span "Reload" at bounding box center [1475, 687] width 27 height 7
click at [68, 246] on div "hourly" at bounding box center [62, 248] width 21 height 10
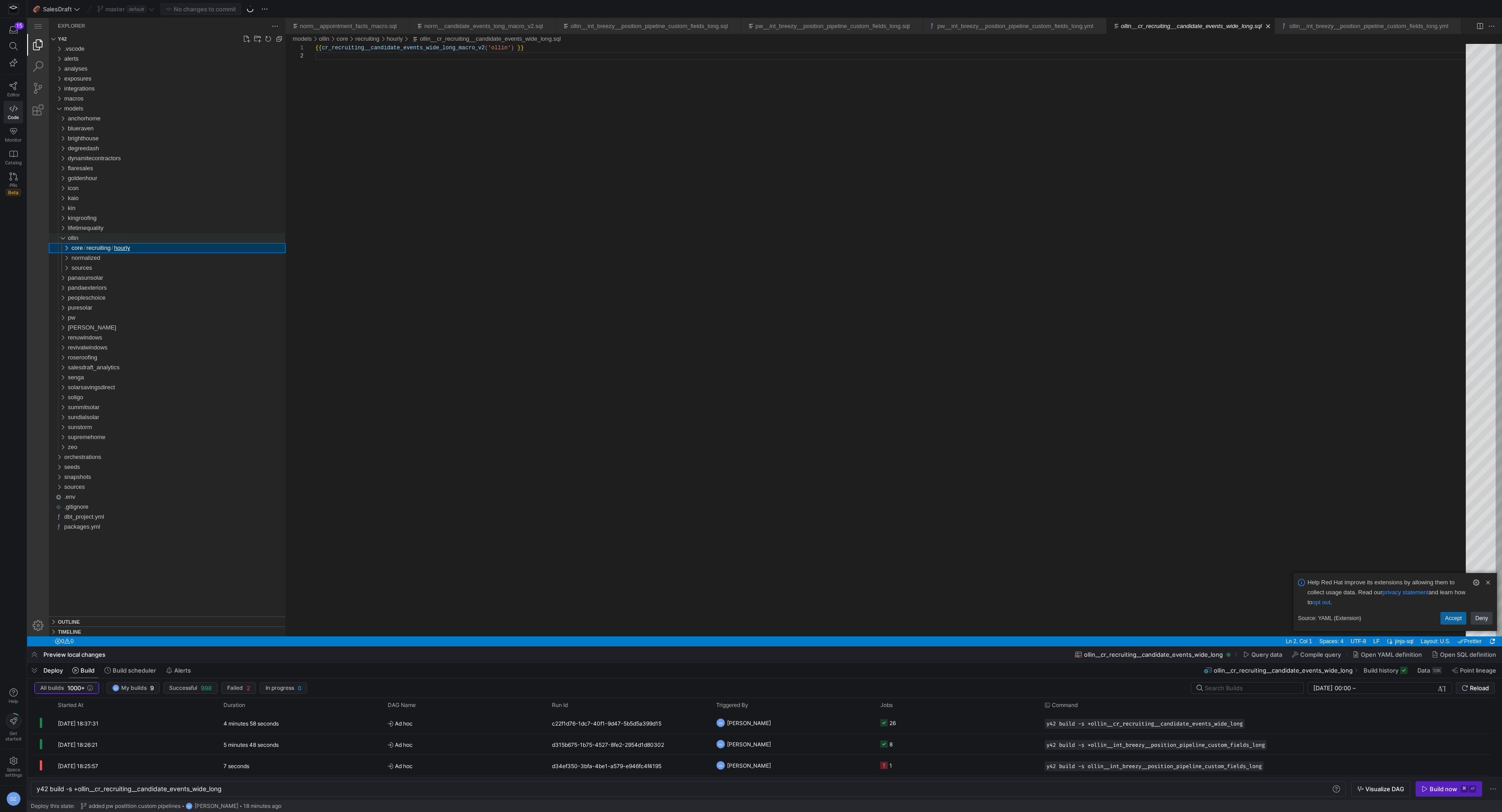
click at [64, 239] on div "ollin" at bounding box center [60, 238] width 17 height 10
click at [72, 258] on span "pandaexteriors" at bounding box center [87, 257] width 39 height 7
click at [75, 276] on span "normalized" at bounding box center [86, 277] width 29 height 7
click at [77, 306] on span "sources" at bounding box center [82, 307] width 21 height 7
click at [89, 328] on span "breezy" at bounding box center [84, 327] width 18 height 7
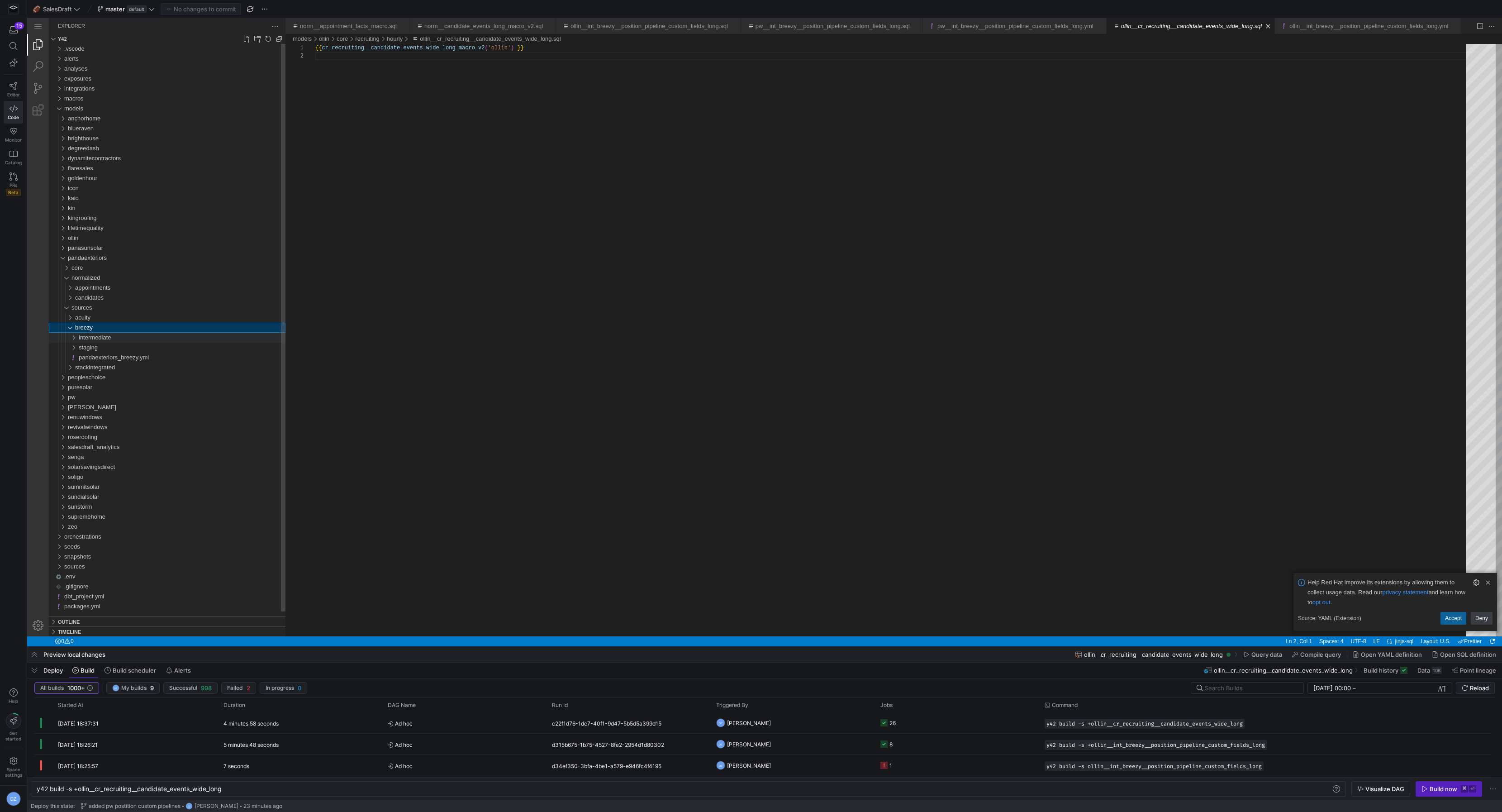
click at [92, 340] on span "intermediate" at bounding box center [95, 337] width 33 height 7
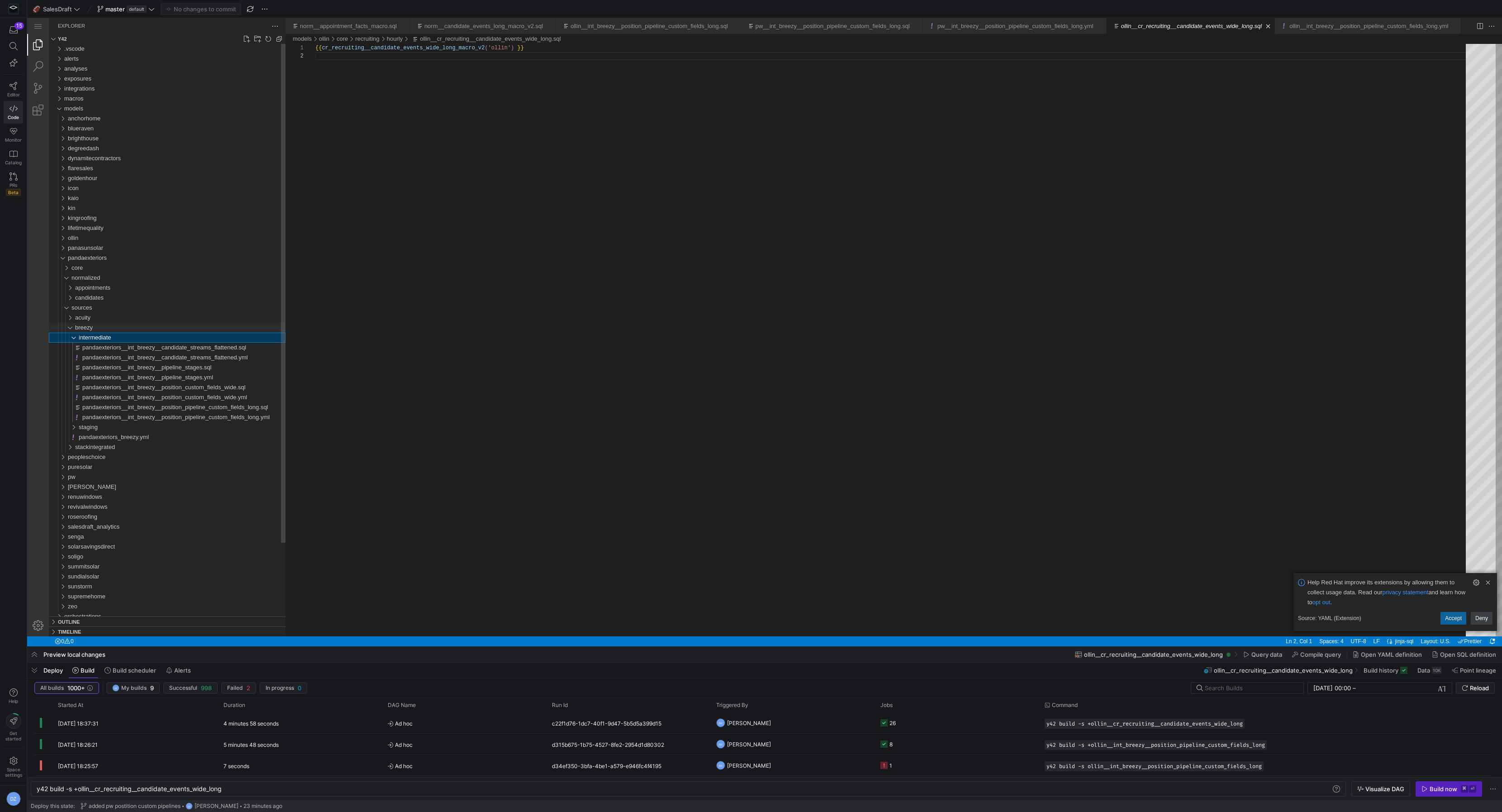
click at [82, 329] on span "breezy" at bounding box center [84, 327] width 18 height 7
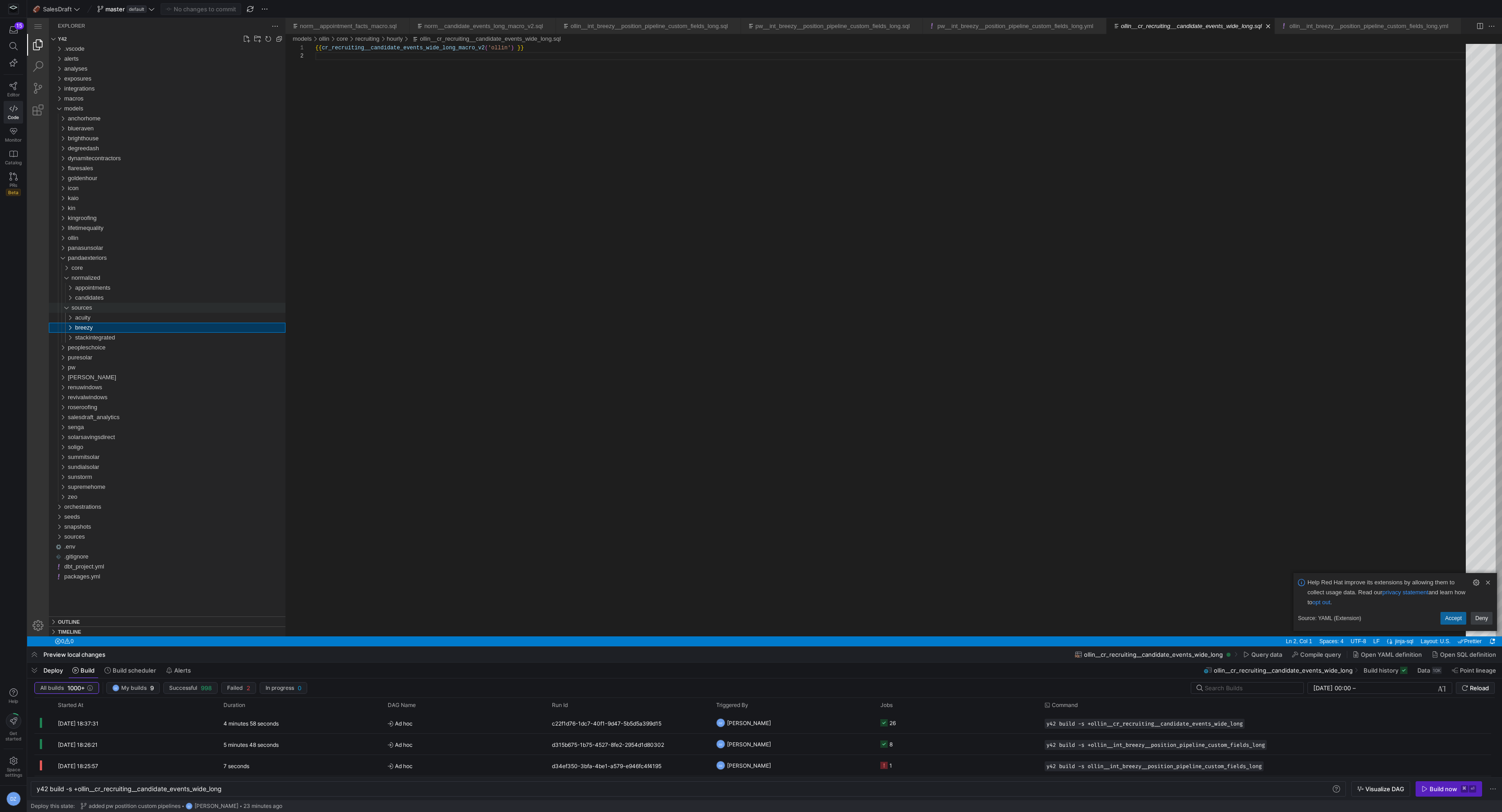
click at [73, 305] on div "sources" at bounding box center [62, 308] width 21 height 10
click at [78, 299] on span "candidates" at bounding box center [89, 297] width 29 height 7
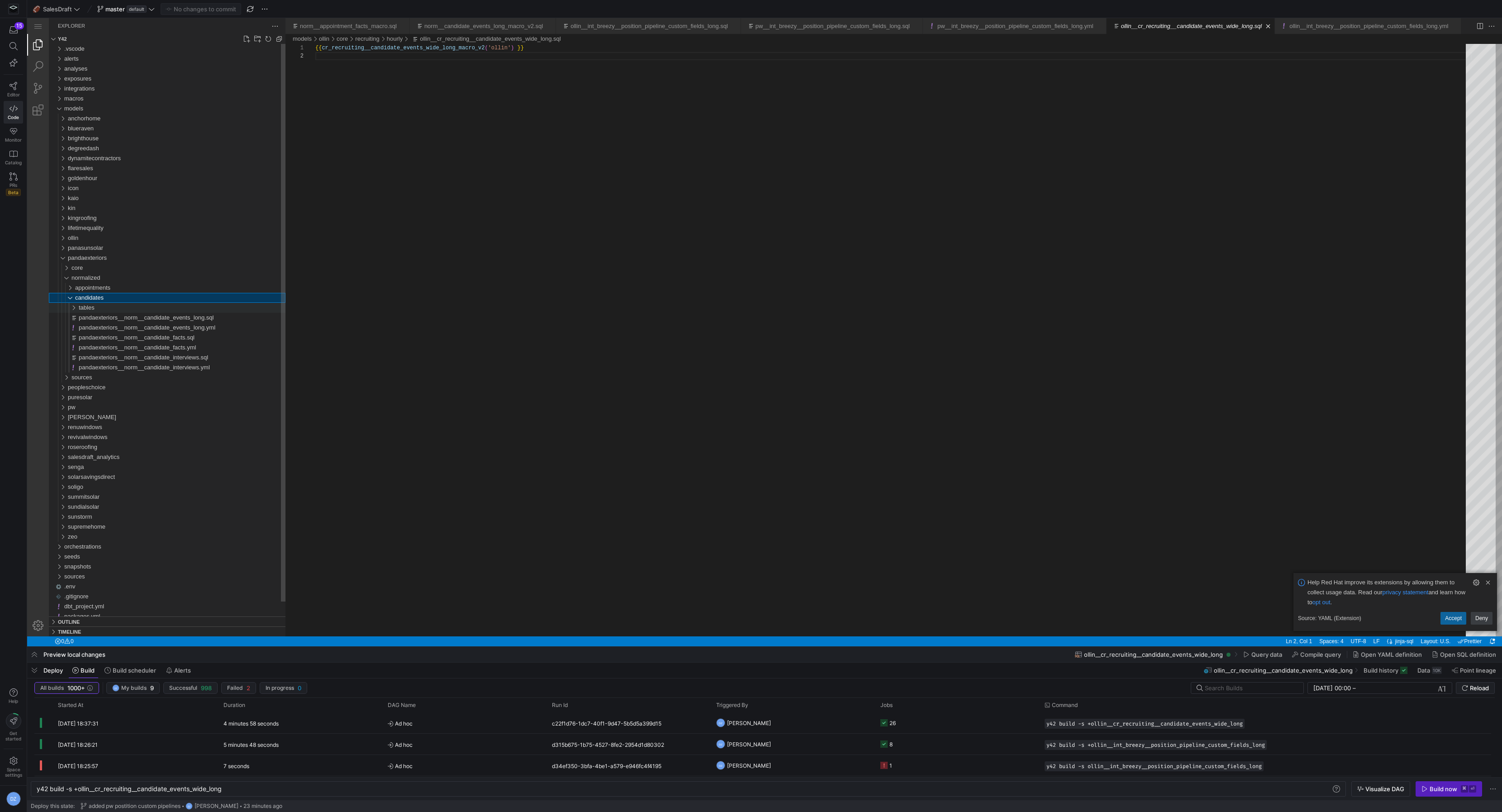
click at [101, 311] on div "tables" at bounding box center [182, 308] width 207 height 10
click at [96, 290] on span "appointments" at bounding box center [92, 287] width 35 height 7
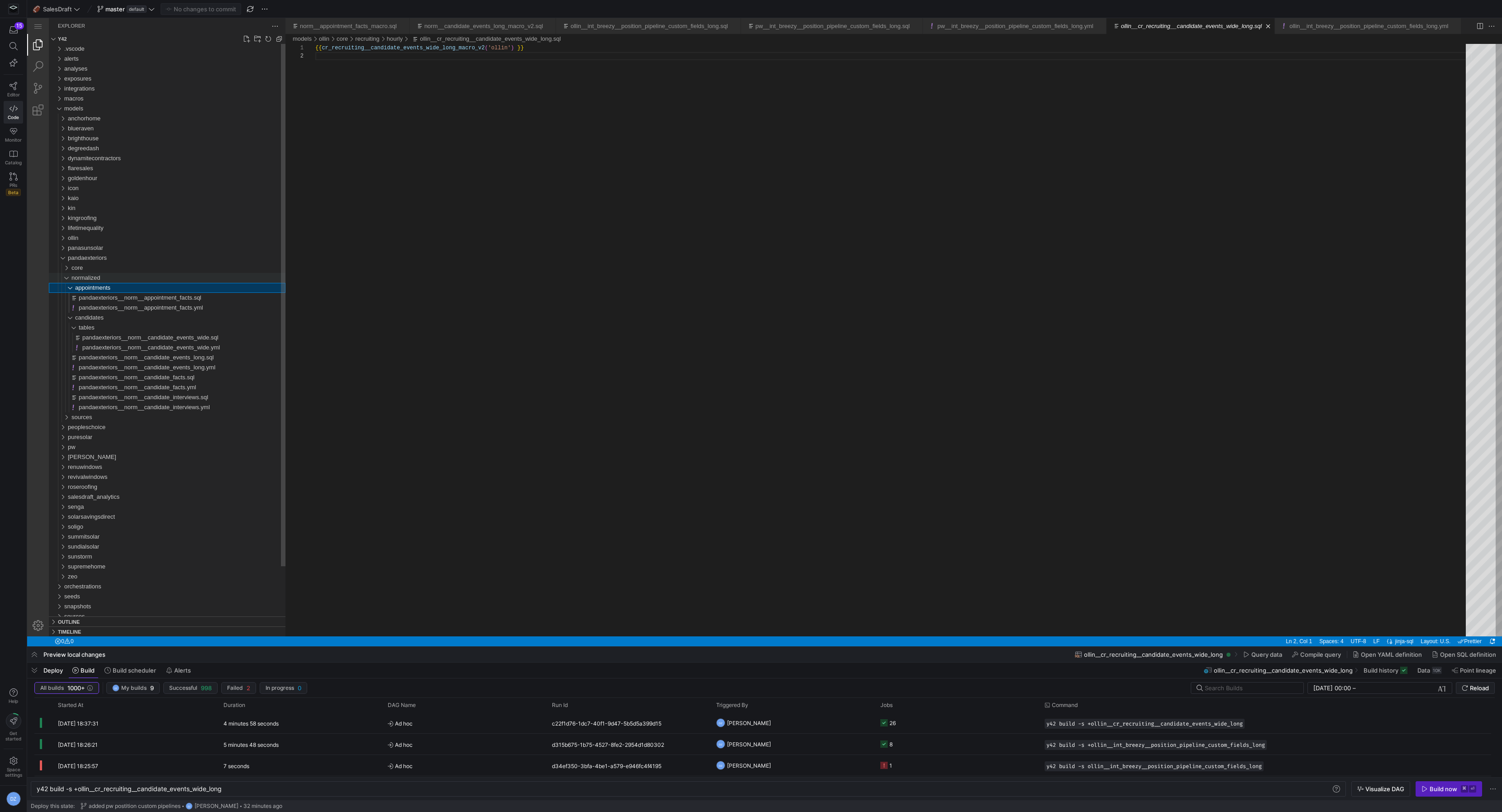
click at [112, 281] on div "normalized" at bounding box center [178, 278] width 214 height 10
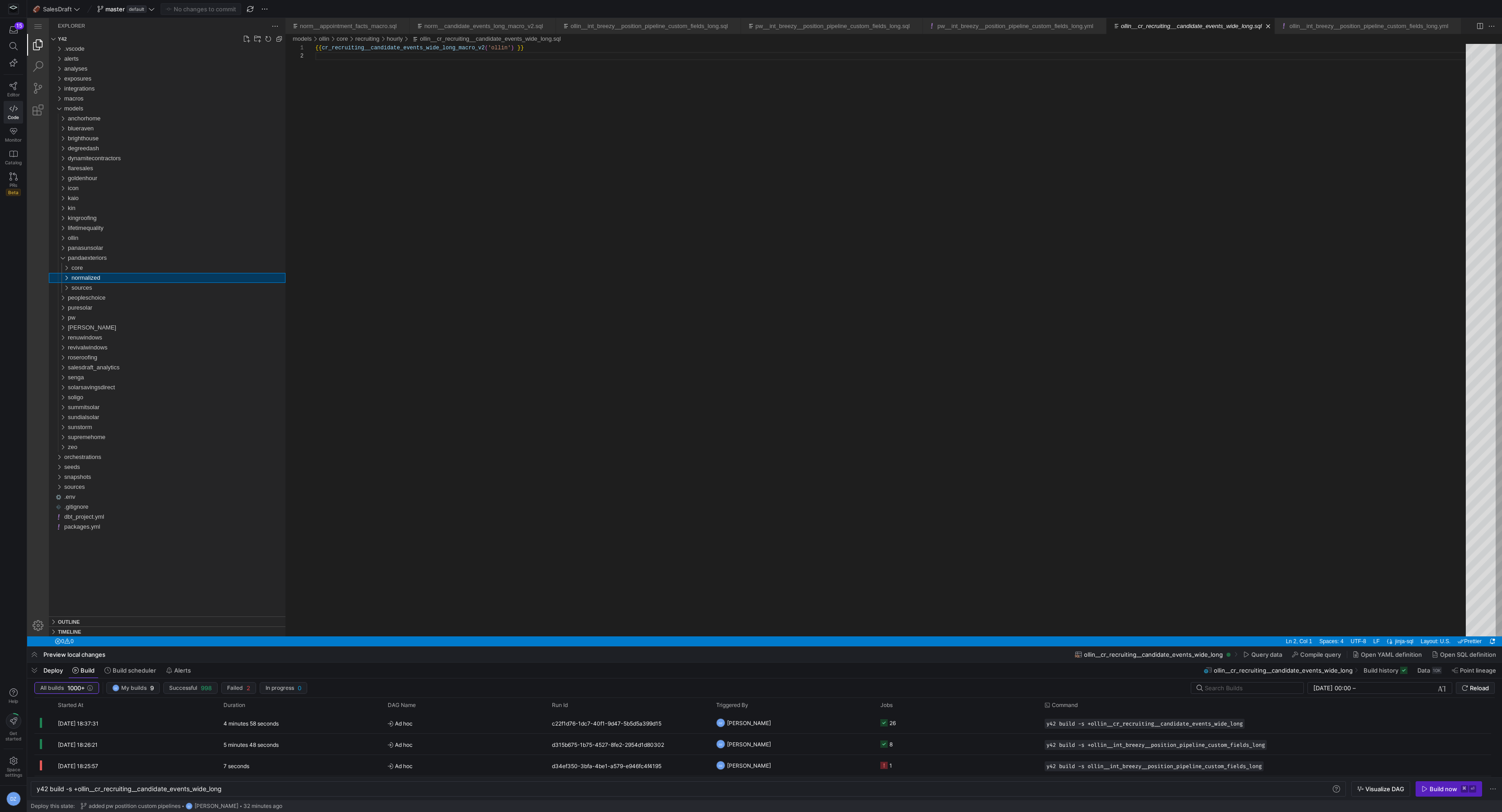
click at [110, 280] on div "normalized" at bounding box center [178, 278] width 214 height 10
click at [100, 266] on div "core" at bounding box center [178, 268] width 214 height 10
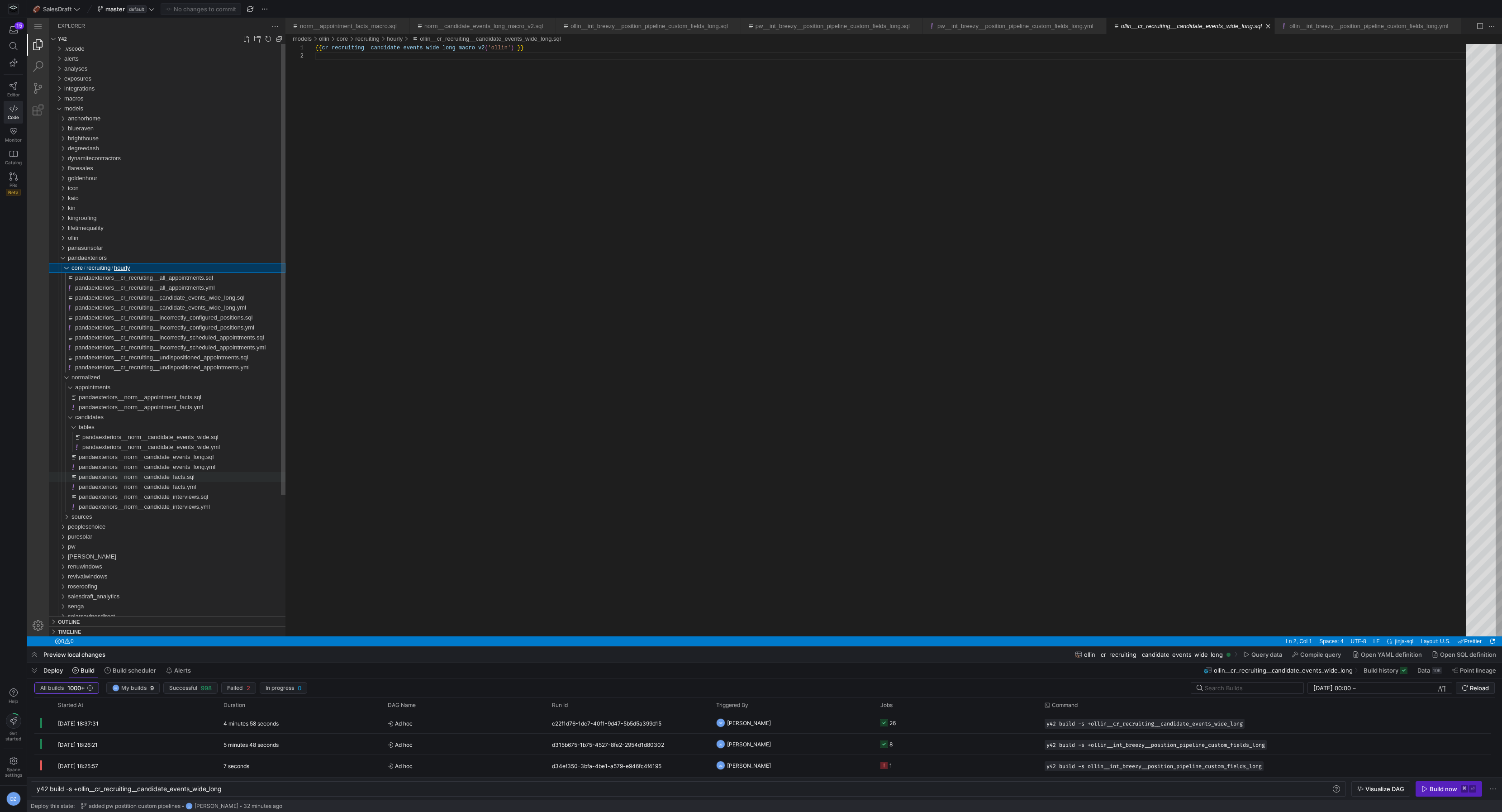
click at [167, 478] on span "pandaexteriors__norm__candidate_facts.sql" at bounding box center [137, 476] width 116 height 7
click at [399, 51] on div "{{ norm__candidate_facts_macro_v2 ( 'pandaexteriors' ) }}" at bounding box center [893, 344] width 1157 height 601
click at [174, 457] on span "pandaexteriors__norm__candidate_events_long.sql" at bounding box center [147, 456] width 136 height 7
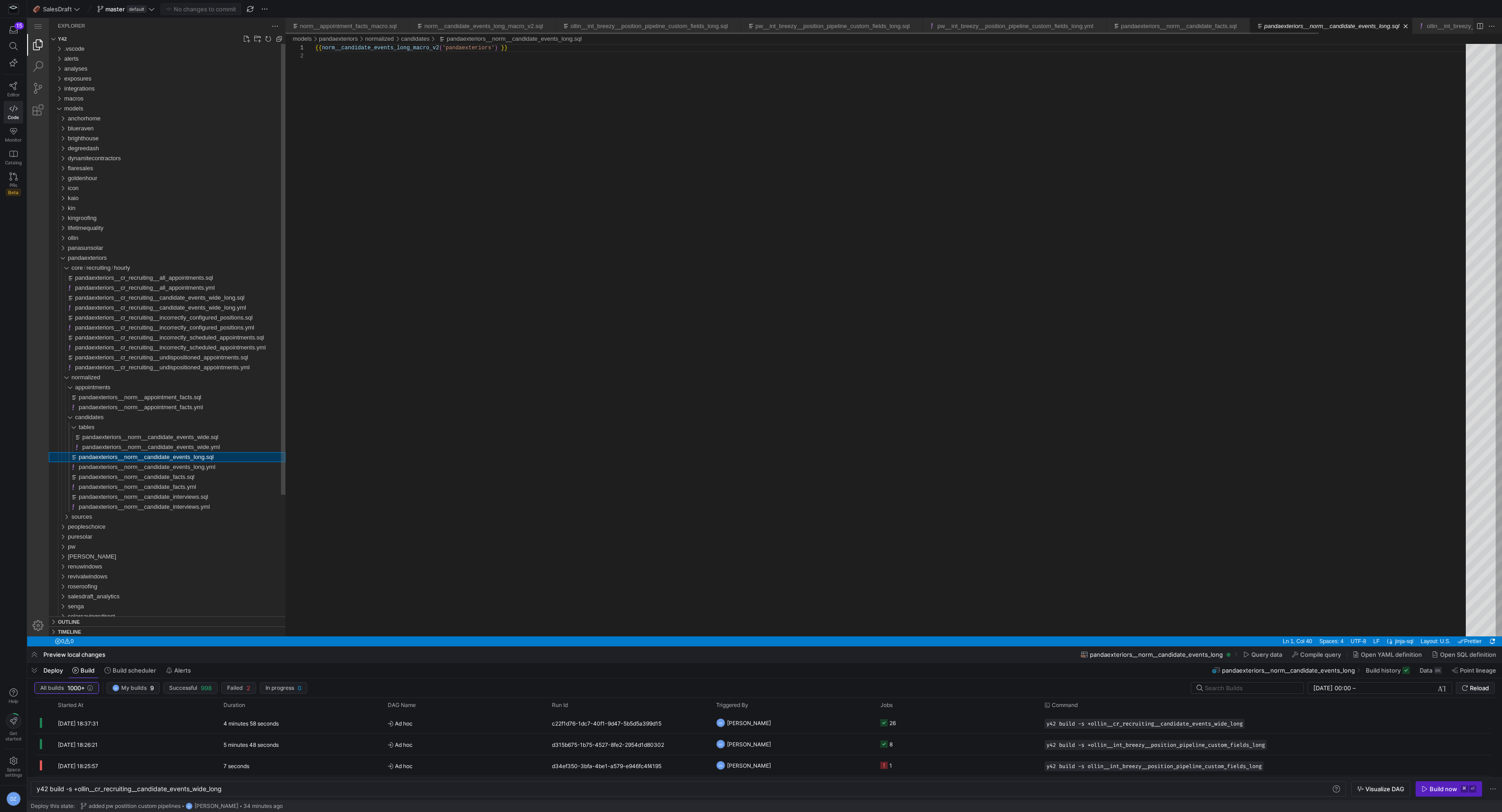
scroll to position [8, 128]
click at [375, 45] on div "{{ norm__candidate_events_long_macro_v2 ( 'pandaexteriors' ) }}" at bounding box center [893, 344] width 1157 height 601
click at [142, 436] on span "pandaexteriors__norm__candidate_events_wide.sql" at bounding box center [150, 436] width 137 height 7
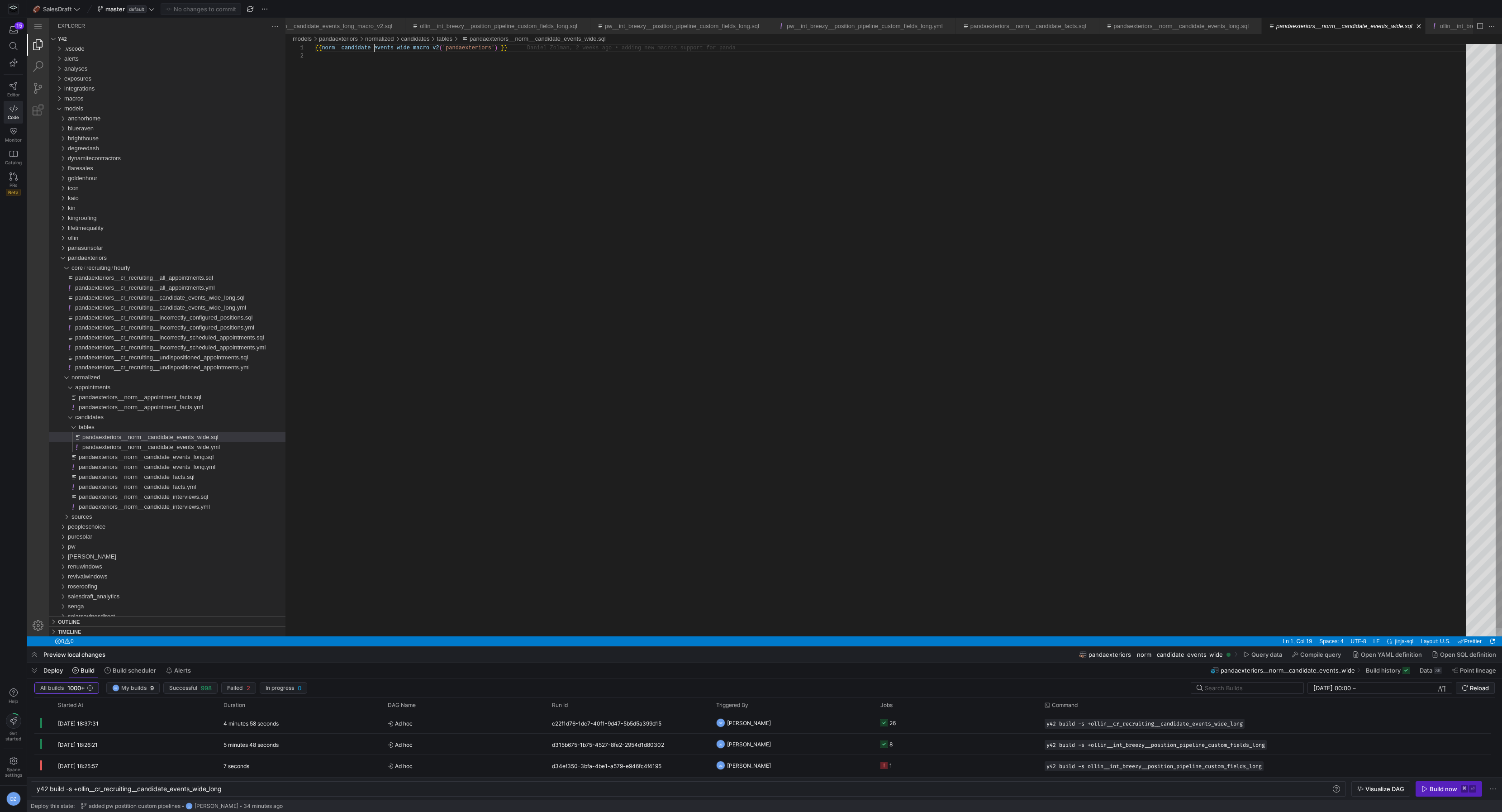
click at [374, 50] on div "{{ norm__candidate_events_wide_macro_v2 ( 'pandaexteriors' ) }}" at bounding box center [893, 344] width 1157 height 601
paste textarea "facts"
type textarea "{{ norm__candidate_events_wide_macro_v2('pandaexteriors') }}"
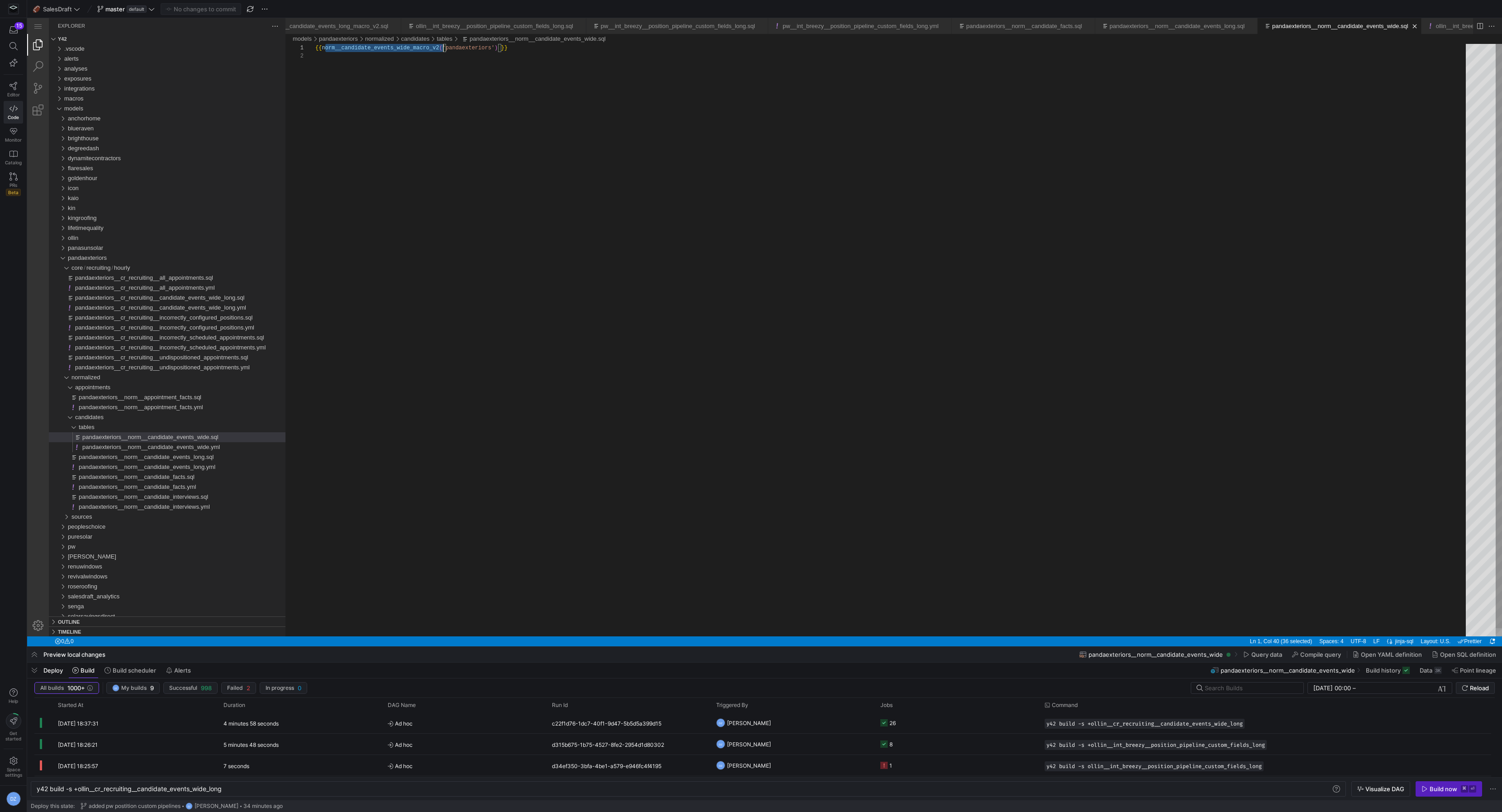
scroll to position [0, 128]
click at [184, 458] on span "pandaexteriors__norm__candidate_events_long.sql" at bounding box center [147, 456] width 136 height 7
click at [172, 437] on span "pandaexteriors__norm__candidate_events_wide.sql" at bounding box center [150, 436] width 137 height 7
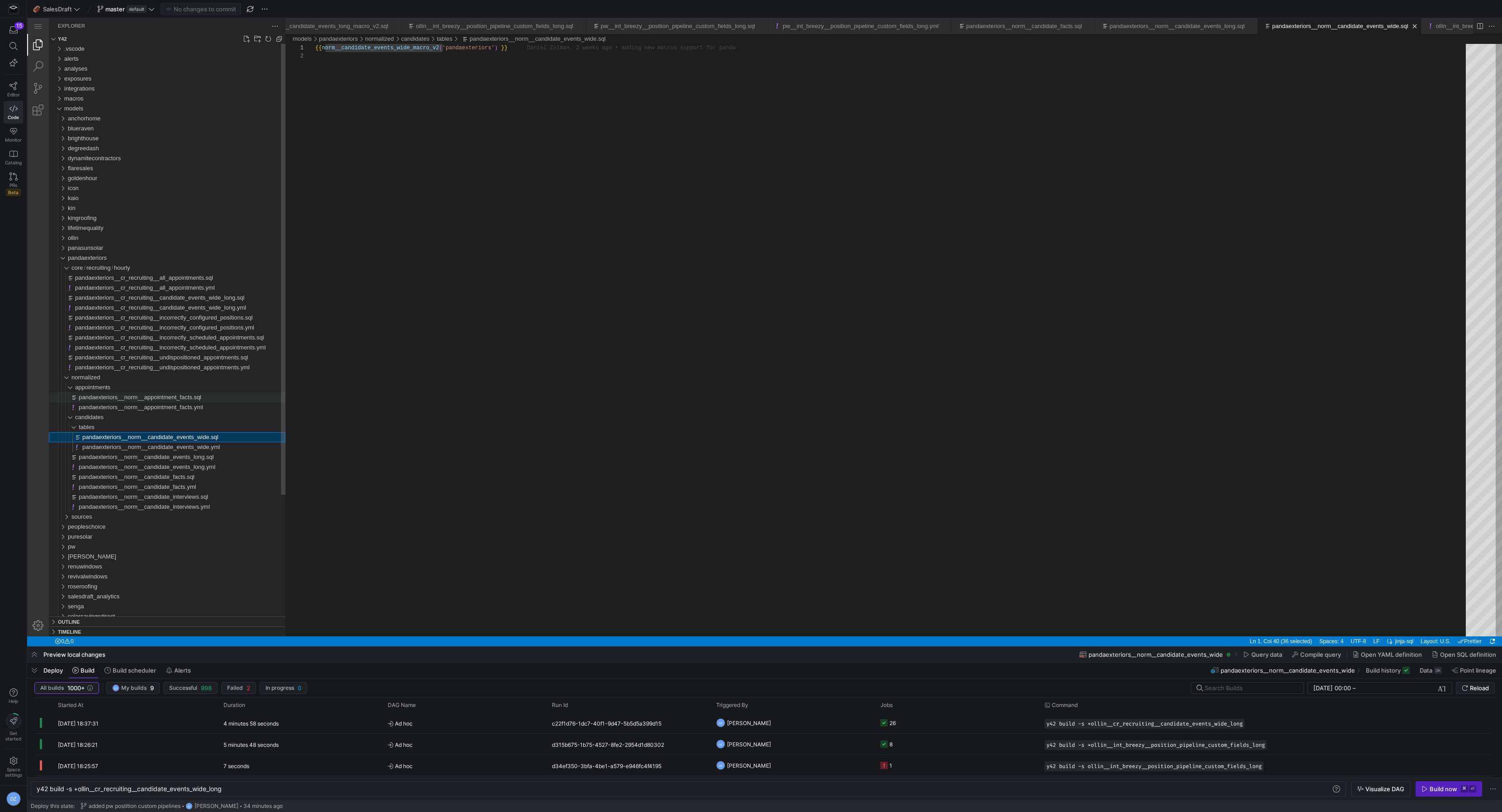
click at [136, 399] on span "pandaexteriors__norm__appointment_facts.sql" at bounding box center [140, 397] width 123 height 7
click at [93, 385] on span "appointments" at bounding box center [92, 387] width 35 height 7
click at [123, 298] on span "pandaexteriors__cr_recruiting__candidate_events_wide_long.sql" at bounding box center [159, 297] width 169 height 7
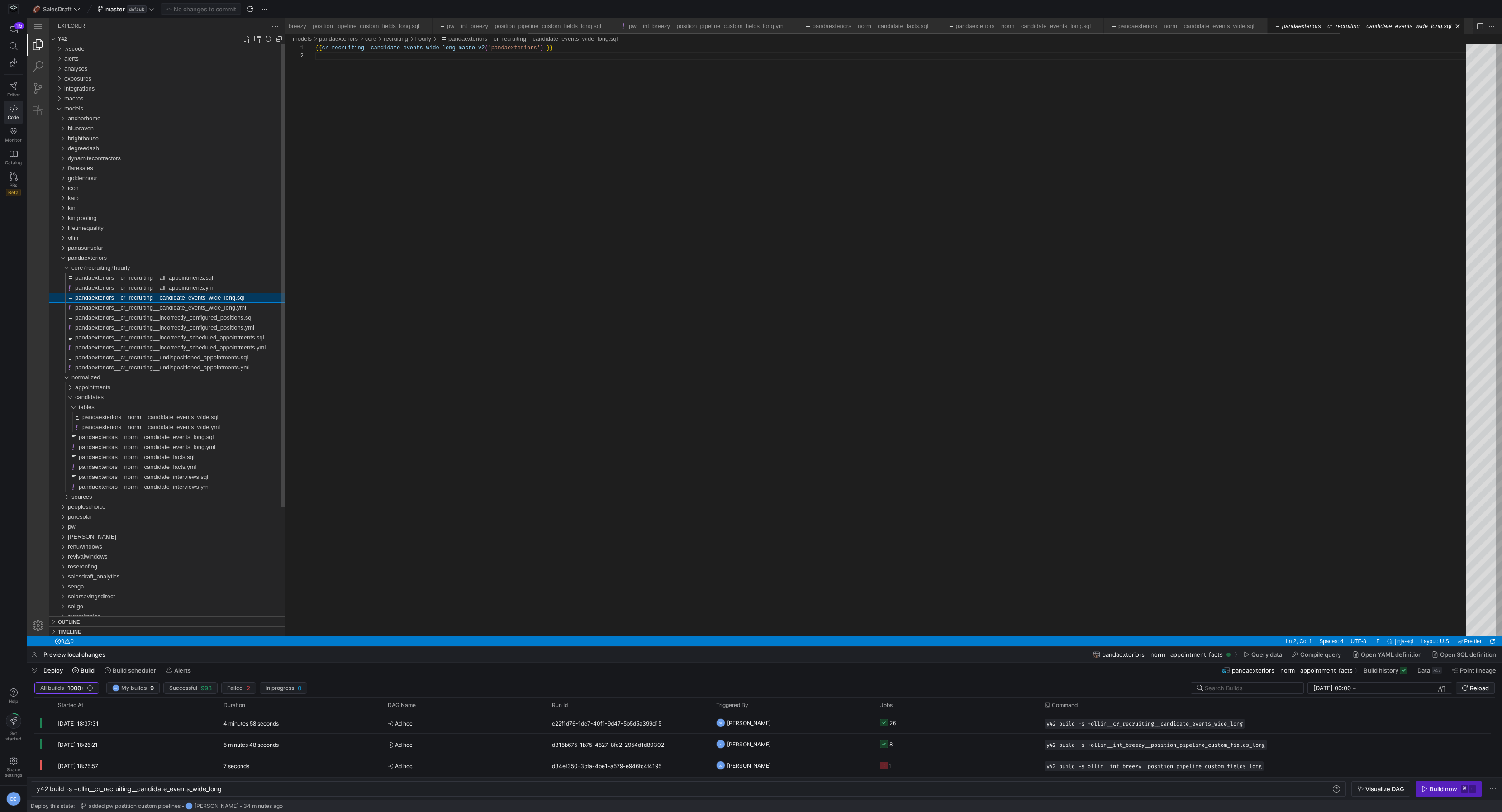
scroll to position [0, 355]
click at [364, 126] on div "{{ cr_recruiting__candidate_events_wide_long_macro_v 2 ( 'pandaexteriors' ) }}" at bounding box center [893, 344] width 1157 height 601
click at [62, 256] on div "pandaexteriors" at bounding box center [60, 258] width 17 height 10
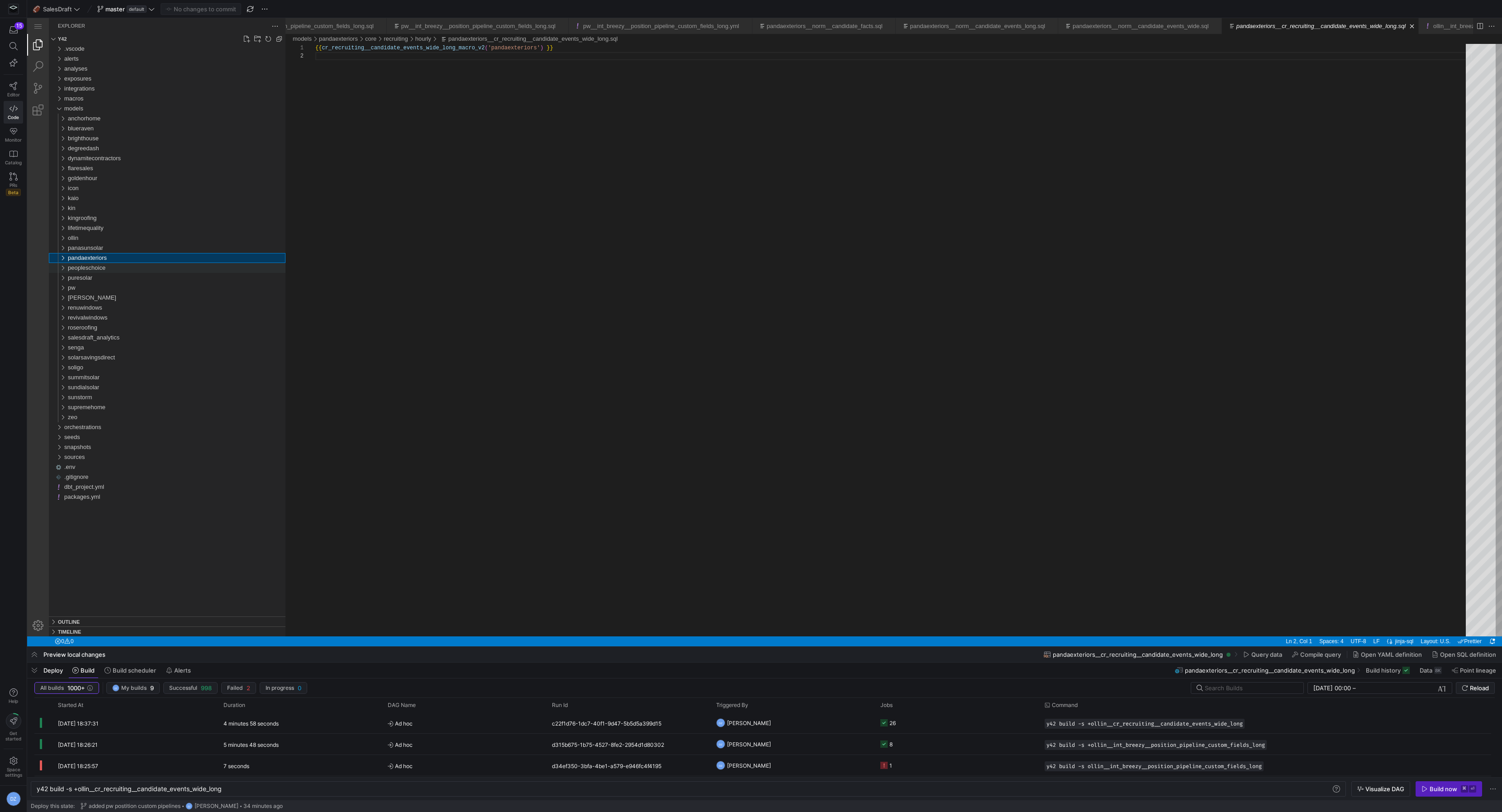
click at [68, 270] on div "peopleschoice" at bounding box center [60, 268] width 17 height 10
click at [83, 304] on span "puresolar" at bounding box center [80, 307] width 25 height 7
click at [83, 305] on span "puresolar" at bounding box center [80, 307] width 25 height 7
click at [87, 296] on span "sources" at bounding box center [82, 297] width 21 height 7
click at [110, 318] on div "breezy" at bounding box center [179, 318] width 210 height 10
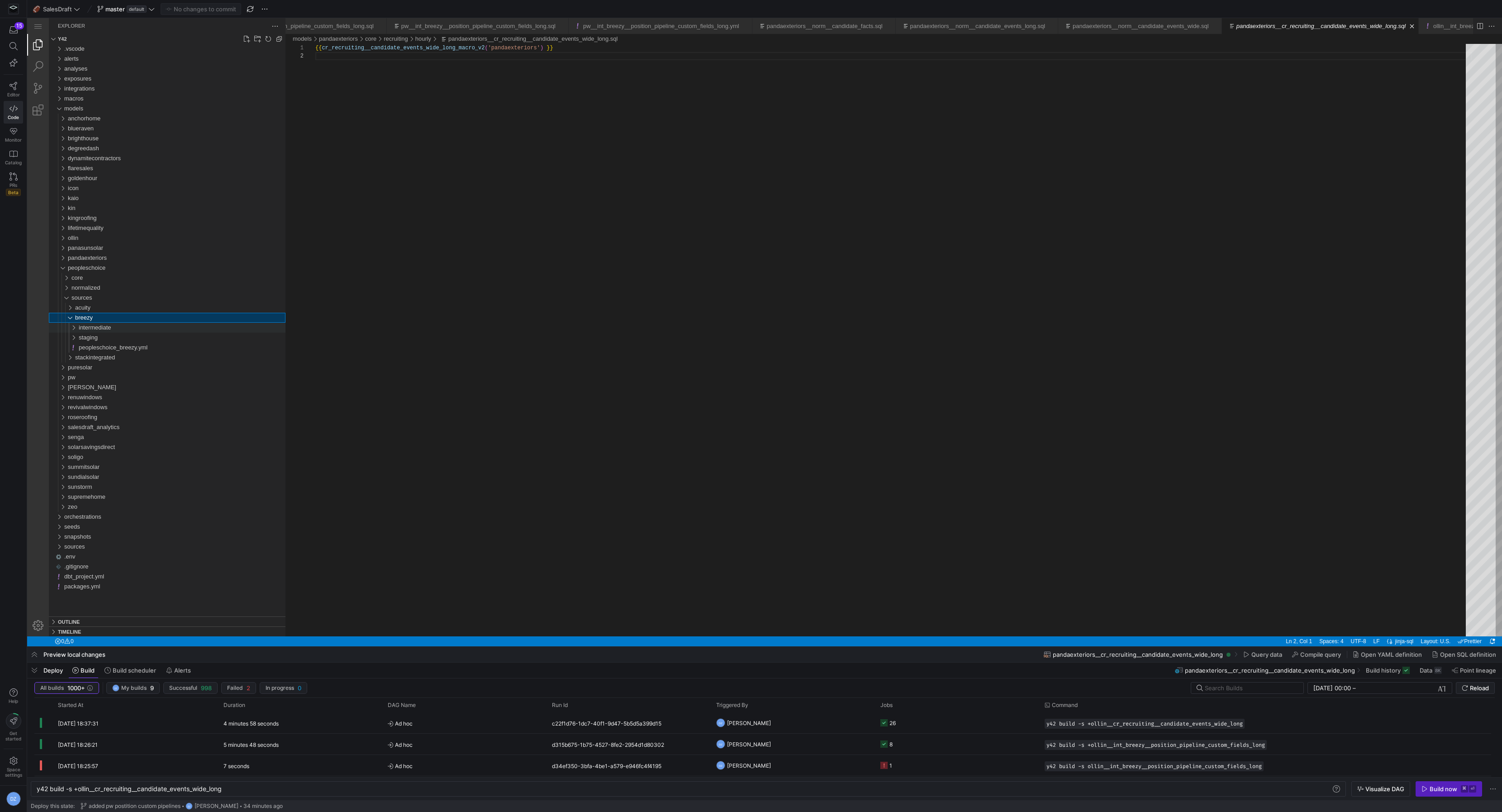
click at [107, 328] on span "intermediate" at bounding box center [95, 327] width 33 height 7
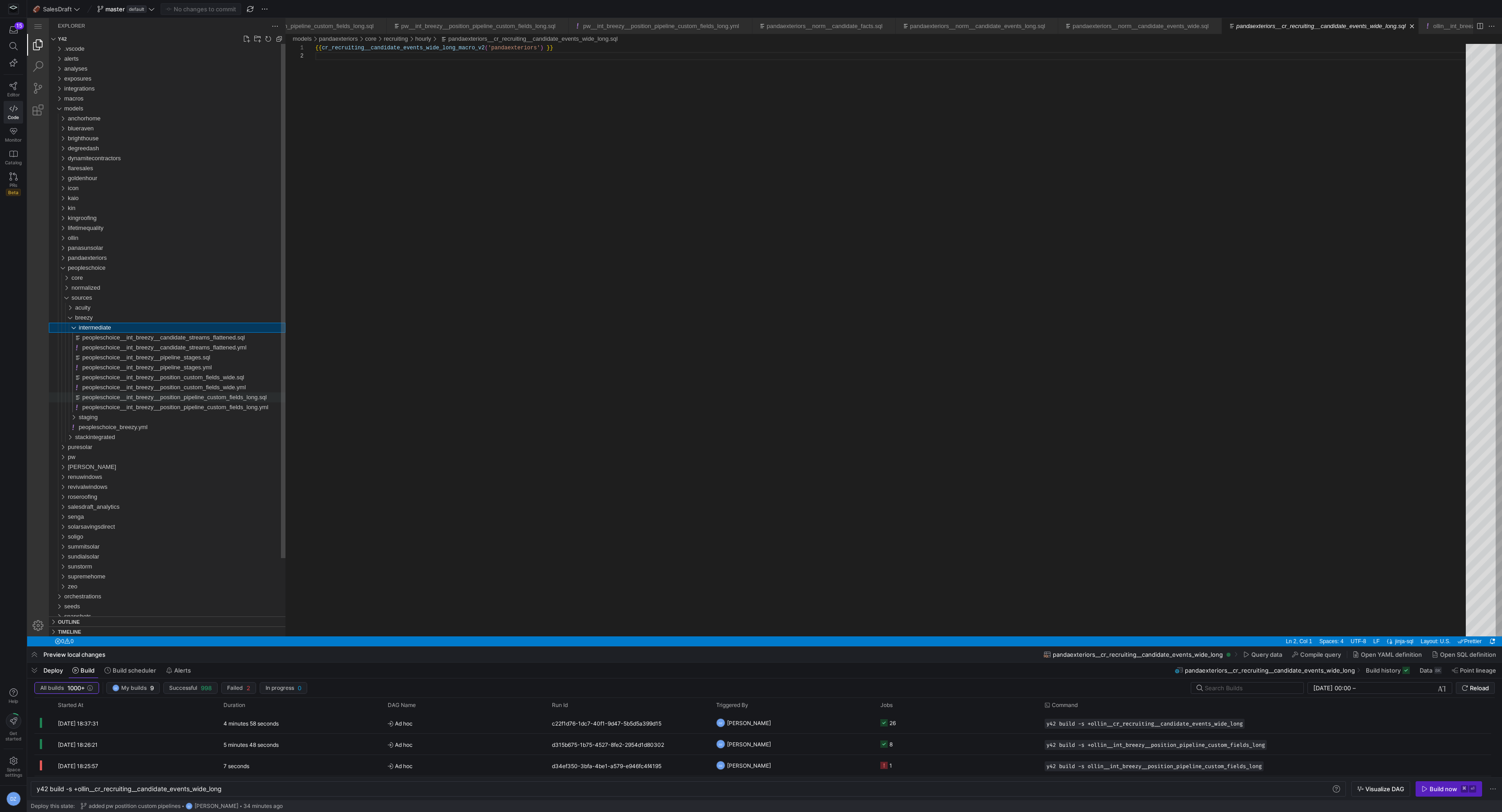
click at [133, 394] on span "peopleschoice__int_breezy__position_pipeline_custom_fields_long.sql" at bounding box center [174, 397] width 184 height 7
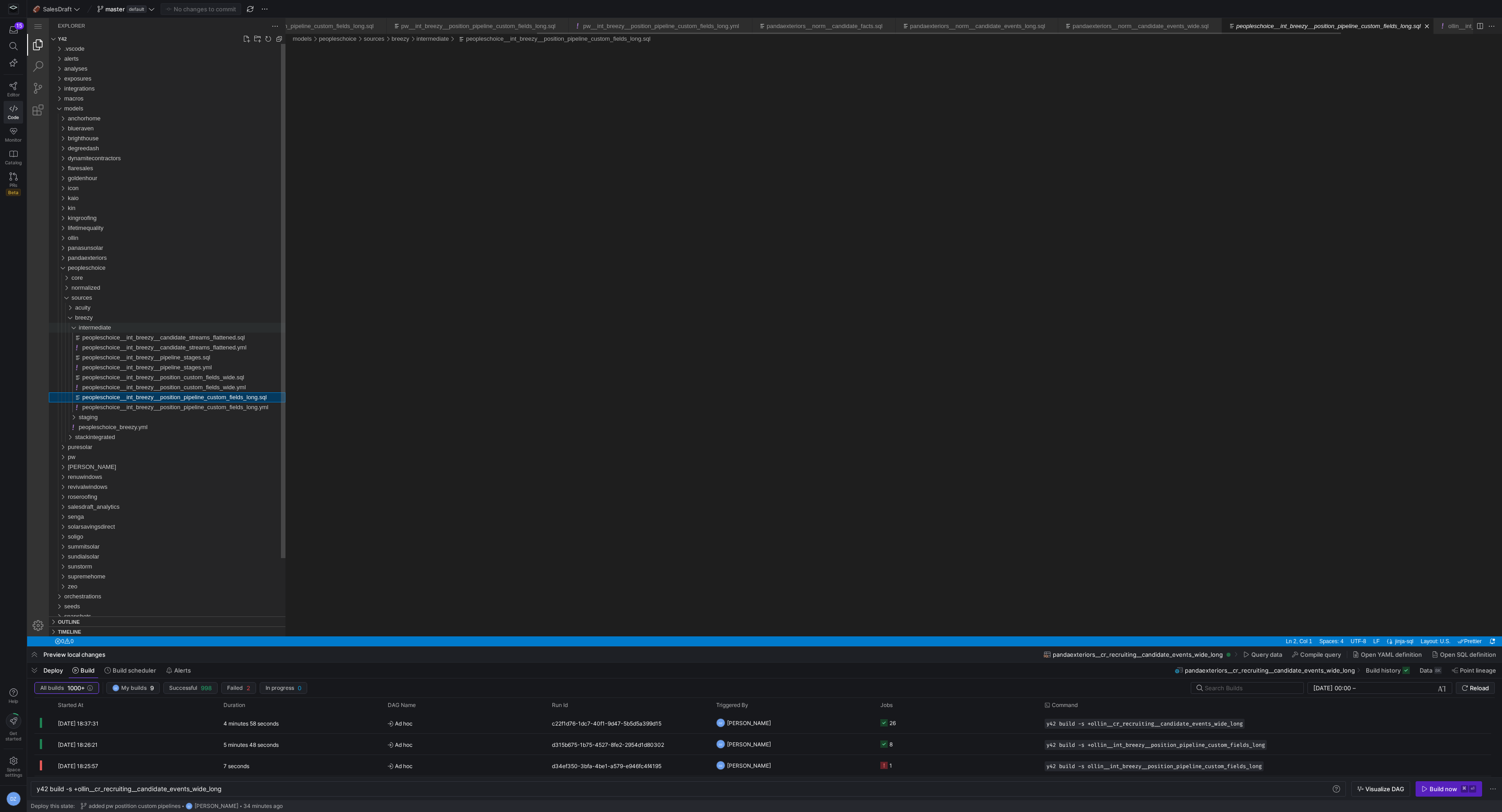
scroll to position [0, 371]
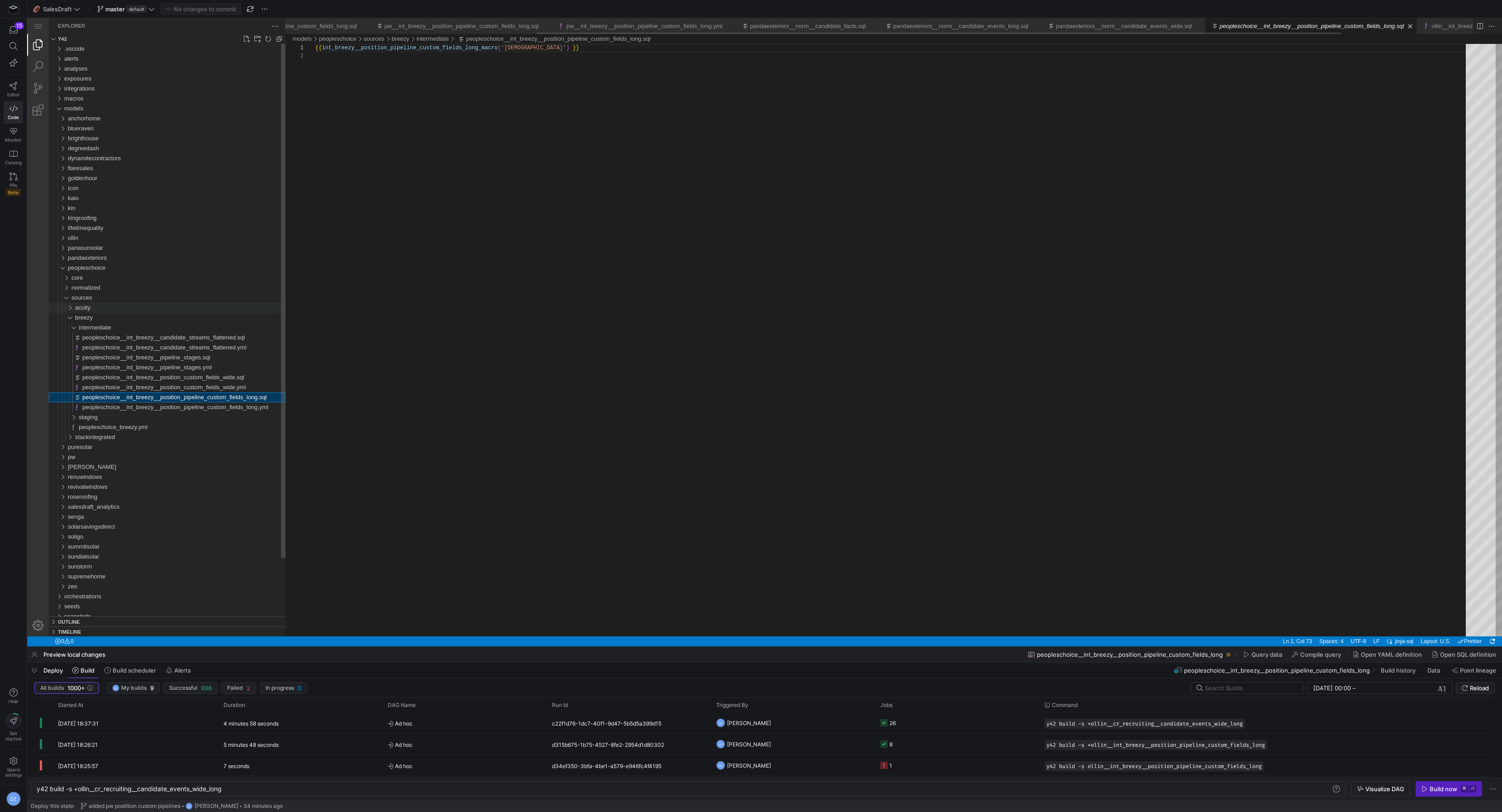
scroll to position [8, 235]
click at [87, 298] on span "sources" at bounding box center [82, 297] width 21 height 7
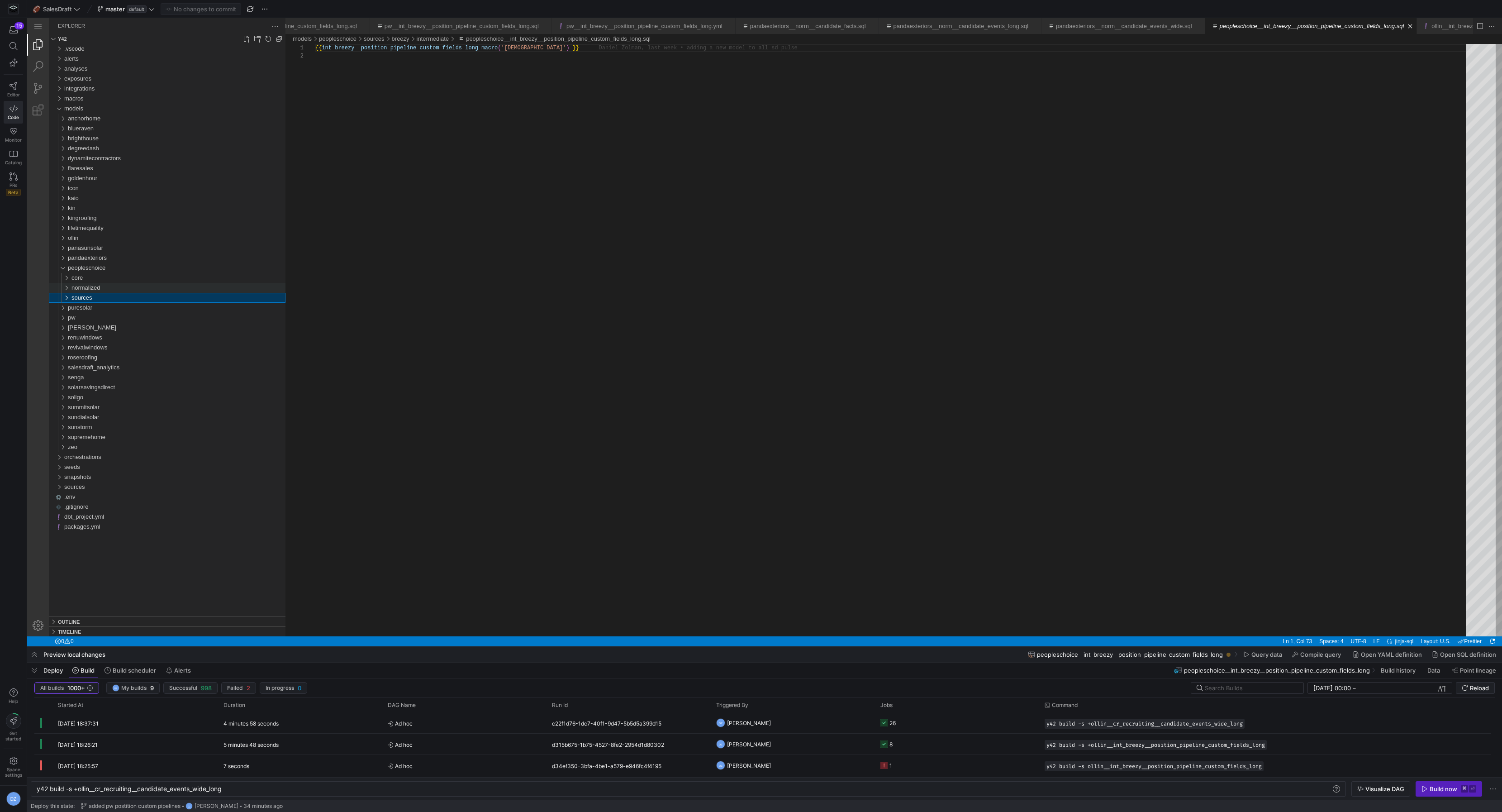
click at [89, 287] on span "normalized" at bounding box center [86, 287] width 29 height 7
click at [88, 306] on span "candidates" at bounding box center [89, 307] width 29 height 7
click at [91, 320] on span "tables" at bounding box center [87, 317] width 16 height 7
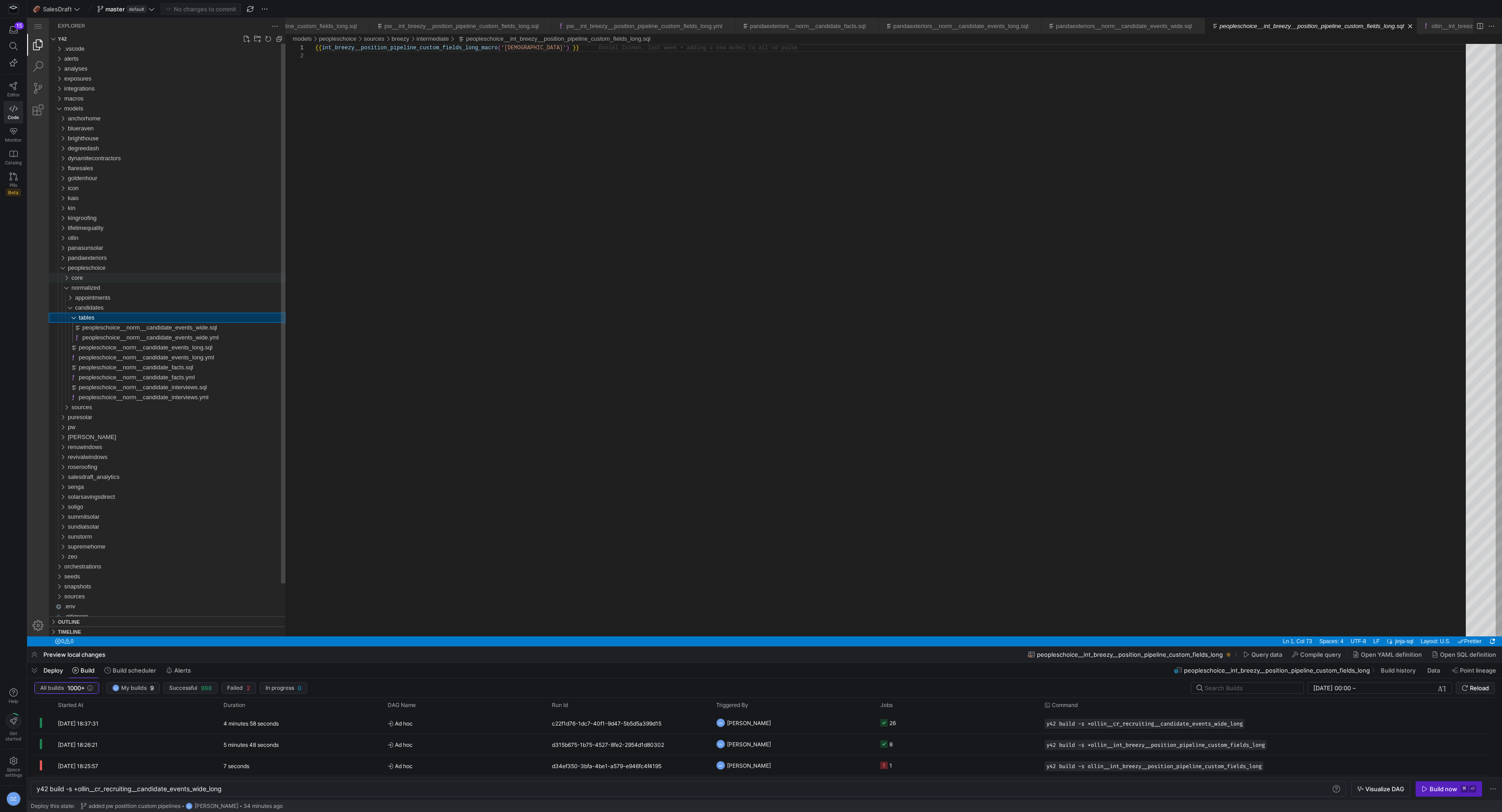
click at [83, 276] on span "core" at bounding box center [77, 277] width 11 height 7
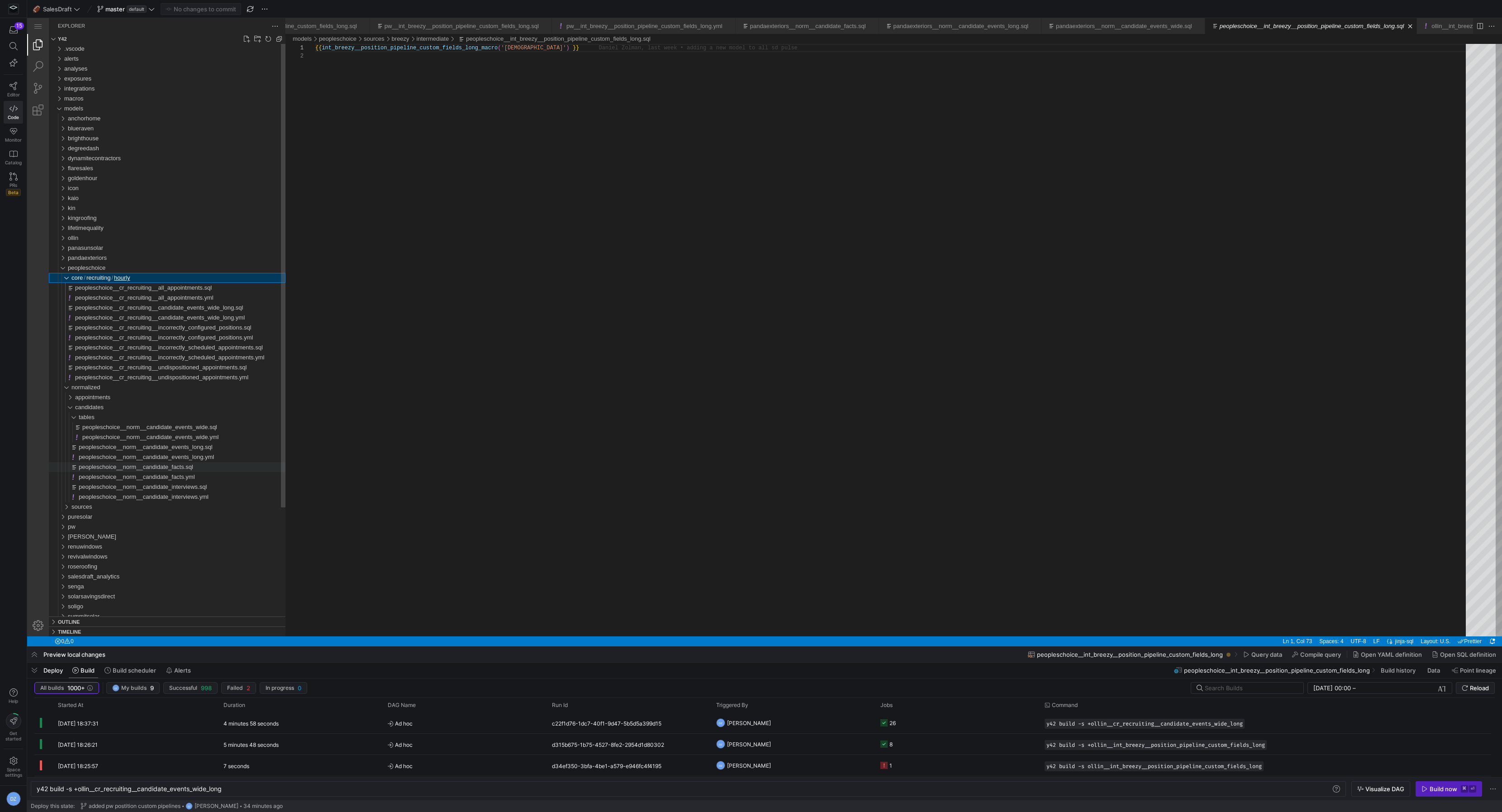
click at [128, 469] on span "peopleschoice__norm__candidate_facts.sql" at bounding box center [136, 466] width 115 height 7
click at [369, 50] on div "{{ norm__candidate_facts_macro ( 'peopleschoice' ) }}" at bounding box center [893, 344] width 1157 height 601
paste textarea "_v2"
type textarea "{{ norm__candidate_facts_macro_v2('peopleschoice') }}"
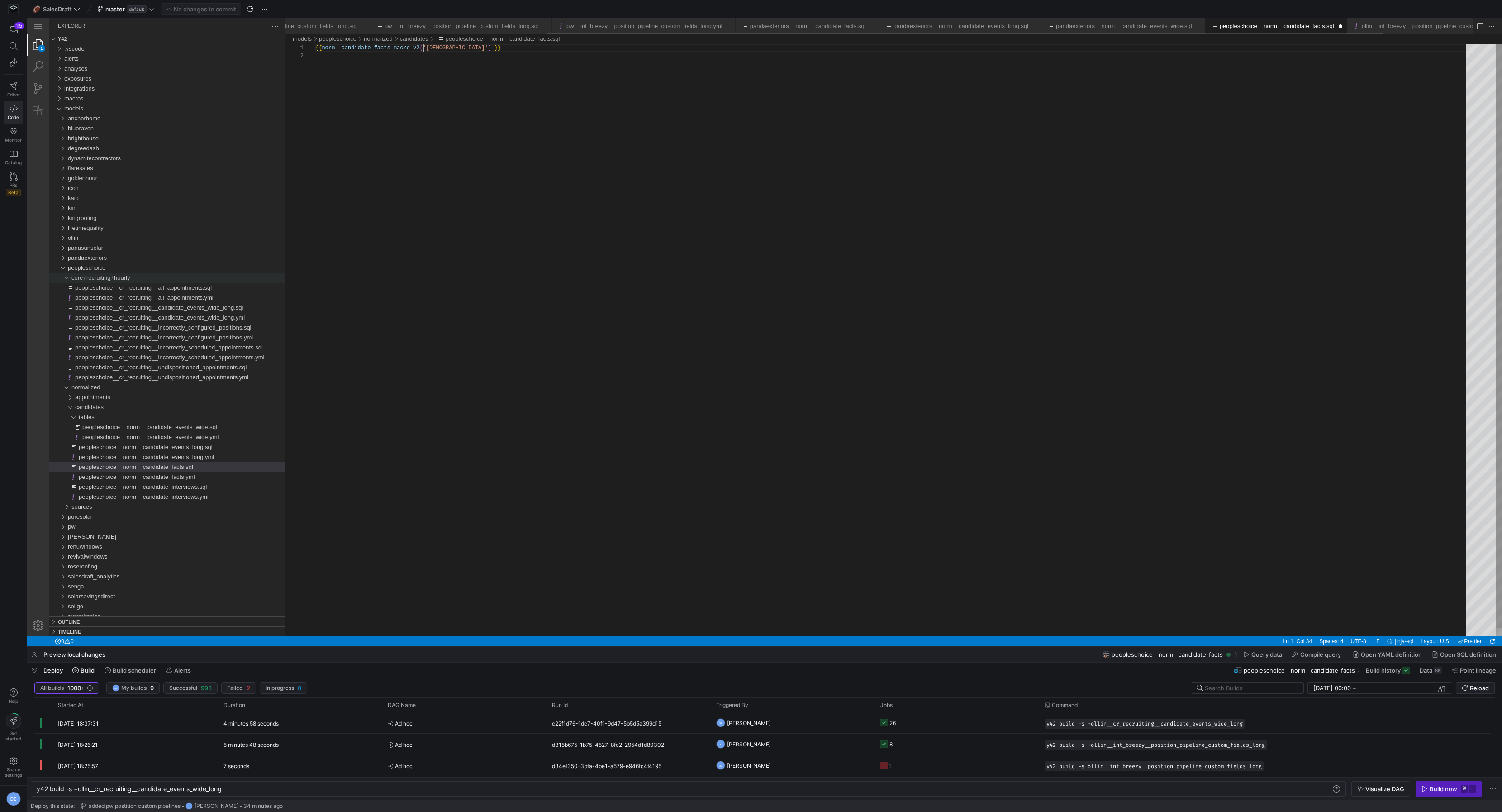
scroll to position [0, 108]
click at [130, 447] on span "peopleschoice__norm__candidate_events_long.sql" at bounding box center [146, 446] width 134 height 7
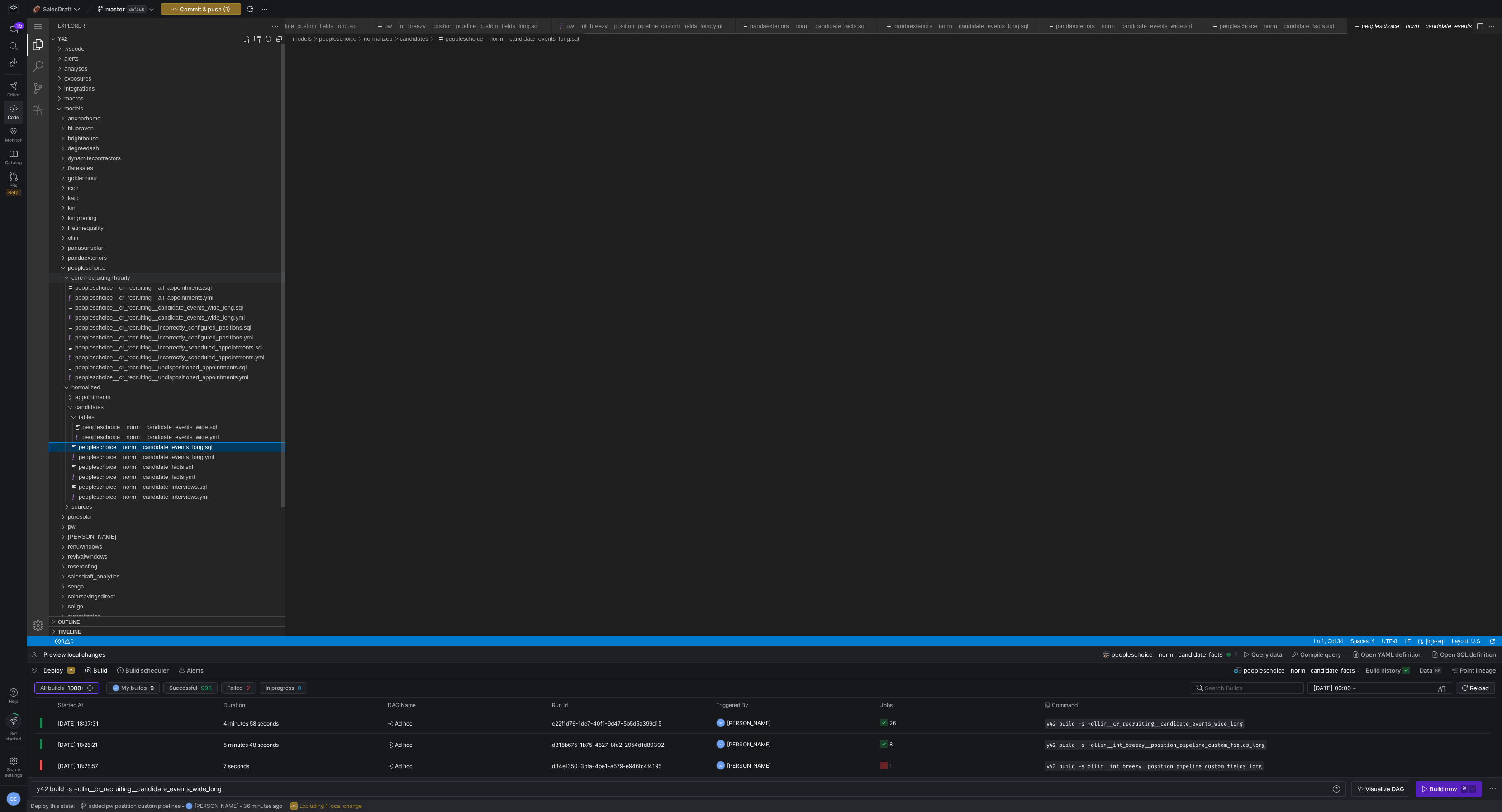
scroll to position [0, 466]
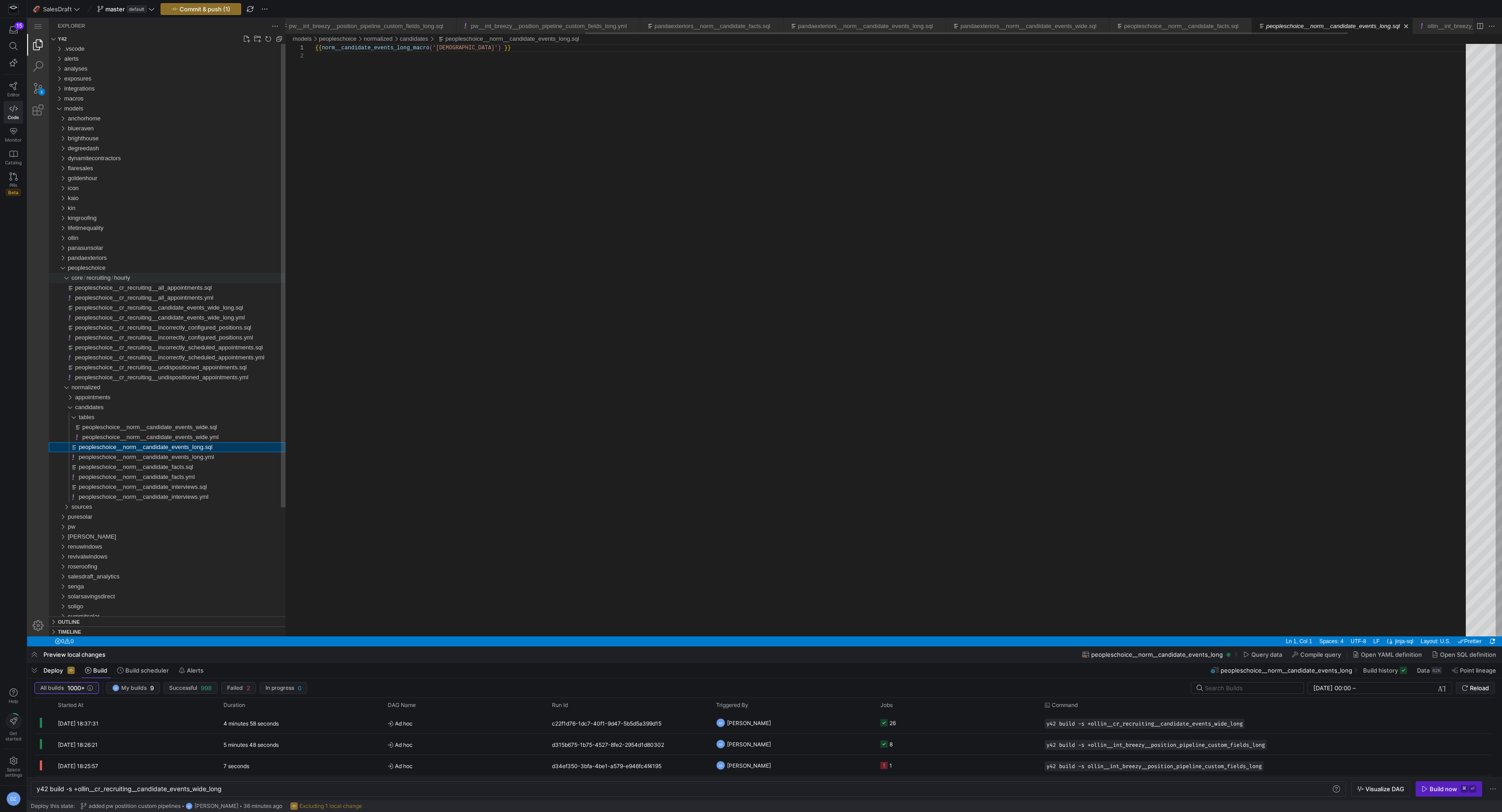
scroll to position [8, 0]
click at [377, 49] on div "{{ norm__candidate_events_long_macro ( 'peopleschoice' ) }}" at bounding box center [893, 344] width 1157 height 601
paste textarea "_v2"
type textarea "{{ norm__candidate_events_long_macro_v2('peopleschoice') }}"
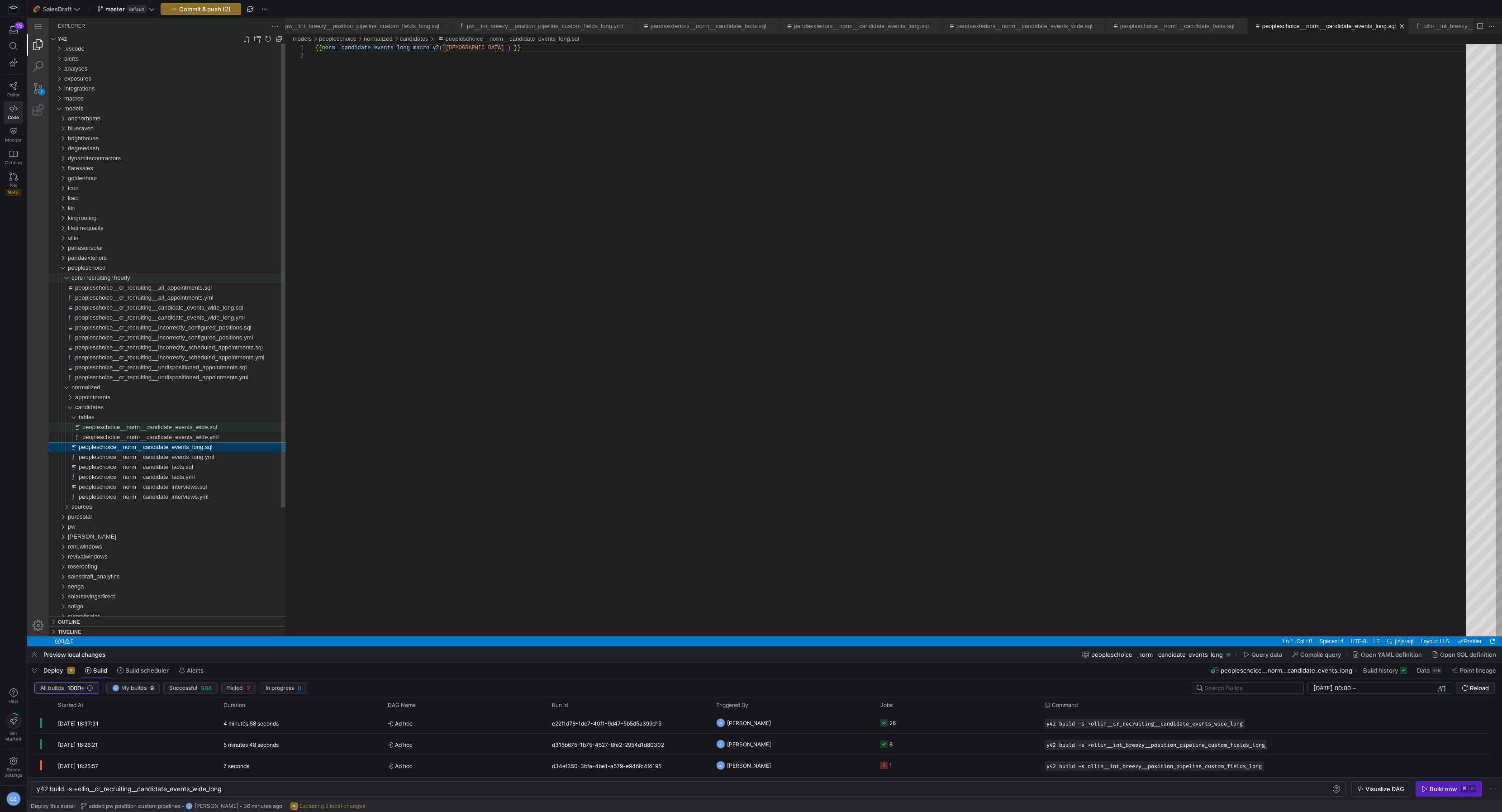
click at [191, 428] on span "peopleschoice__norm__candidate_events_wide.sql" at bounding box center [150, 426] width 135 height 7
click at [405, 53] on div "{{ norm__candidate_events_wide_macro ( 'peopleschoice' ) }}" at bounding box center [893, 344] width 1157 height 601
click at [405, 50] on div "{{ norm__candidate_events_wide_macro ( 'peopleschoice' ) }}" at bounding box center [893, 344] width 1157 height 601
paste textarea "_v2"
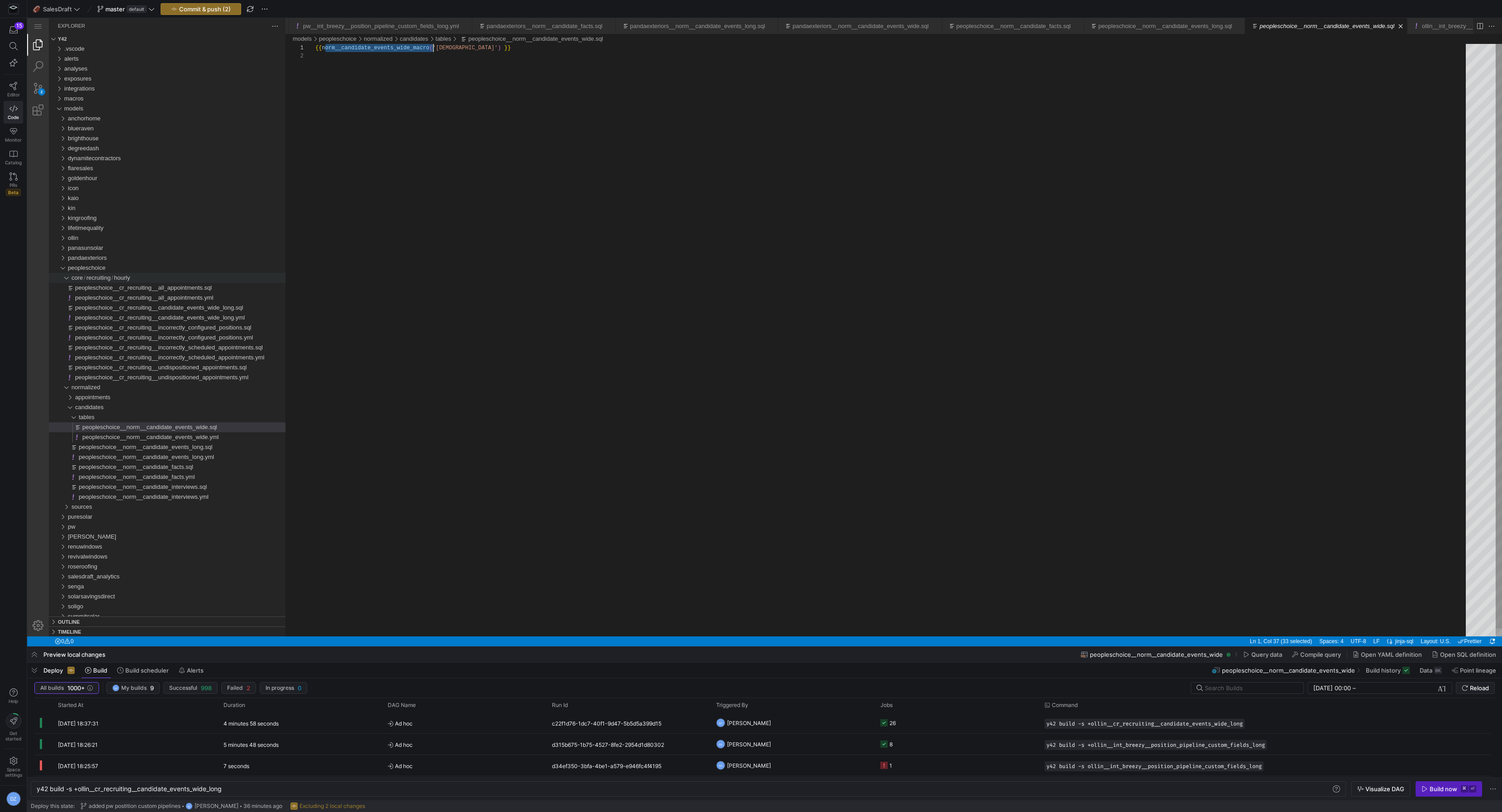
type textarea "{{ norm__candidate_events_wide_macro_v2('peopleschoice') }}"
click at [444, 85] on div "{{ norm__candidate_events_wide_macro_v2 ( 'peopleschoice' ) }}" at bounding box center [893, 344] width 1157 height 601
click at [129, 310] on span "peopleschoice__cr_recruiting__candidate_events_wide_long.sql" at bounding box center [158, 307] width 167 height 7
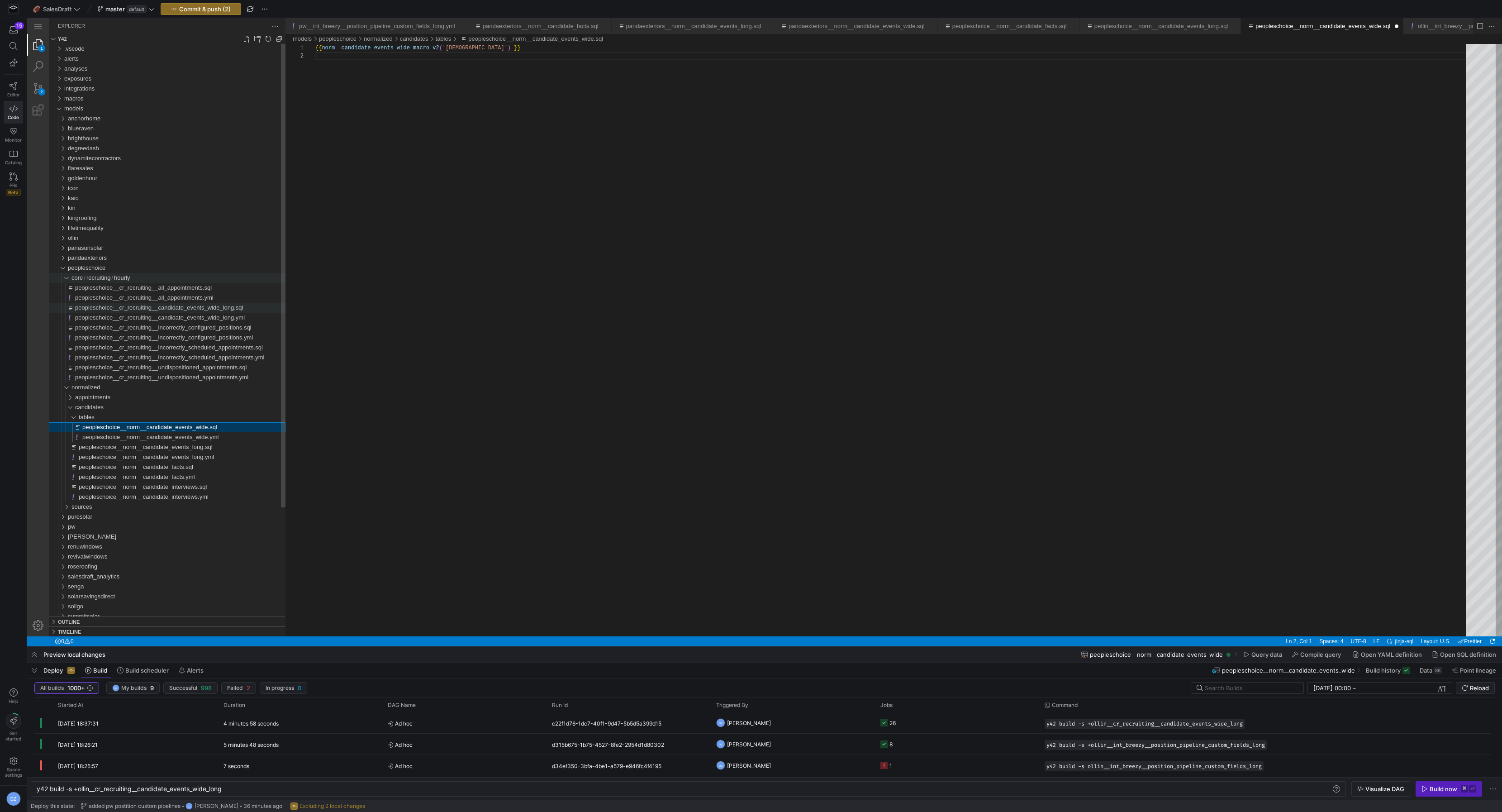
scroll to position [0, 837]
click at [381, 47] on div "{{ cr_recruiting__candidate_events_wide_long_macro ( 'peopleschoice' ) }}" at bounding box center [893, 344] width 1157 height 601
paste textarea "_v2"
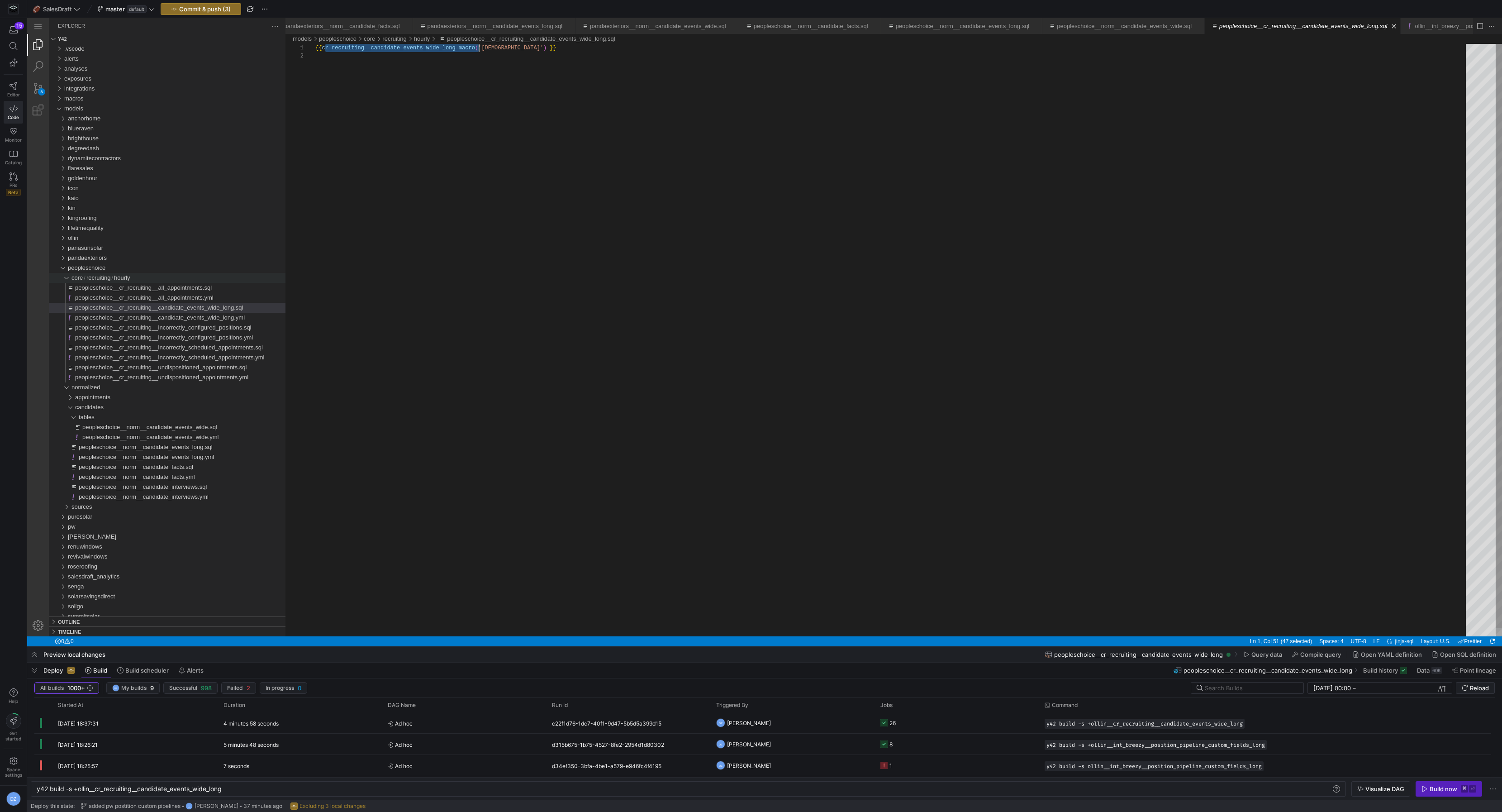
type textarea "{{ cr_recruiting__candidate_events_wide_long_macro_v2('peopleschoice') }}"
click at [402, 92] on div "{{ cr_recruiting__candidate_events_wide_long_macro_v 2 ( 'peopleschoice' ) }}" at bounding box center [893, 344] width 1157 height 601
click at [426, 157] on div "{{ cr_recruiting__candidate_events_wide_long_macro_v 2 ( 'peopleschoice' ) }}" at bounding box center [893, 344] width 1157 height 601
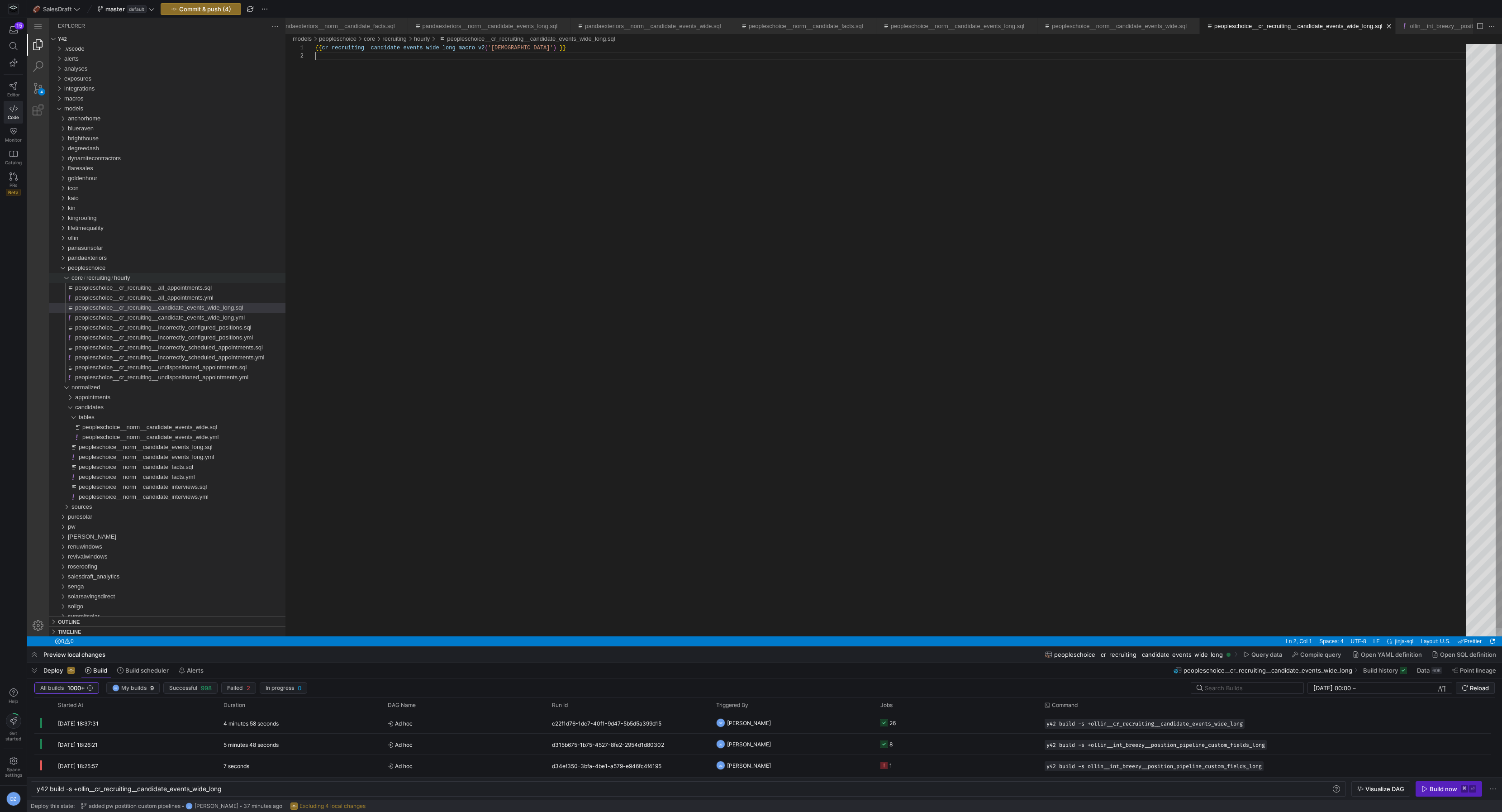
click at [489, 306] on div "{{ cr_recruiting__candidate_events_wide_long_macro_v 2 ( 'peopleschoice' ) }}" at bounding box center [893, 344] width 1157 height 601
click at [206, 13] on span "button" at bounding box center [201, 9] width 80 height 11
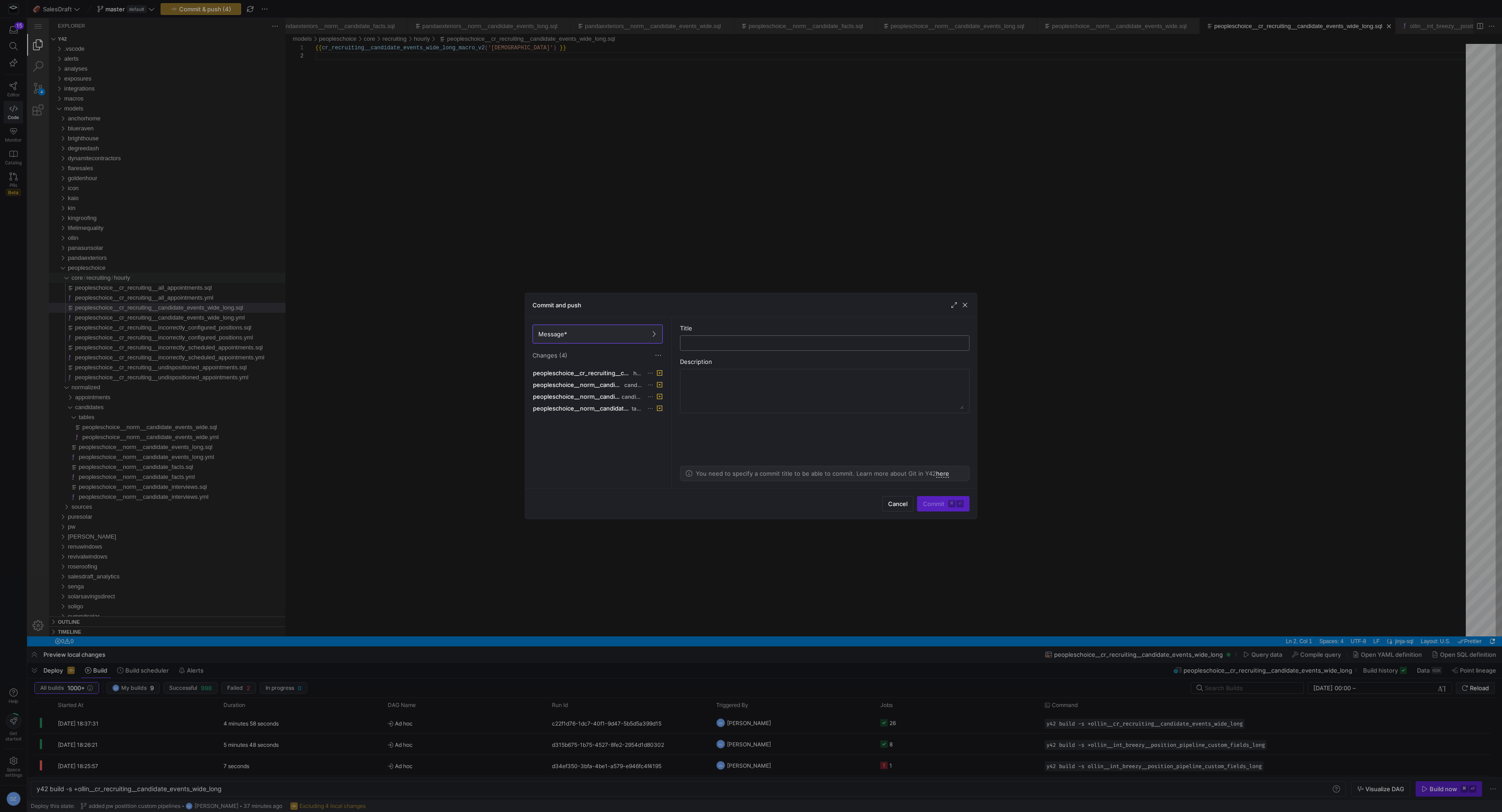
click at [744, 344] on input "text" at bounding box center [824, 343] width 274 height 7
click at [748, 344] on input "updated peoples choice" at bounding box center [824, 343] width 274 height 7
click at [800, 344] on input "updated peoples choice" at bounding box center [824, 343] width 274 height 7
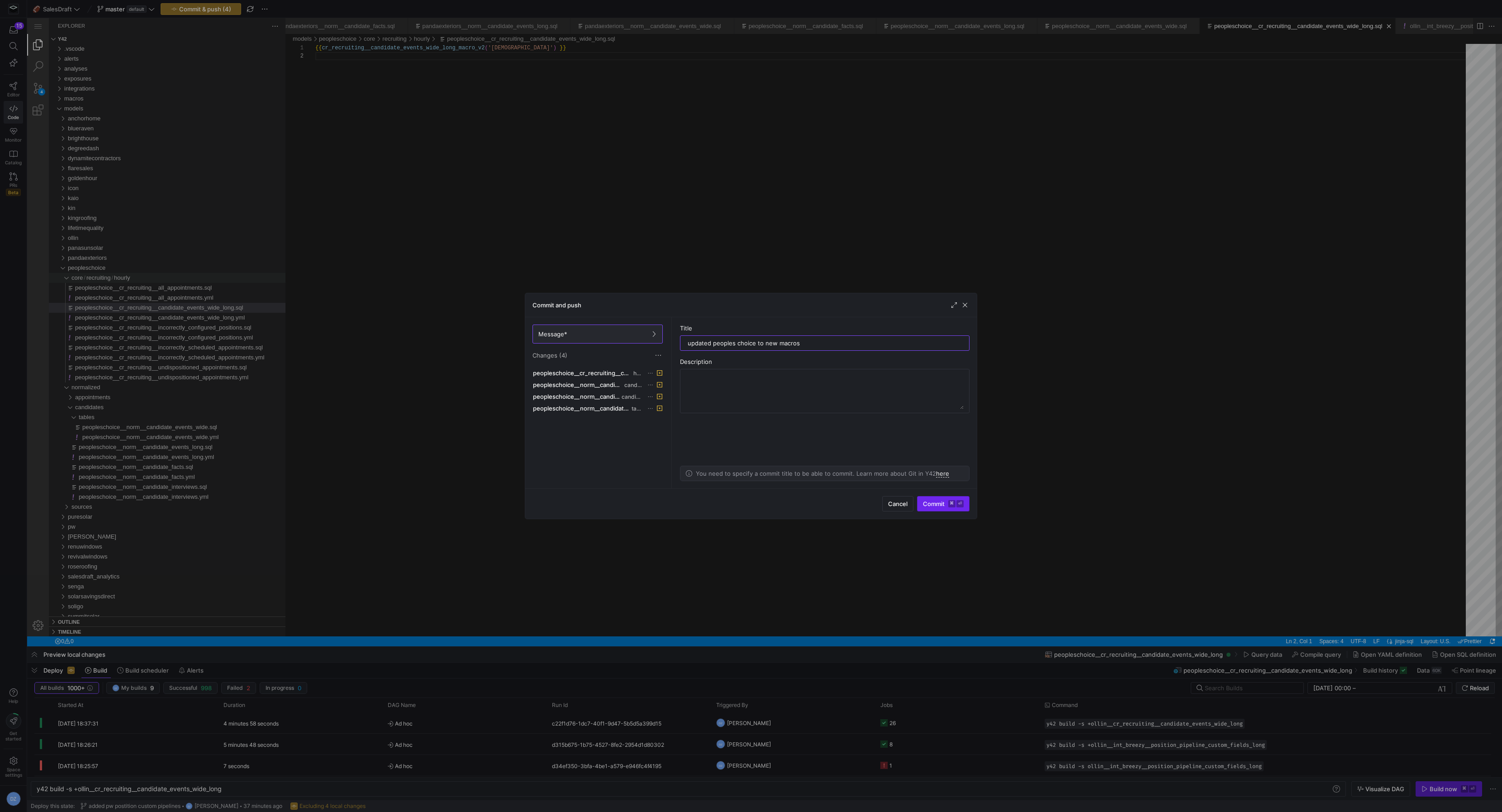
type input "updated peoples choice to new macros"
click at [941, 502] on span "Commit ⌘ ⏎" at bounding box center [943, 503] width 41 height 7
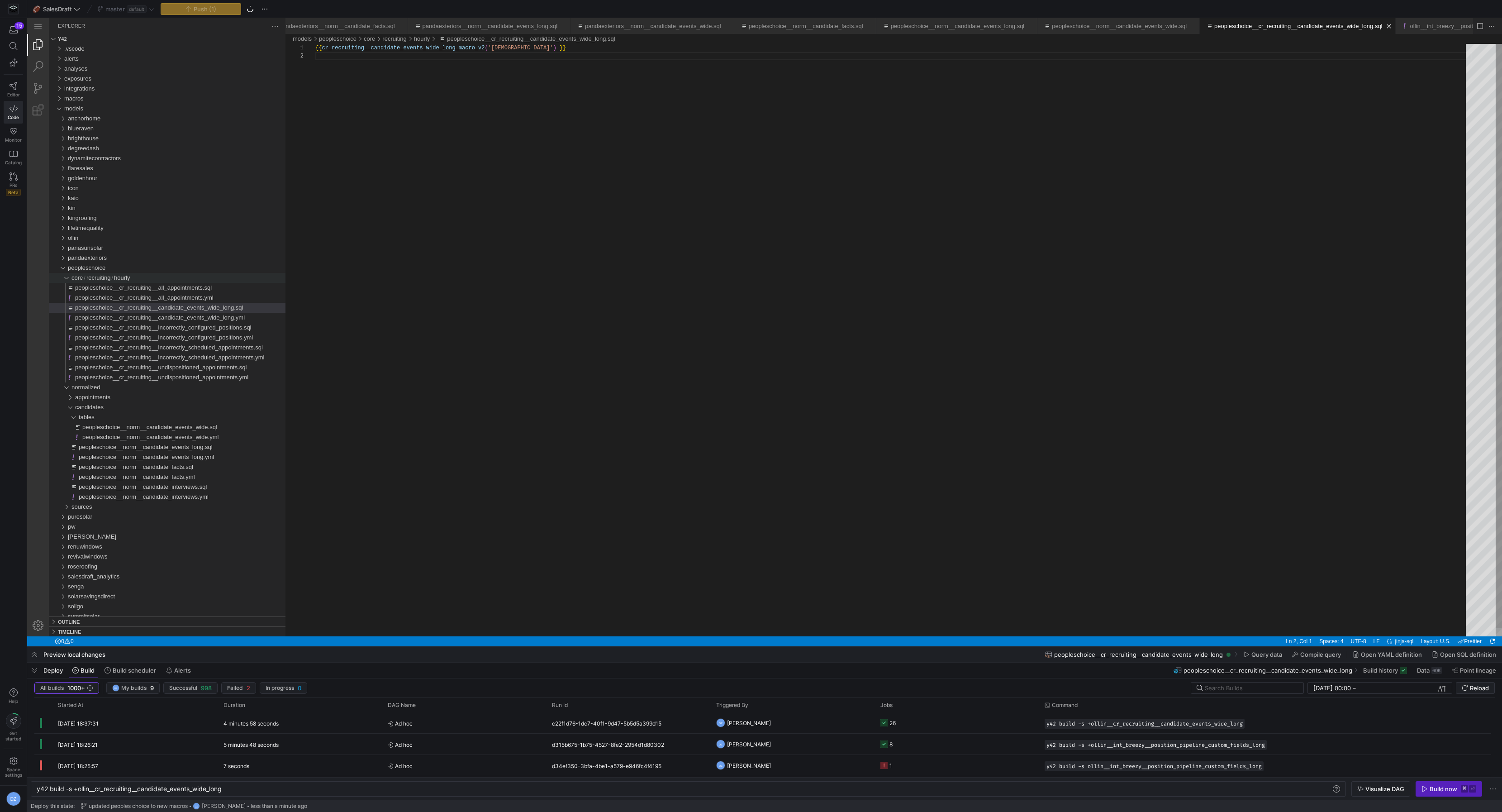
click at [535, 254] on div "{{ cr_recruiting__candidate_events_wide_long_macro_v 2 ( 'peopleschoice' ) }}" at bounding box center [893, 344] width 1157 height 601
click at [422, 205] on div "{{ cr_recruiting__candidate_events_wide_long_macro_v 2 ( 'peopleschoice' ) }}" at bounding box center [893, 344] width 1157 height 601
click at [469, 339] on div "{{ cr_recruiting__candidate_events_wide_long_macro_v 2 ( 'peopleschoice' ) }}" at bounding box center [893, 344] width 1157 height 601
click at [75, 668] on icon at bounding box center [76, 670] width 6 height 6
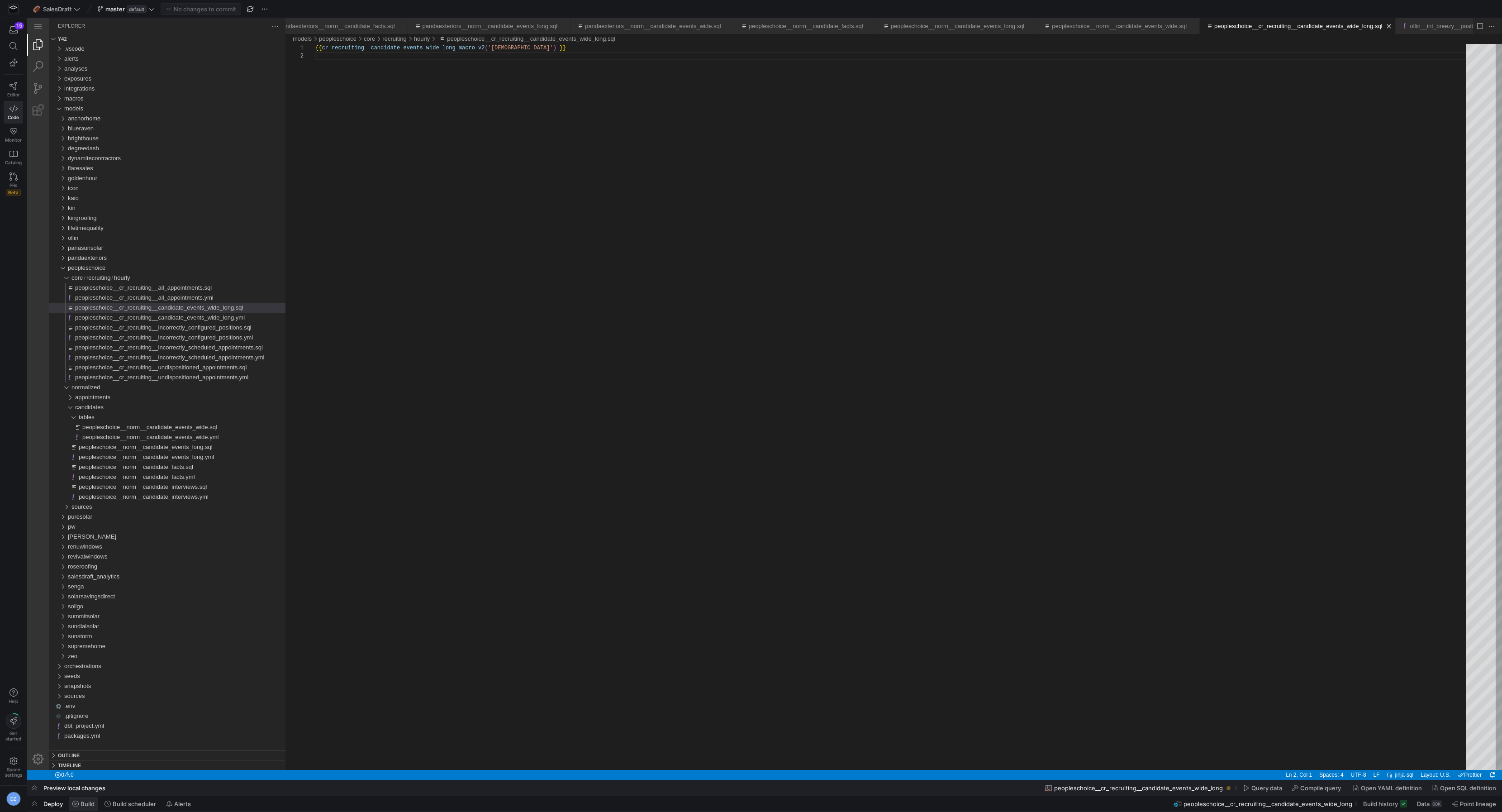
click at [77, 802] on icon at bounding box center [76, 803] width 6 height 6
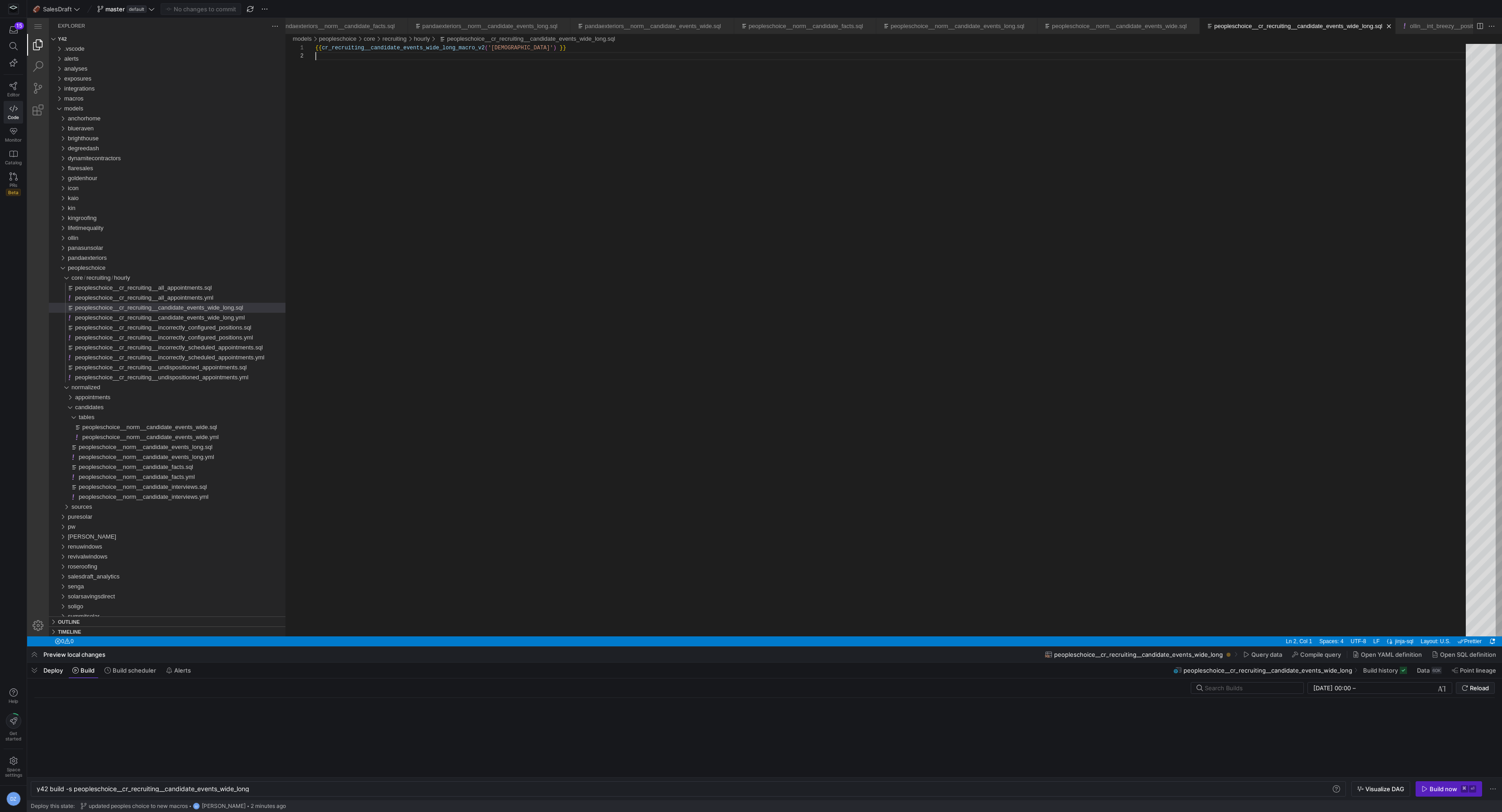
scroll to position [0, 215]
click at [74, 789] on div "y42 build -s peopleschoice__cr_recruiting__candida te_events_wide_long" at bounding box center [685, 788] width 1296 height 7
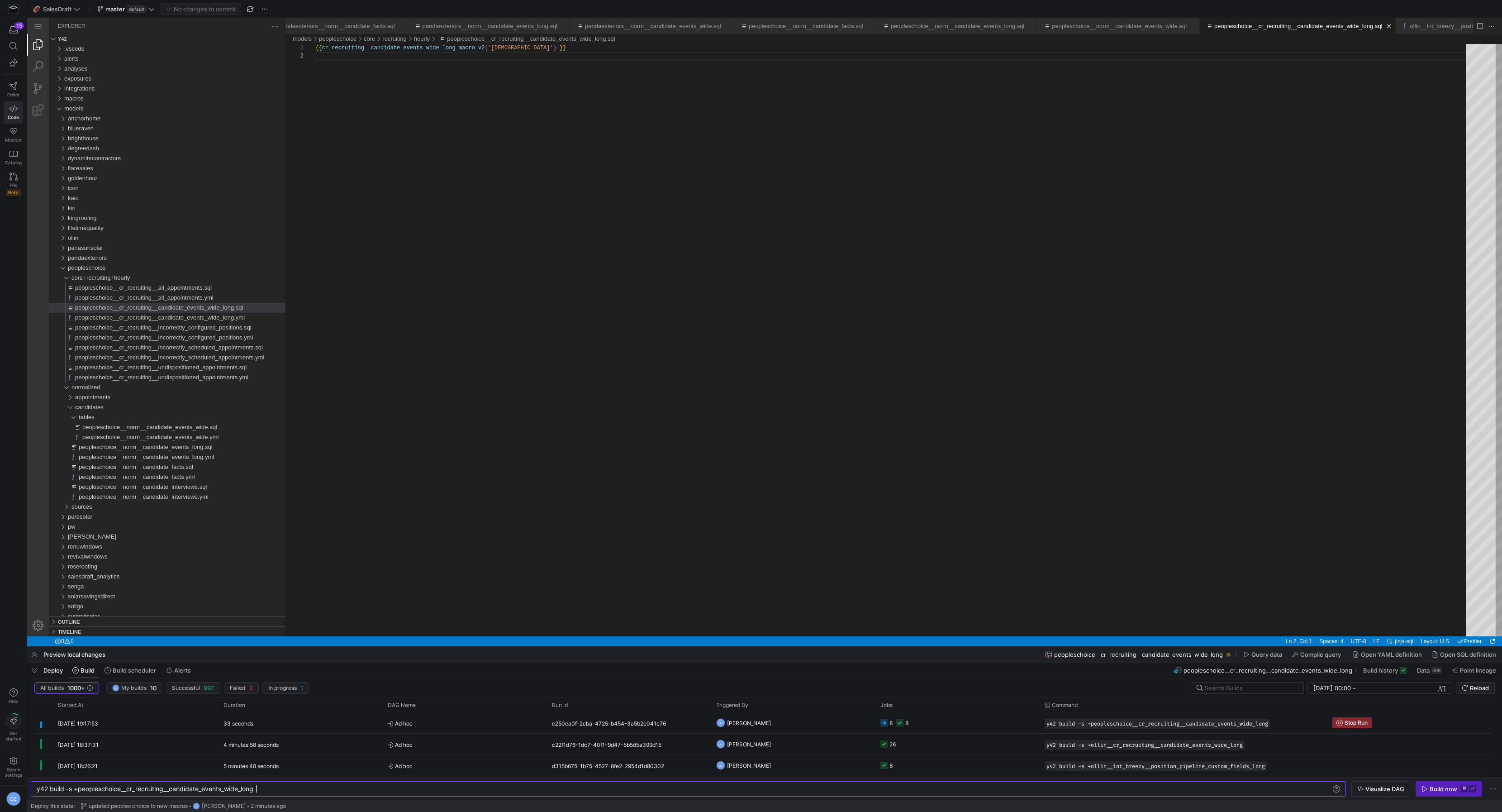
type textarea "y42 build -s +peopleschoice__cr_recruiting__candidate_events_wide_long"
click at [638, 389] on div "{{ cr_recruiting__candidate_events_wide_long_macro_v 2 ( 'peopleschoice' ) }}" at bounding box center [893, 344] width 1157 height 601
click at [433, 213] on div "{{ cr_recruiting__candidate_events_wide_long_macro_v 2 ( 'peopleschoice' ) }}" at bounding box center [893, 344] width 1157 height 601
click at [74, 267] on span "peopleschoice" at bounding box center [87, 267] width 38 height 7
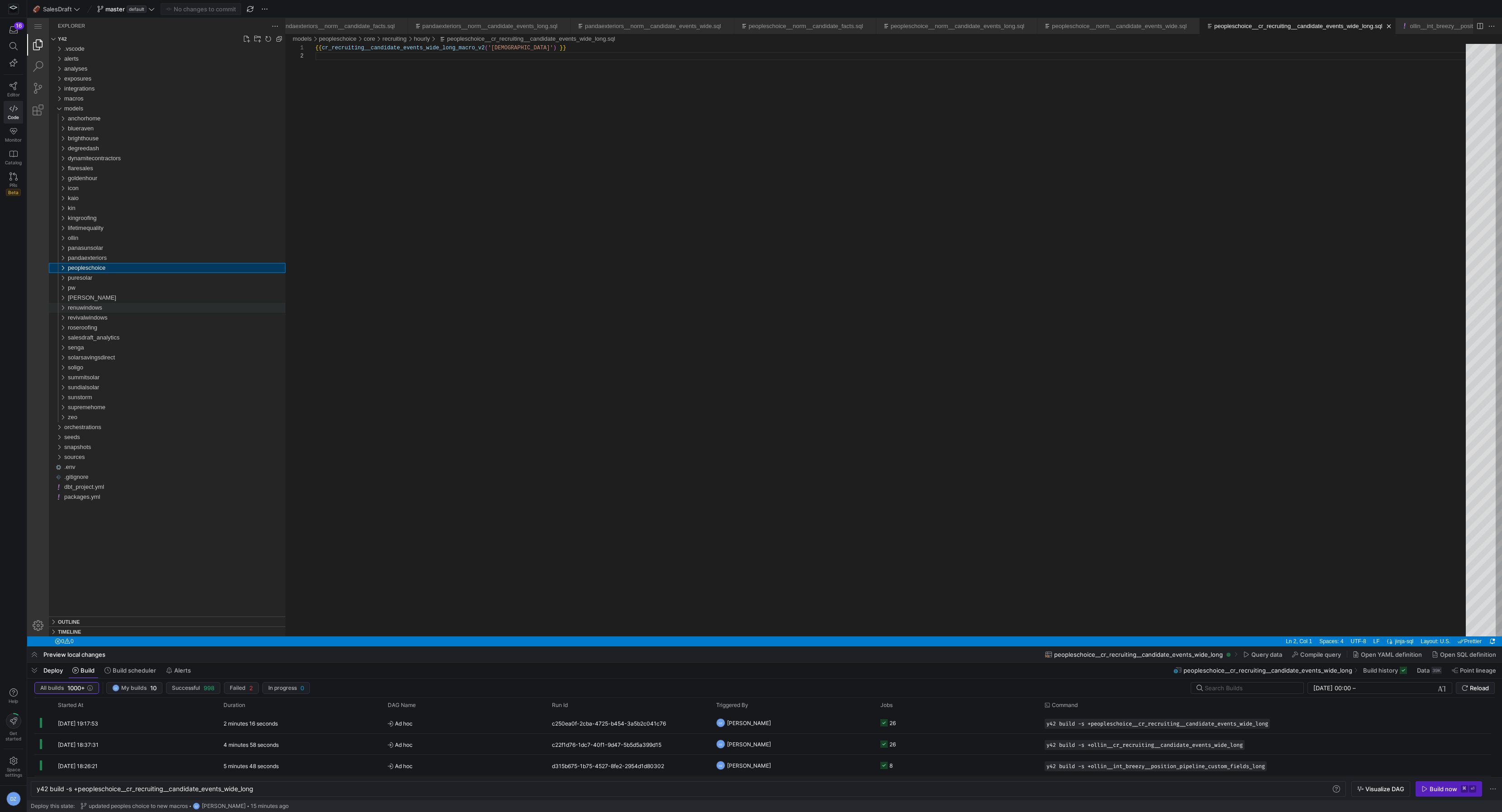
click at [98, 306] on span "renuwindows" at bounding box center [85, 307] width 35 height 7
click at [79, 337] on span "sources" at bounding box center [82, 337] width 21 height 7
click at [89, 355] on span "breezy" at bounding box center [84, 357] width 18 height 7
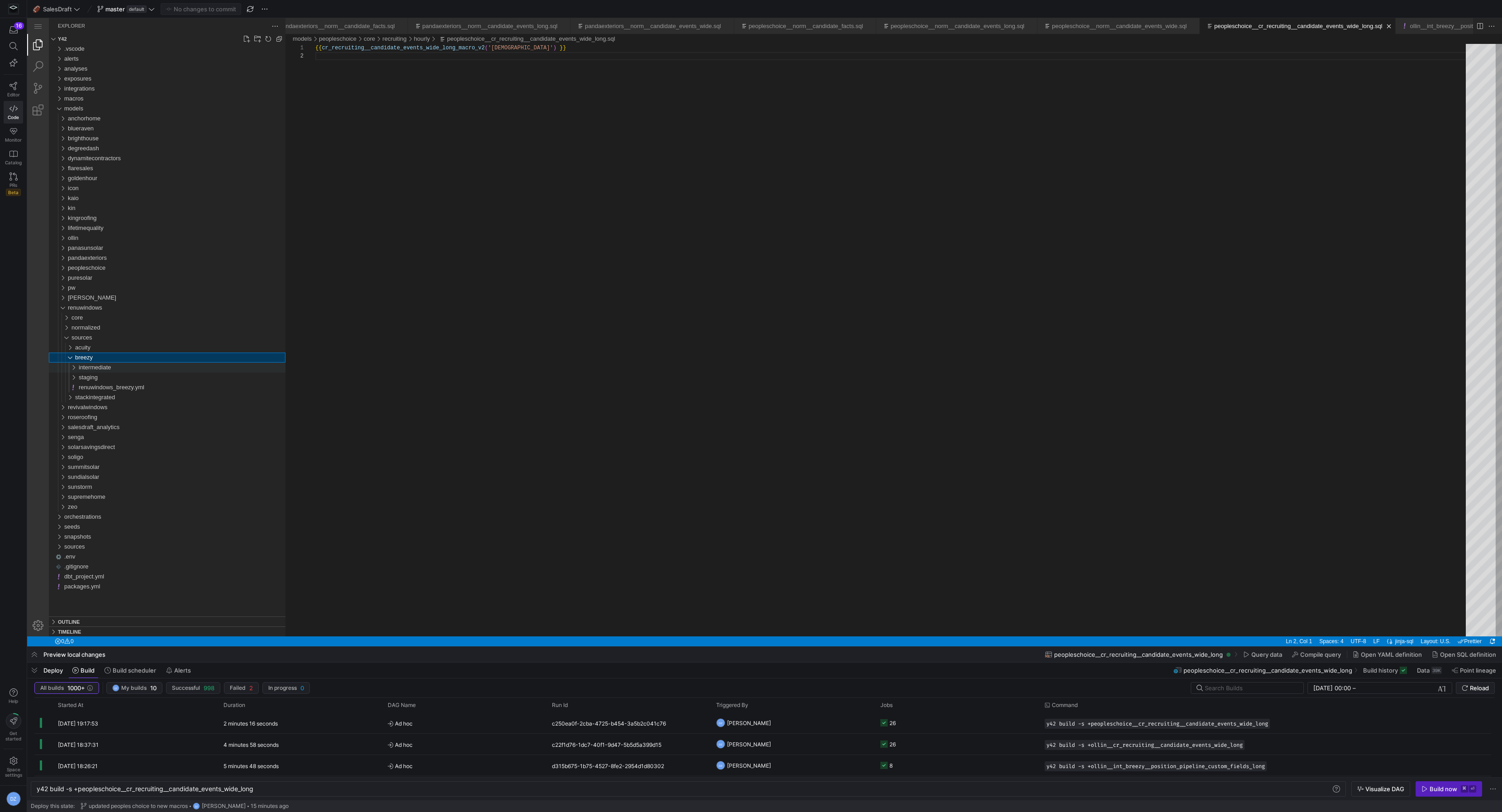
click at [98, 366] on span "intermediate" at bounding box center [95, 367] width 33 height 7
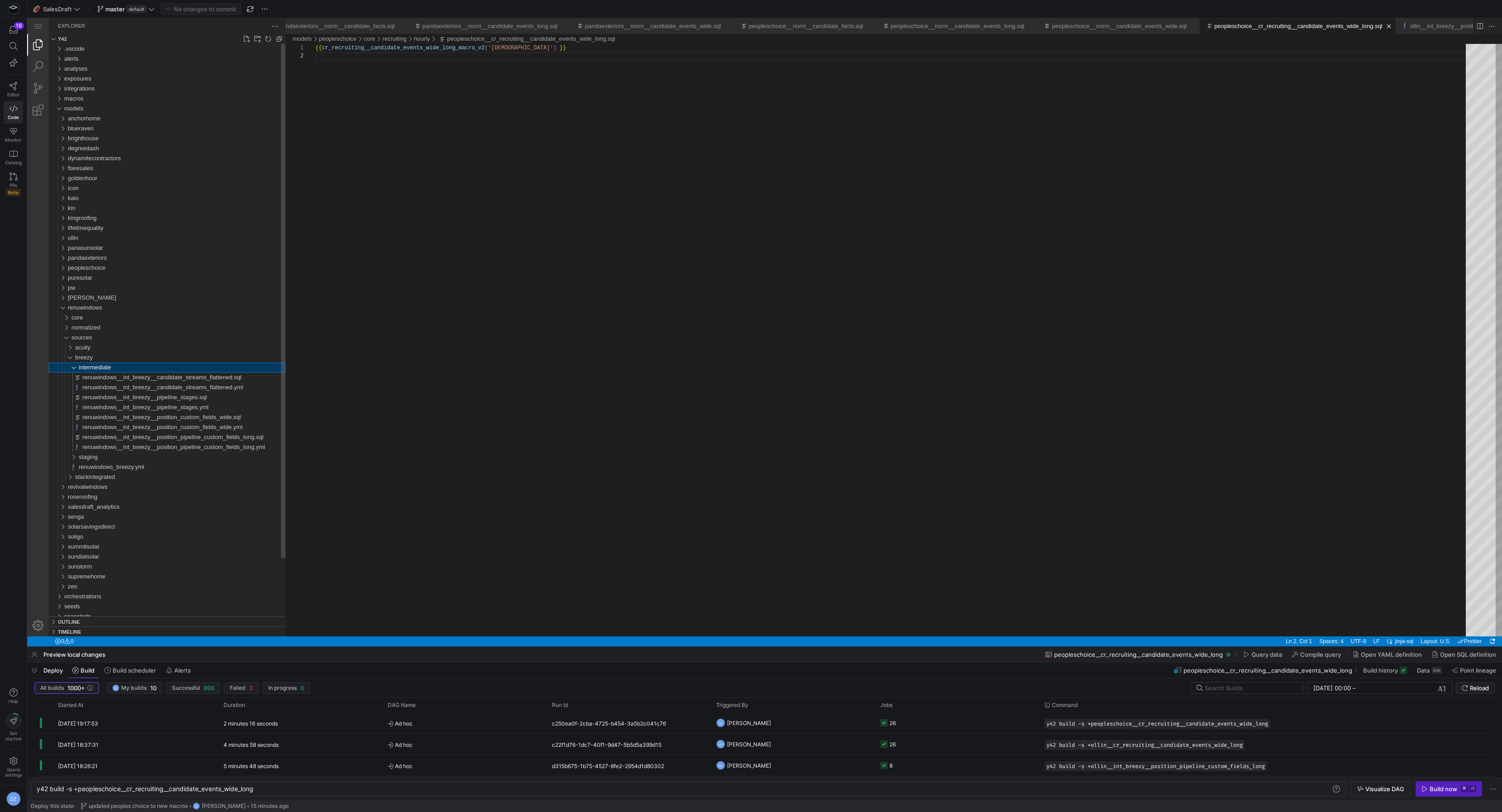
click at [98, 366] on span "intermediate" at bounding box center [95, 367] width 33 height 7
click at [91, 345] on span "acuity" at bounding box center [82, 347] width 15 height 7
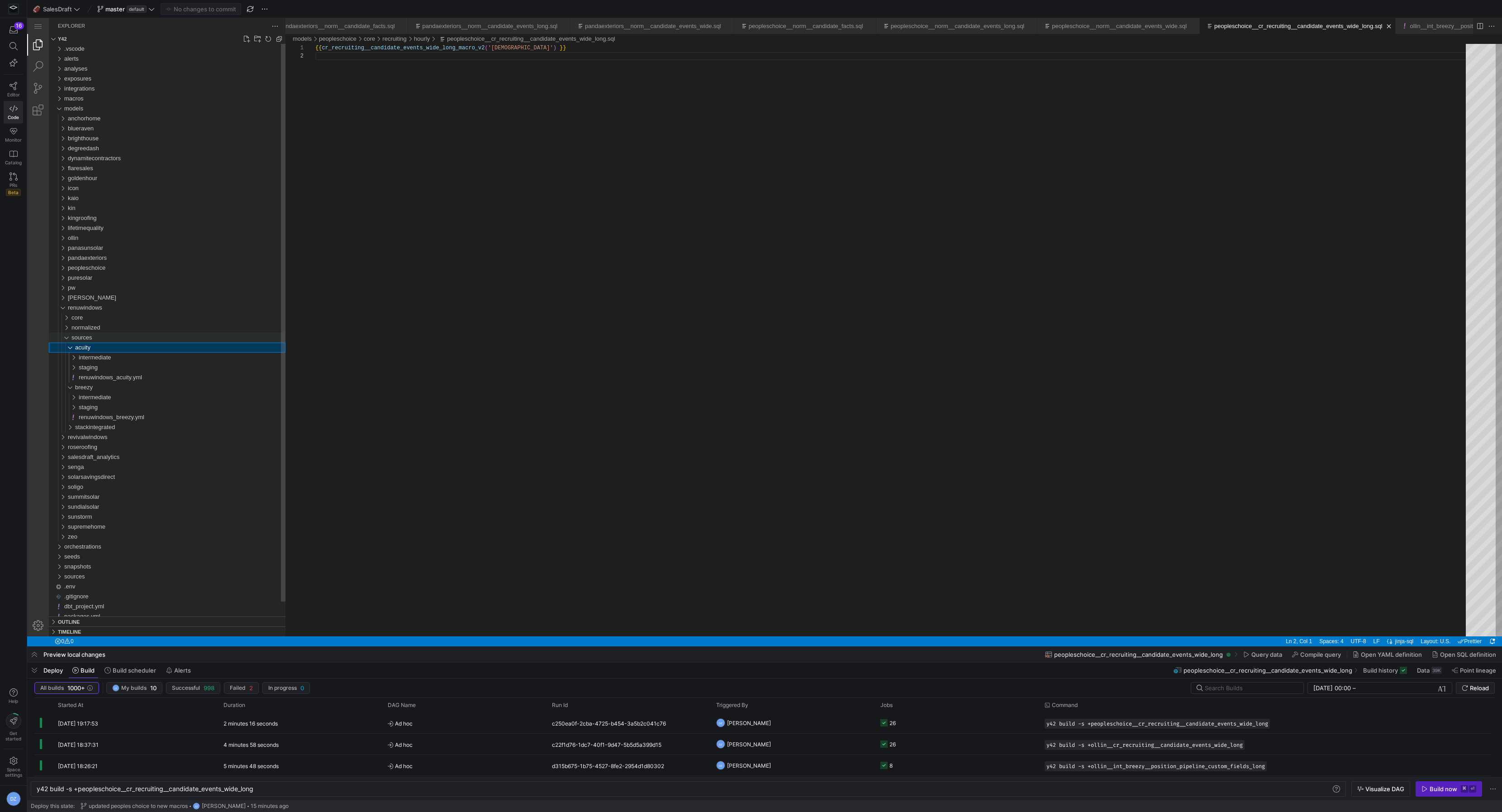
click at [90, 340] on span "sources" at bounding box center [82, 337] width 21 height 7
click at [96, 327] on span "normalized" at bounding box center [86, 327] width 29 height 7
click at [103, 346] on span "candidates" at bounding box center [89, 347] width 29 height 7
click at [102, 354] on div "tables" at bounding box center [182, 358] width 207 height 10
click at [99, 320] on div "core" at bounding box center [178, 318] width 214 height 10
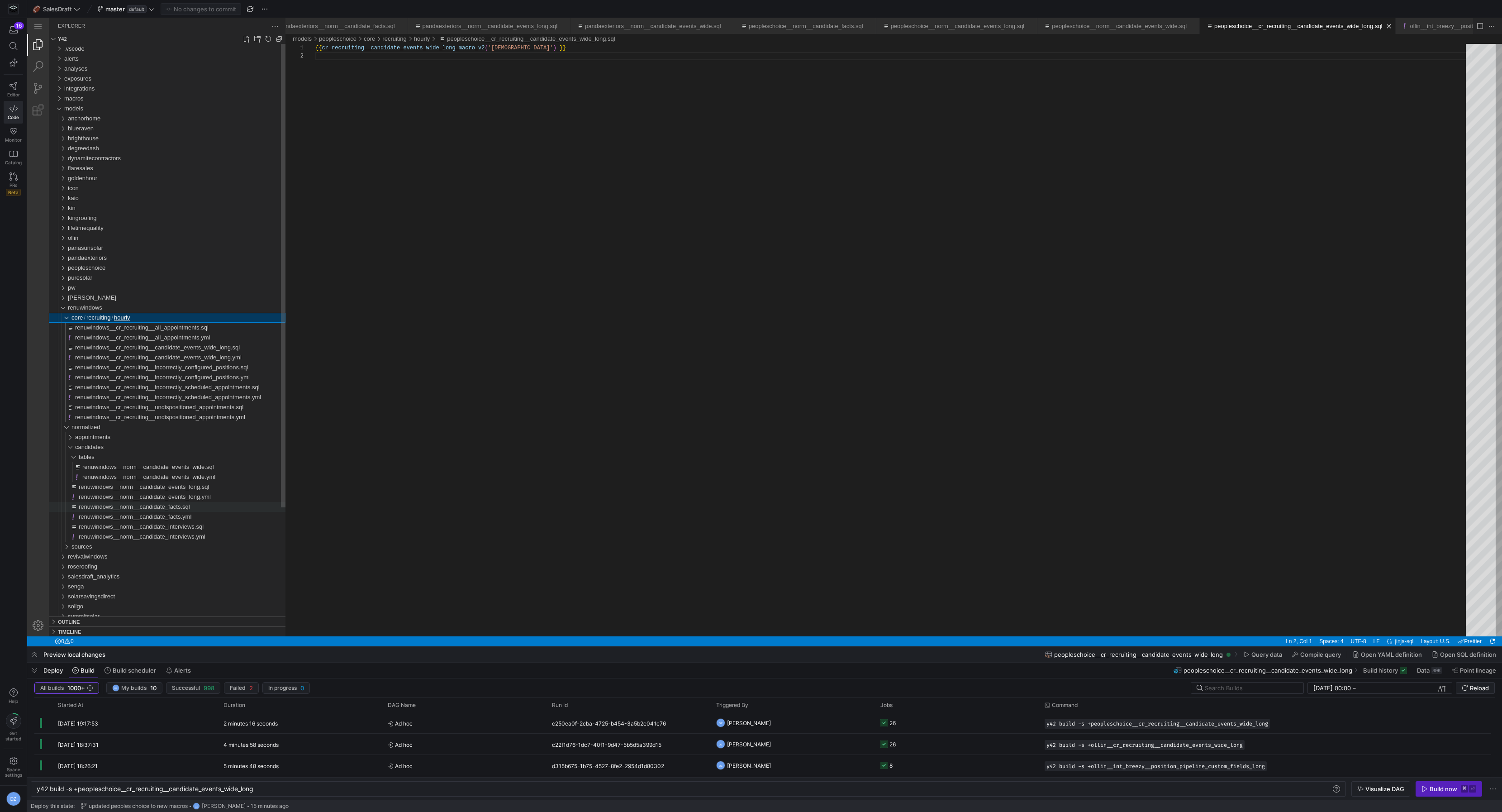
click at [184, 507] on span "renuwindows__norm__candidate_facts.sql" at bounding box center [135, 506] width 112 height 7
click at [391, 51] on div "{{ norm__candidate_facts_macro ( 'renuwindows' ) }}" at bounding box center [893, 344] width 1157 height 601
paste textarea "_v2"
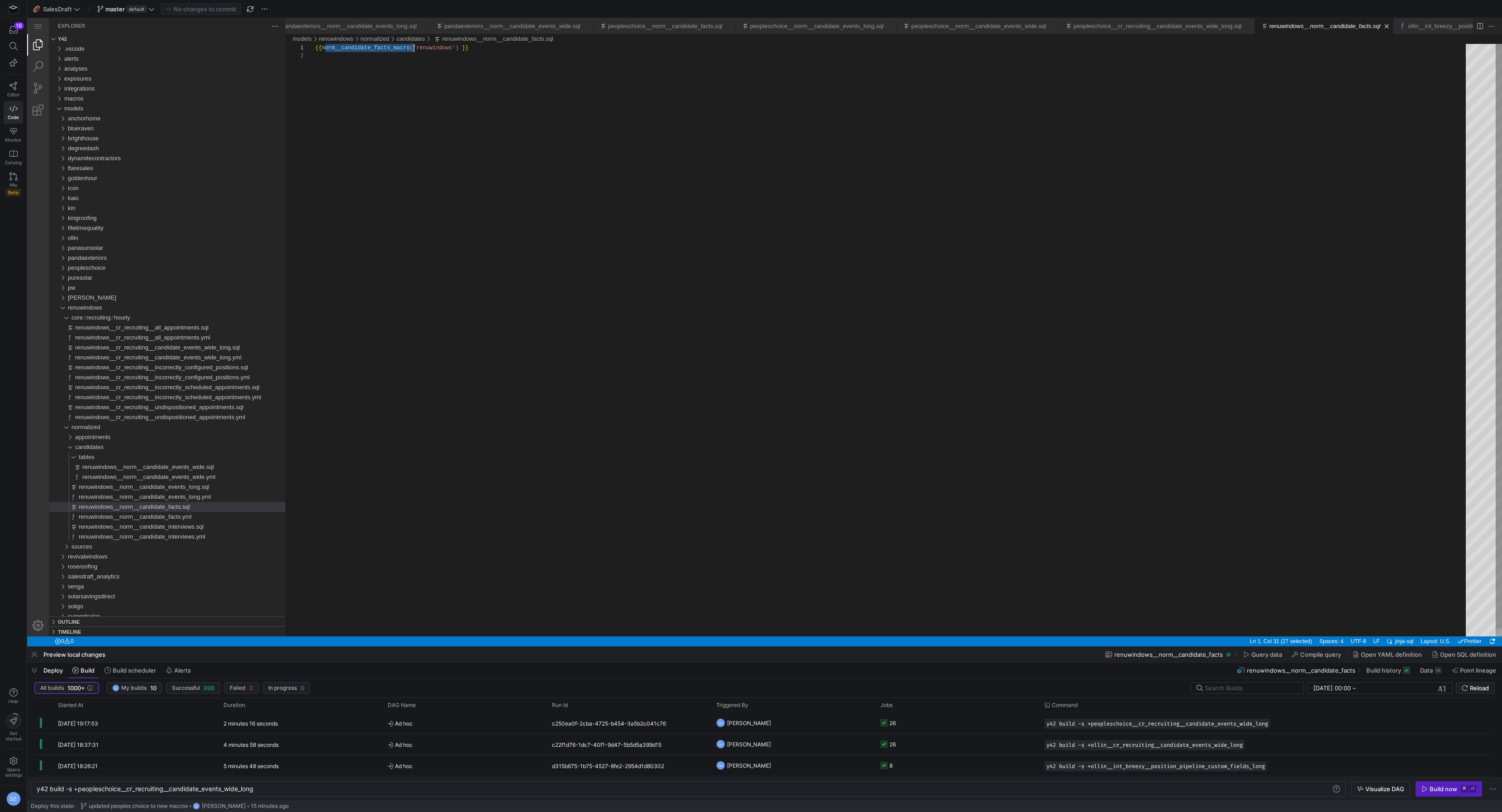
type textarea "{{ norm__candidate_facts_macro_v2('renuwindows') }}"
click at [153, 486] on span "renuwindows__norm__candidate_events_long.sql" at bounding box center [144, 486] width 131 height 7
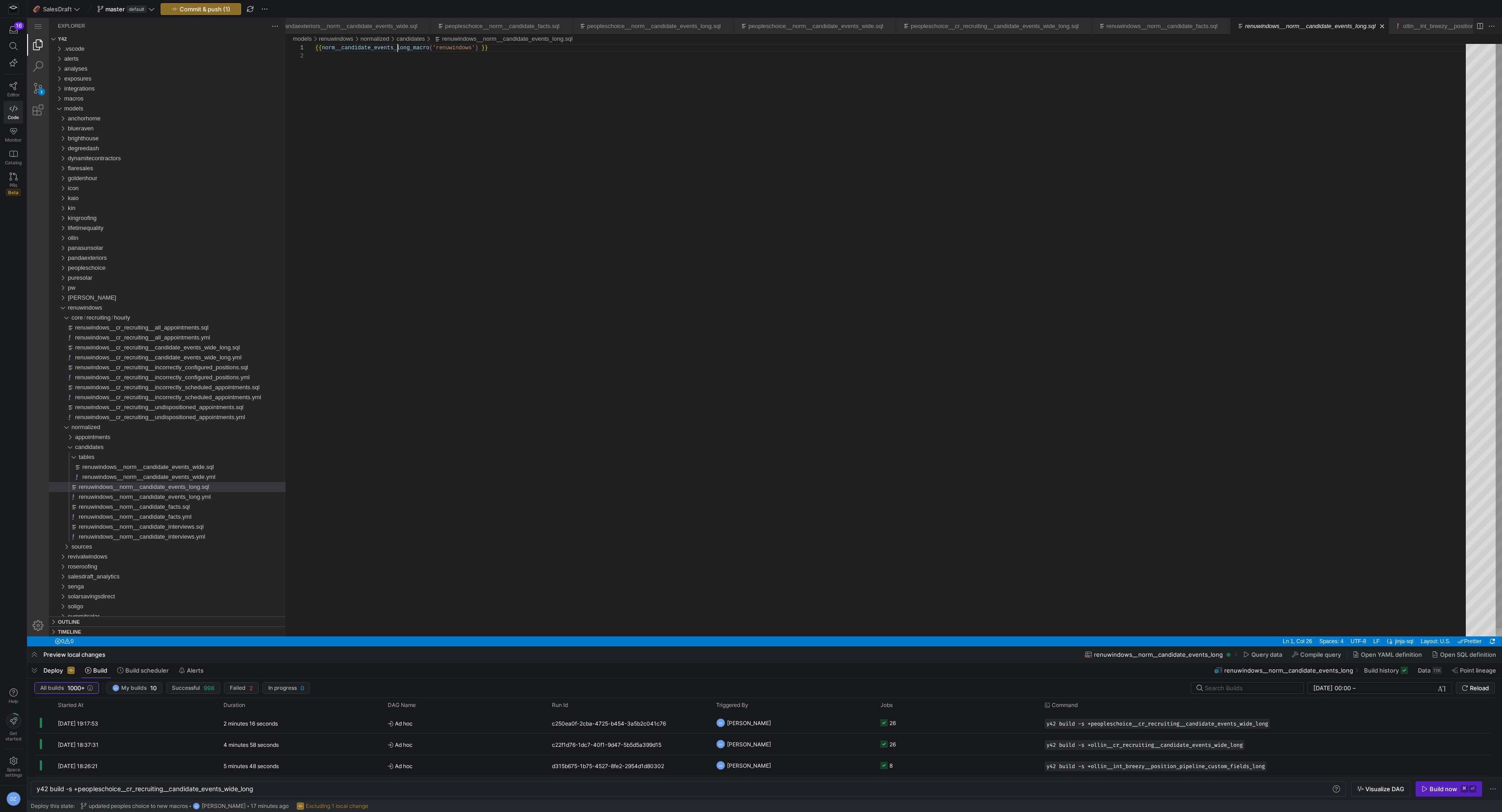
click at [397, 49] on div "{{ norm__candidate_events_long_macro ( 'renuwindows' ) }}" at bounding box center [893, 344] width 1157 height 601
paste textarea "_v2"
type textarea "{{ norm__candidate_events_long_macro_v2('renuwindows') }}"
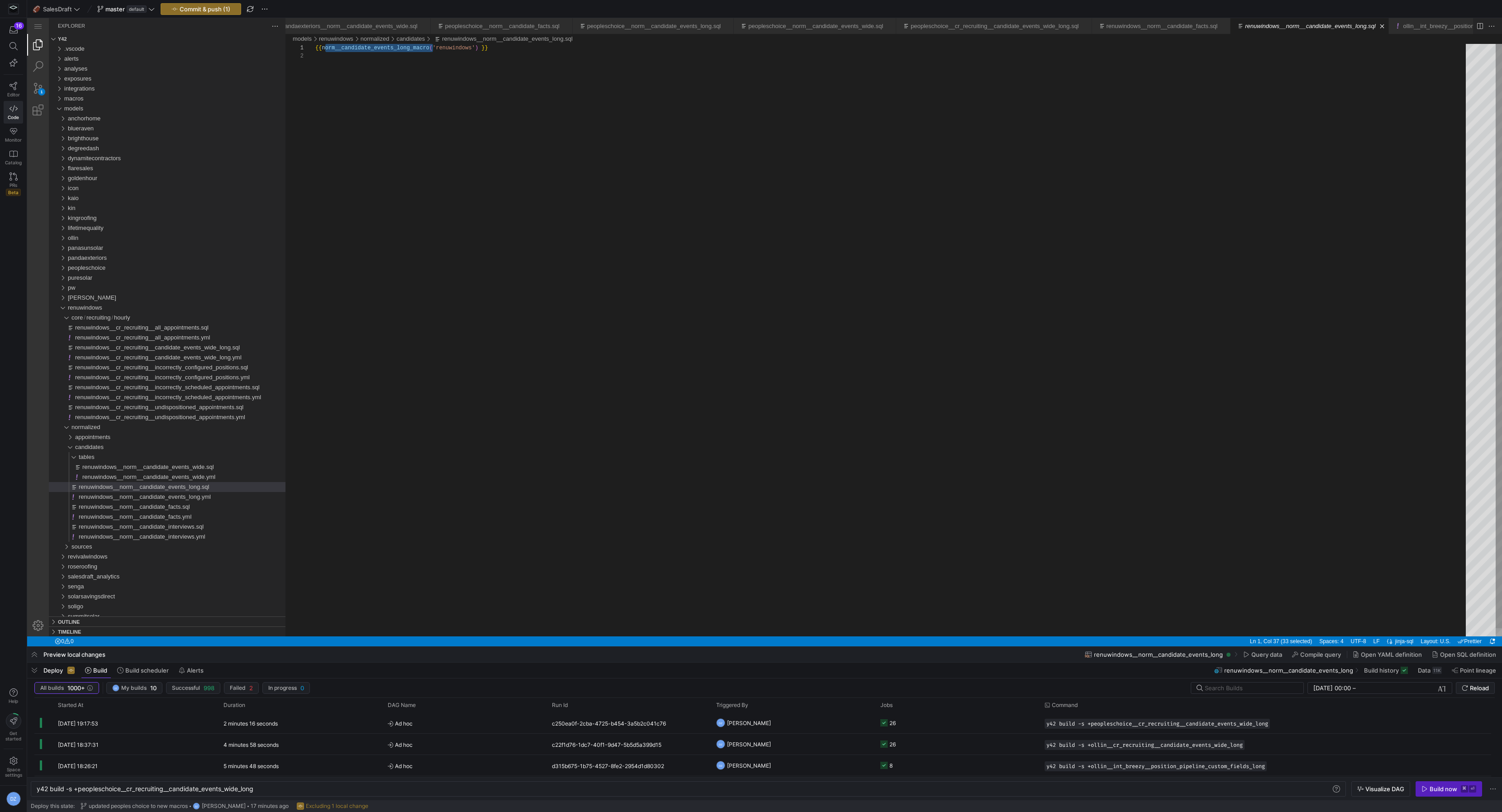
scroll to position [0, 1150]
click at [177, 466] on span "renuwindows__norm__candidate_events_wide.sql" at bounding box center [149, 466] width 132 height 7
click at [394, 50] on div "{{ norm__candidate_events_wide_macro ( 'renuwindows' ) }}" at bounding box center [893, 344] width 1157 height 601
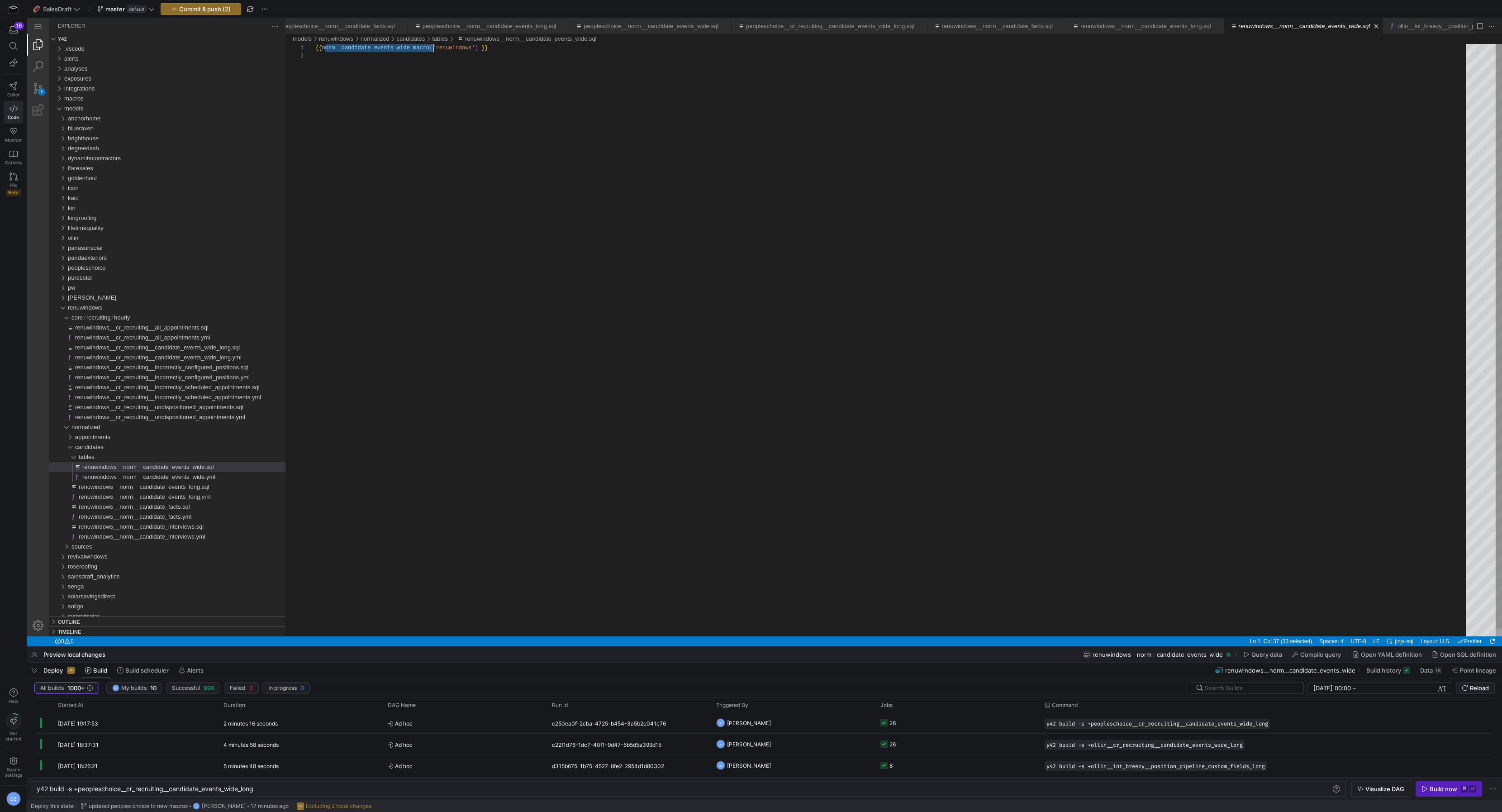
paste textarea "_v2"
type textarea "{{ norm__candidate_events_wide_macro_v2('renuwindows') }}"
click at [156, 347] on span "renuwindows__cr_recruiting__candidate_events_wide_long.sql" at bounding box center [156, 347] width 164 height 7
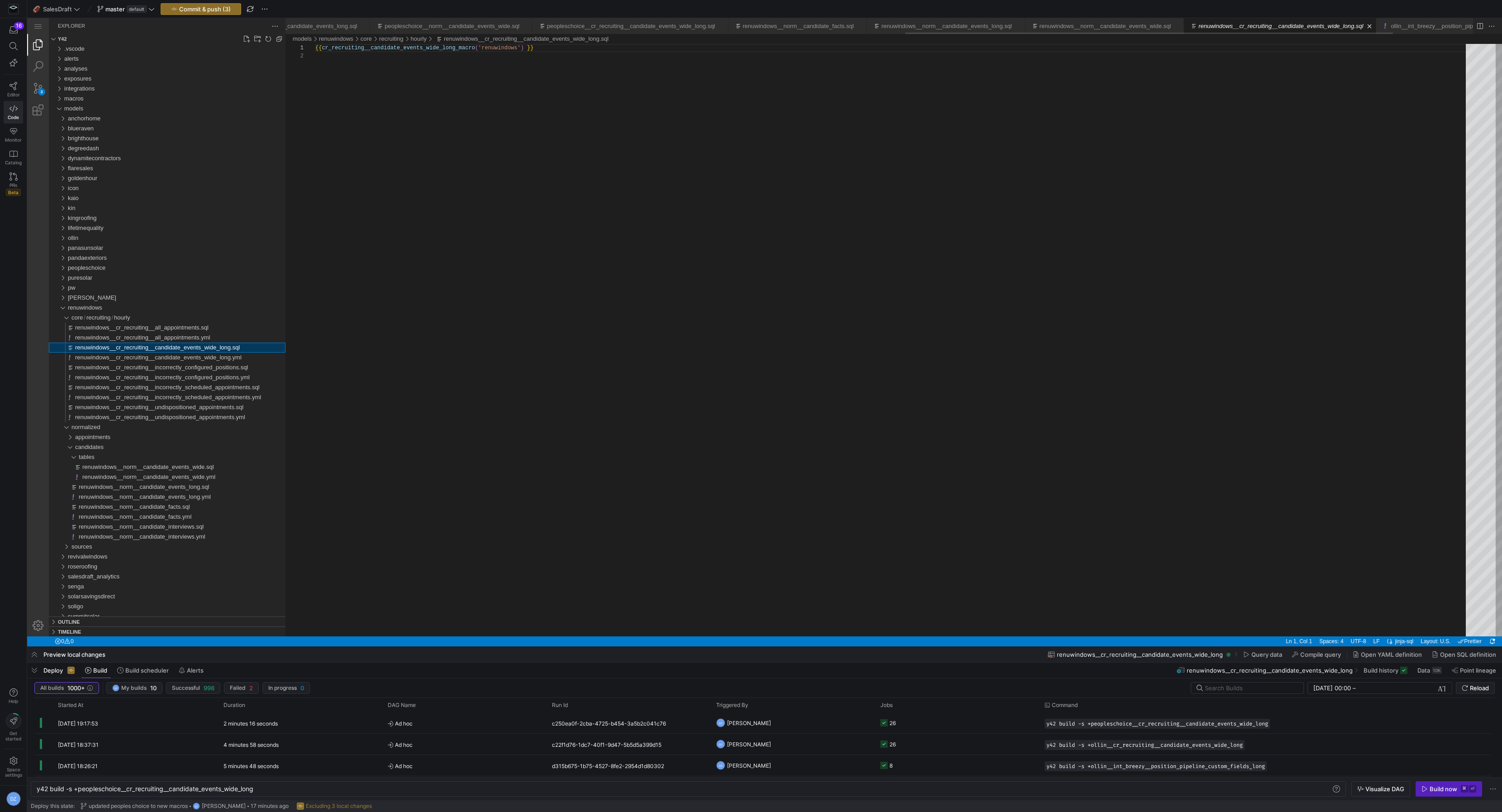
scroll to position [8, 0]
click at [443, 47] on div "{{ cr_recruiting__candidate_events_wide_long_macro ( 'renuwindows' ) }}" at bounding box center [893, 344] width 1157 height 601
paste textarea "_v2"
type textarea "{{ cr_recruiting__candidate_events_wide_long_macro_v2('renuwindows') }}"
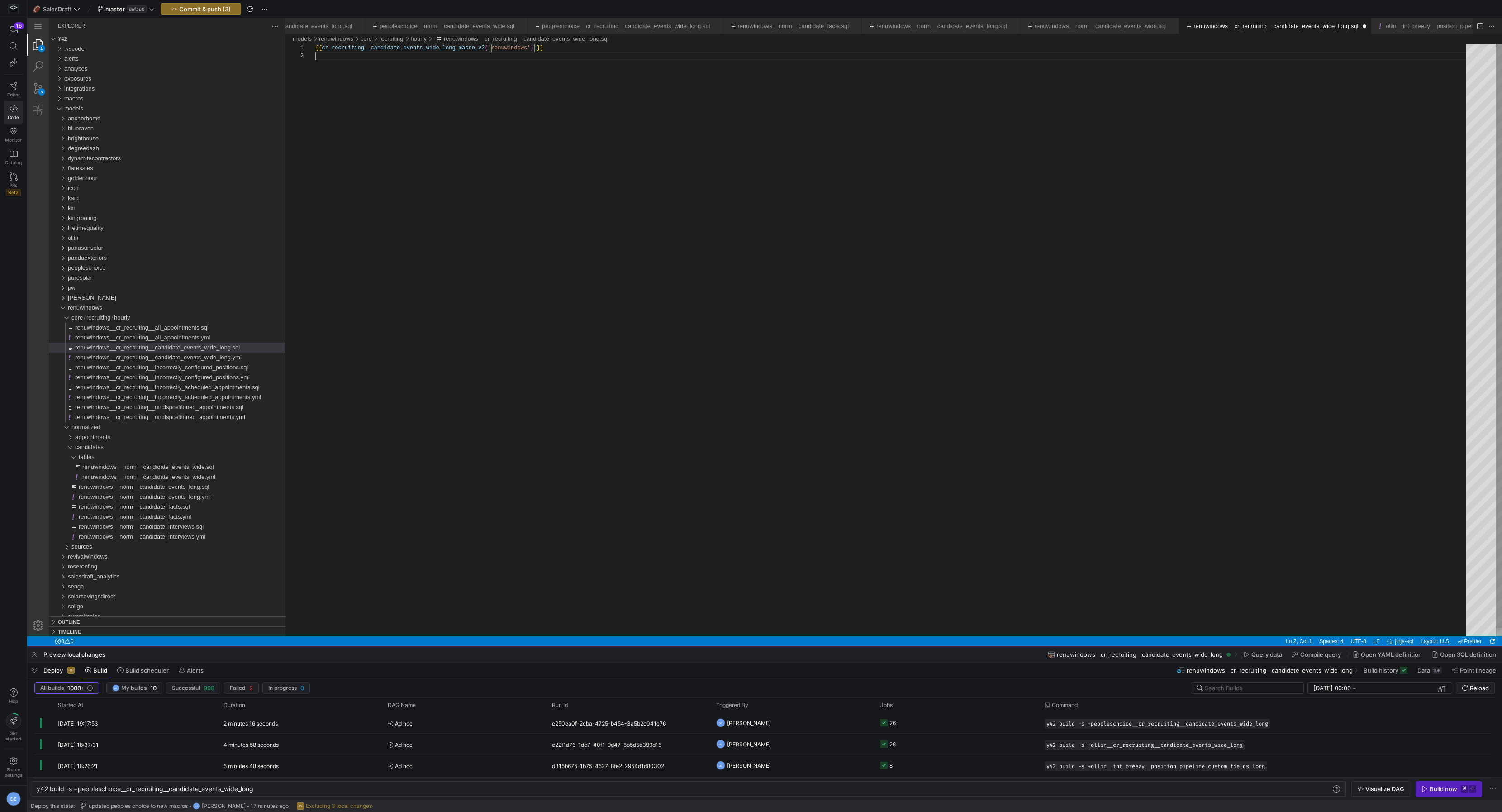
click at [716, 263] on div "{{ cr_recruiting__candidate_events_wide_long_macro_v 2 ( 'renuwindows' ) }}" at bounding box center [893, 344] width 1157 height 601
click at [207, 8] on span "Commit & push (4)" at bounding box center [205, 8] width 52 height 7
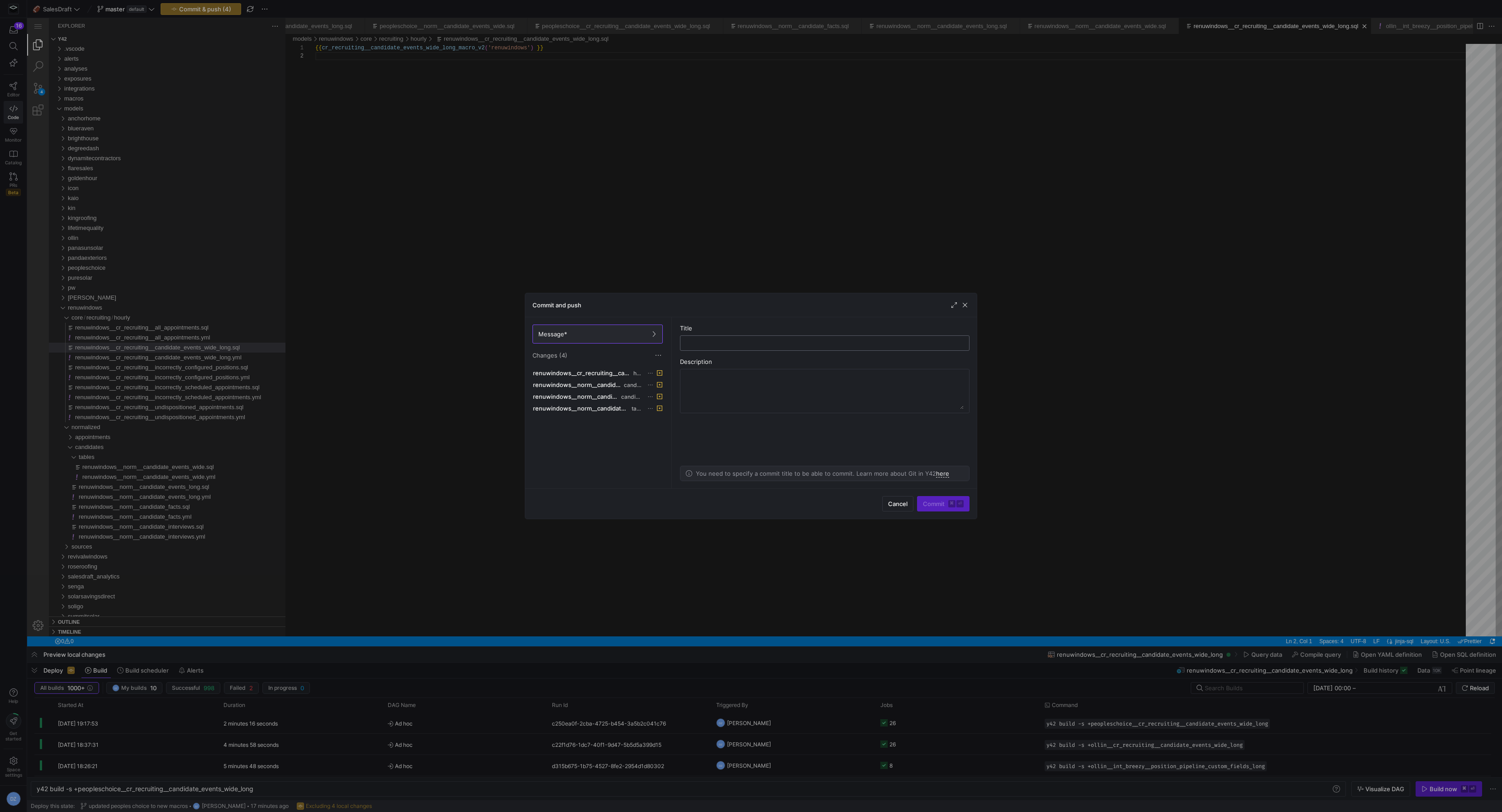
click at [745, 342] on input "text" at bounding box center [824, 343] width 274 height 7
type input "updated renu windows to new macros"
click at [936, 502] on span "Commit ⌘ ⏎" at bounding box center [943, 503] width 41 height 7
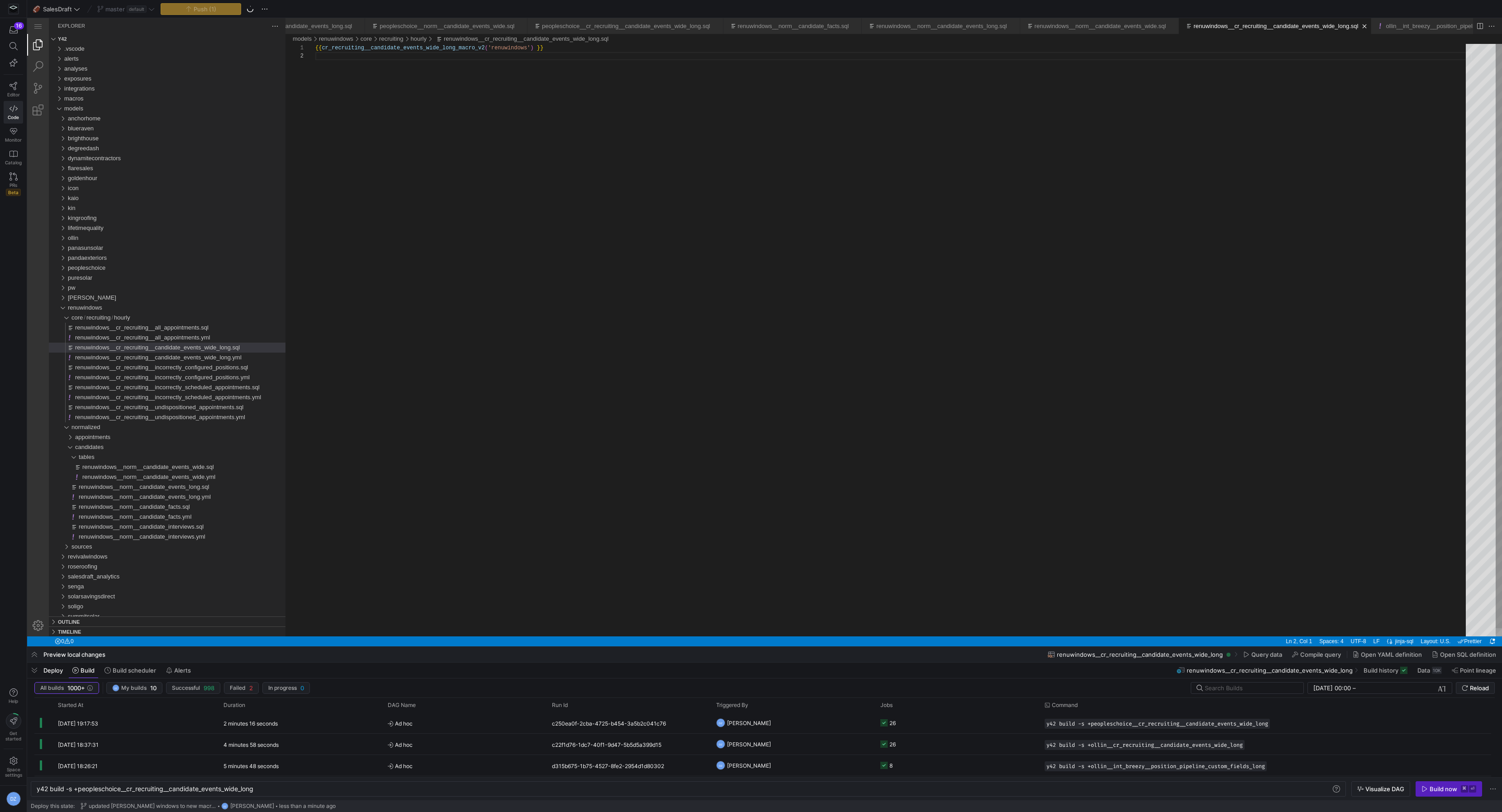
click at [494, 304] on div "{{ cr_recruiting__candidate_events_wide_long_macro_v 2 ( 'renuwindows' ) }}" at bounding box center [893, 344] width 1157 height 601
click at [83, 671] on span "Build" at bounding box center [88, 670] width 14 height 7
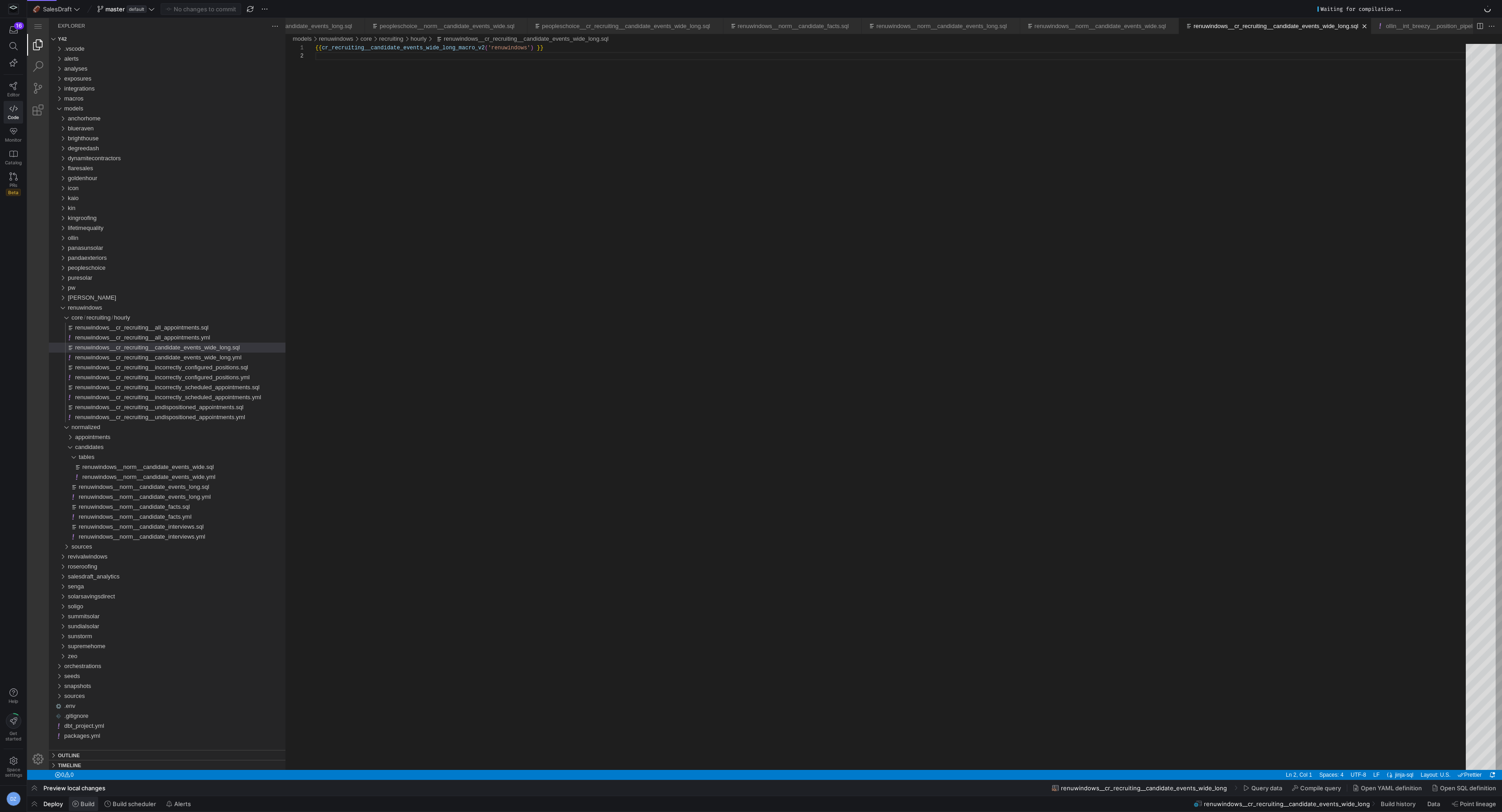
click at [82, 806] on span "Build" at bounding box center [88, 803] width 14 height 7
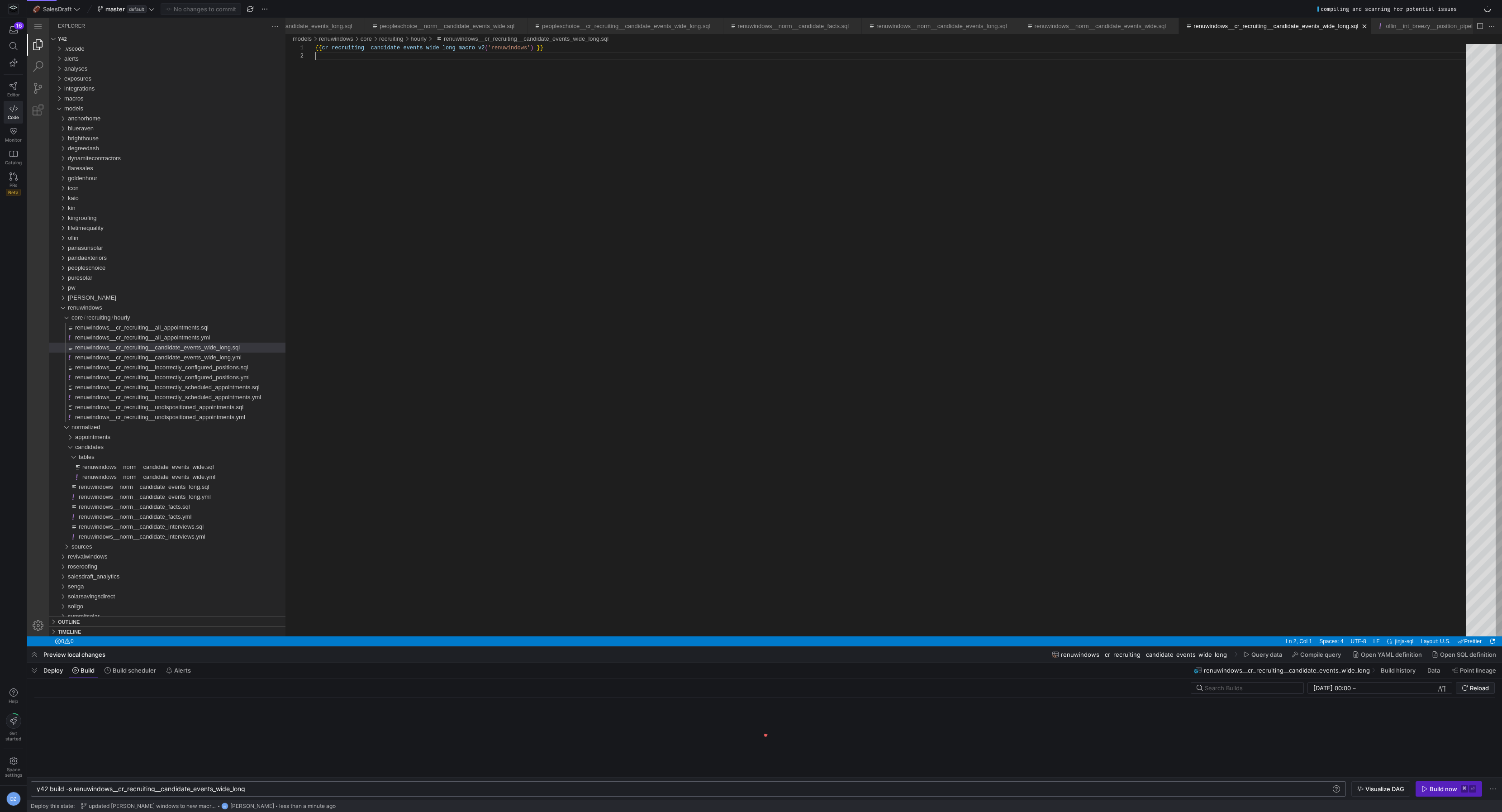
scroll to position [0, 211]
click at [74, 788] on div "y42 build -s renuwindows__cr_recruiting__candidate _events_wide_long" at bounding box center [685, 788] width 1296 height 7
click at [297, 791] on div "y42 build -s +renuwindows__cr_recruiting__candidat e_events_wide_long" at bounding box center [685, 788] width 1296 height 7
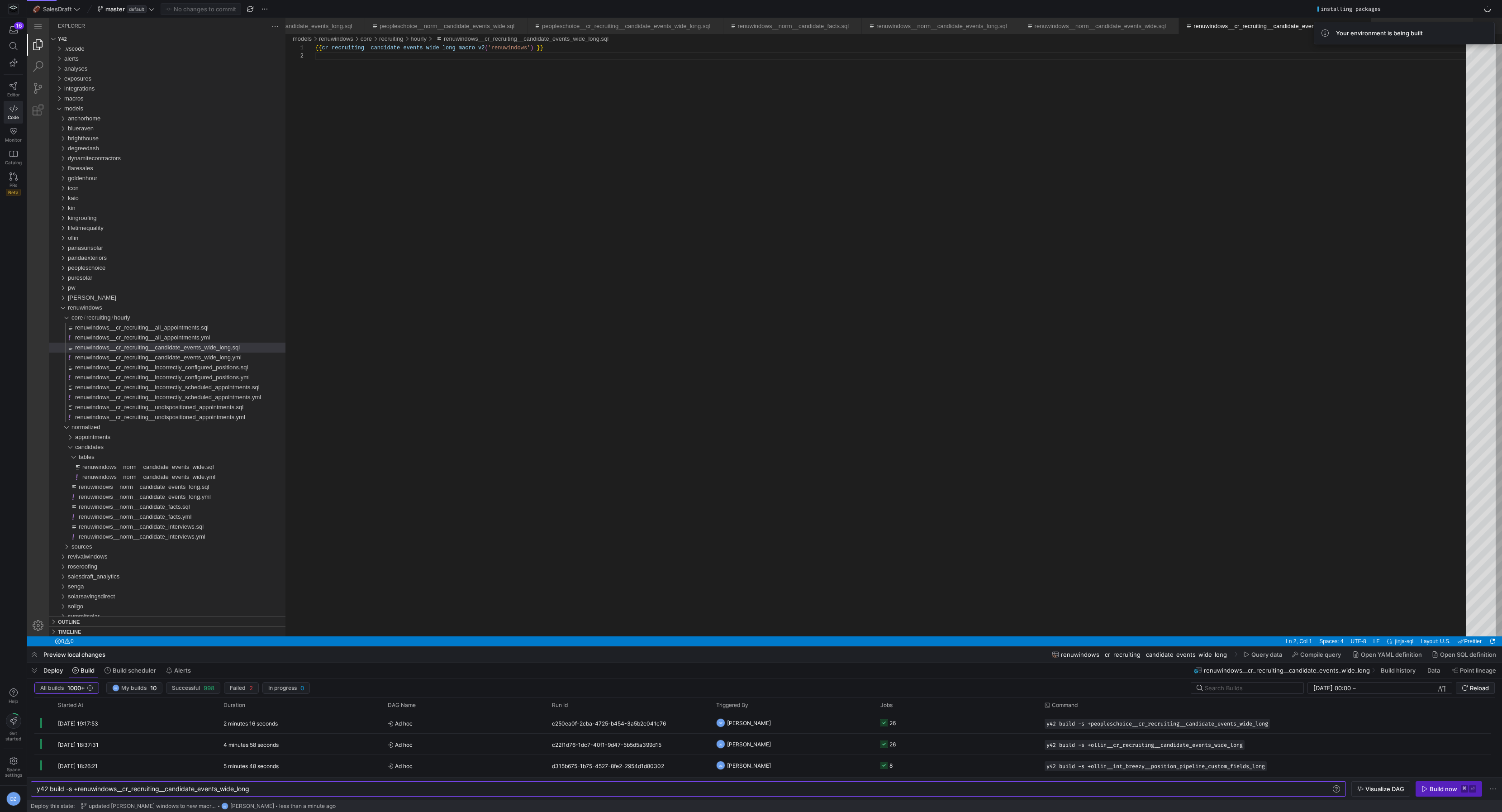
type textarea "y42 build -s +renuwindows__cr_recruiting__candidate_events_wide_long"
click at [1435, 788] on div "Build now" at bounding box center [1444, 788] width 28 height 7
click at [113, 307] on div "renuwindows" at bounding box center [176, 308] width 217 height 10
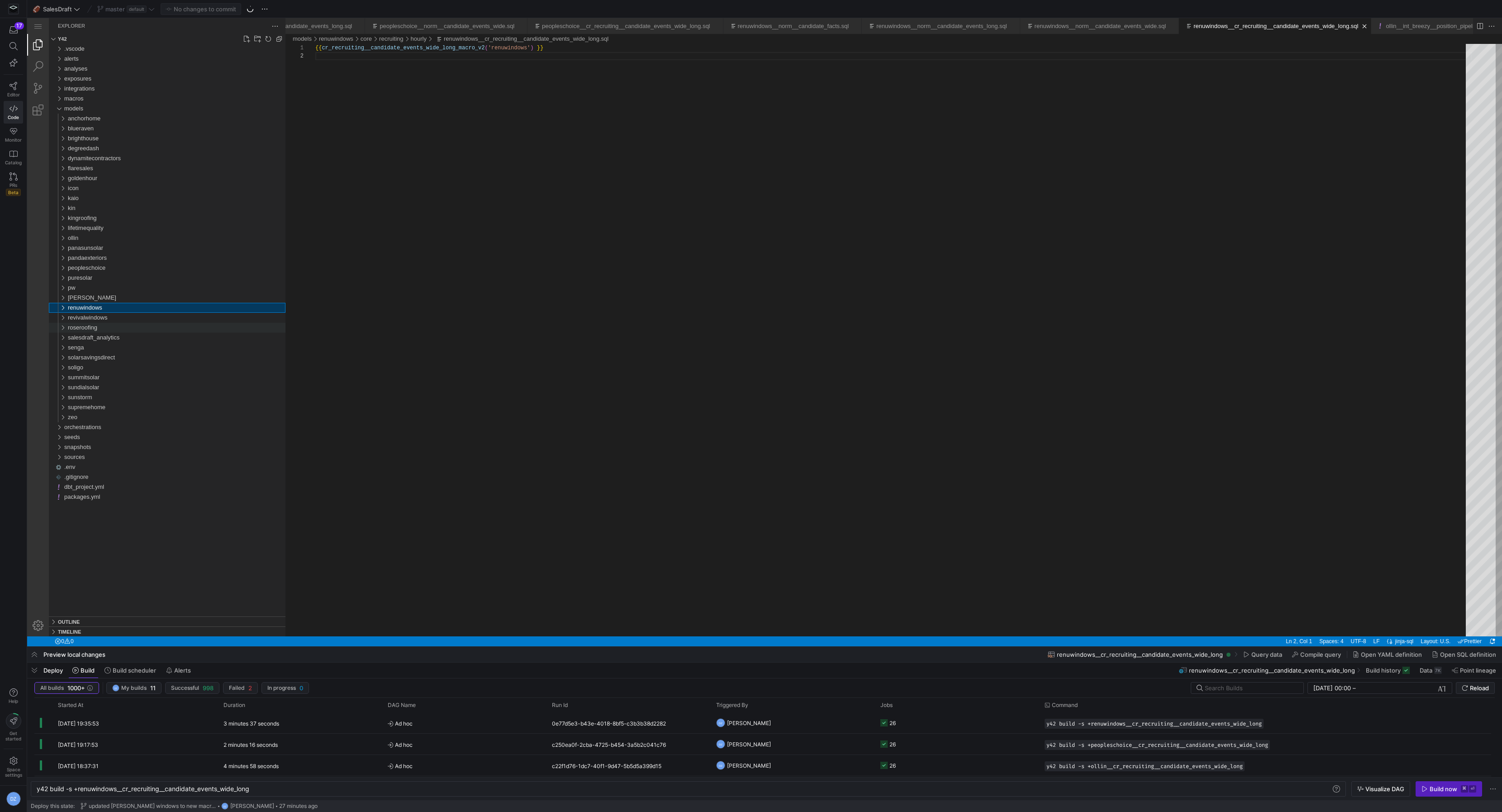
click at [104, 326] on div "roseroofing" at bounding box center [176, 328] width 217 height 10
click at [94, 360] on div "sources" at bounding box center [178, 358] width 214 height 10
click at [90, 376] on span "breezy" at bounding box center [84, 377] width 18 height 7
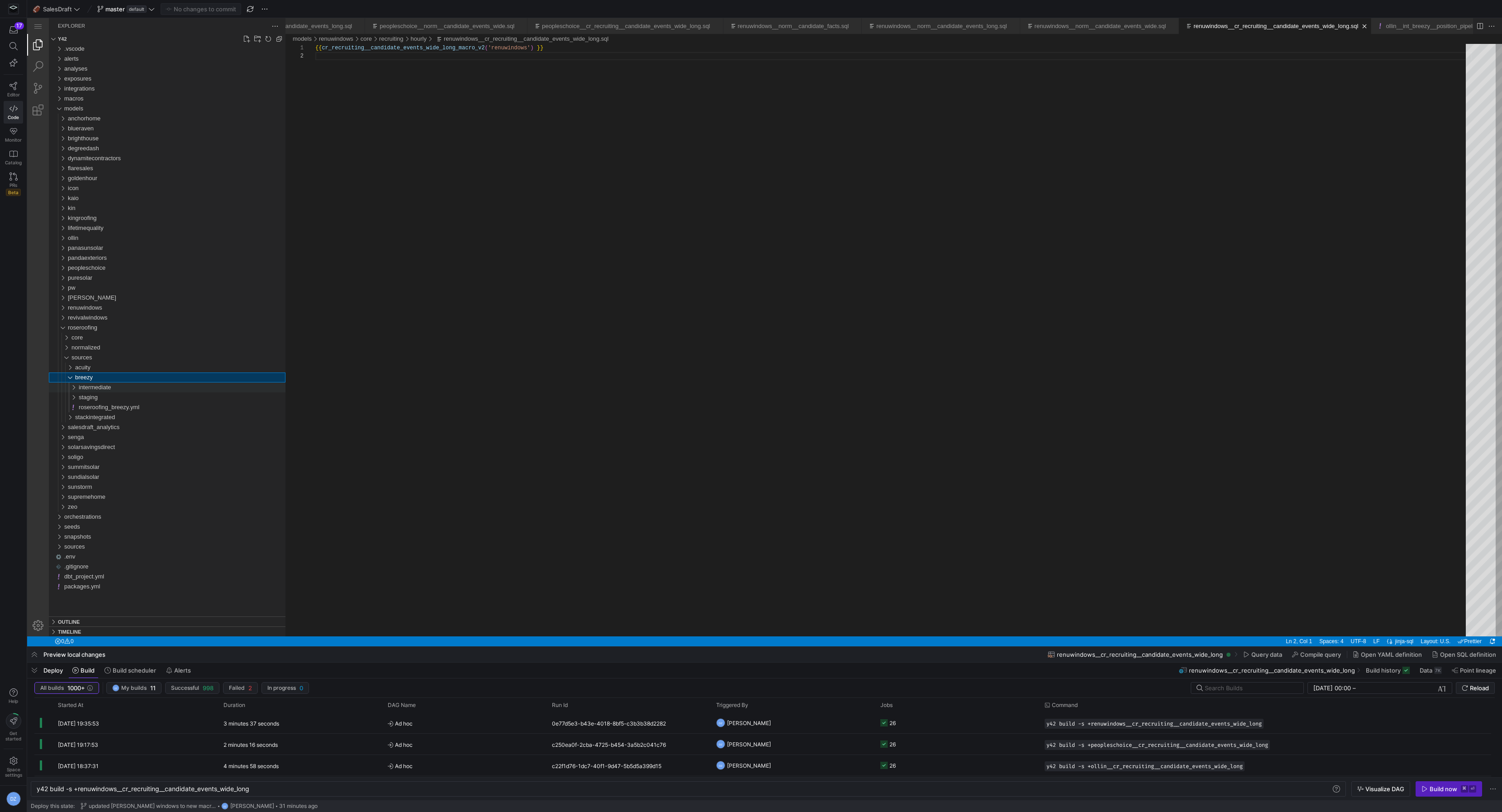
click at [90, 388] on span "intermediate" at bounding box center [95, 387] width 33 height 7
click at [91, 390] on span "intermediate" at bounding box center [95, 387] width 33 height 7
click at [90, 375] on span "breezy" at bounding box center [84, 377] width 18 height 7
click at [90, 366] on span "acuity" at bounding box center [82, 367] width 15 height 7
click at [93, 367] on div "acuity" at bounding box center [179, 368] width 210 height 10
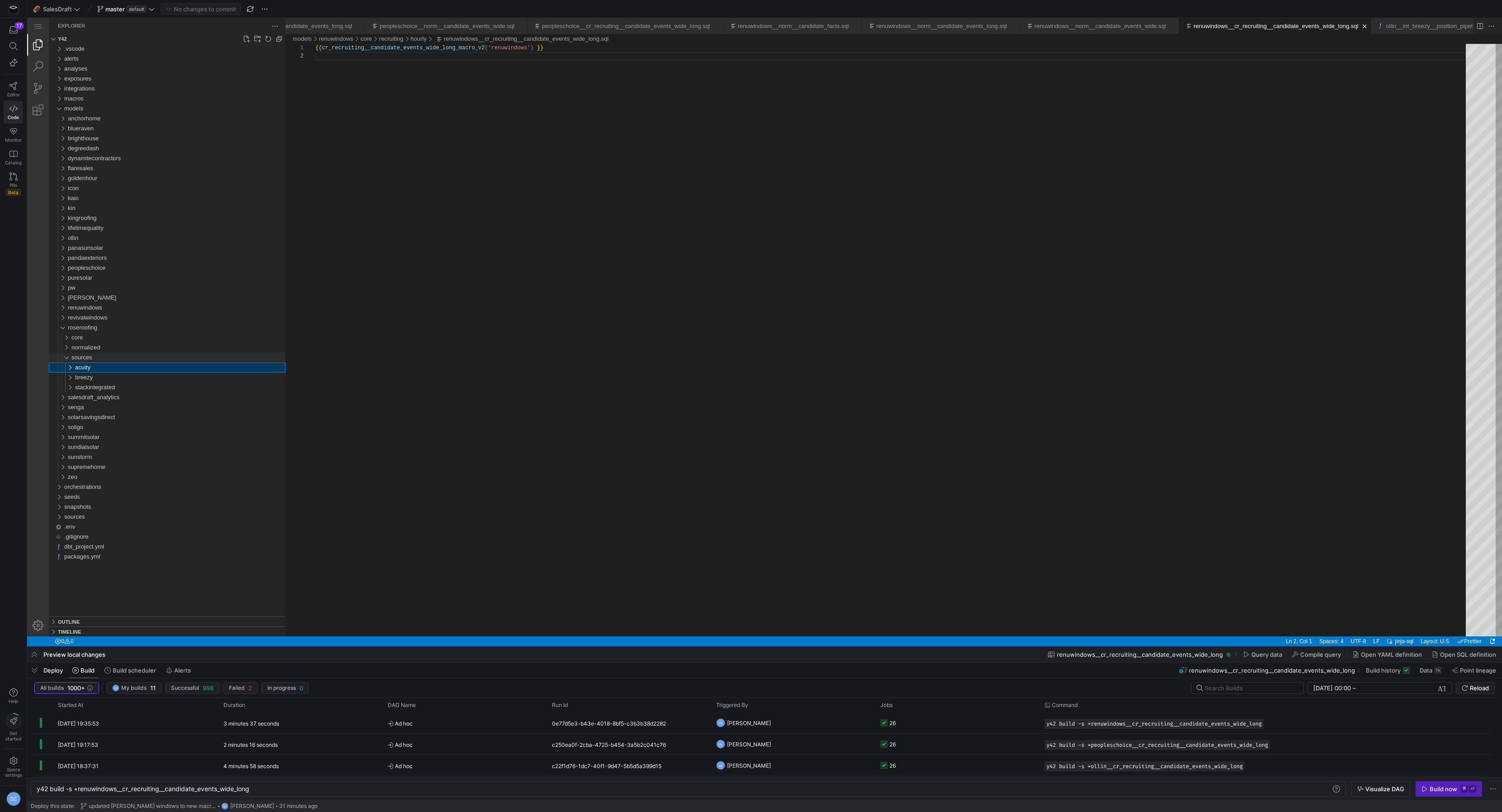
click at [87, 356] on span "sources" at bounding box center [82, 357] width 21 height 7
click at [91, 344] on span "normalized" at bounding box center [86, 347] width 29 height 7
click at [103, 369] on span "candidates" at bounding box center [89, 367] width 29 height 7
click at [100, 378] on div "tables" at bounding box center [182, 378] width 207 height 10
click at [94, 339] on div "core" at bounding box center [178, 338] width 214 height 10
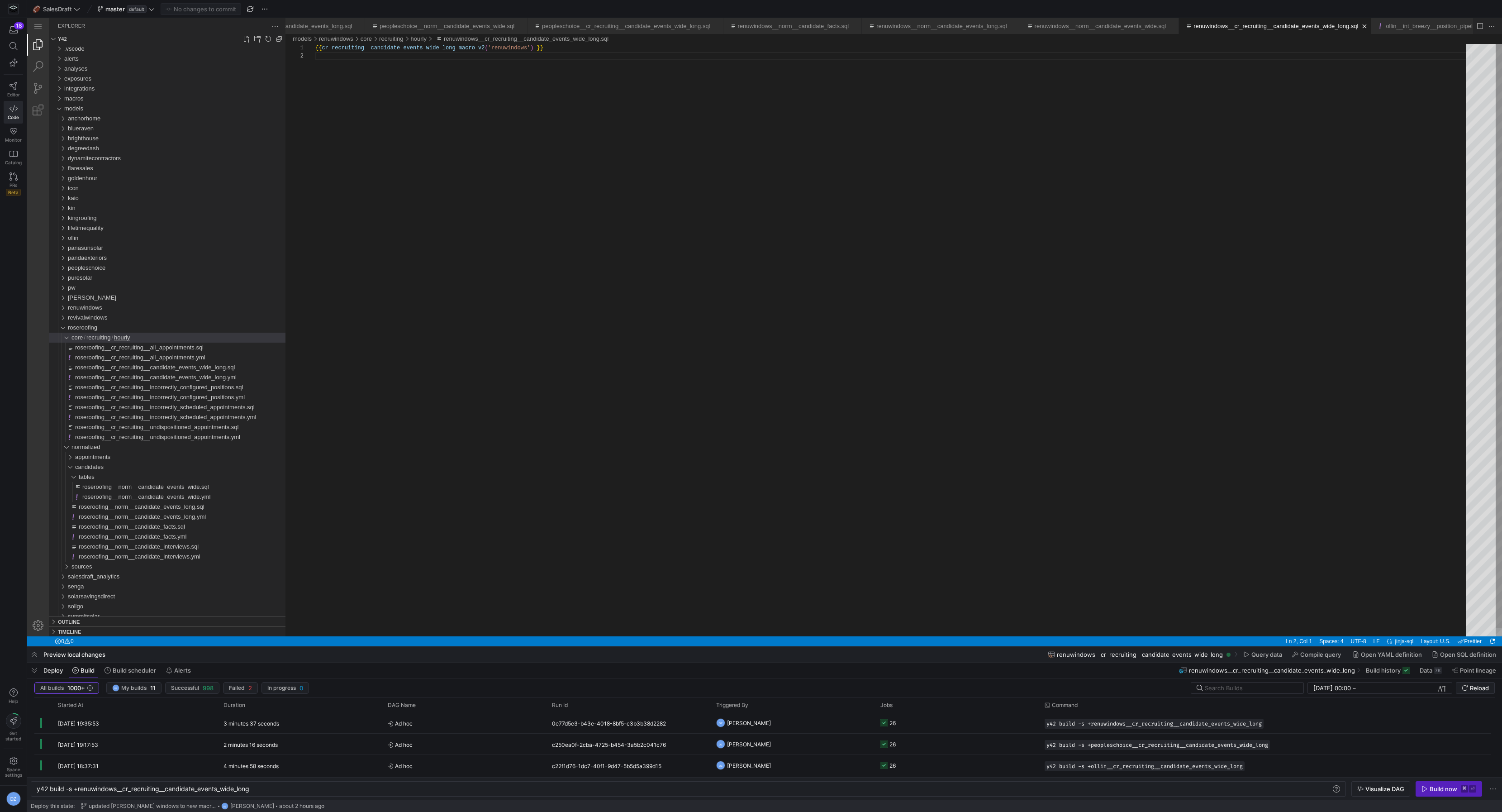
click at [571, 245] on div "{{ cr_recruiting__candidate_events_wide_long_macro_v 2 ( 'renuwindows' ) }}" at bounding box center [893, 344] width 1157 height 601
click at [1472, 684] on span "Reload" at bounding box center [1479, 687] width 19 height 7
